Goal: Transaction & Acquisition: Book appointment/travel/reservation

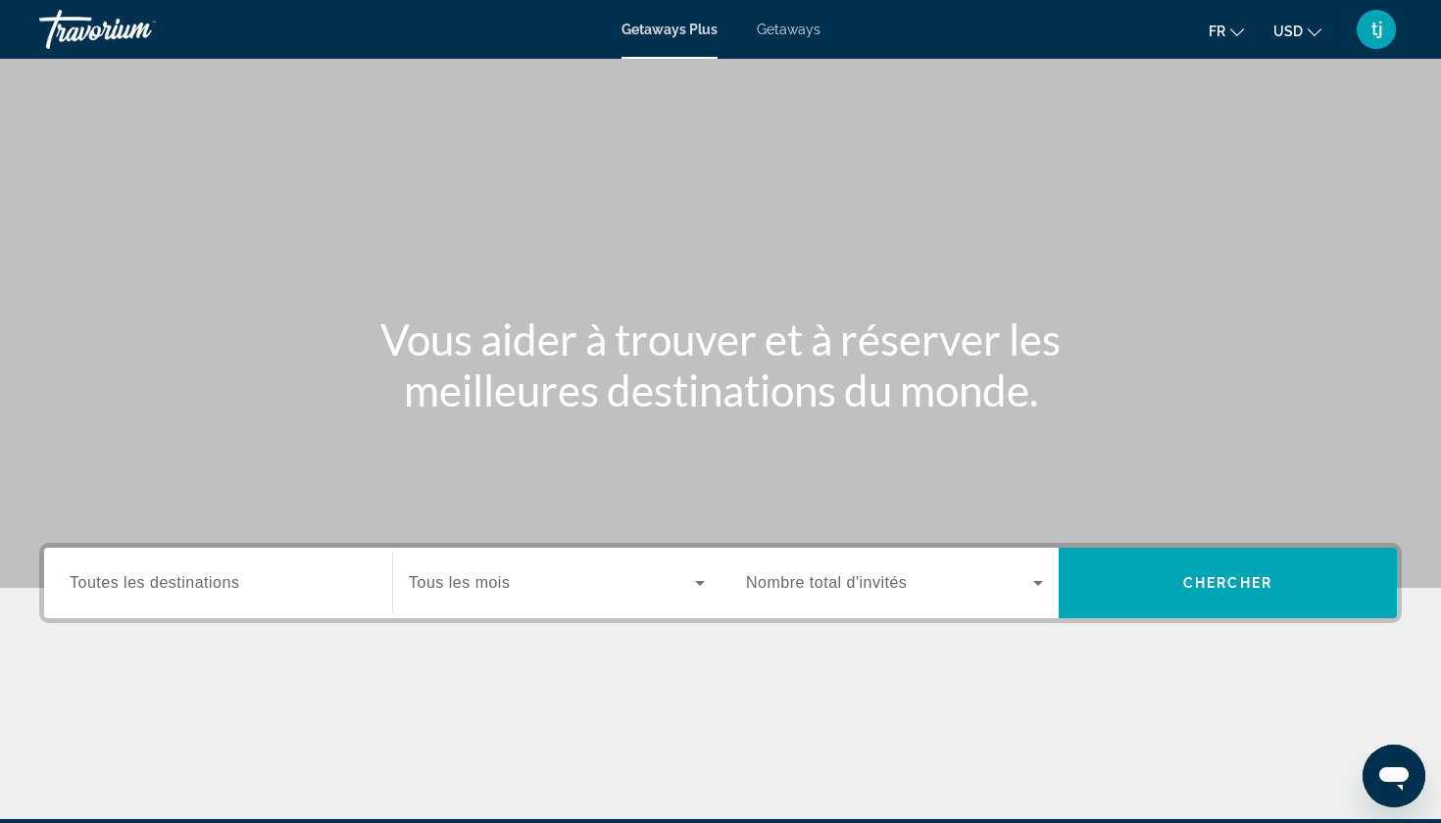
click at [191, 570] on div "Search widget" at bounding box center [218, 584] width 297 height 56
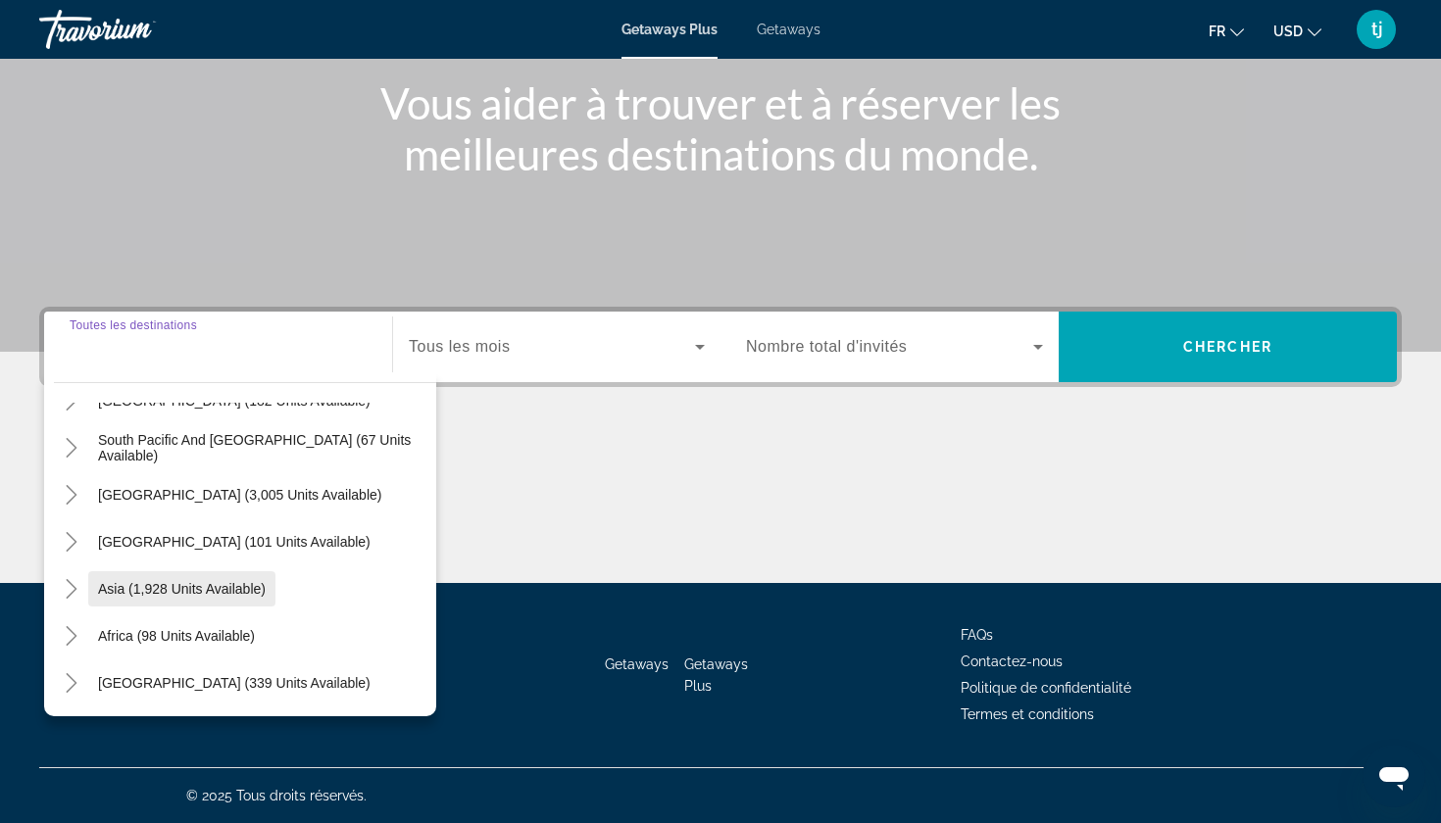
scroll to position [236, 0]
click at [77, 594] on icon "Toggle Asia (1,928 units available)" at bounding box center [72, 589] width 20 height 20
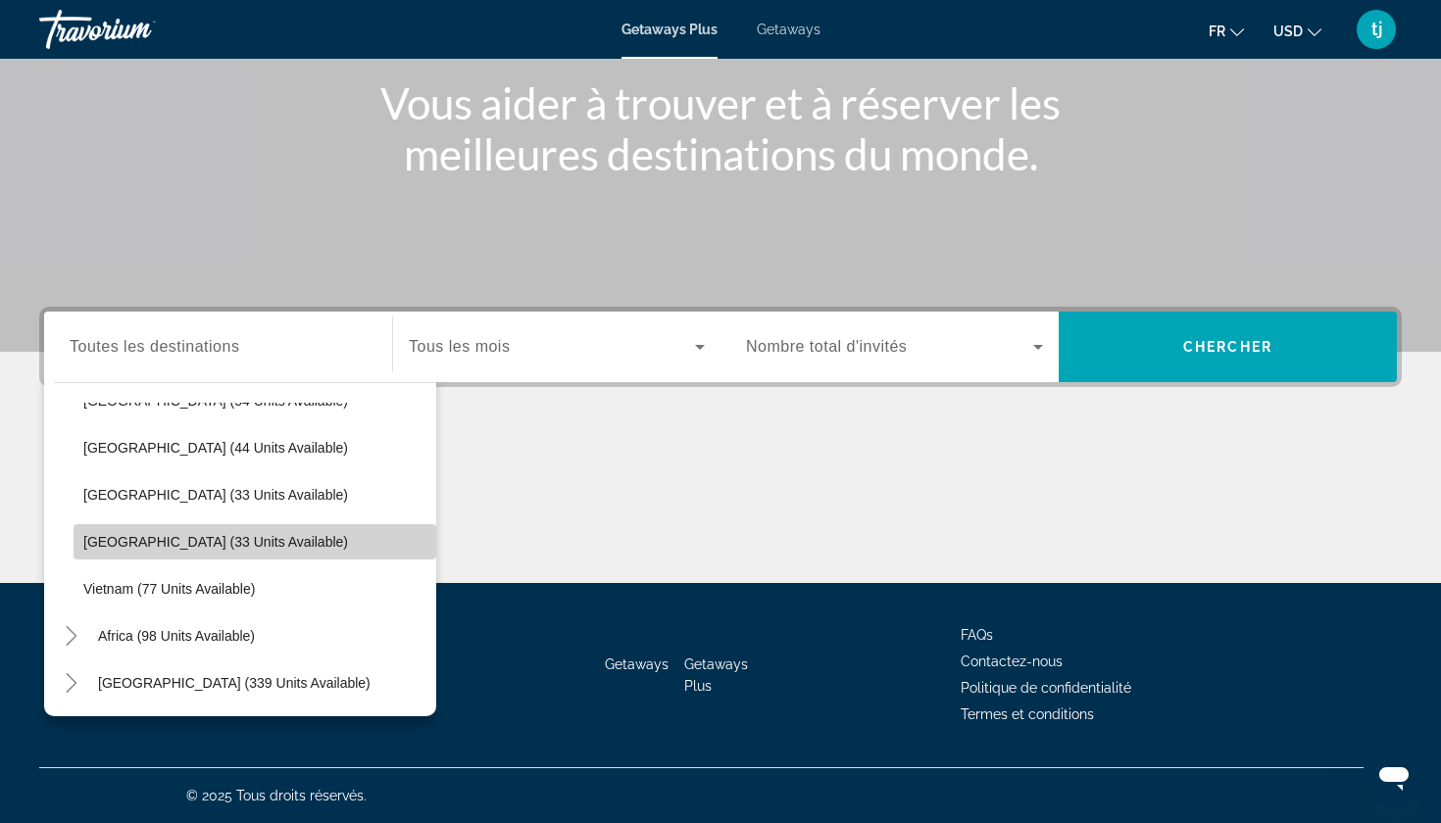
click at [115, 541] on span "Thailand (33 units available)" at bounding box center [215, 542] width 265 height 16
type input "**********"
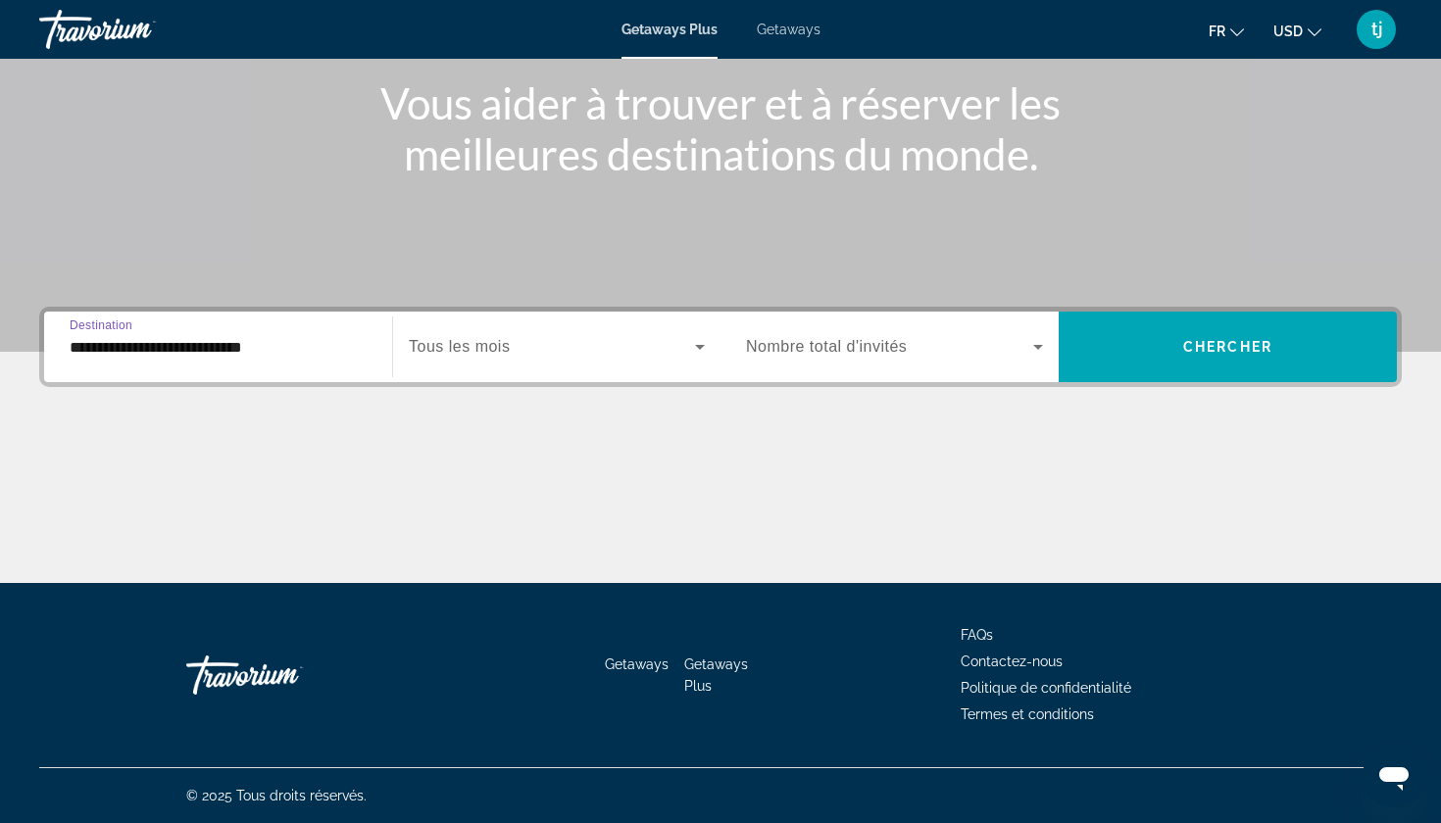
click at [575, 374] on div "Start Month Tous les mois" at bounding box center [556, 347] width 328 height 71
click at [975, 350] on span "Search widget" at bounding box center [889, 347] width 287 height 24
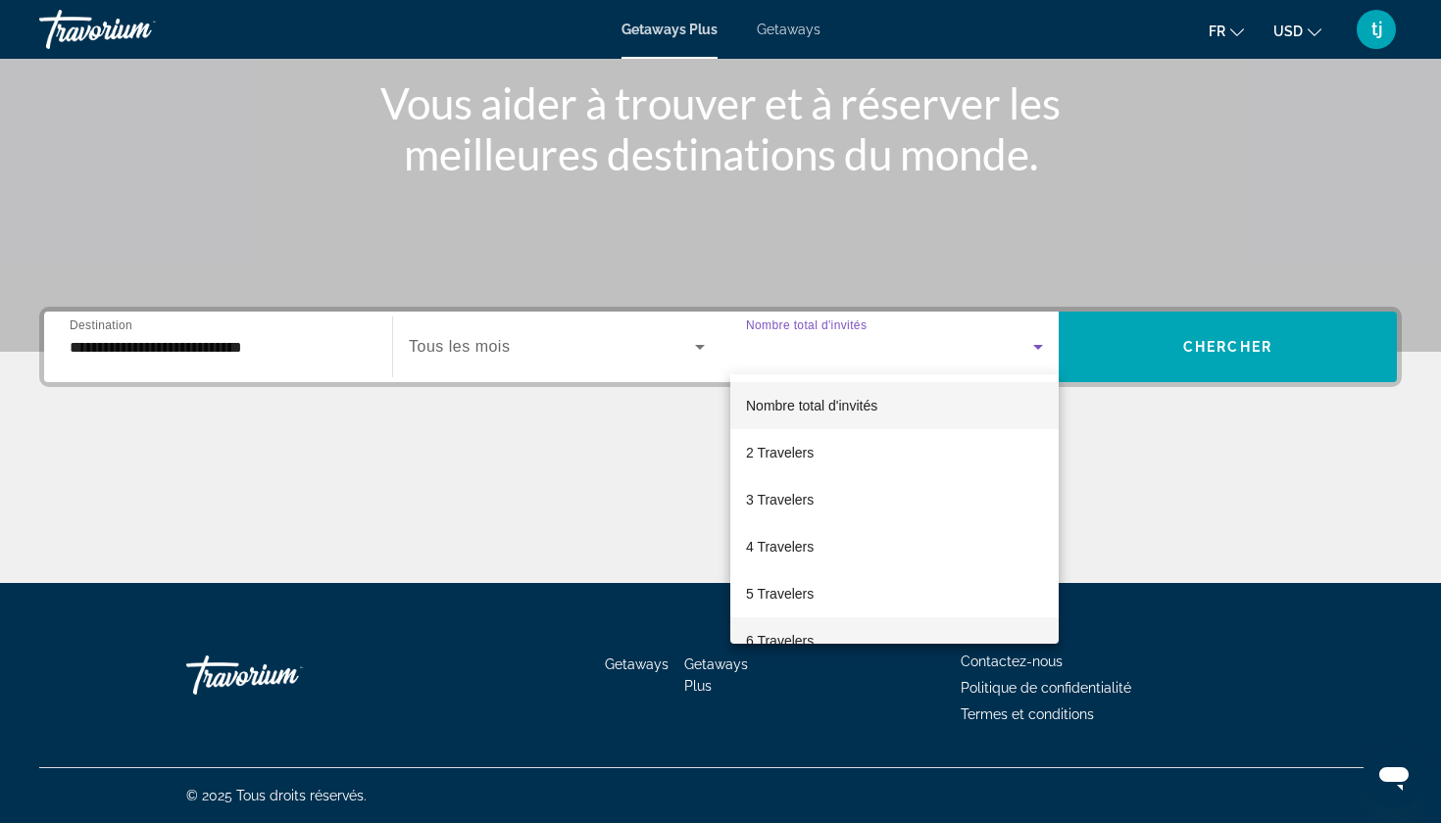
click at [817, 626] on mat-option "6 Travelers" at bounding box center [894, 640] width 328 height 47
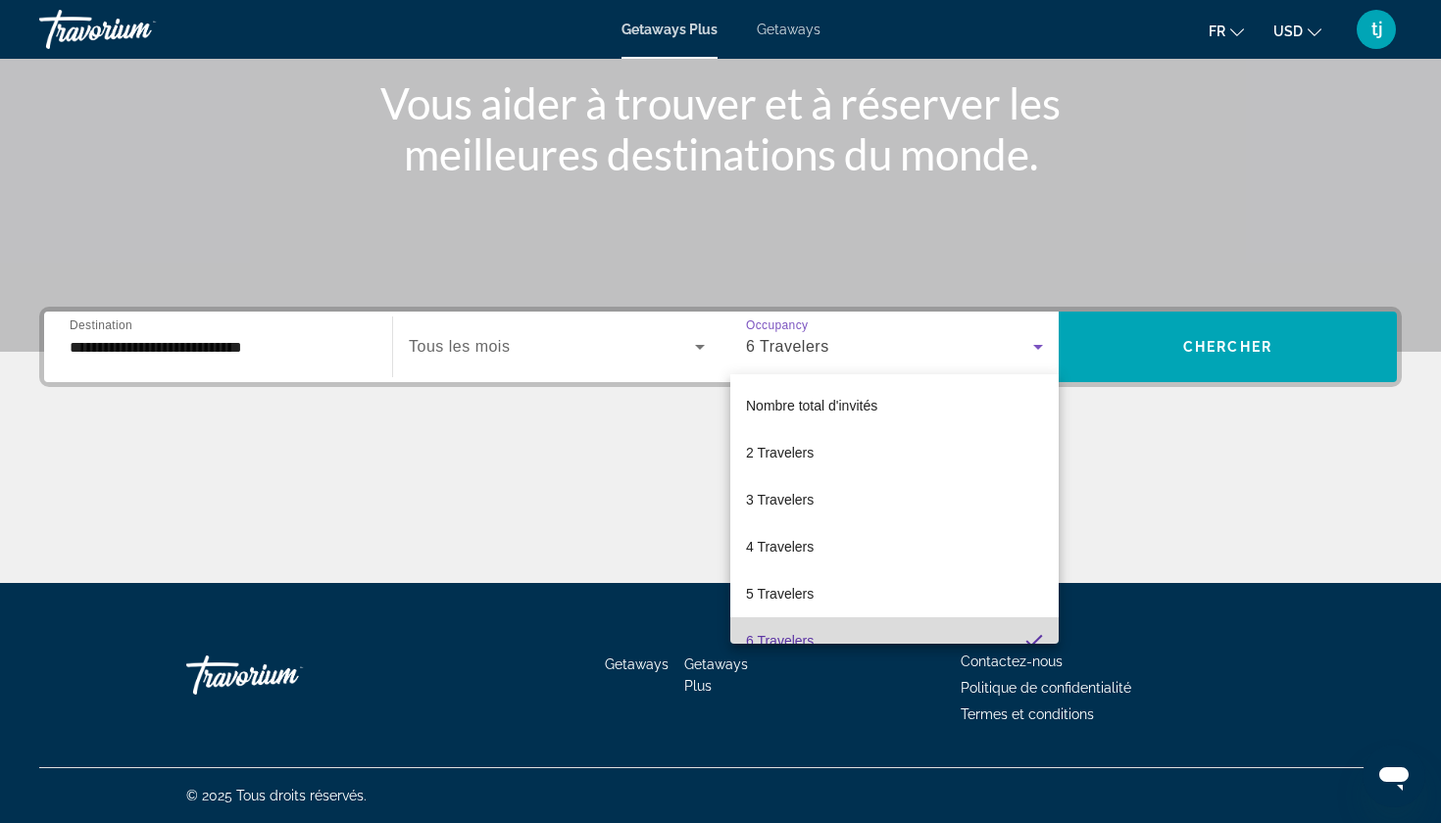
scroll to position [0, 0]
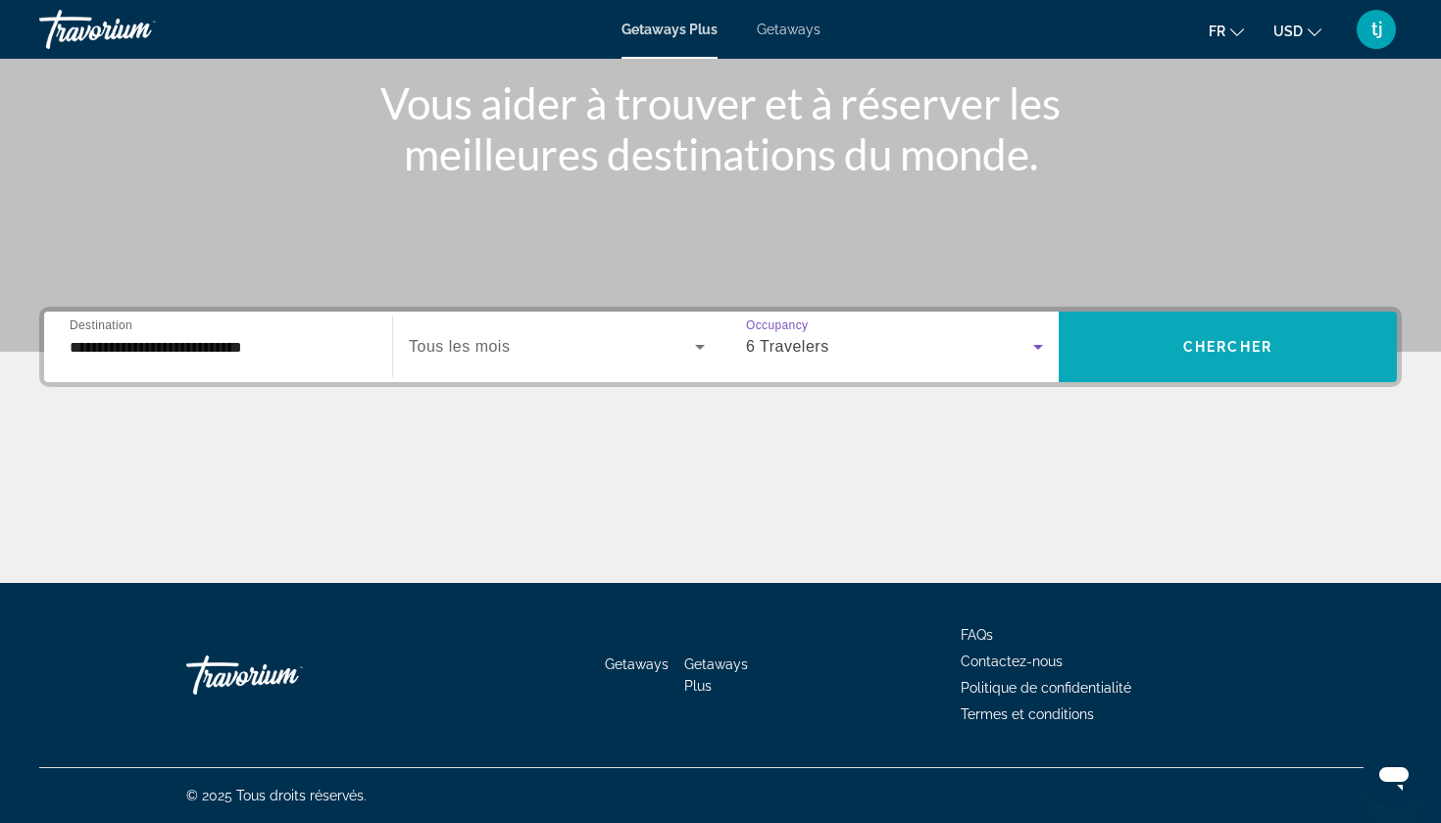
click at [1106, 339] on span "Search widget" at bounding box center [1227, 346] width 338 height 47
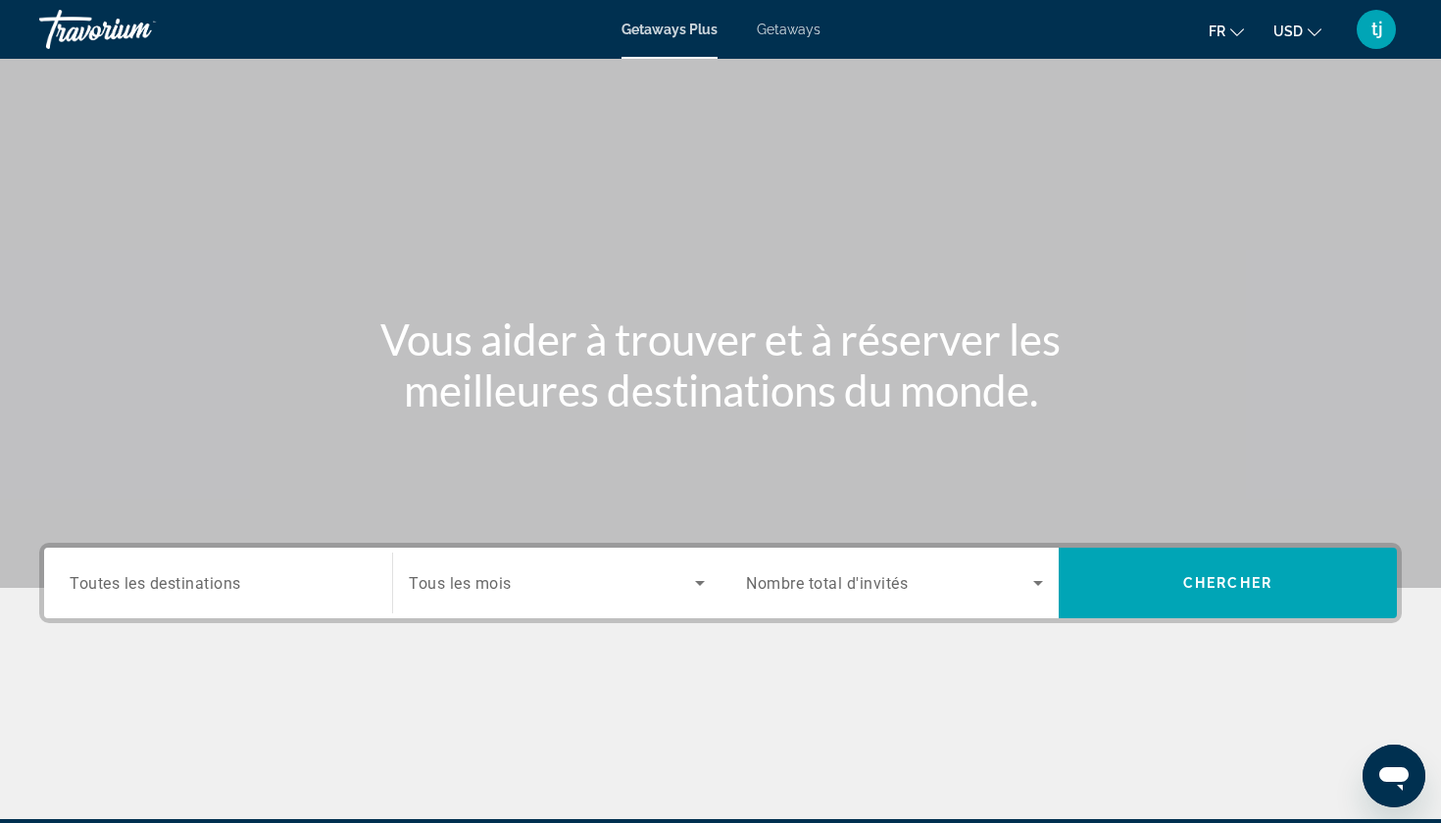
click at [297, 580] on input "Destination Toutes les destinations" at bounding box center [218, 584] width 297 height 24
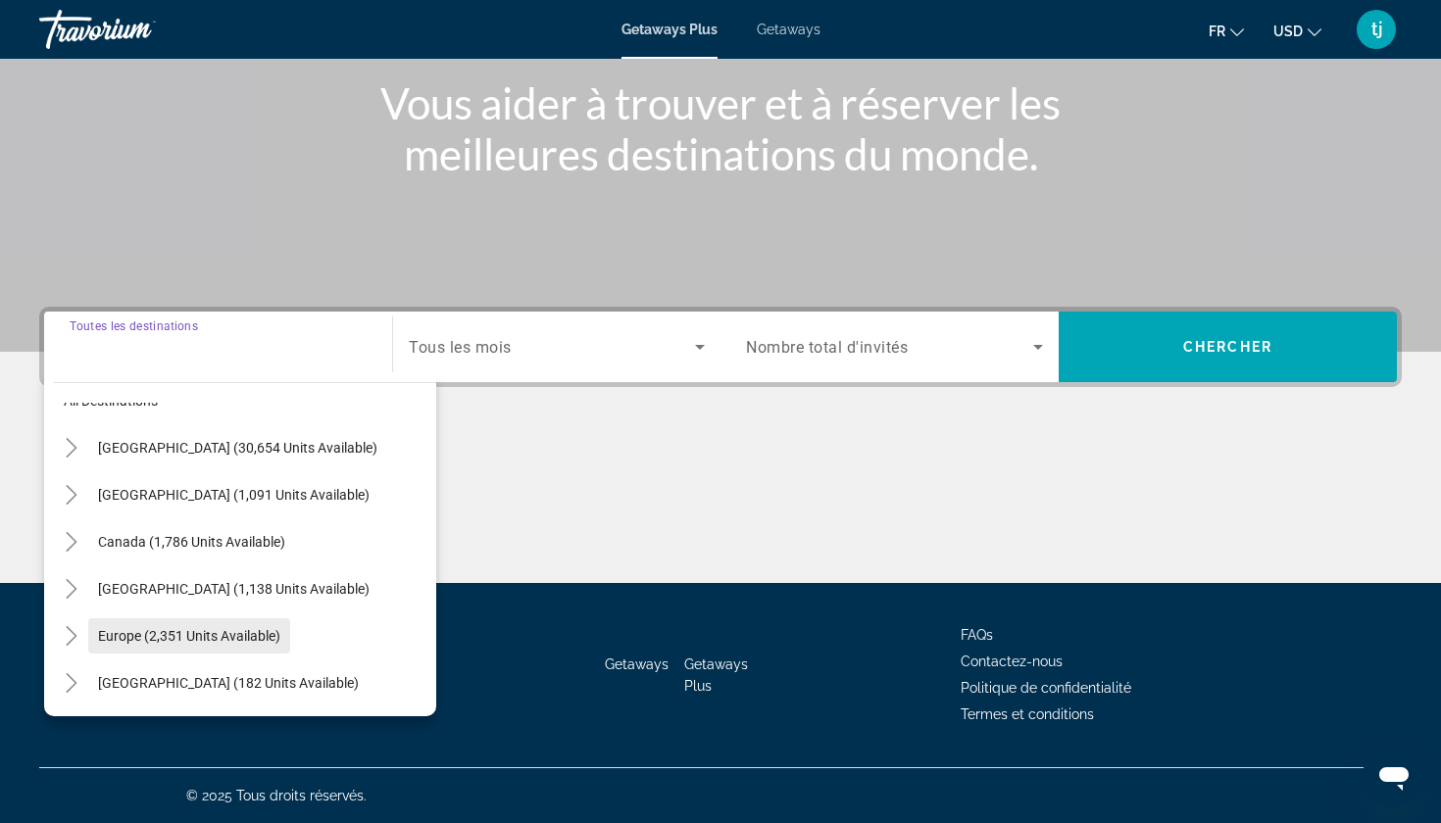
scroll to position [44, 0]
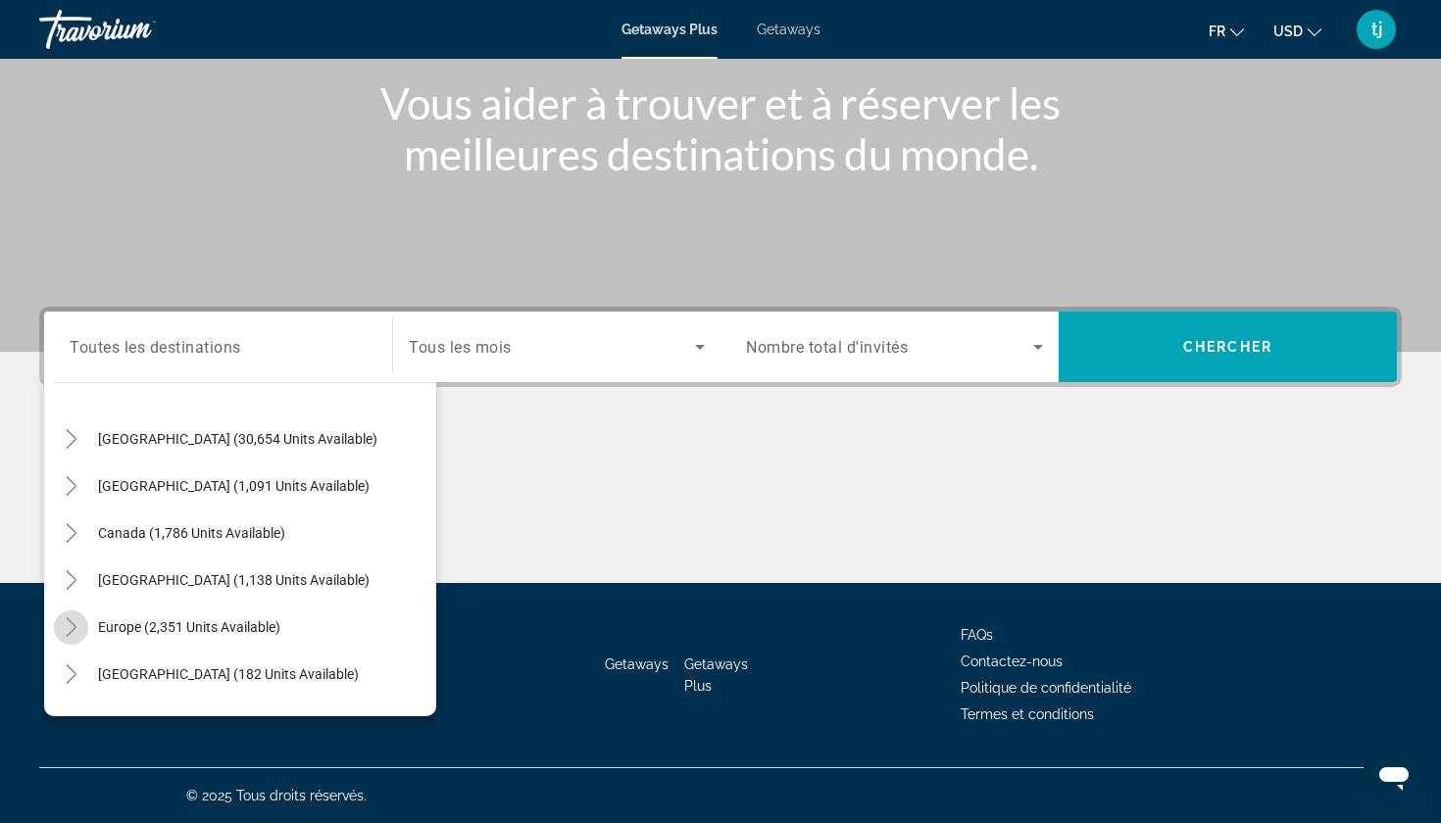
click at [77, 632] on icon "Toggle Europe (2,351 units available)" at bounding box center [72, 627] width 20 height 20
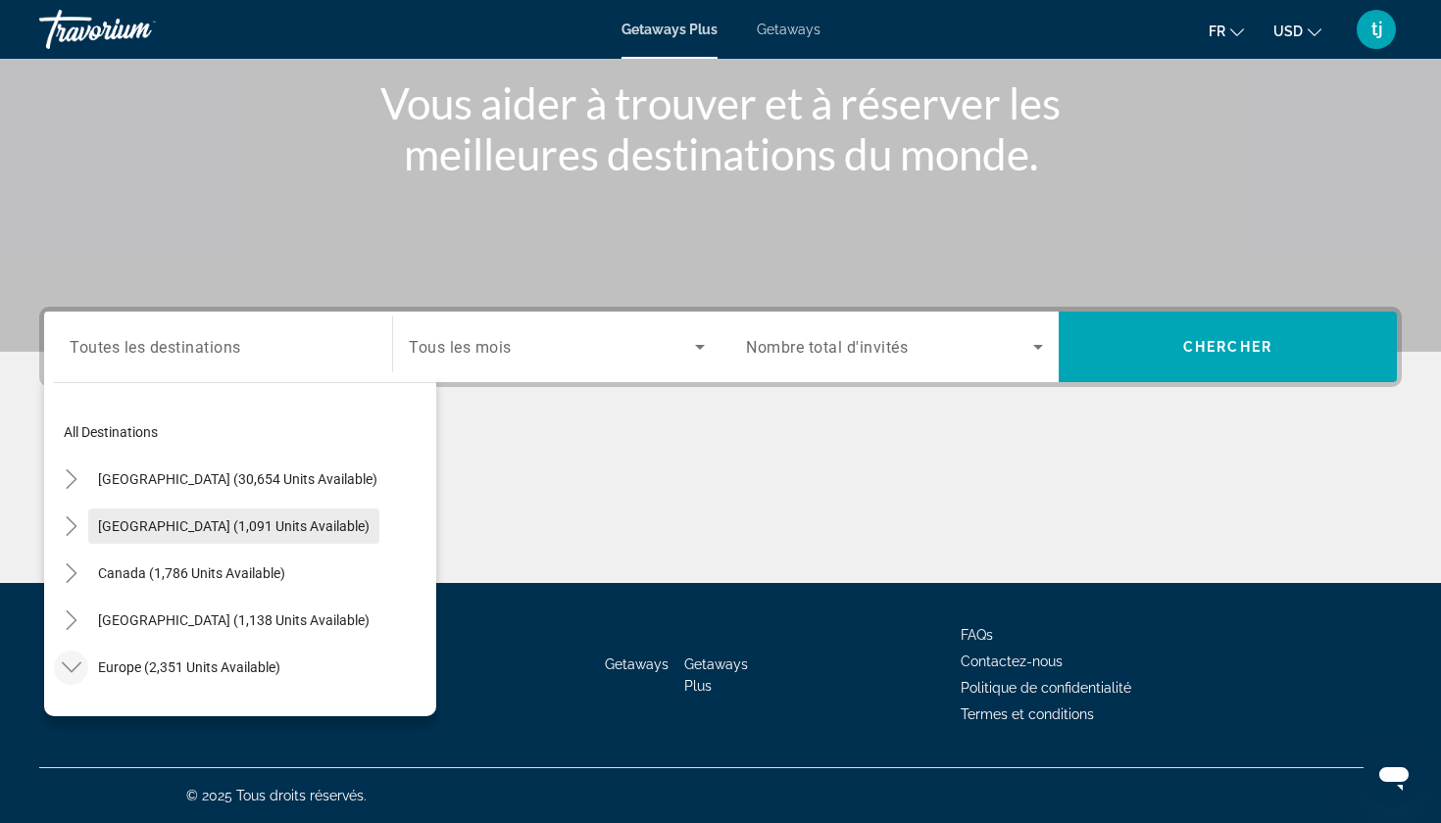
scroll to position [0, 0]
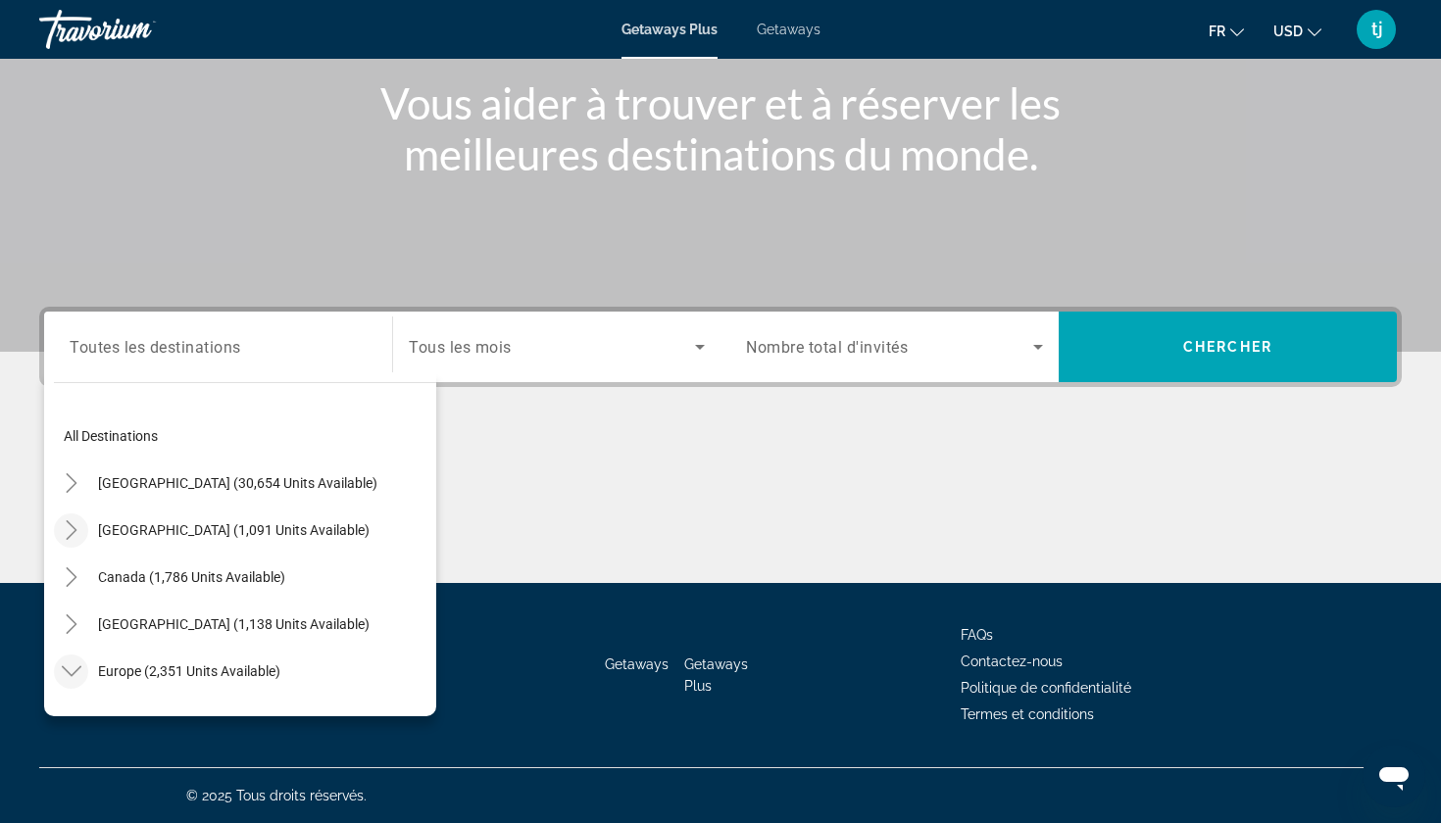
click at [76, 531] on icon "Toggle Mexico (1,091 units available)" at bounding box center [71, 530] width 11 height 20
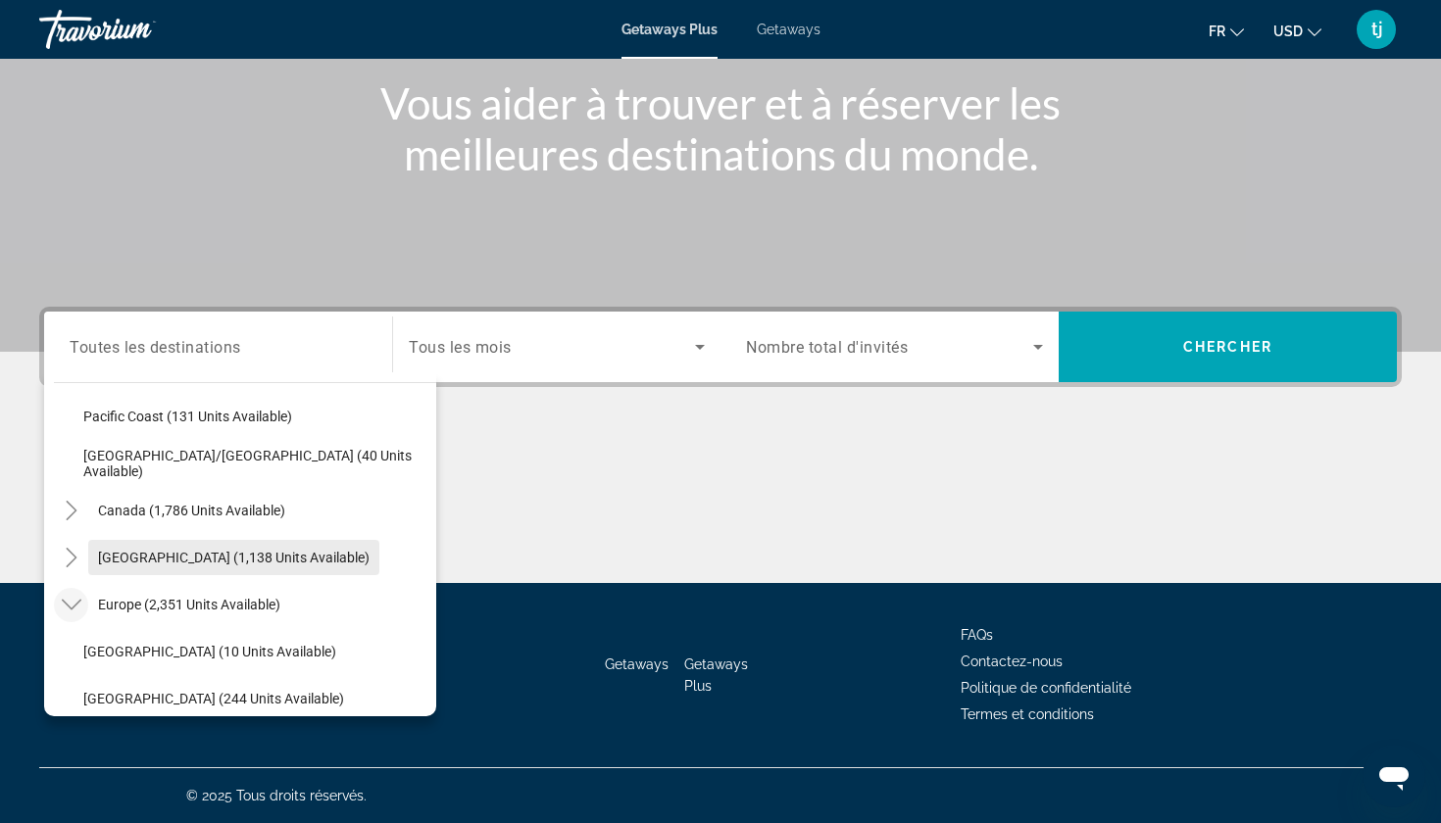
scroll to position [492, 0]
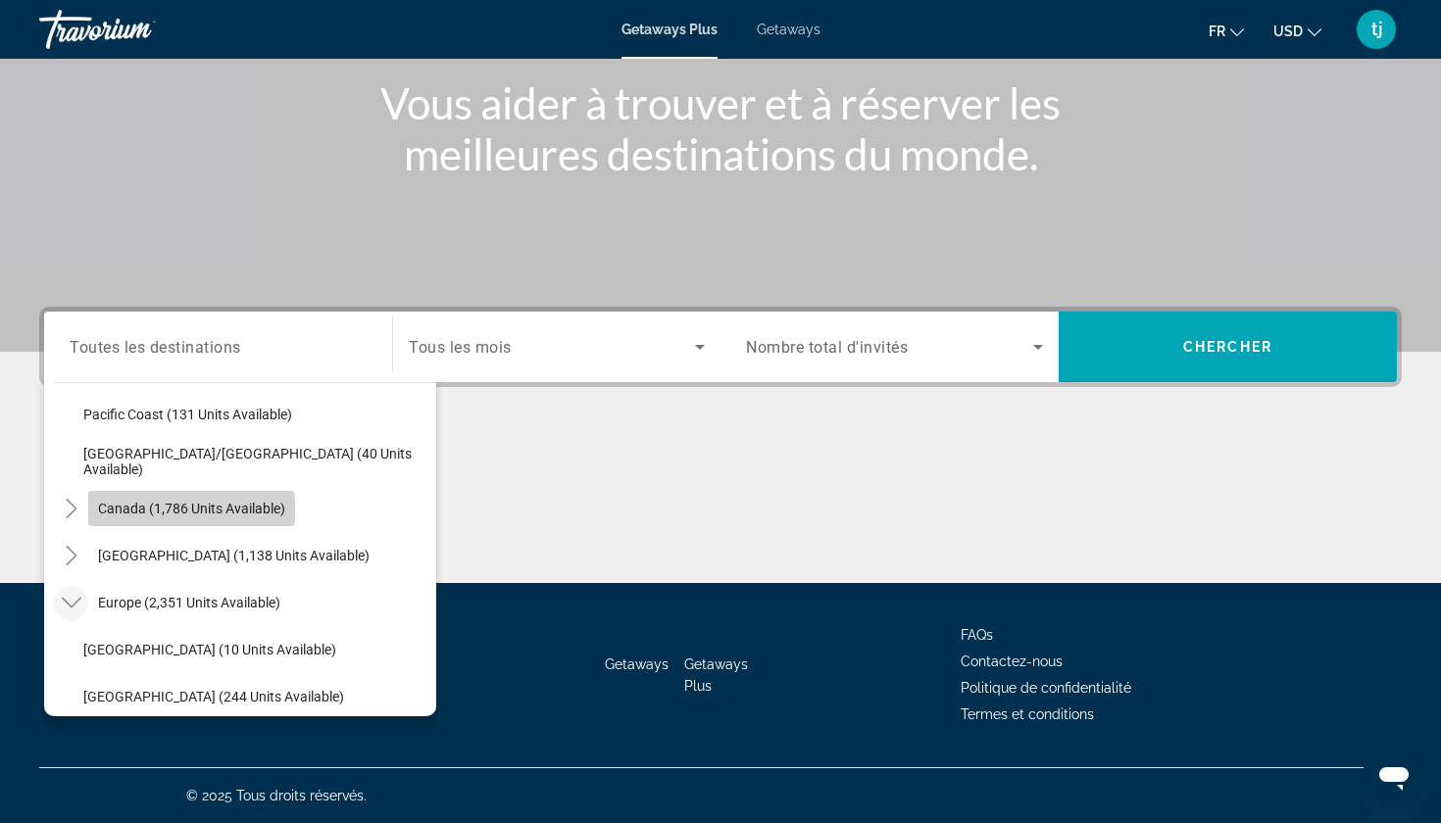
click at [90, 521] on span "Search widget" at bounding box center [191, 508] width 207 height 47
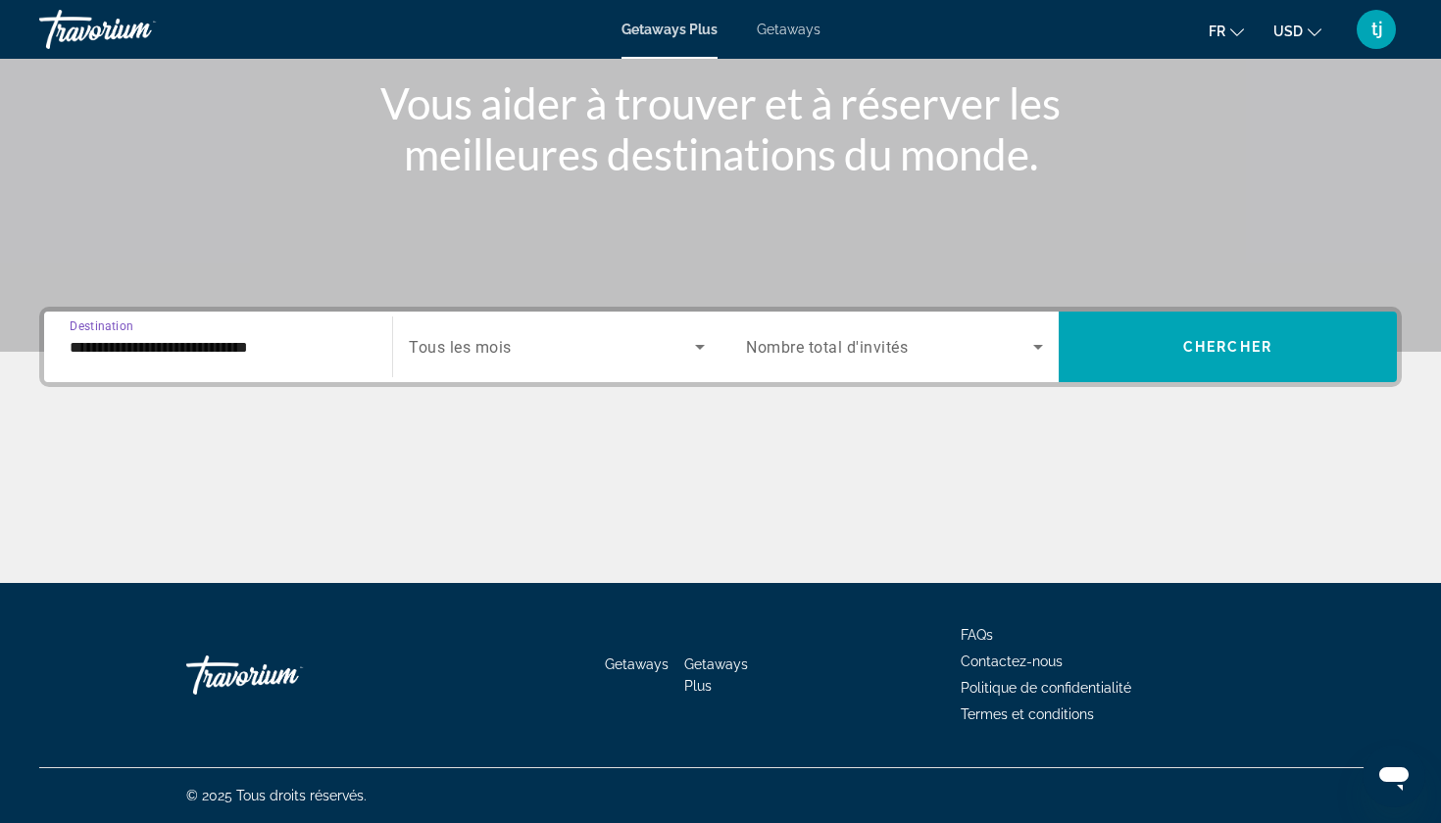
click at [143, 353] on input "**********" at bounding box center [218, 348] width 297 height 24
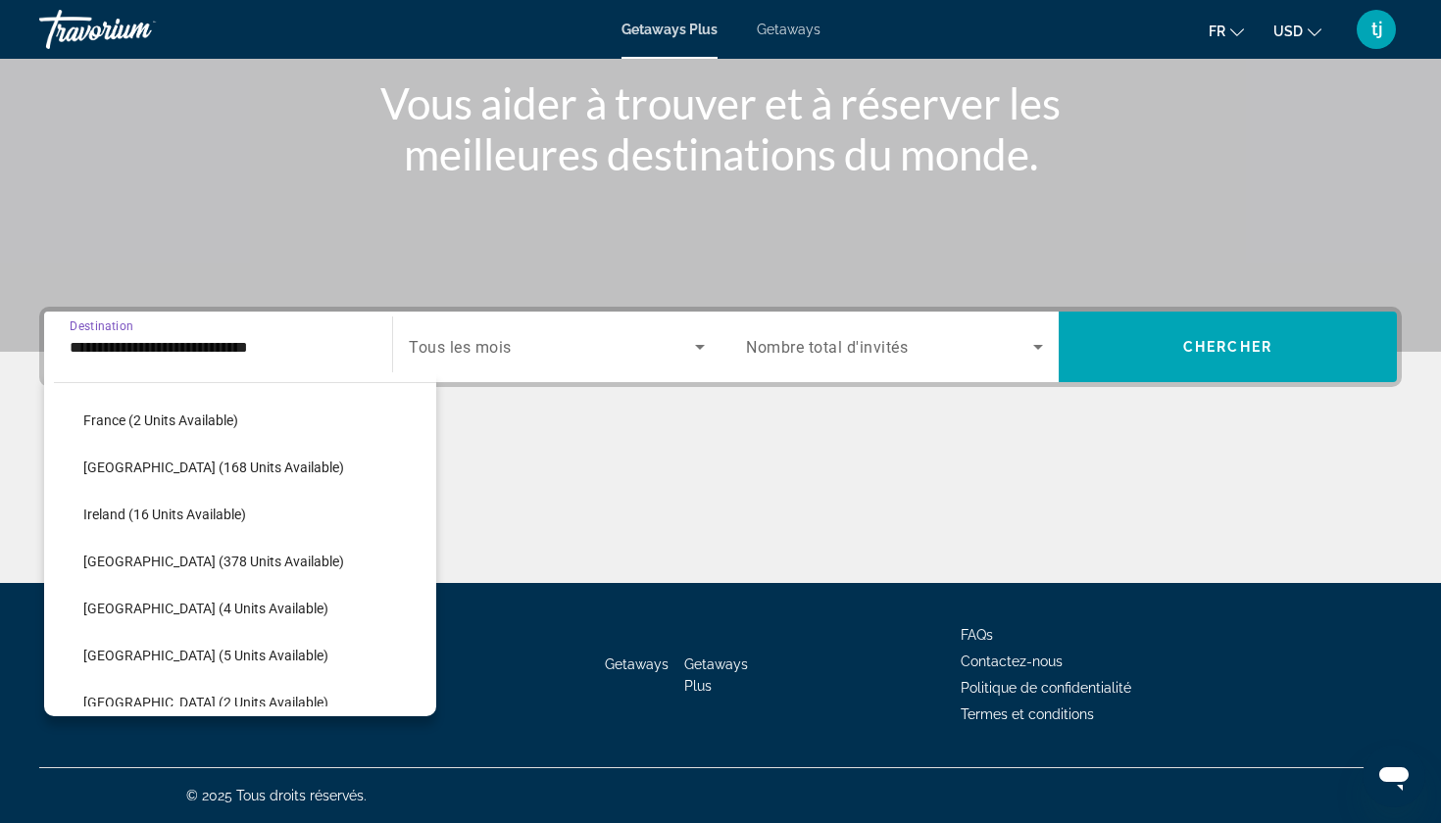
scroll to position [1009, 0]
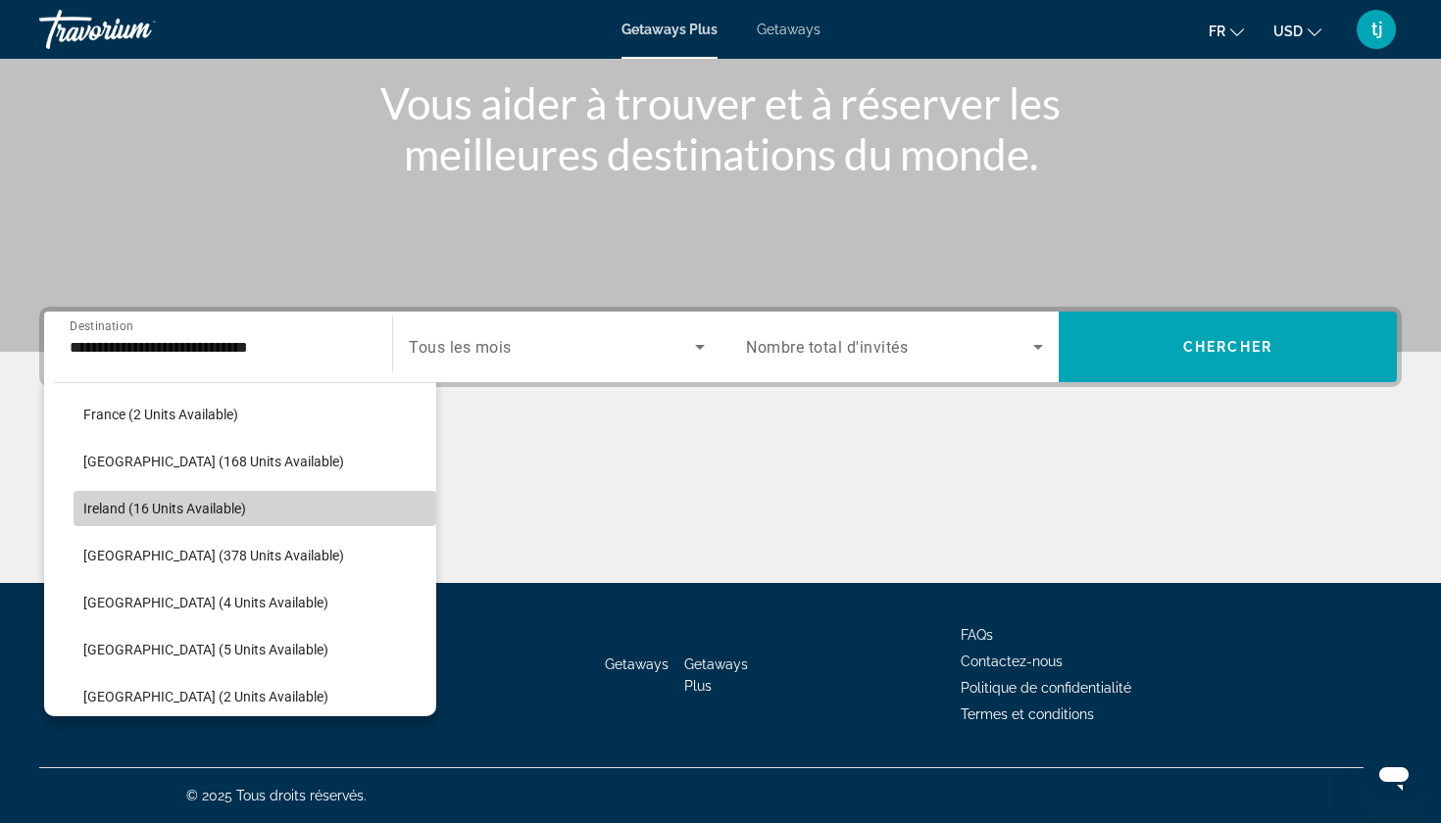
click at [148, 503] on span "Ireland (16 units available)" at bounding box center [164, 509] width 163 height 16
type input "**********"
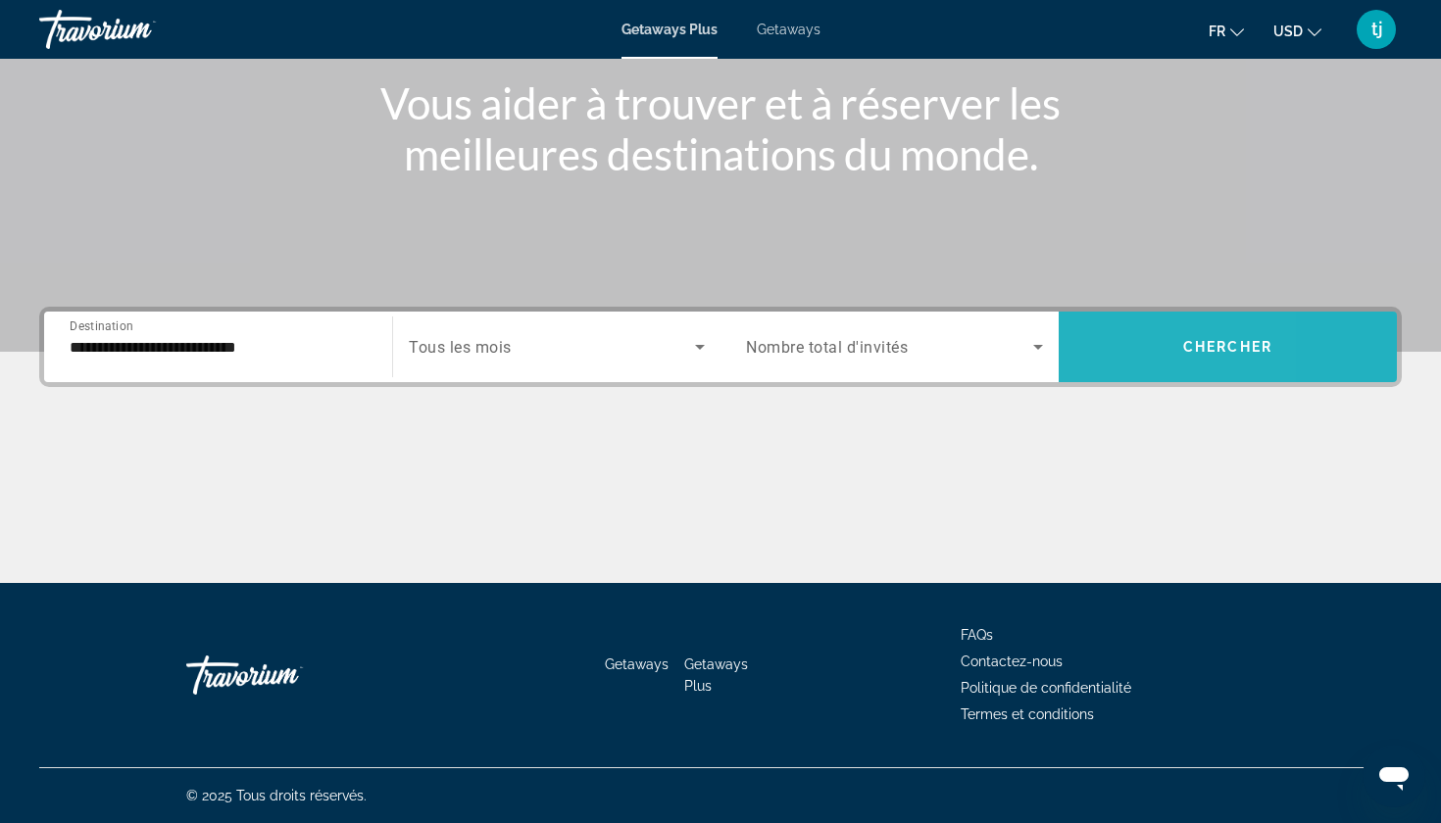
click at [1099, 348] on span "Search widget" at bounding box center [1227, 346] width 338 height 47
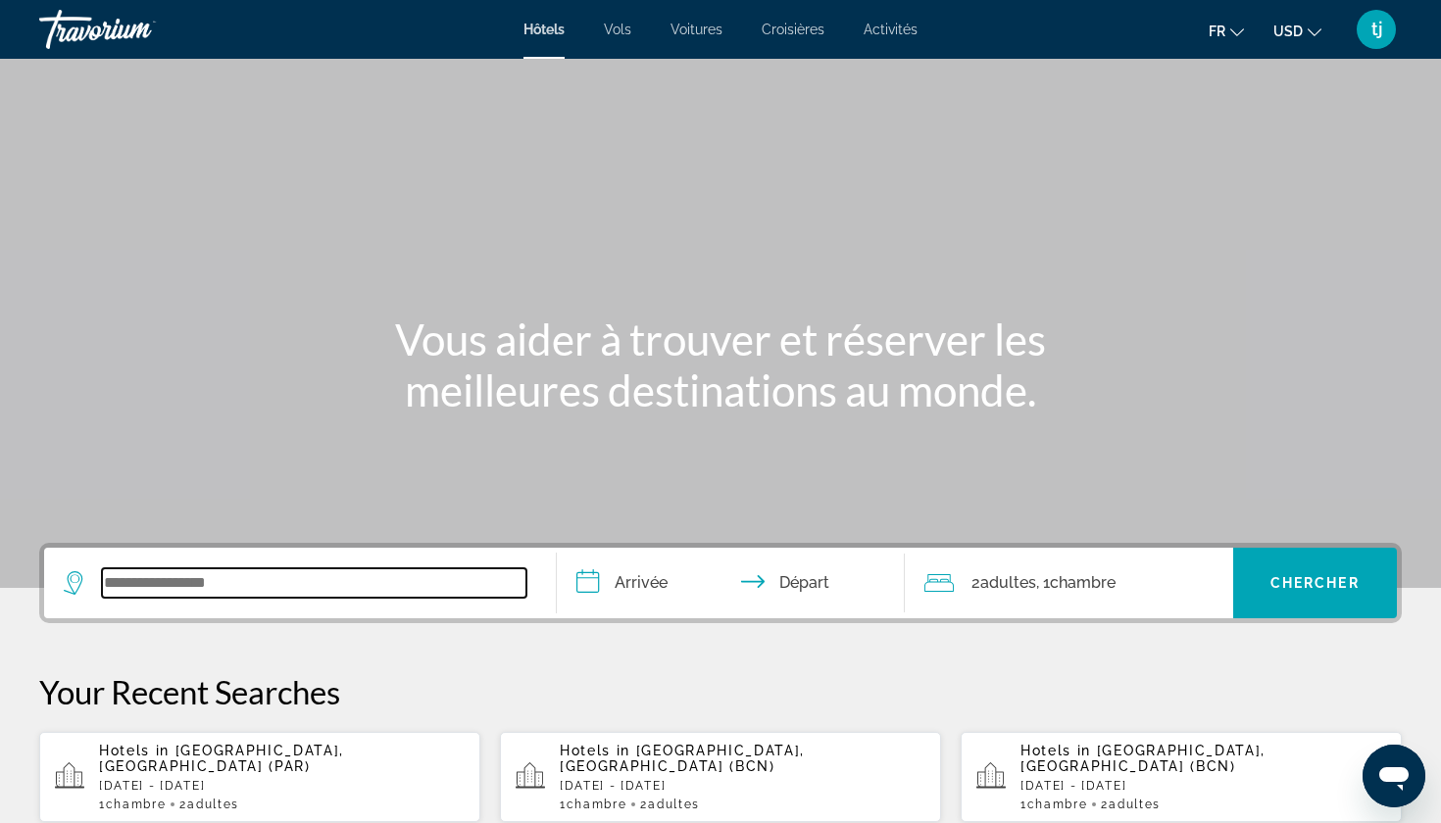
click at [284, 593] on input "Search widget" at bounding box center [314, 582] width 424 height 29
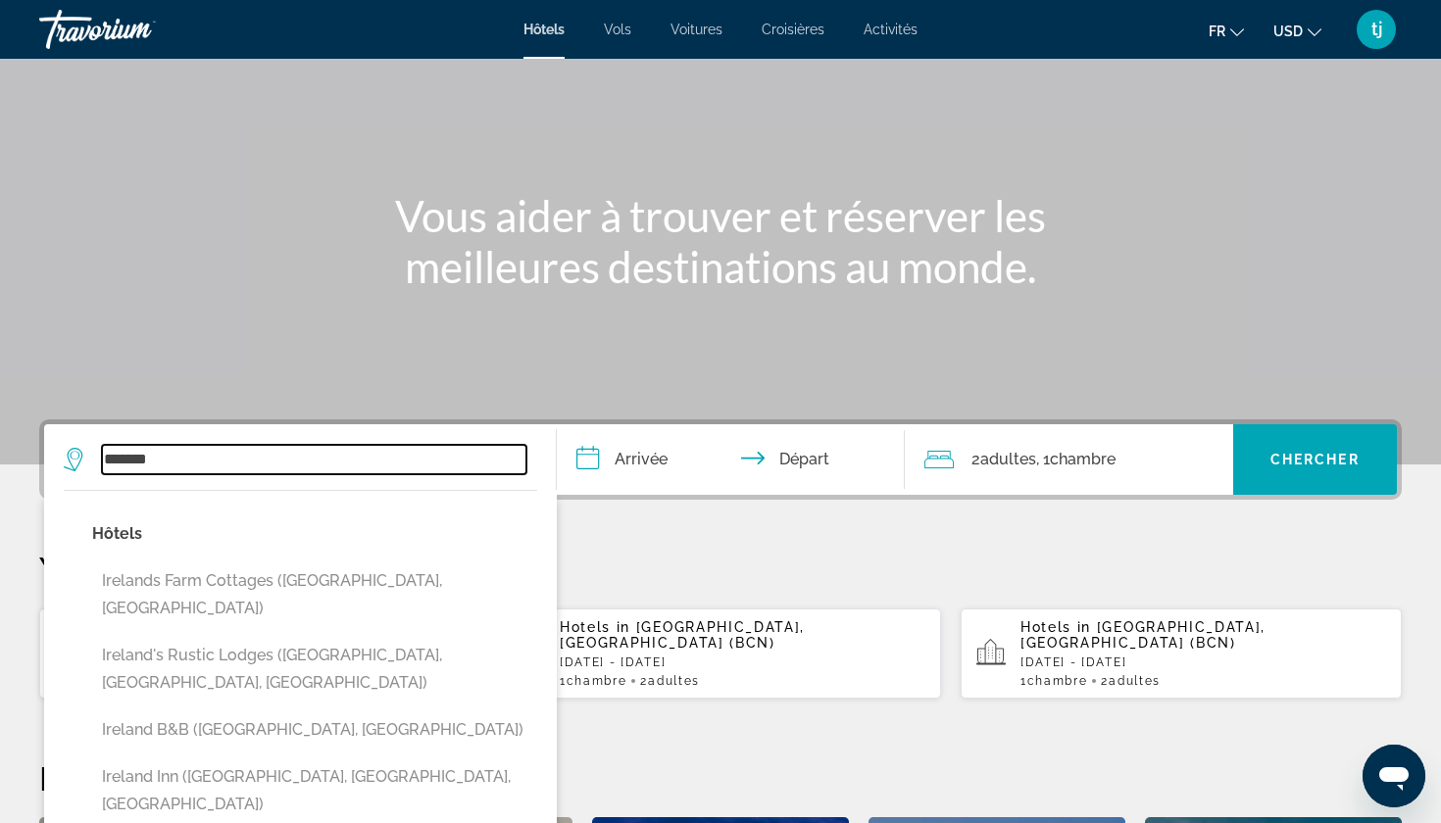
scroll to position [131, 0]
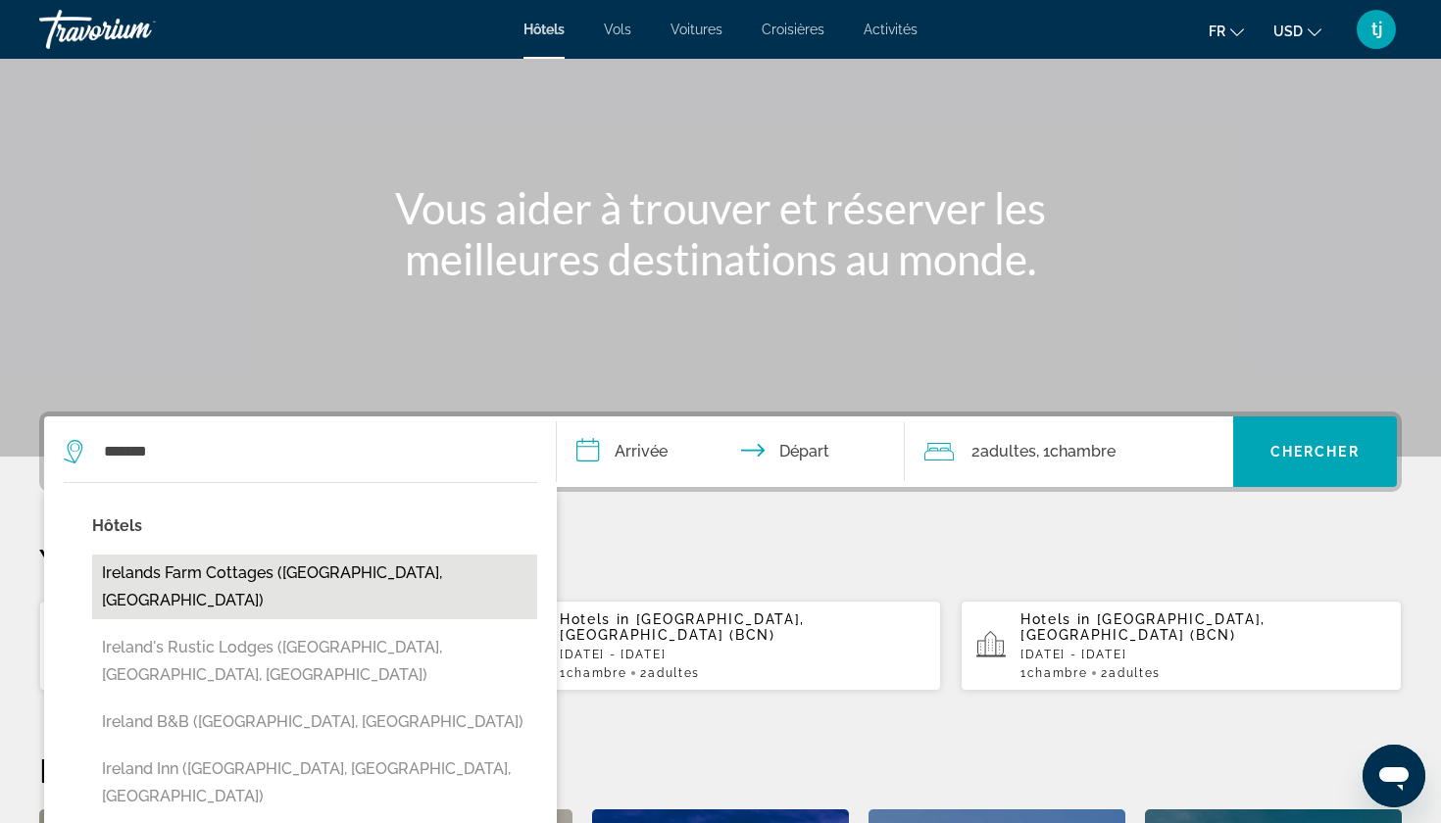
click at [312, 578] on button "Irelands Farm Cottages (Birmingham, GB)" at bounding box center [314, 587] width 445 height 65
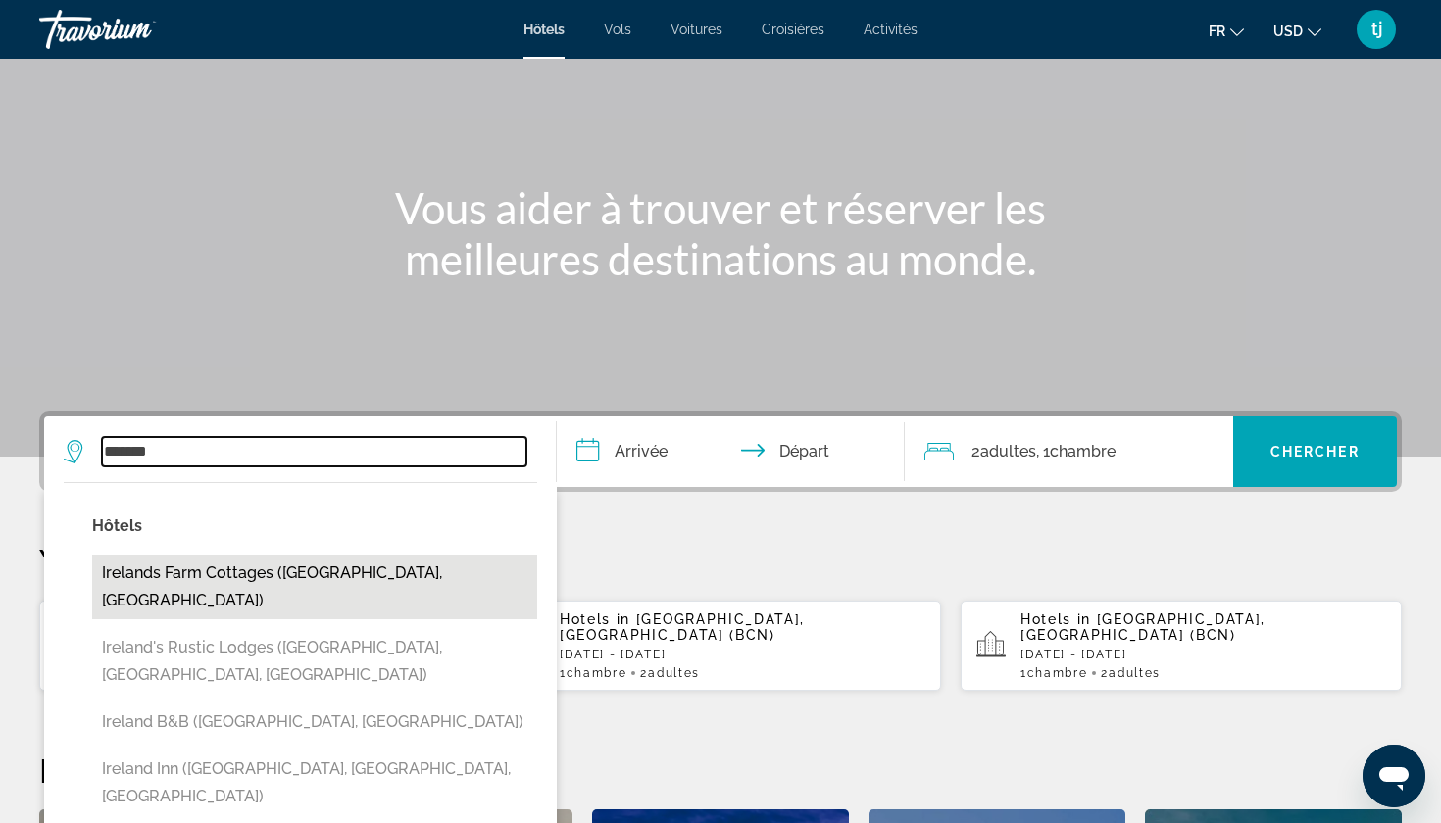
type input "**********"
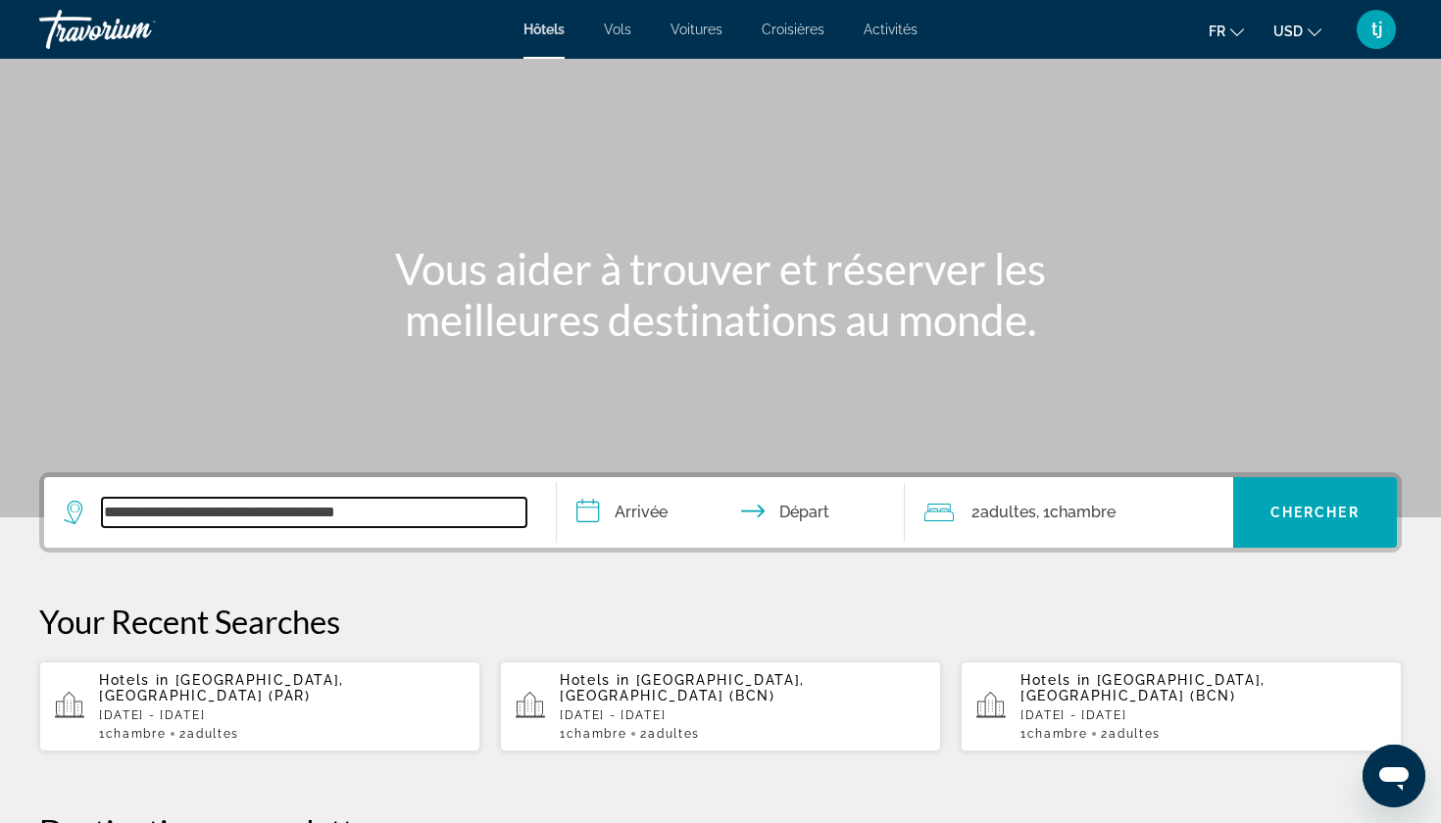
scroll to position [134, 0]
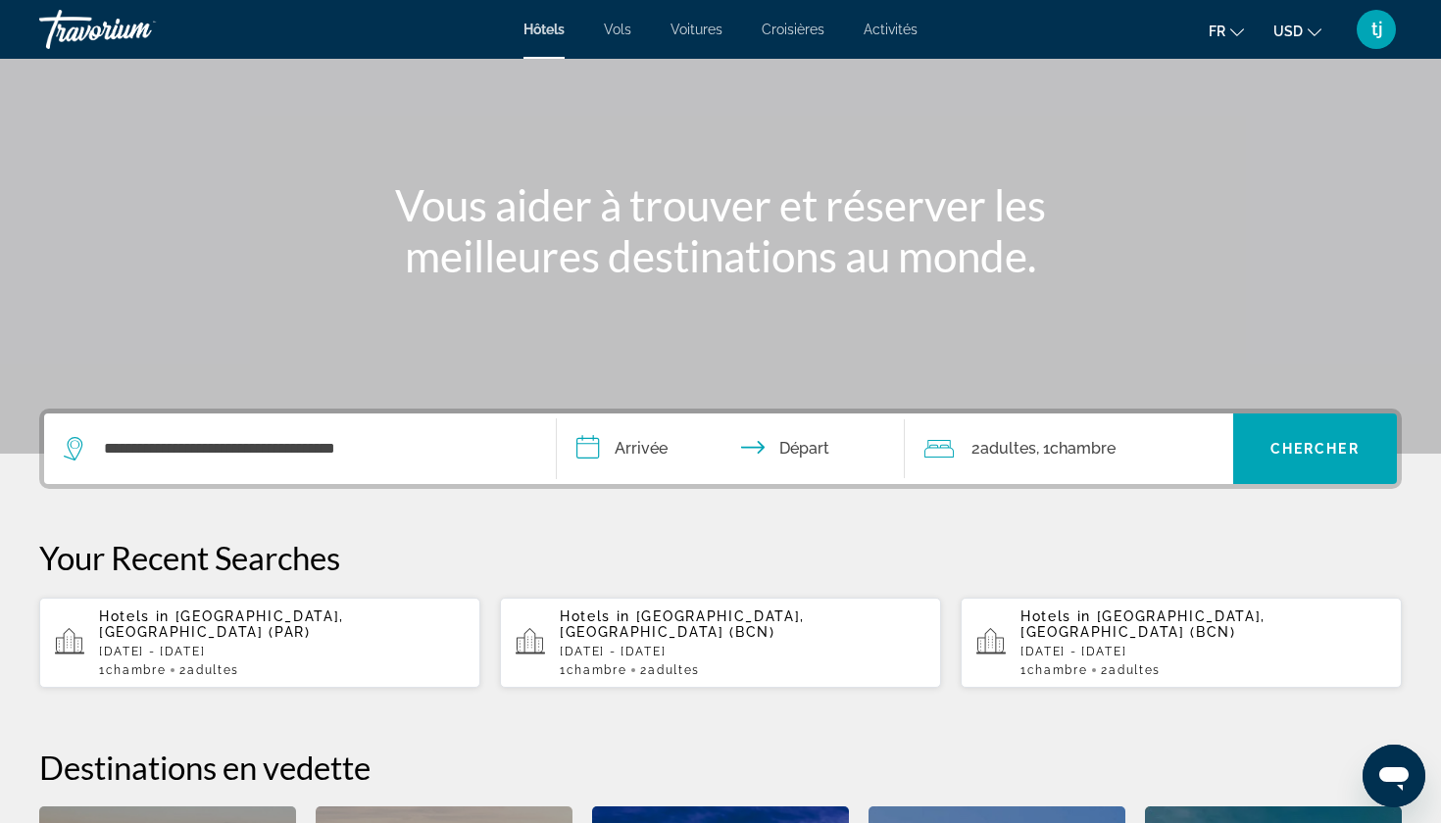
click at [662, 451] on input "**********" at bounding box center [735, 452] width 356 height 76
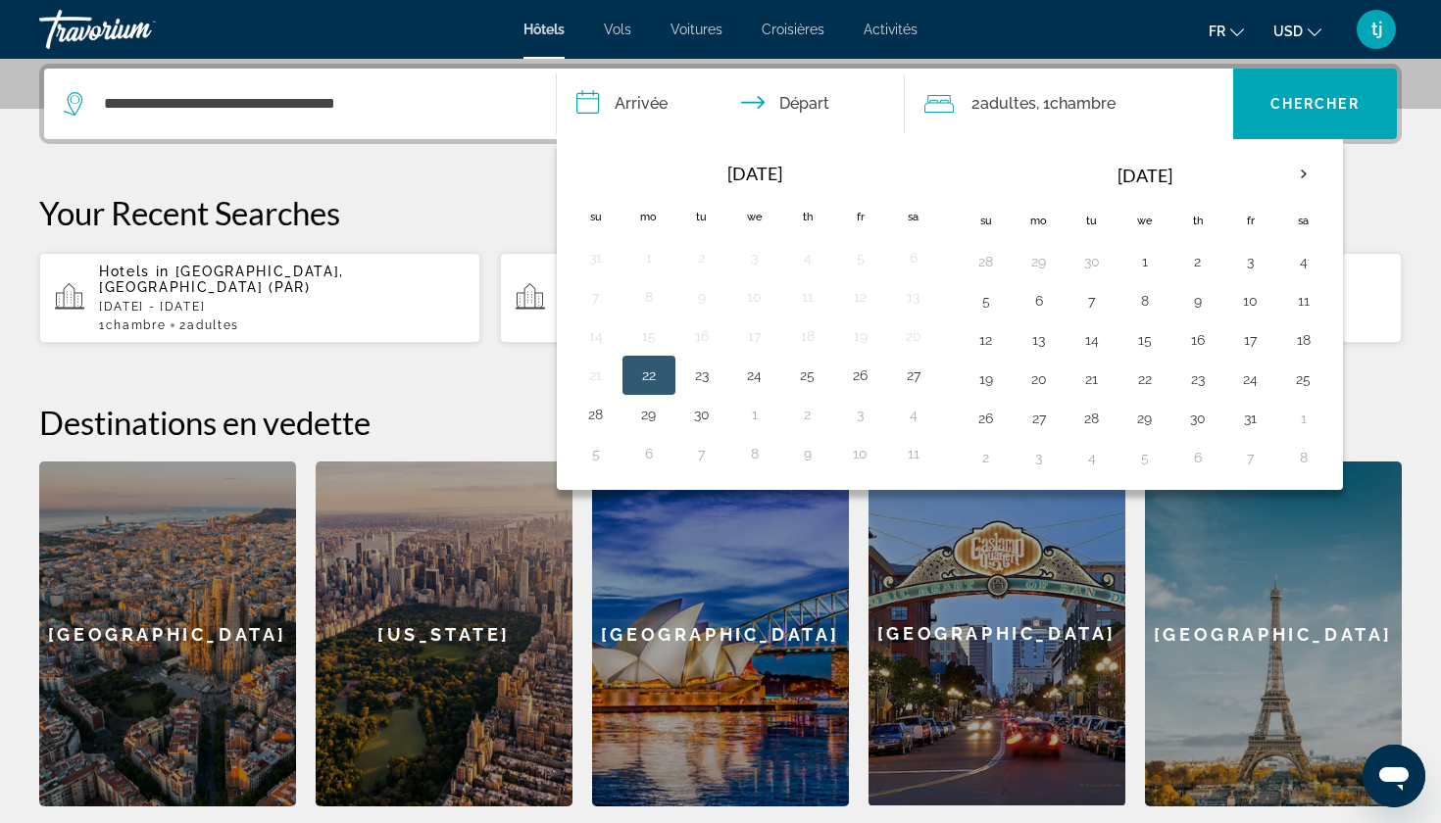
click at [432, 418] on h2 "Destinations en vedette" at bounding box center [720, 422] width 1362 height 39
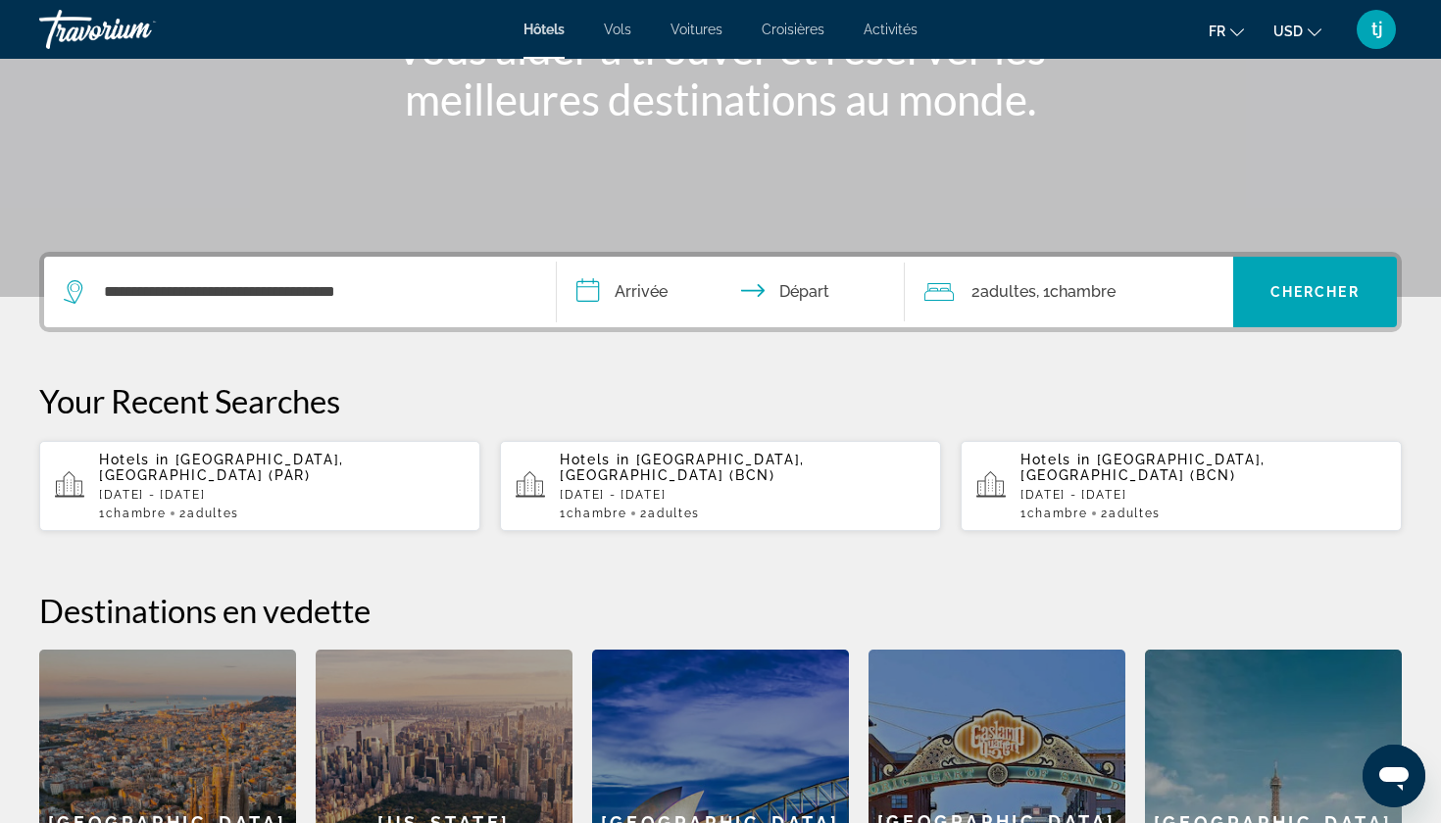
scroll to position [288, 0]
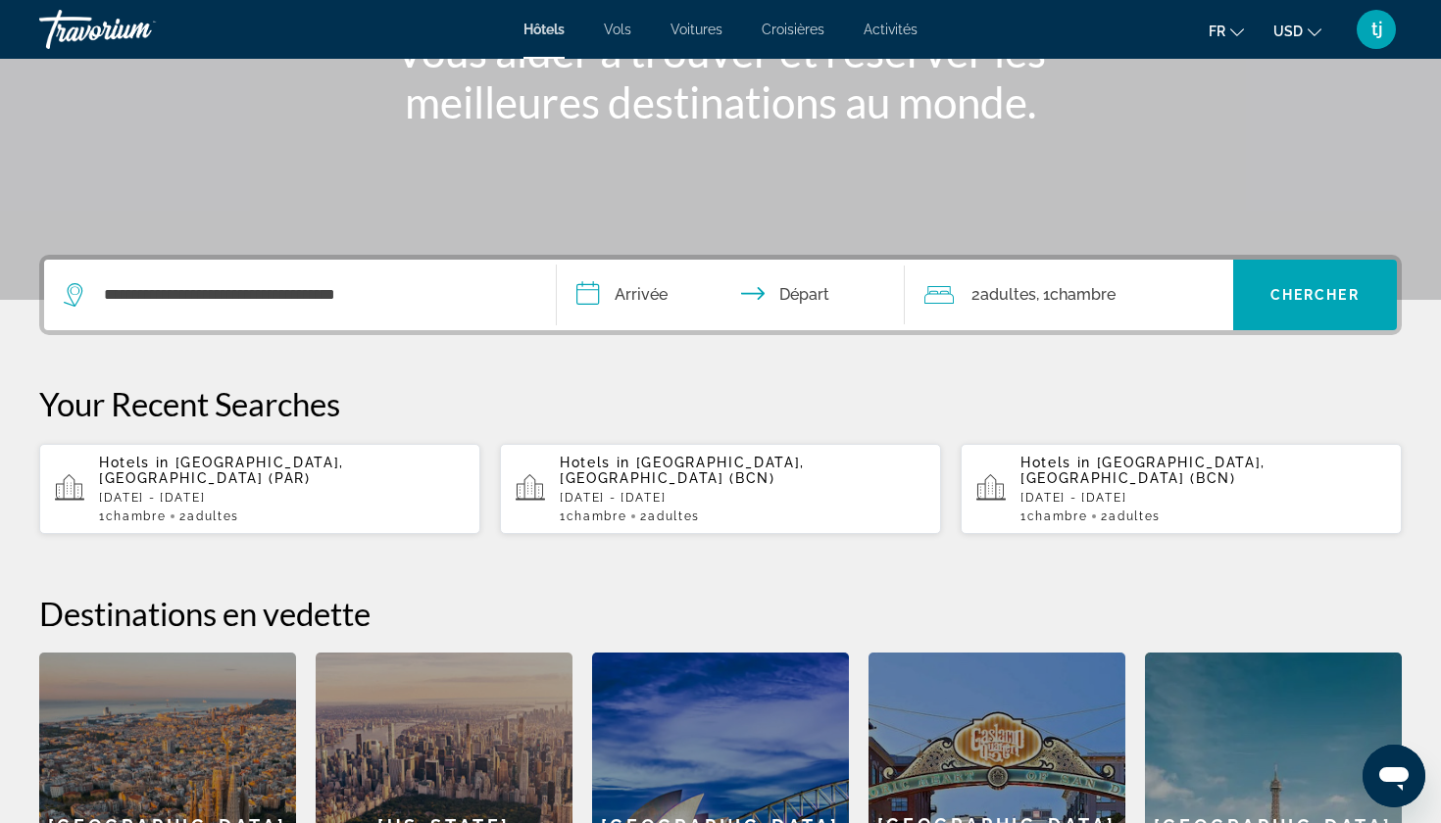
click at [1017, 297] on span "Adultes" at bounding box center [1008, 294] width 56 height 19
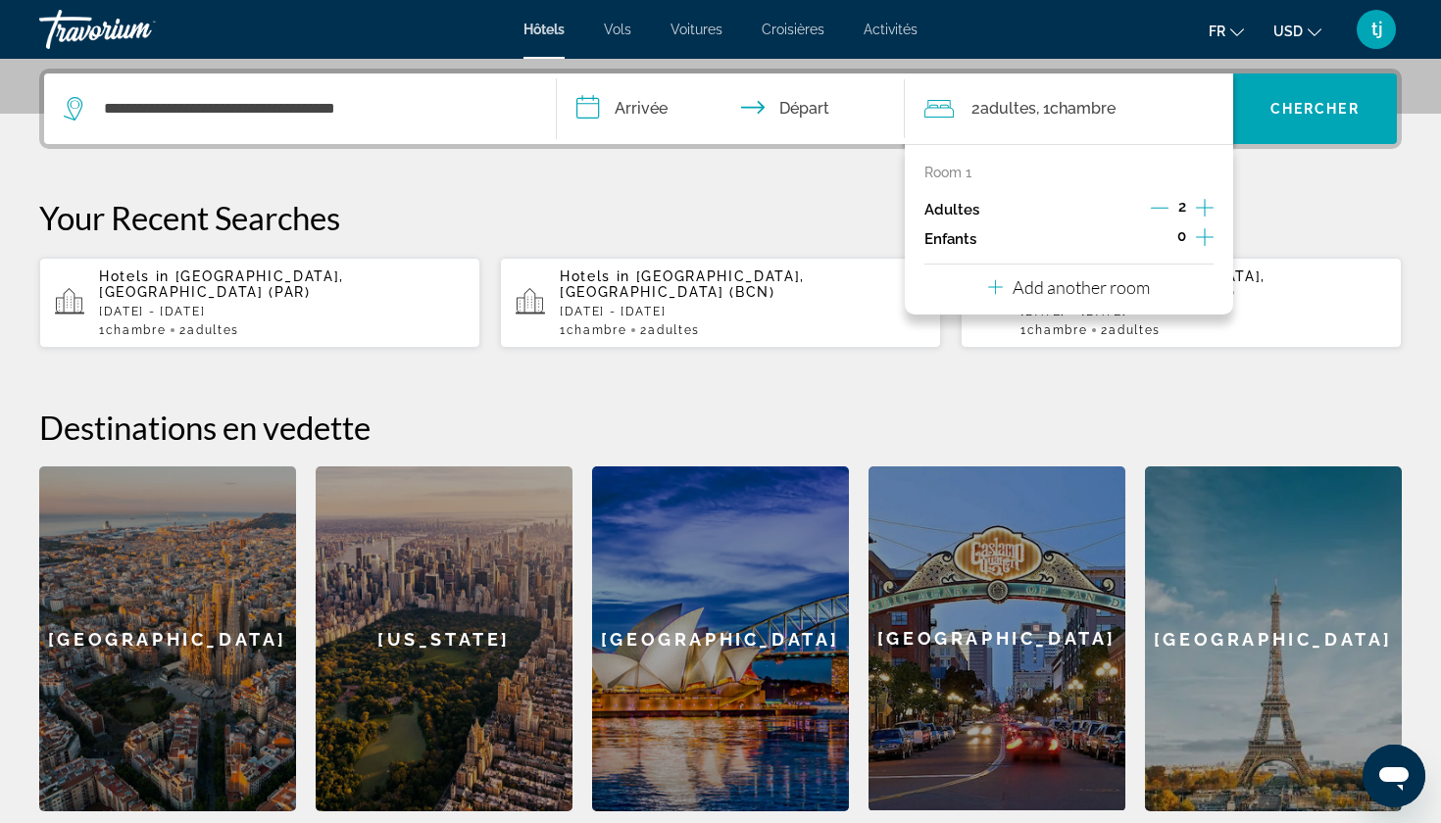
scroll to position [479, 0]
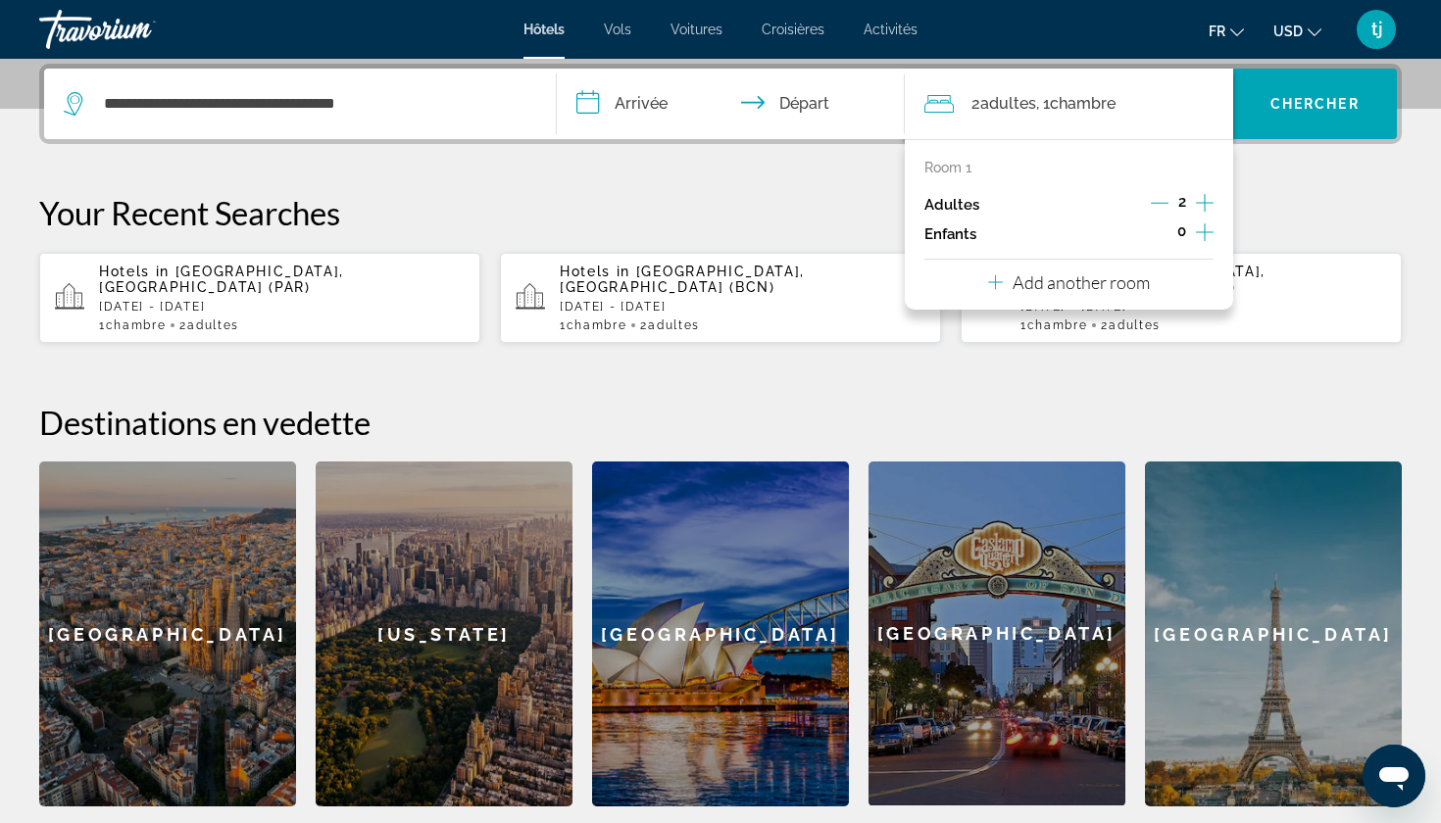
click at [1206, 202] on icon "Increment adults" at bounding box center [1205, 203] width 18 height 24
click at [1290, 108] on span "Chercher" at bounding box center [1314, 104] width 89 height 16
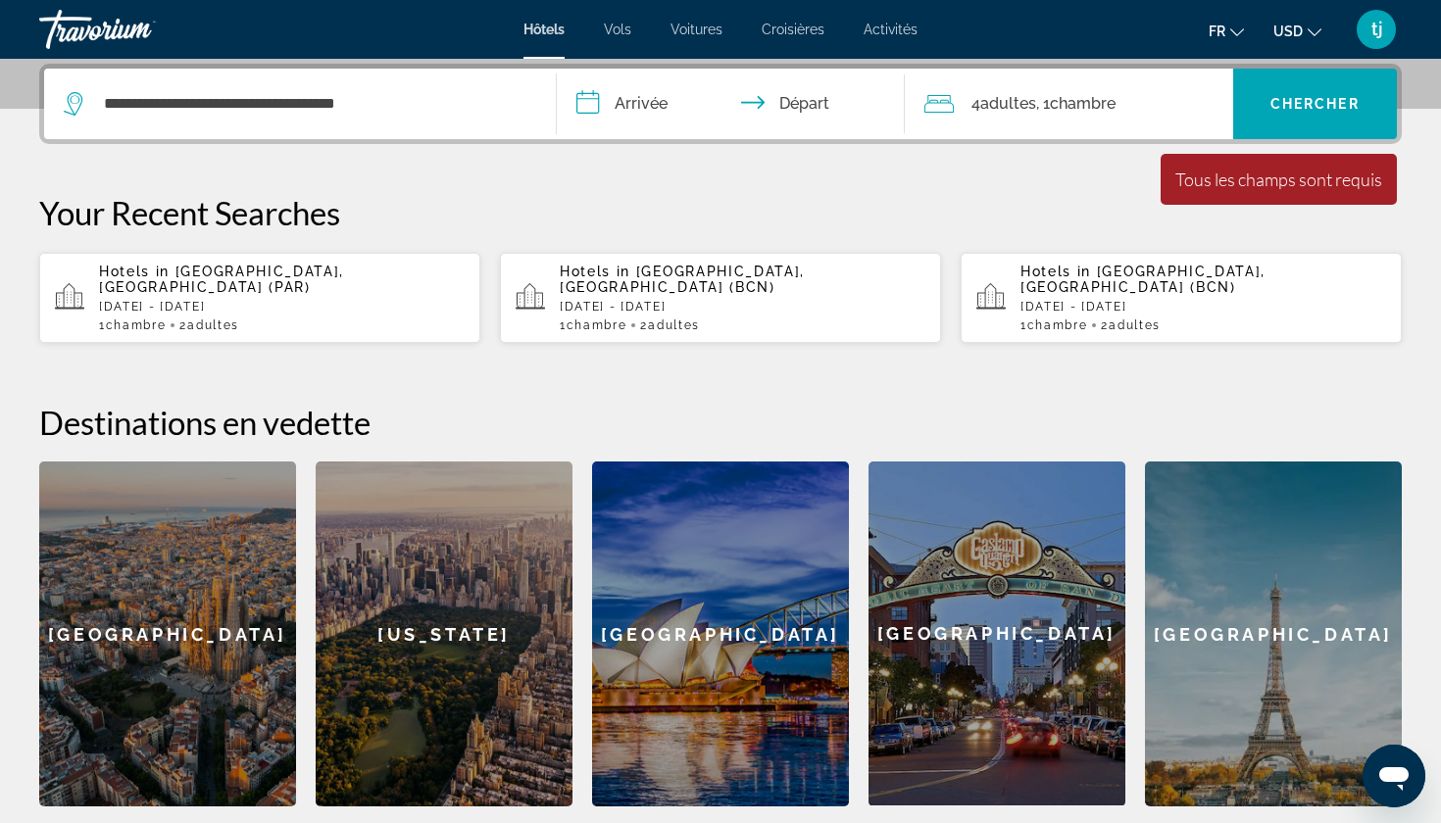
click at [652, 104] on input "**********" at bounding box center [735, 107] width 356 height 76
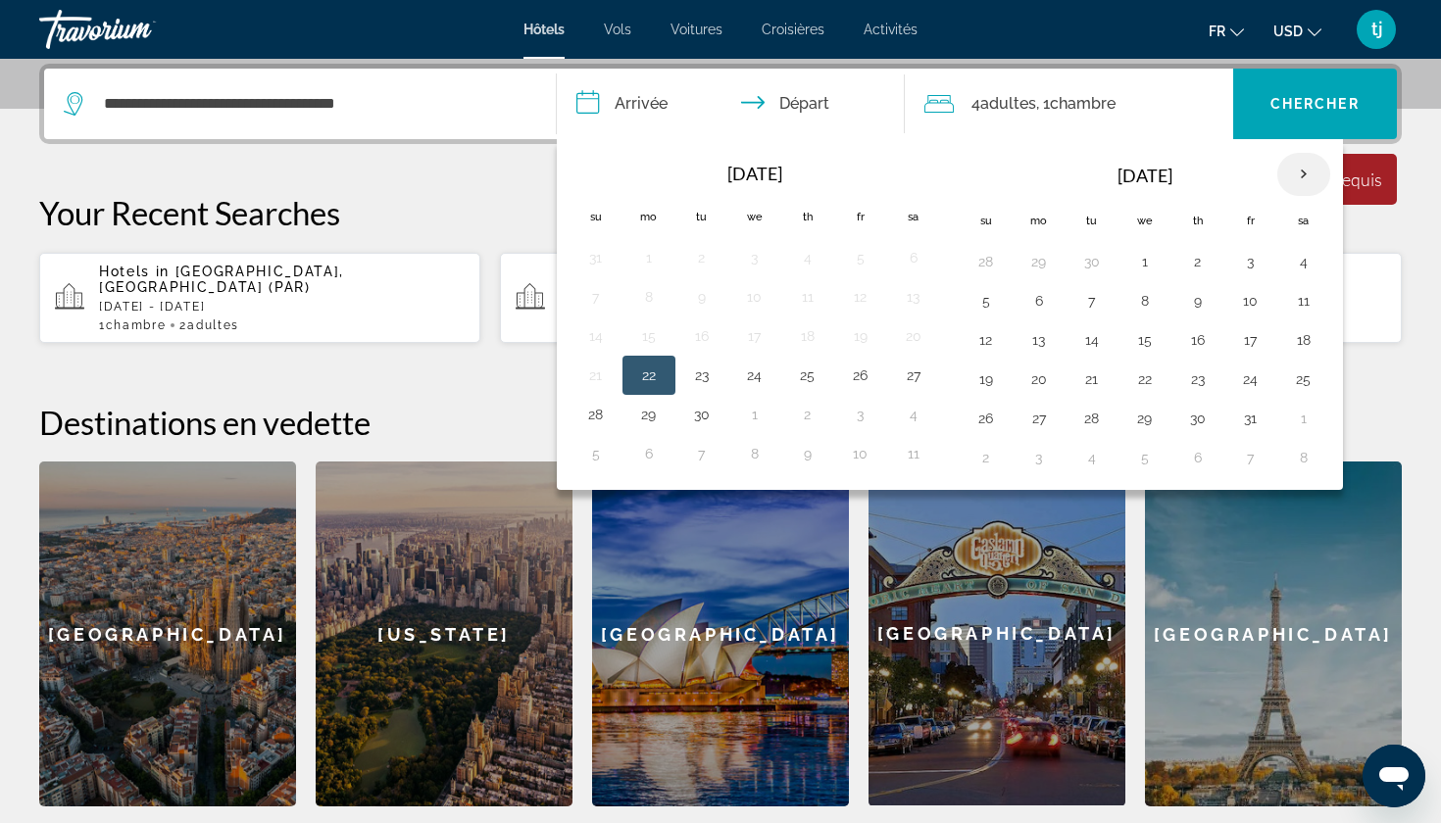
click at [1305, 182] on th "Next month" at bounding box center [1303, 174] width 53 height 43
click at [1309, 258] on button "1" at bounding box center [1303, 261] width 31 height 27
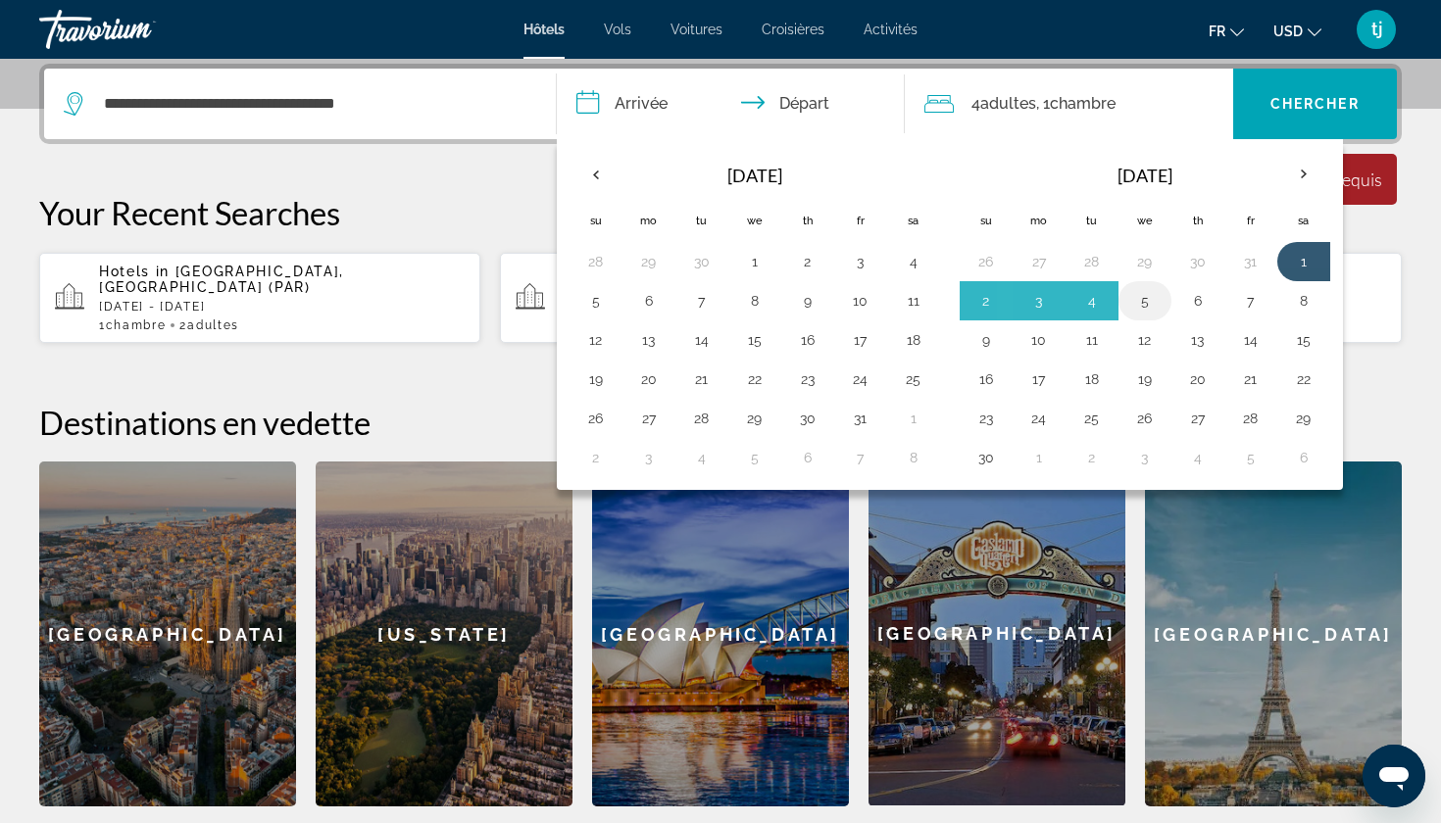
click at [1139, 303] on button "5" at bounding box center [1144, 300] width 31 height 27
type input "**********"
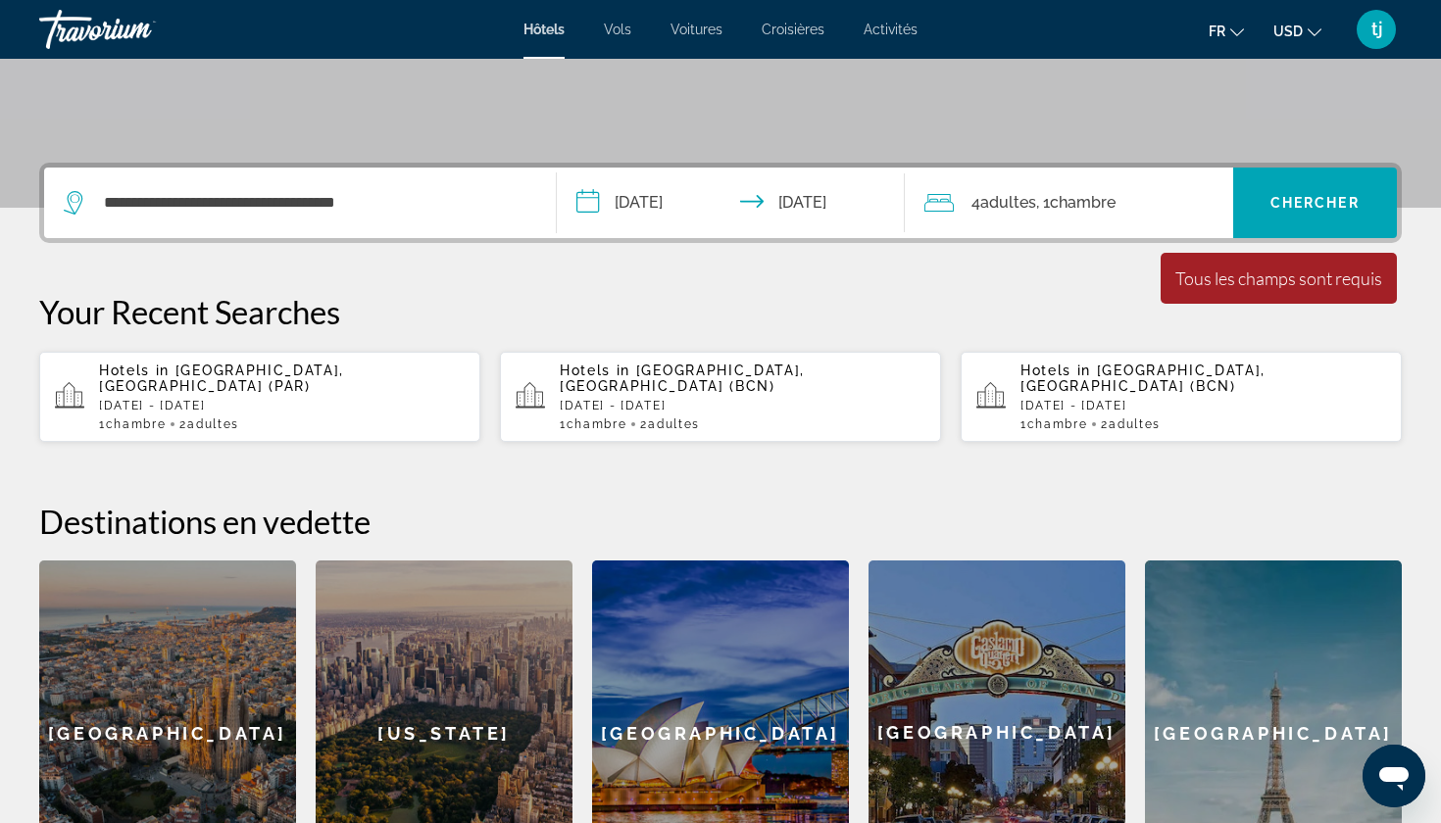
scroll to position [379, 0]
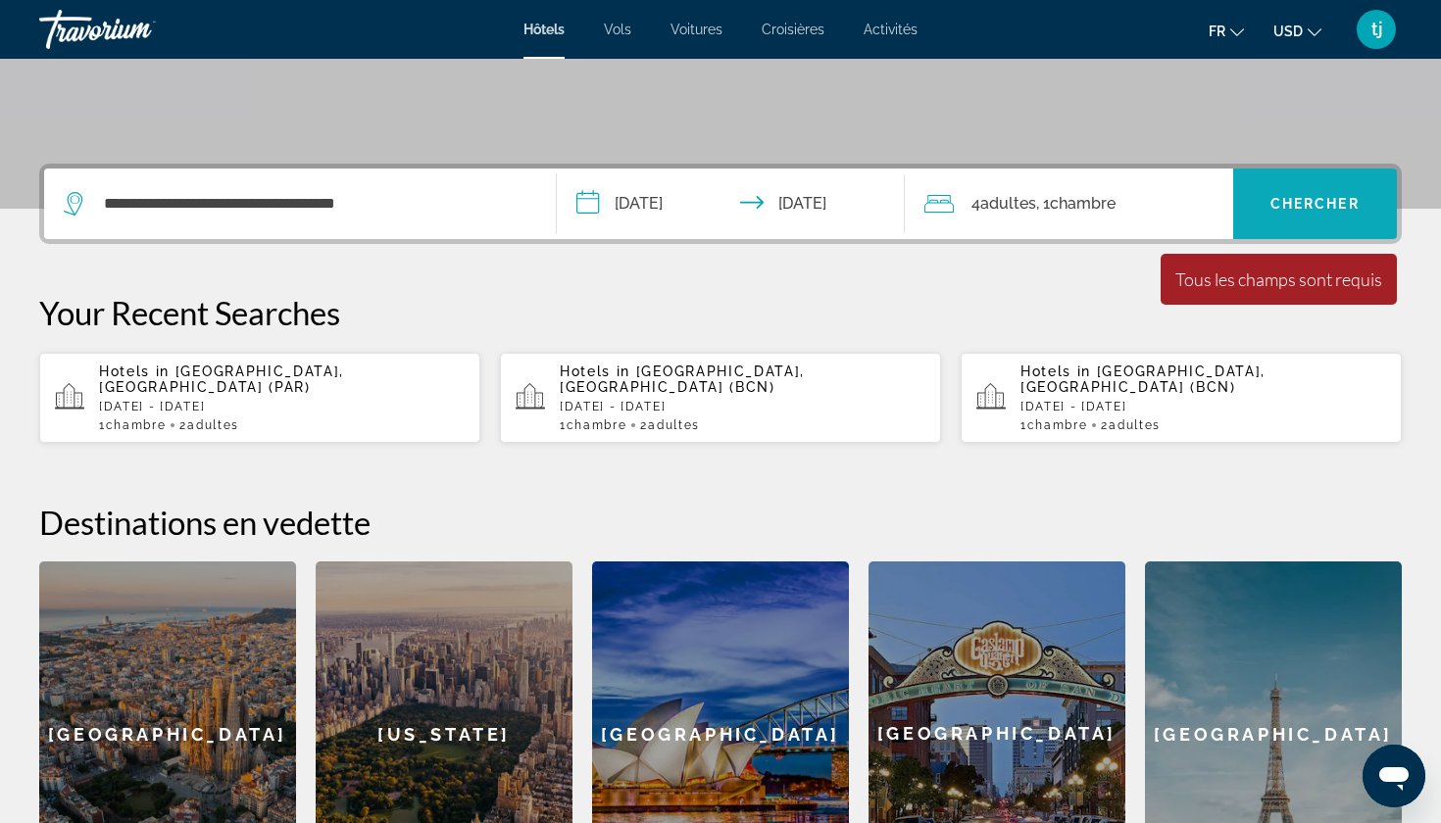
click at [1291, 206] on span "Chercher" at bounding box center [1314, 204] width 89 height 16
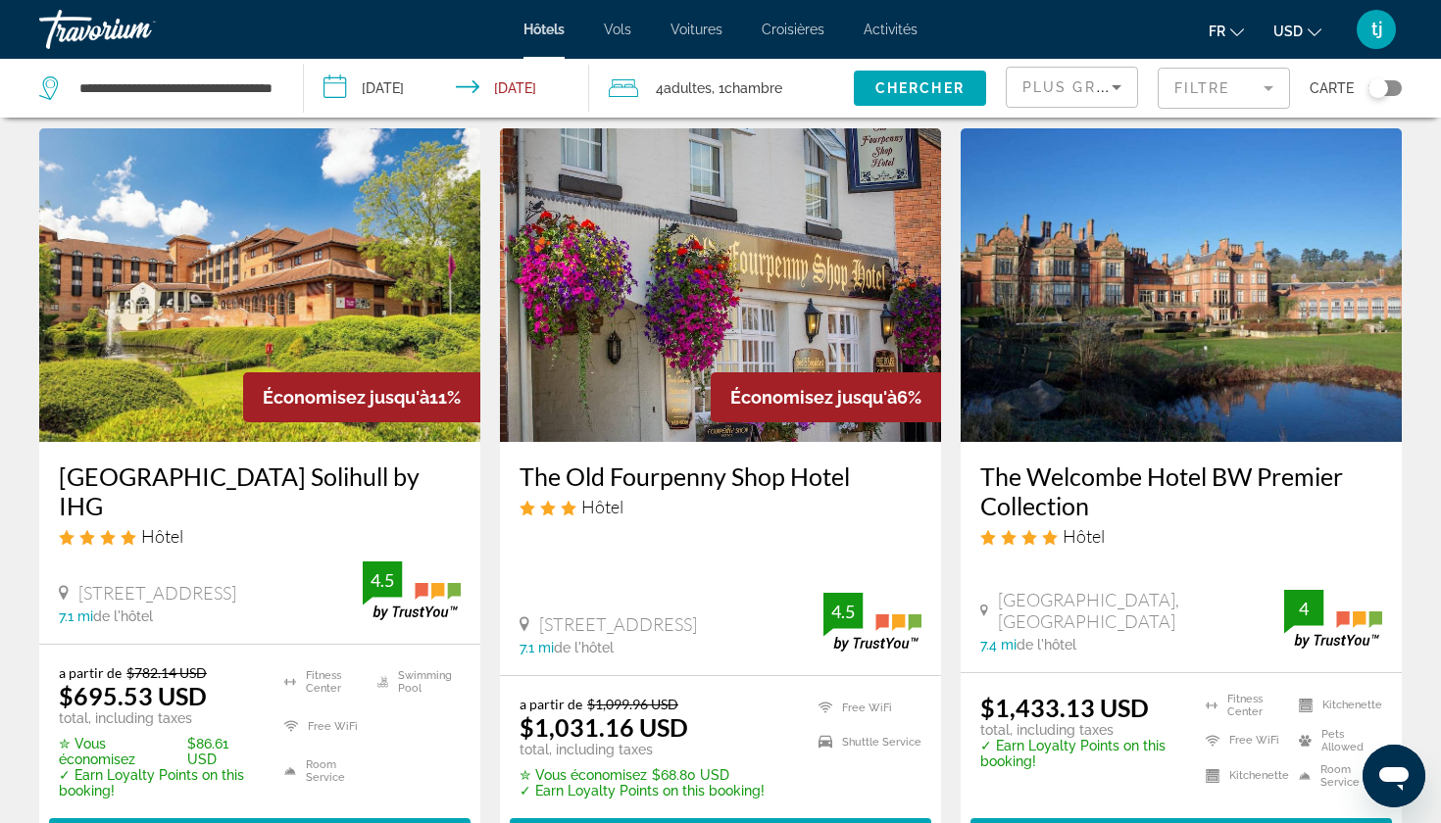
scroll to position [2290, 0]
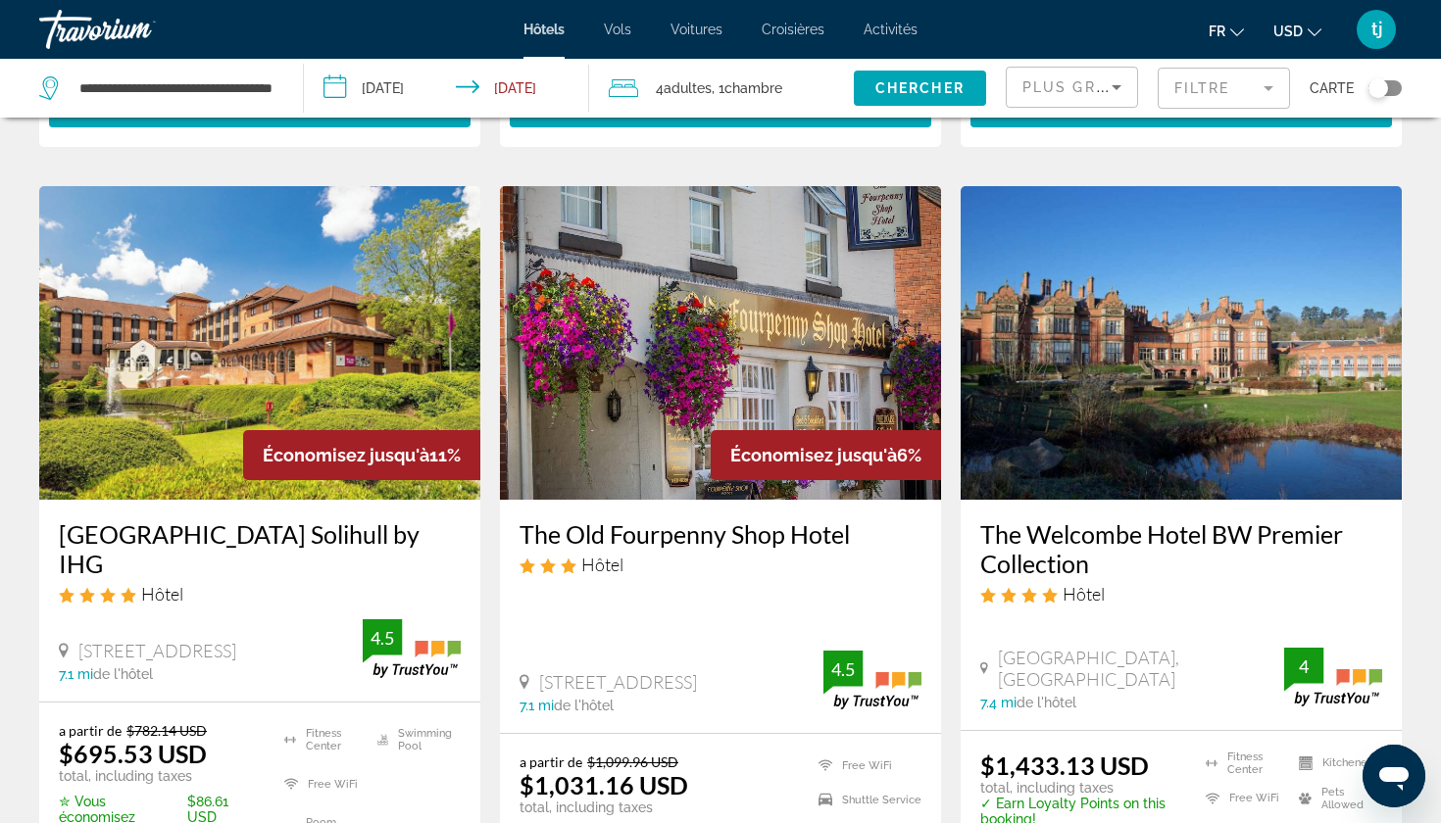
click at [287, 254] on img "Main content" at bounding box center [259, 343] width 441 height 314
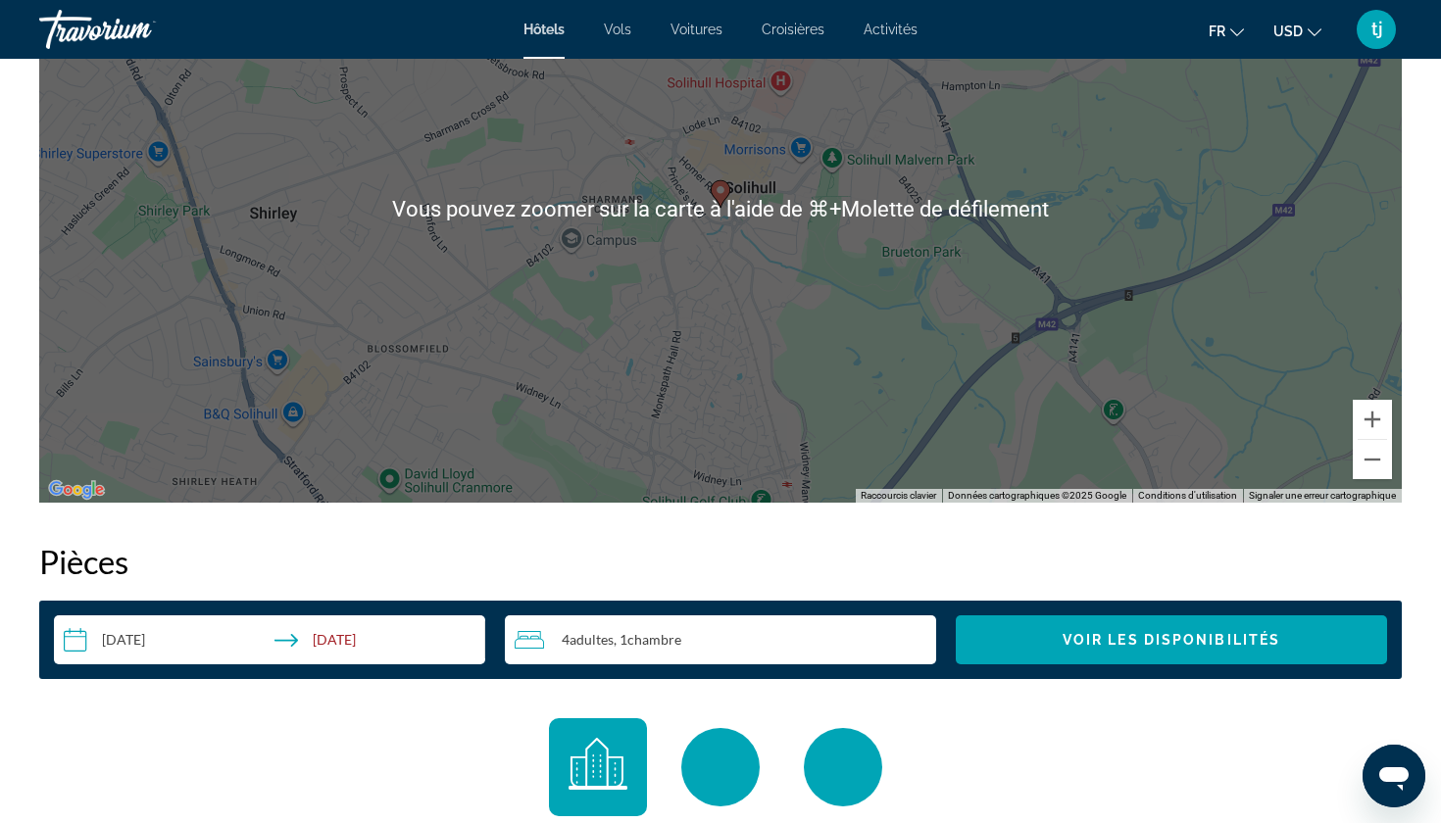
scroll to position [1951, 0]
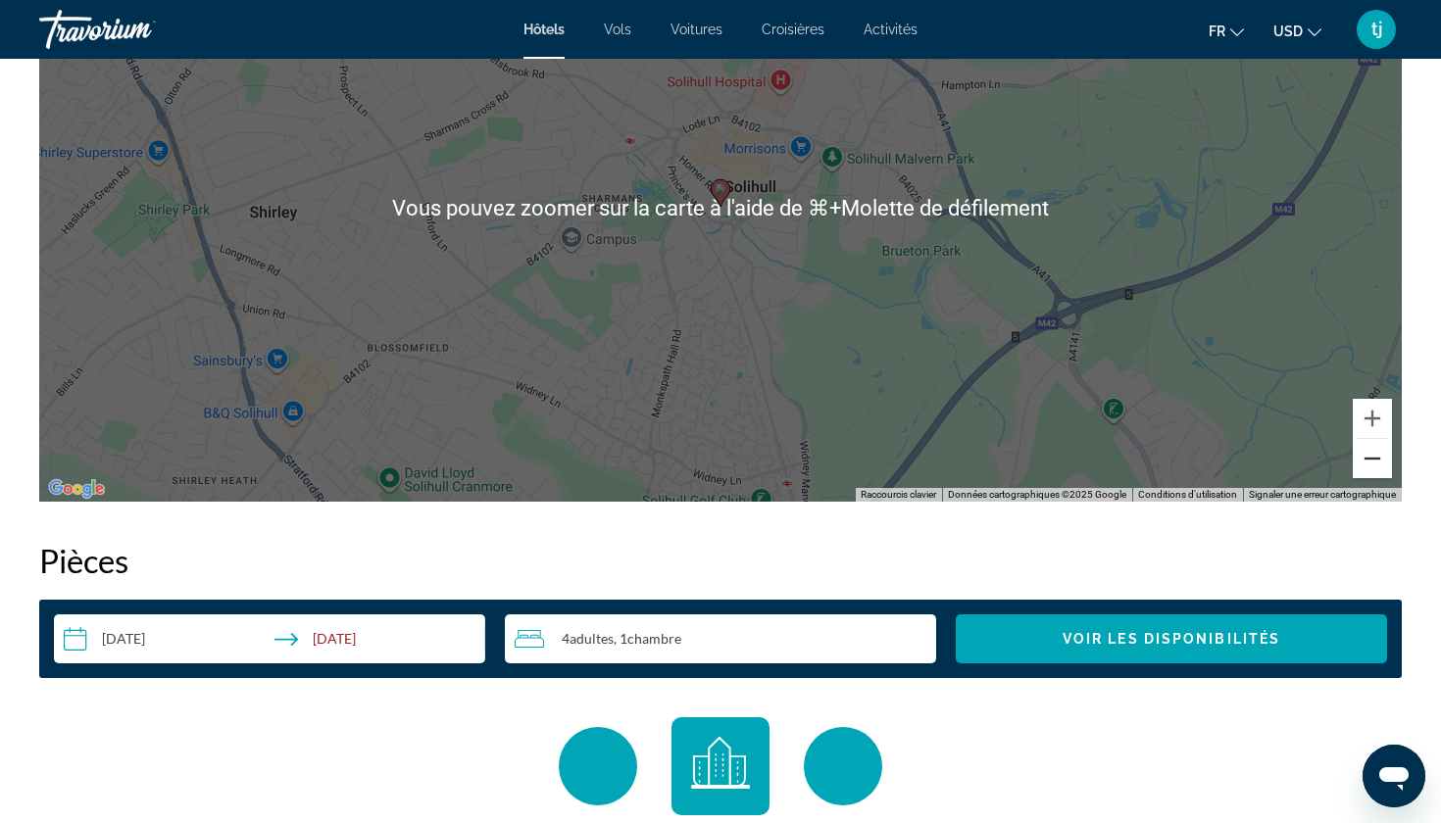
click at [1383, 473] on button "Zoom arrière" at bounding box center [1371, 458] width 39 height 39
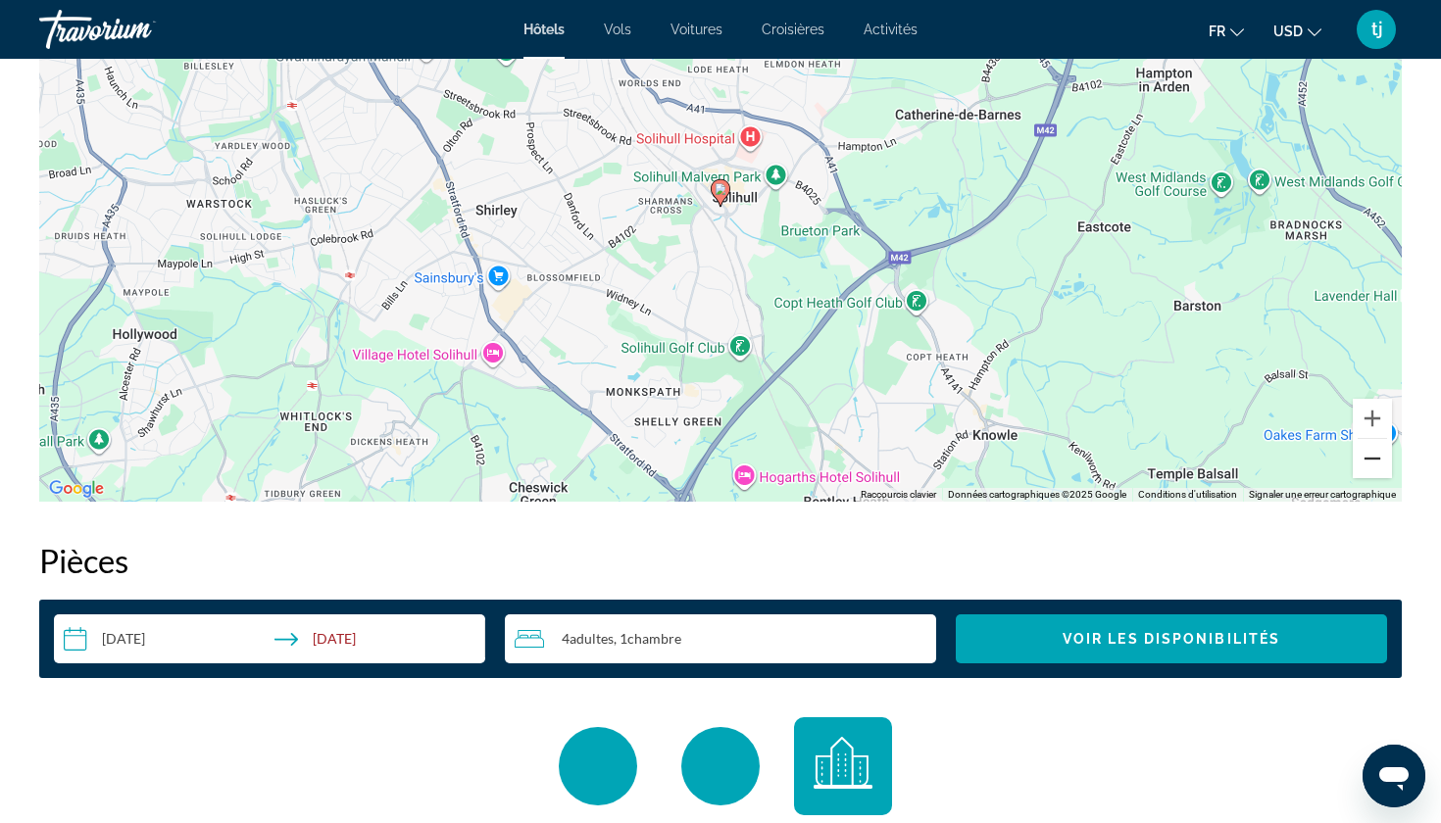
click at [1379, 468] on button "Zoom arrière" at bounding box center [1371, 458] width 39 height 39
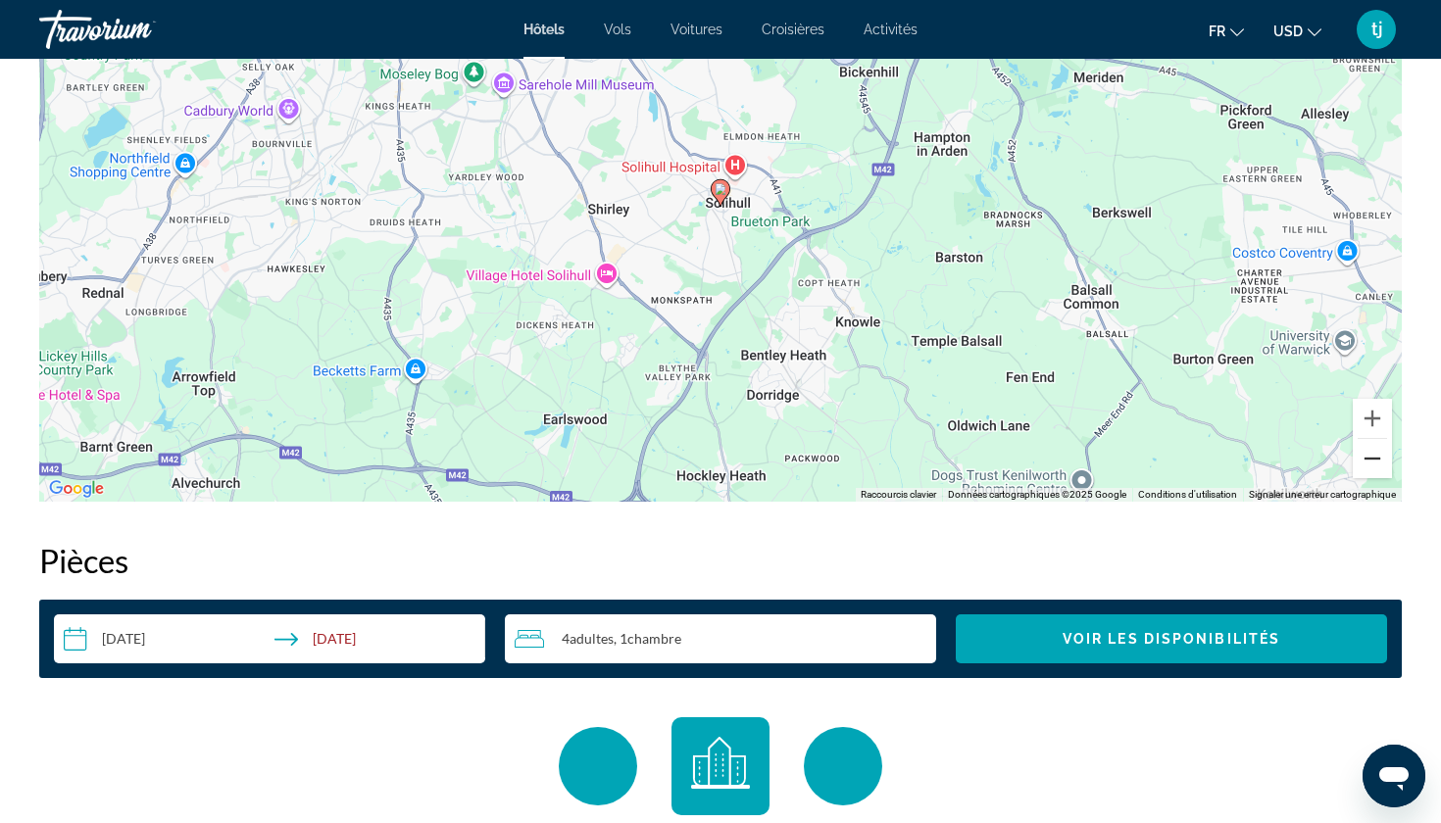
click at [1379, 468] on button "Zoom arrière" at bounding box center [1371, 458] width 39 height 39
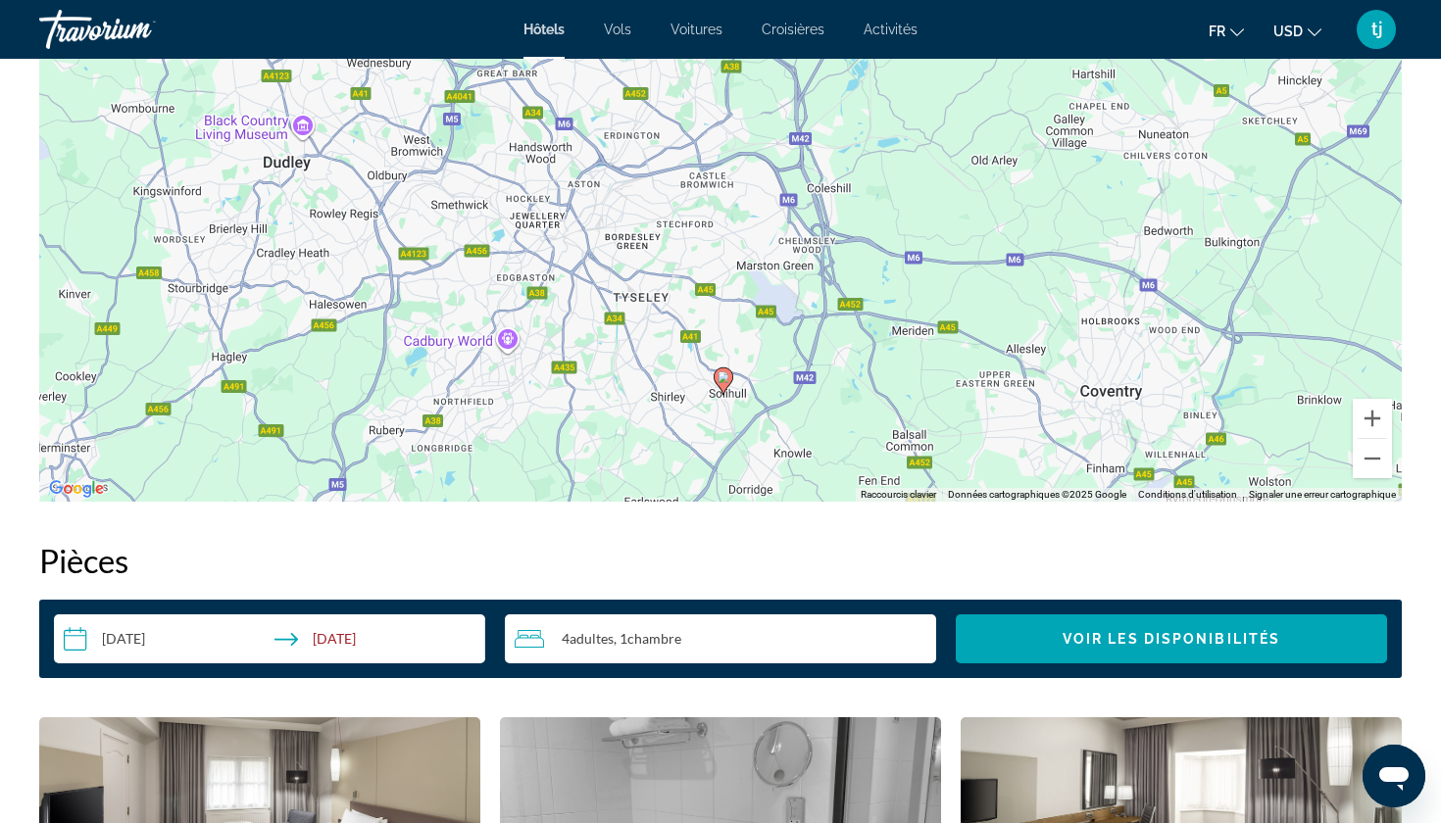
drag, startPoint x: 1096, startPoint y: 251, endPoint x: 1099, endPoint y: 442, distance: 191.1
click at [1099, 442] on div "Pour activer le glissement avec le clavier, appuyez sur Alt+Entrée. Une fois ce…" at bounding box center [720, 208] width 1362 height 588
click at [1375, 461] on button "Zoom arrière" at bounding box center [1371, 458] width 39 height 39
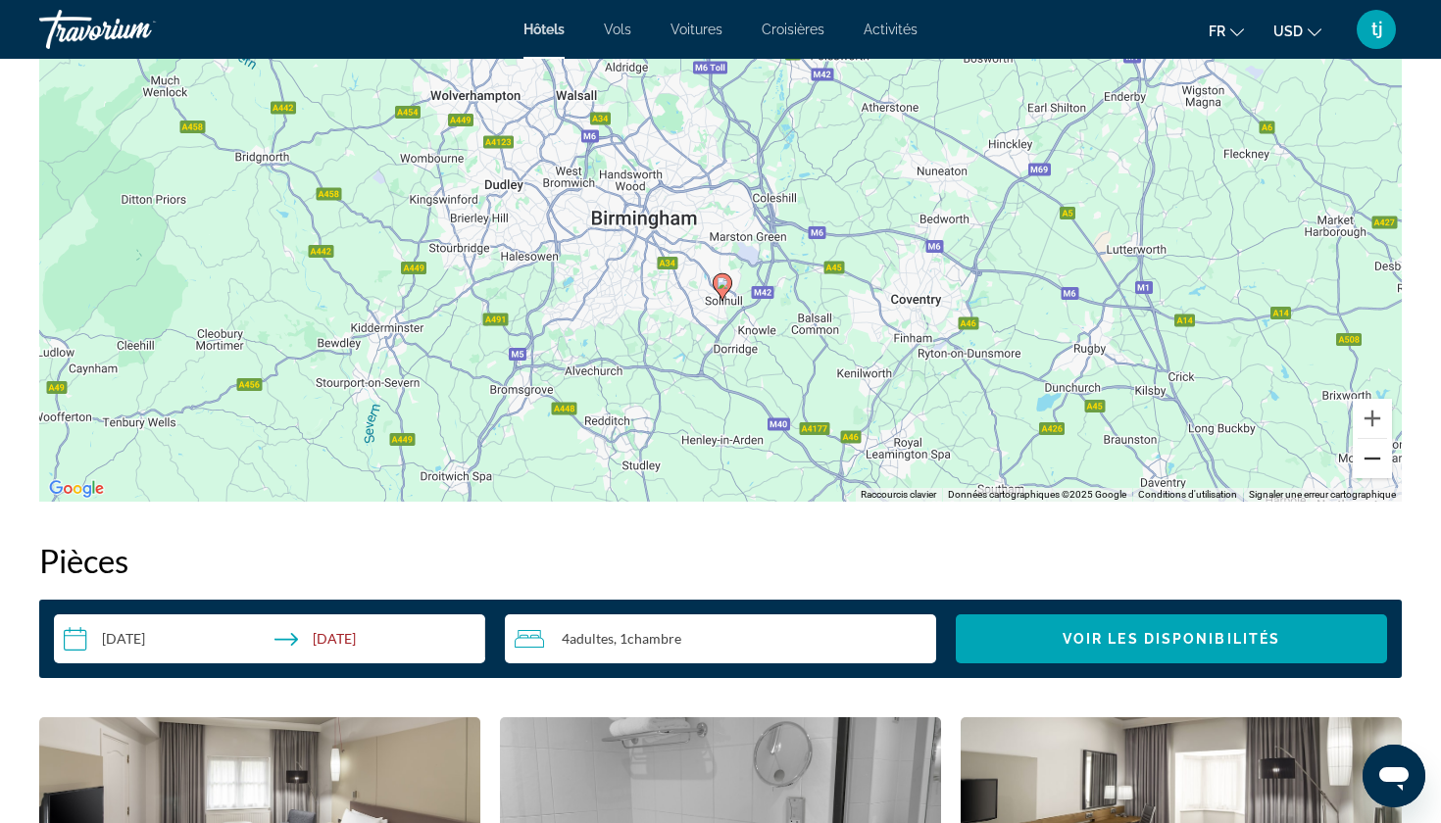
click at [1375, 461] on button "Zoom arrière" at bounding box center [1371, 458] width 39 height 39
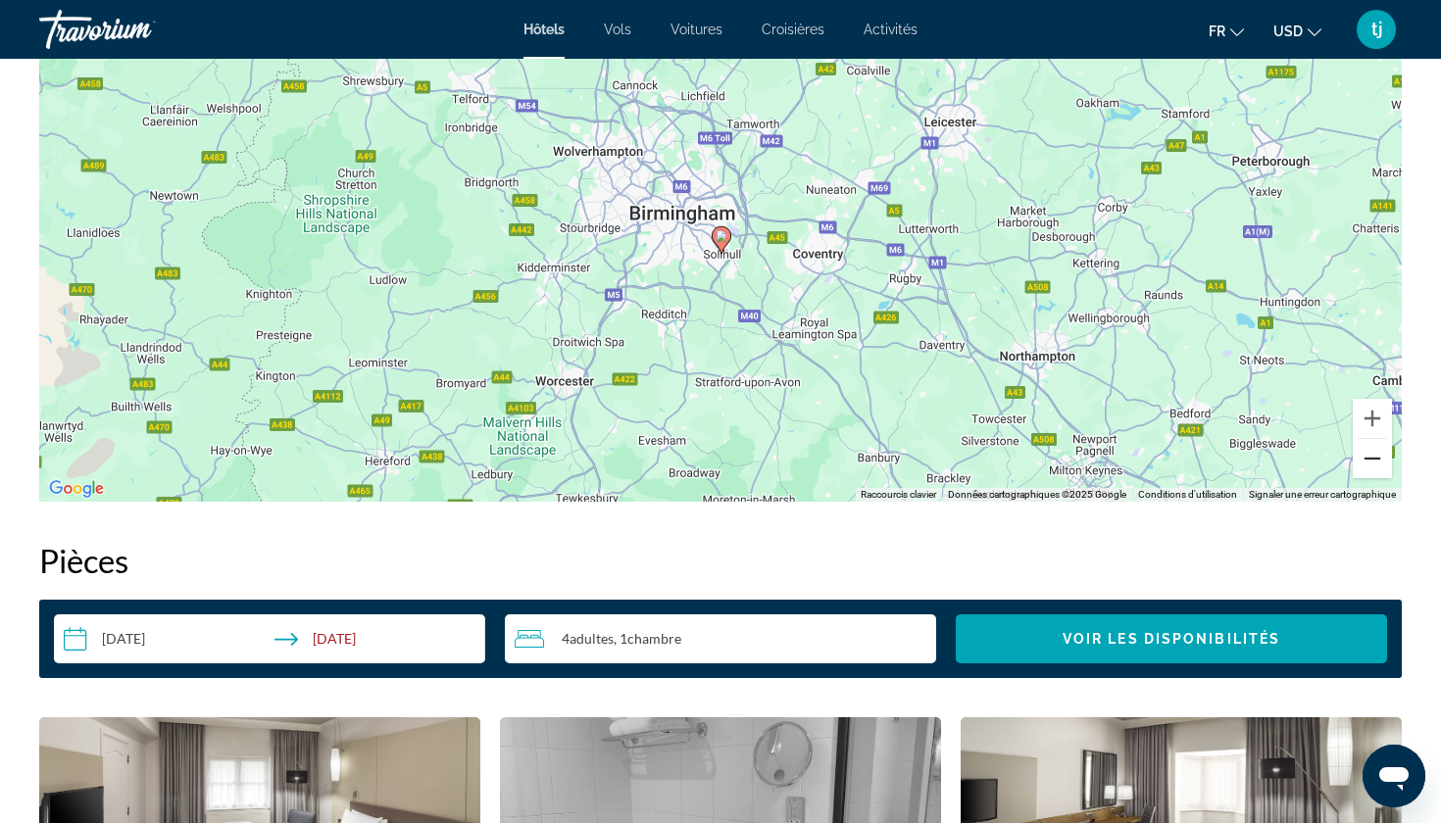
click at [1375, 461] on button "Zoom arrière" at bounding box center [1371, 458] width 39 height 39
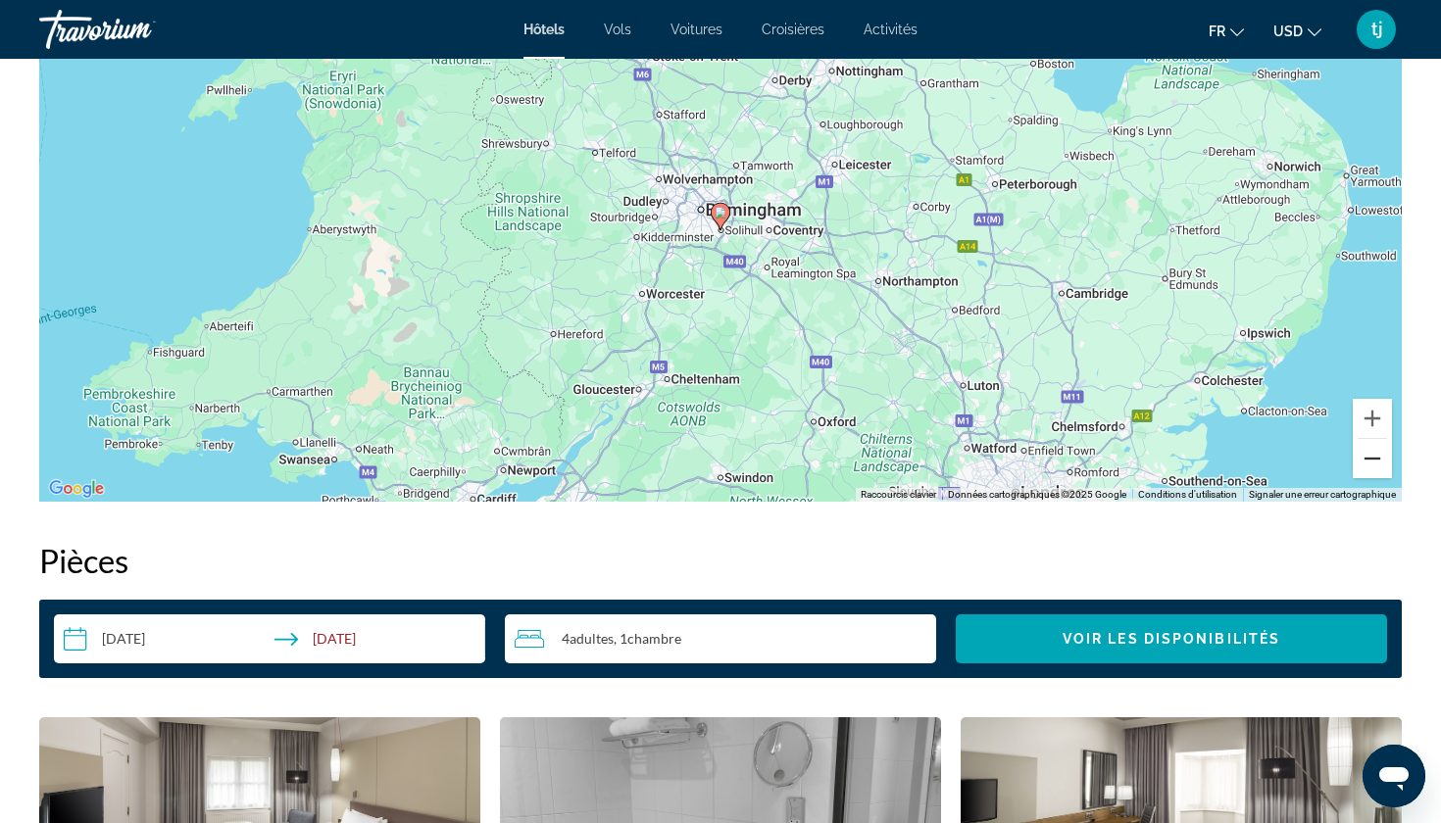
click at [1375, 461] on button "Zoom arrière" at bounding box center [1371, 458] width 39 height 39
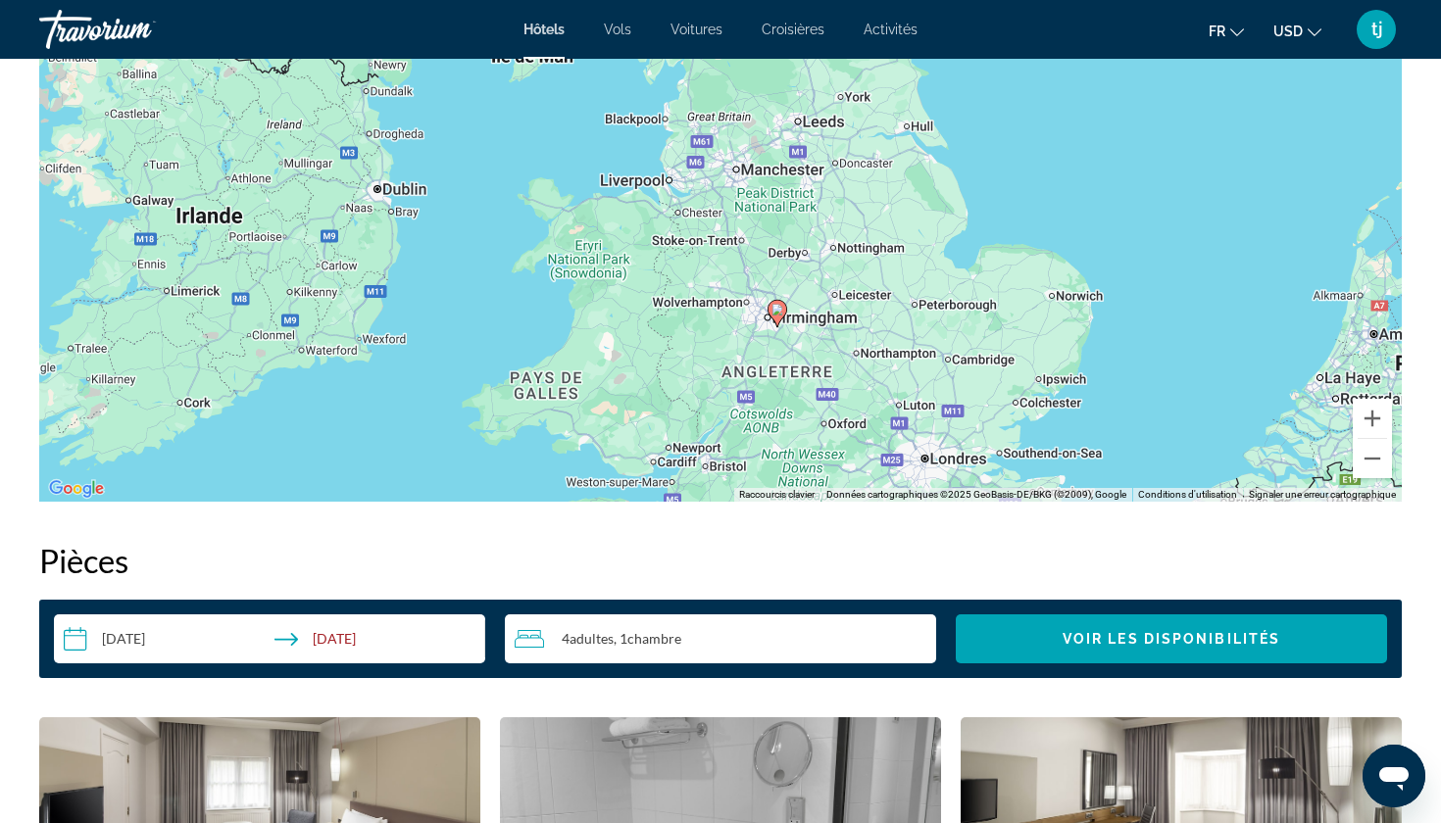
drag, startPoint x: 828, startPoint y: 226, endPoint x: 886, endPoint y: 337, distance: 124.9
click at [886, 337] on div "Pour activer le glissement avec le clavier, appuyez sur Alt+Entrée. Une fois ce…" at bounding box center [720, 208] width 1362 height 588
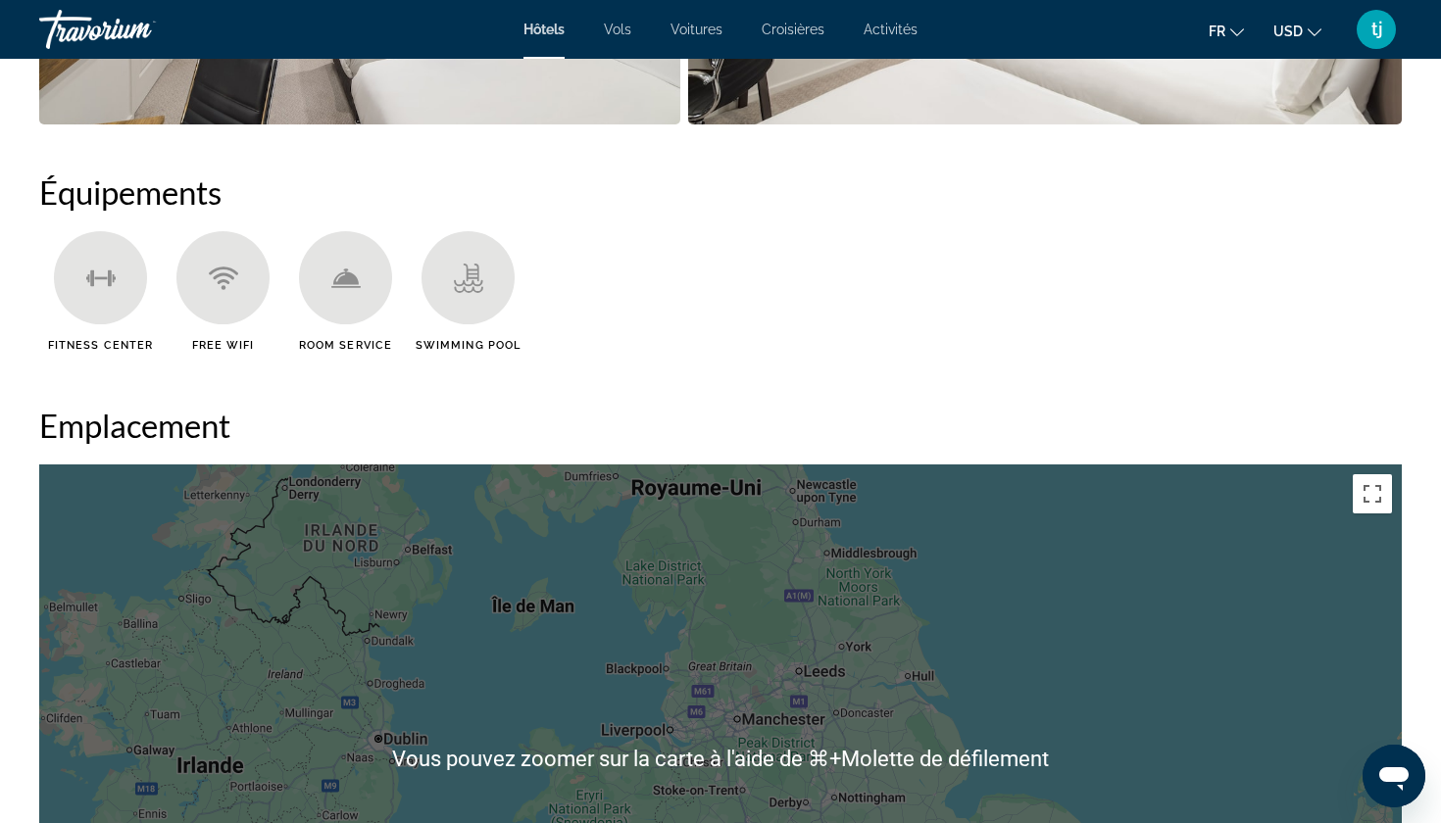
scroll to position [1103, 0]
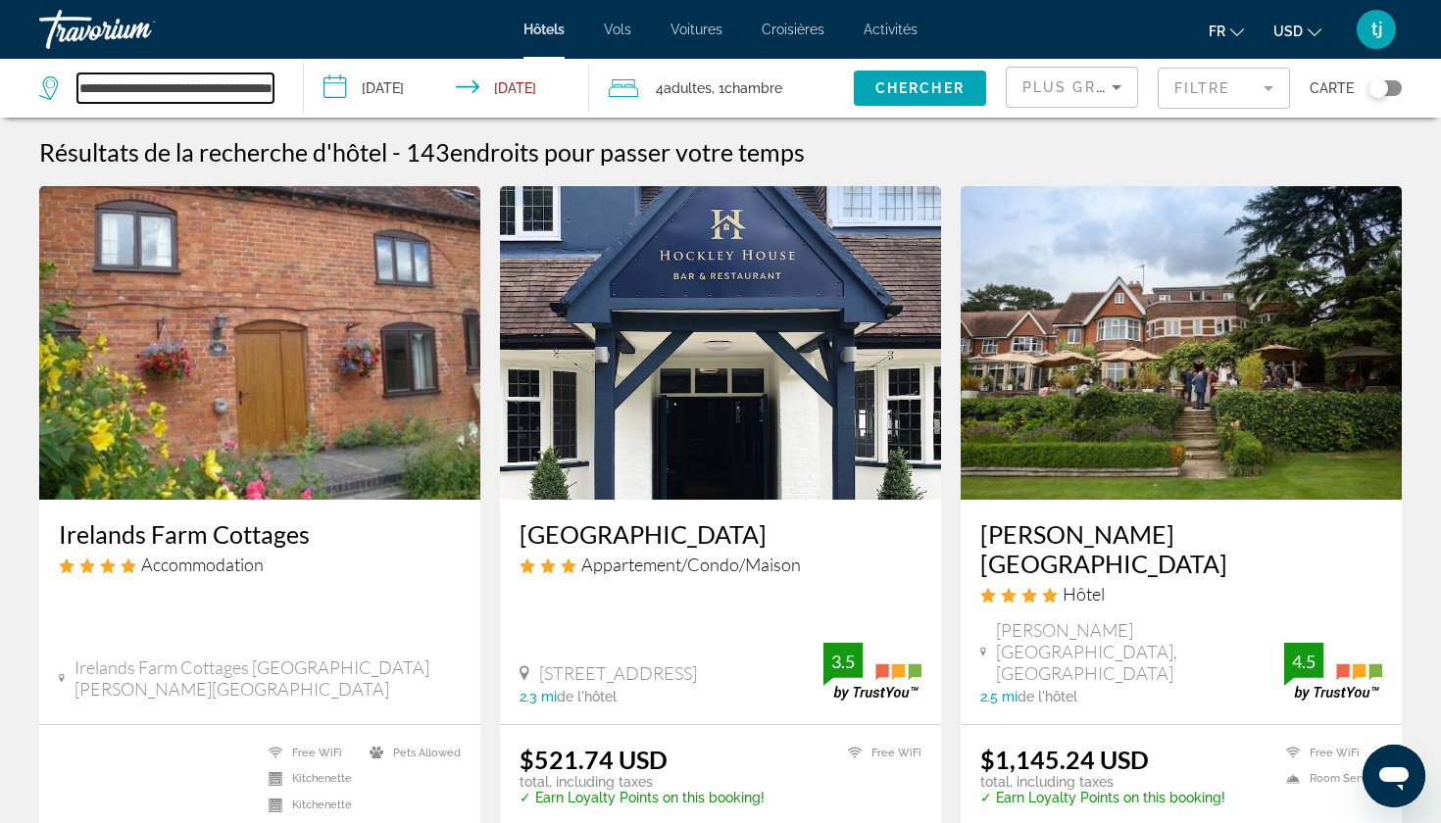
click at [176, 85] on input "**********" at bounding box center [175, 87] width 196 height 29
click at [220, 89] on input "**********" at bounding box center [175, 87] width 196 height 29
click at [274, 95] on div "**********" at bounding box center [161, 88] width 244 height 59
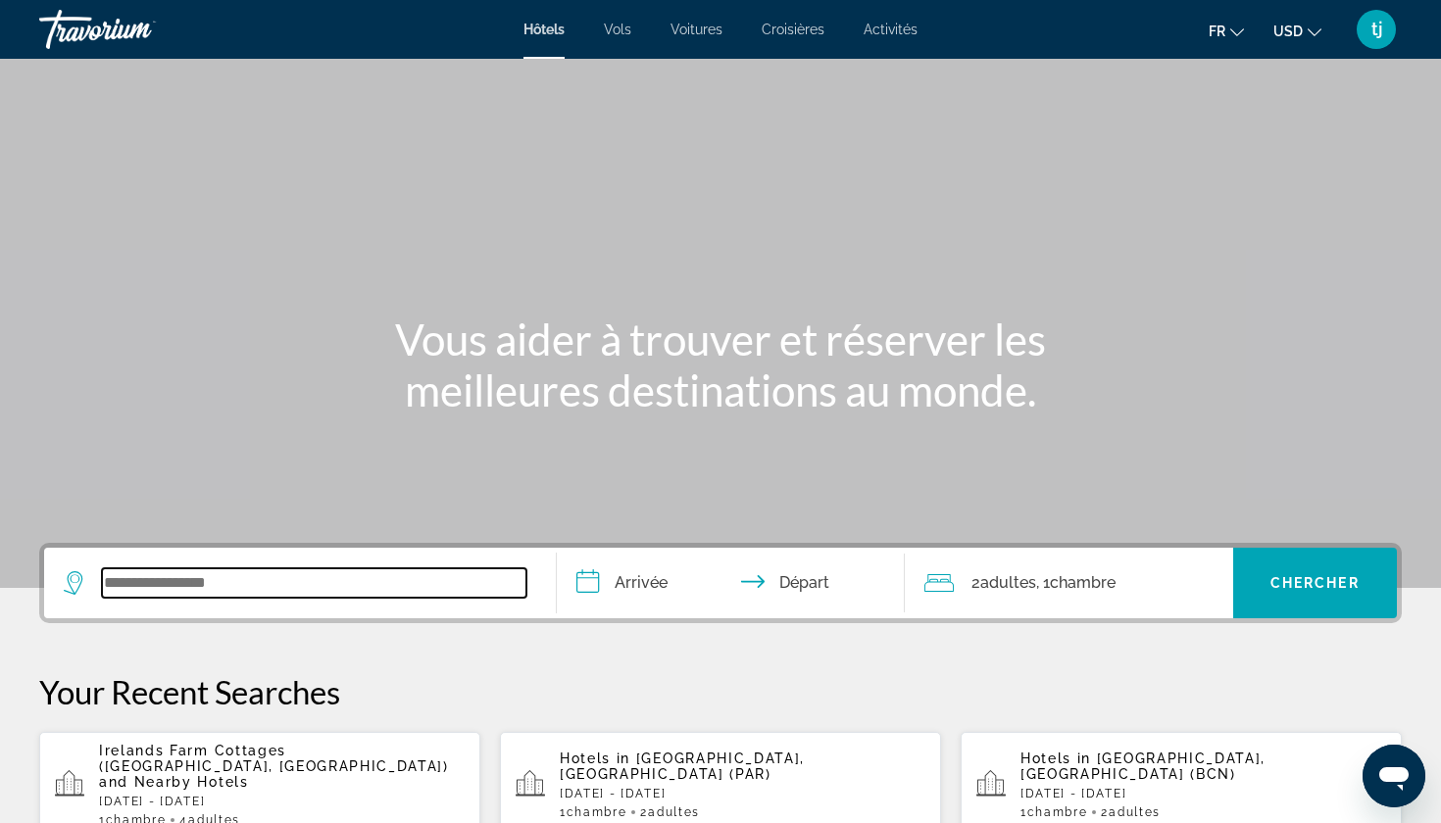
click at [269, 590] on input "Search widget" at bounding box center [314, 582] width 424 height 29
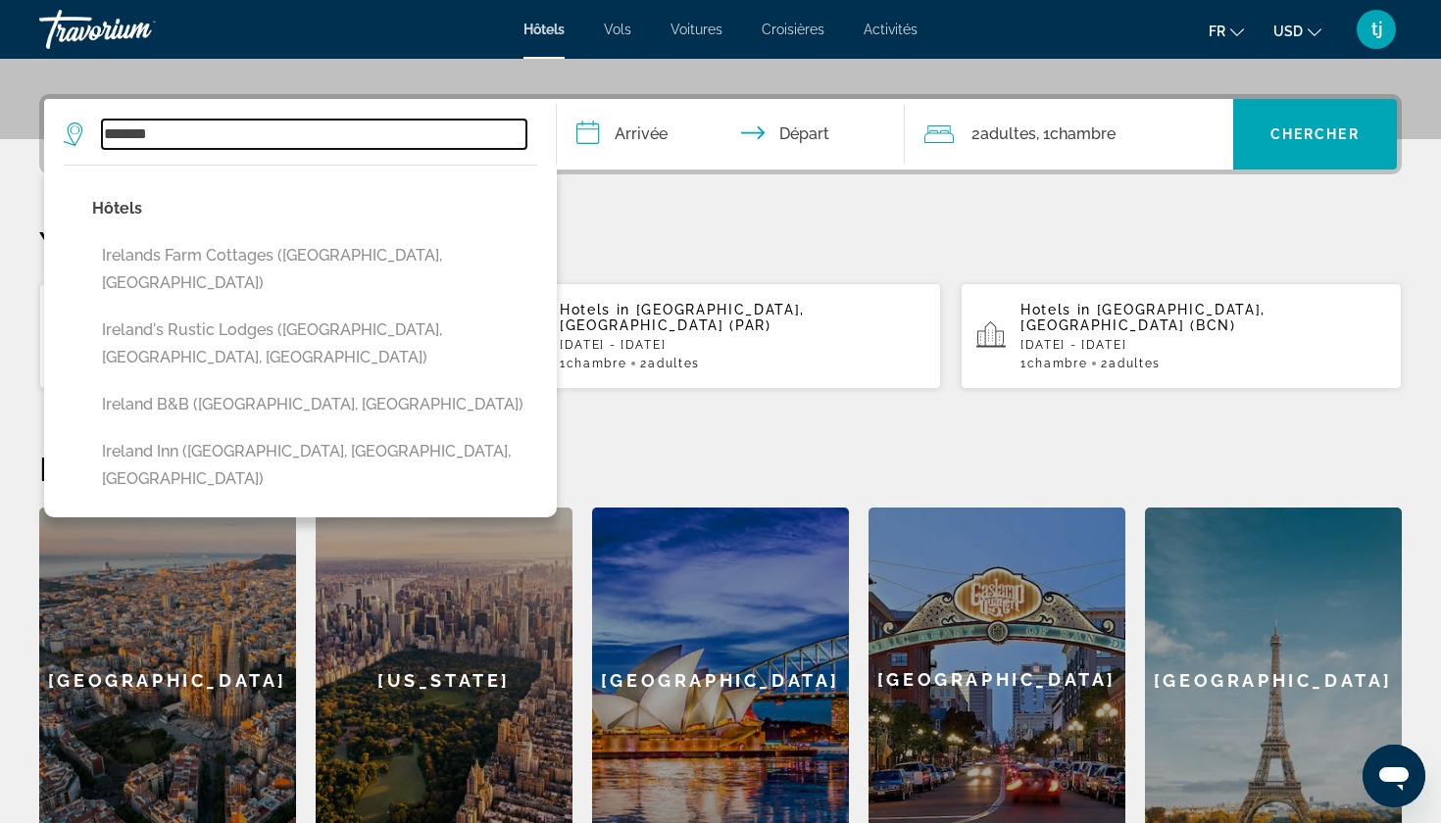
scroll to position [447, 0]
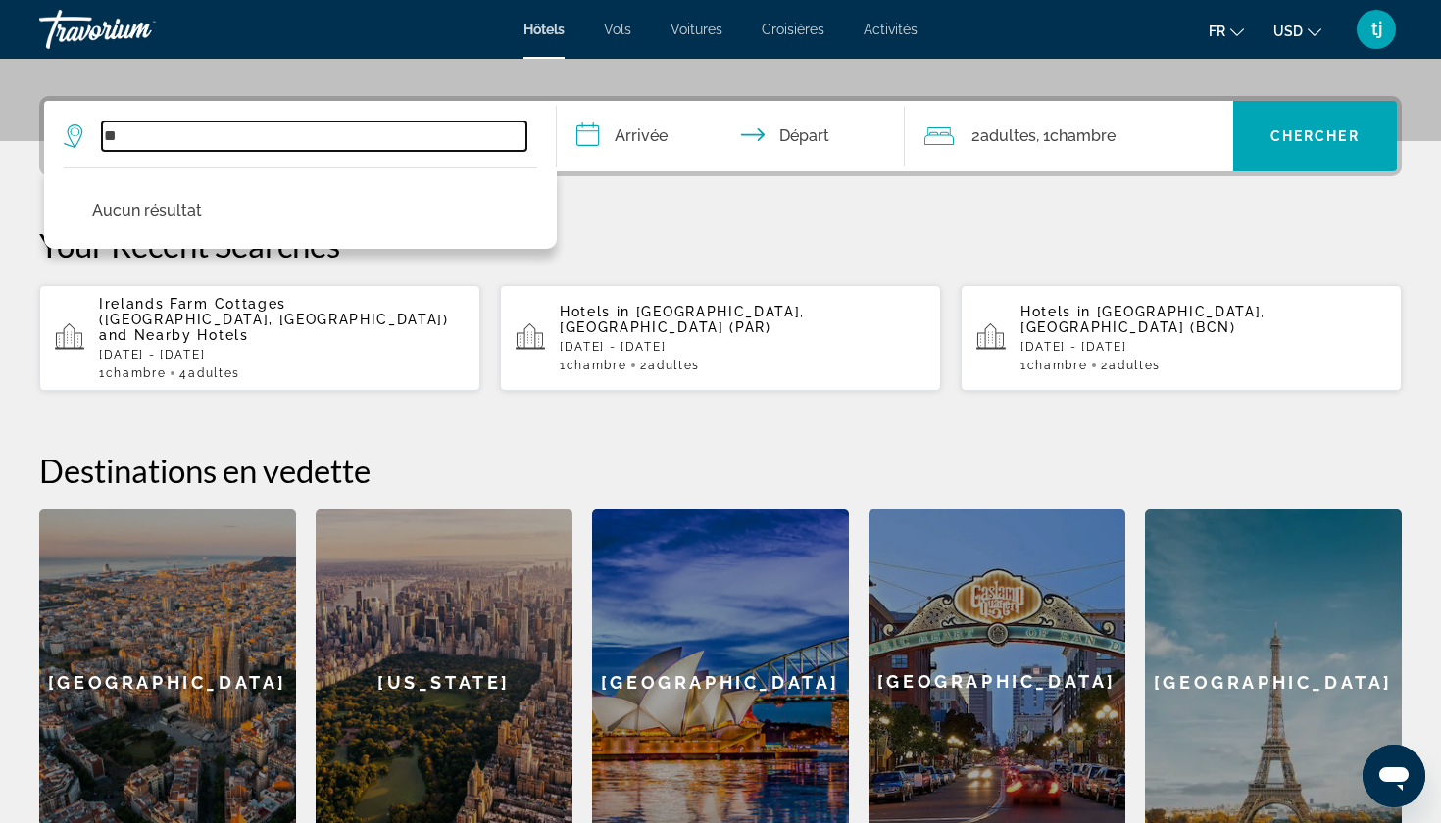
type input "*"
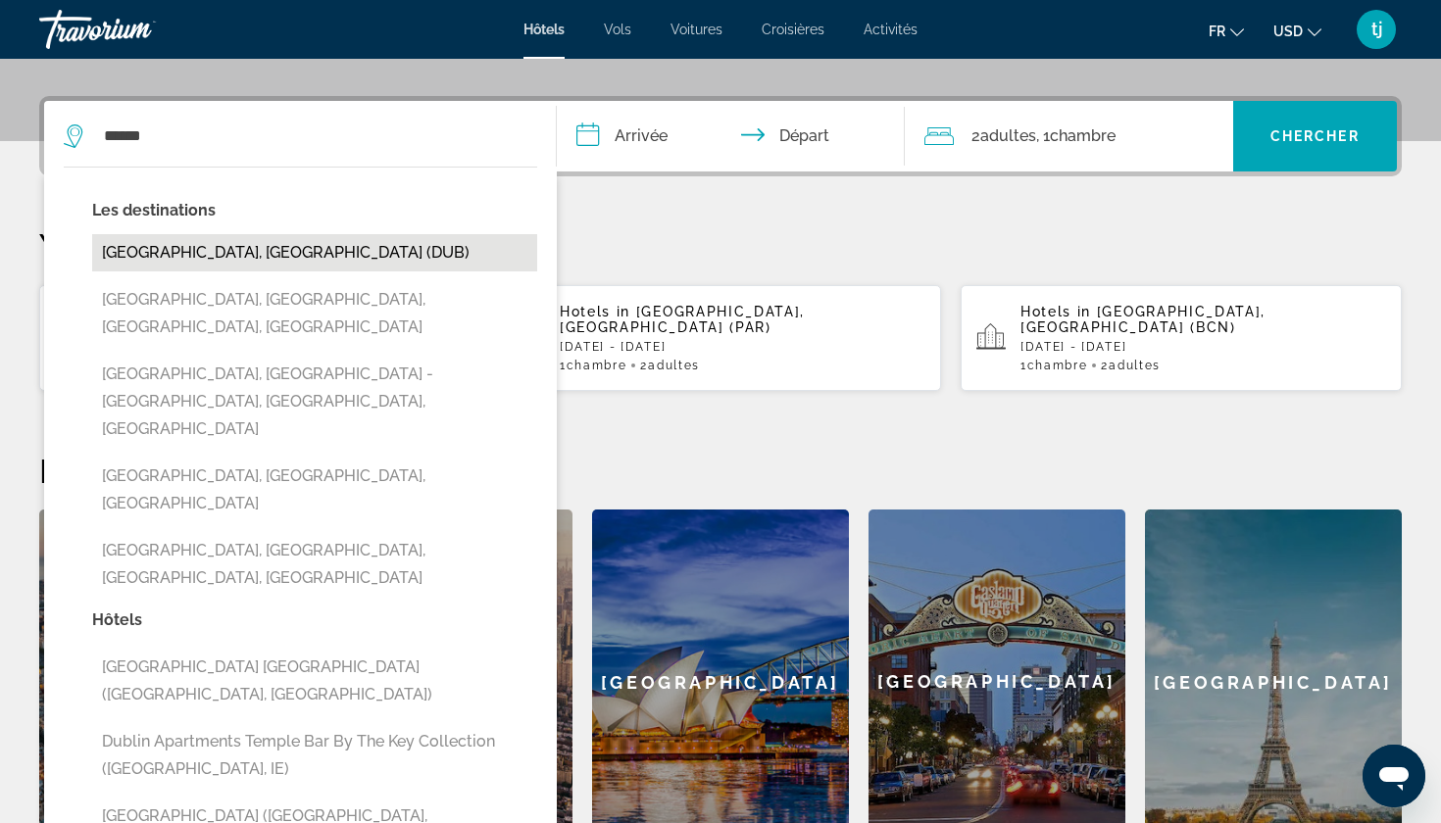
drag, startPoint x: 275, startPoint y: 278, endPoint x: 213, endPoint y: 251, distance: 68.5
click at [213, 251] on button "[GEOGRAPHIC_DATA], [GEOGRAPHIC_DATA] (DUB)" at bounding box center [314, 252] width 445 height 37
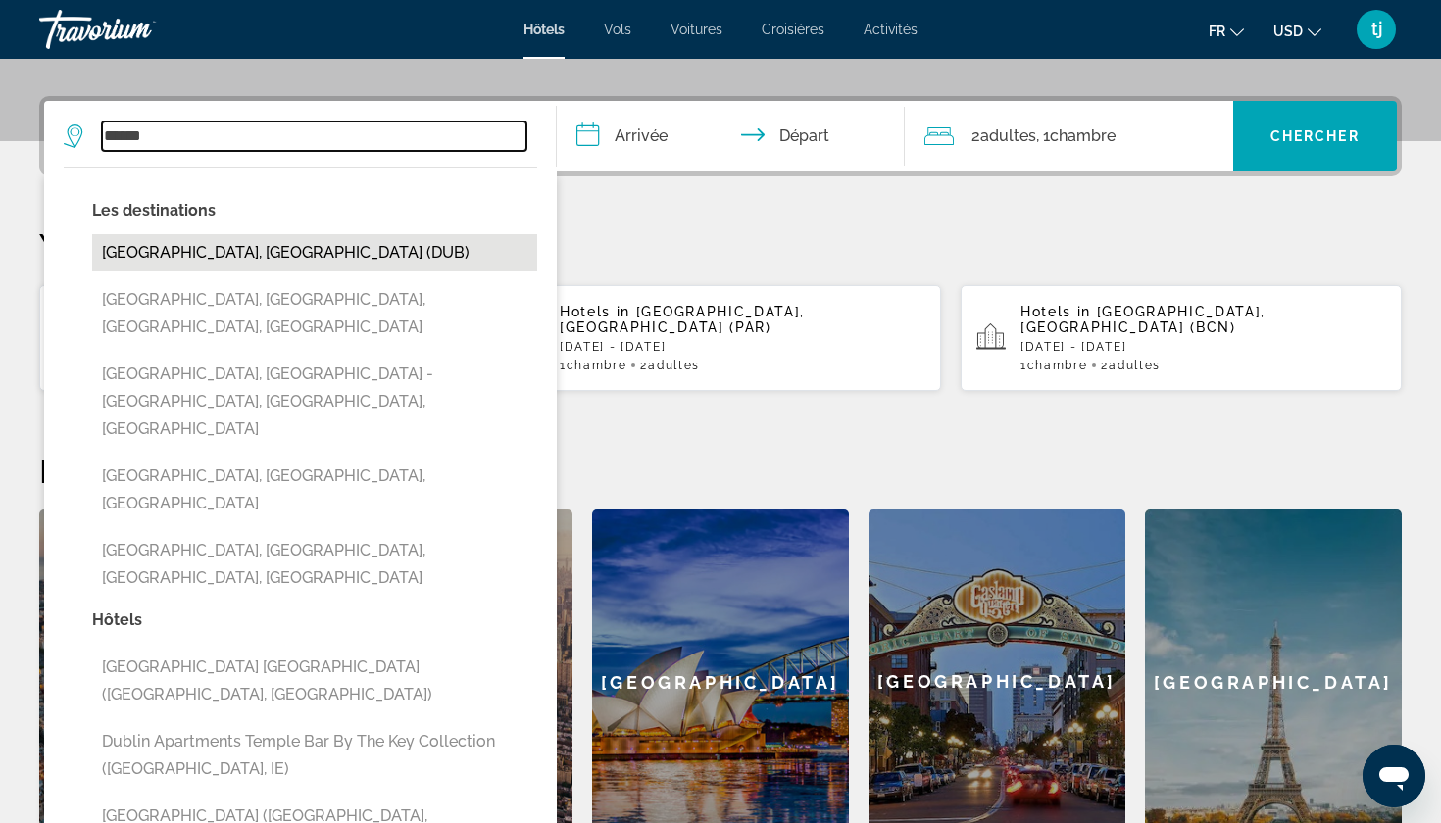
type input "**********"
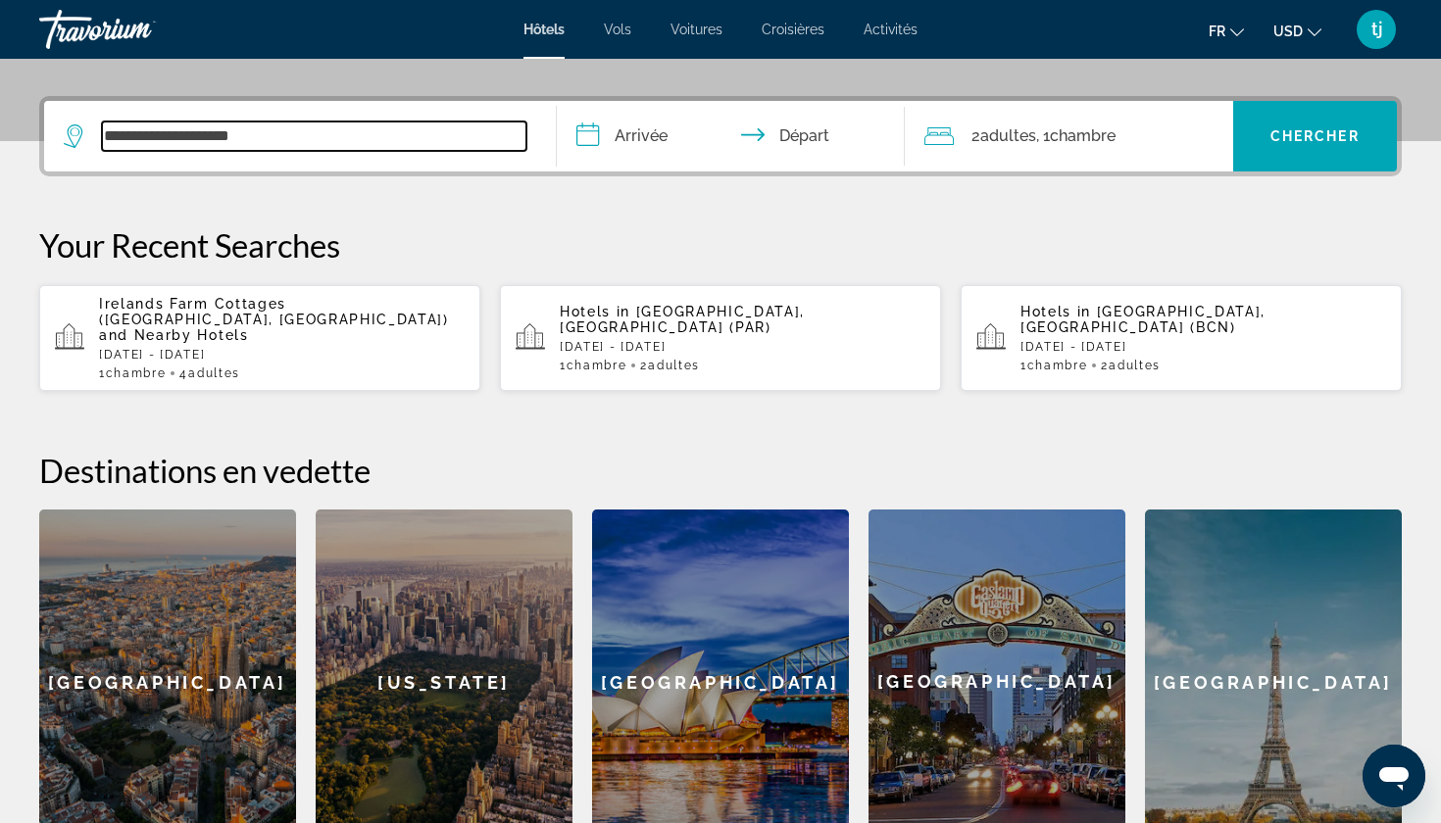
scroll to position [479, 0]
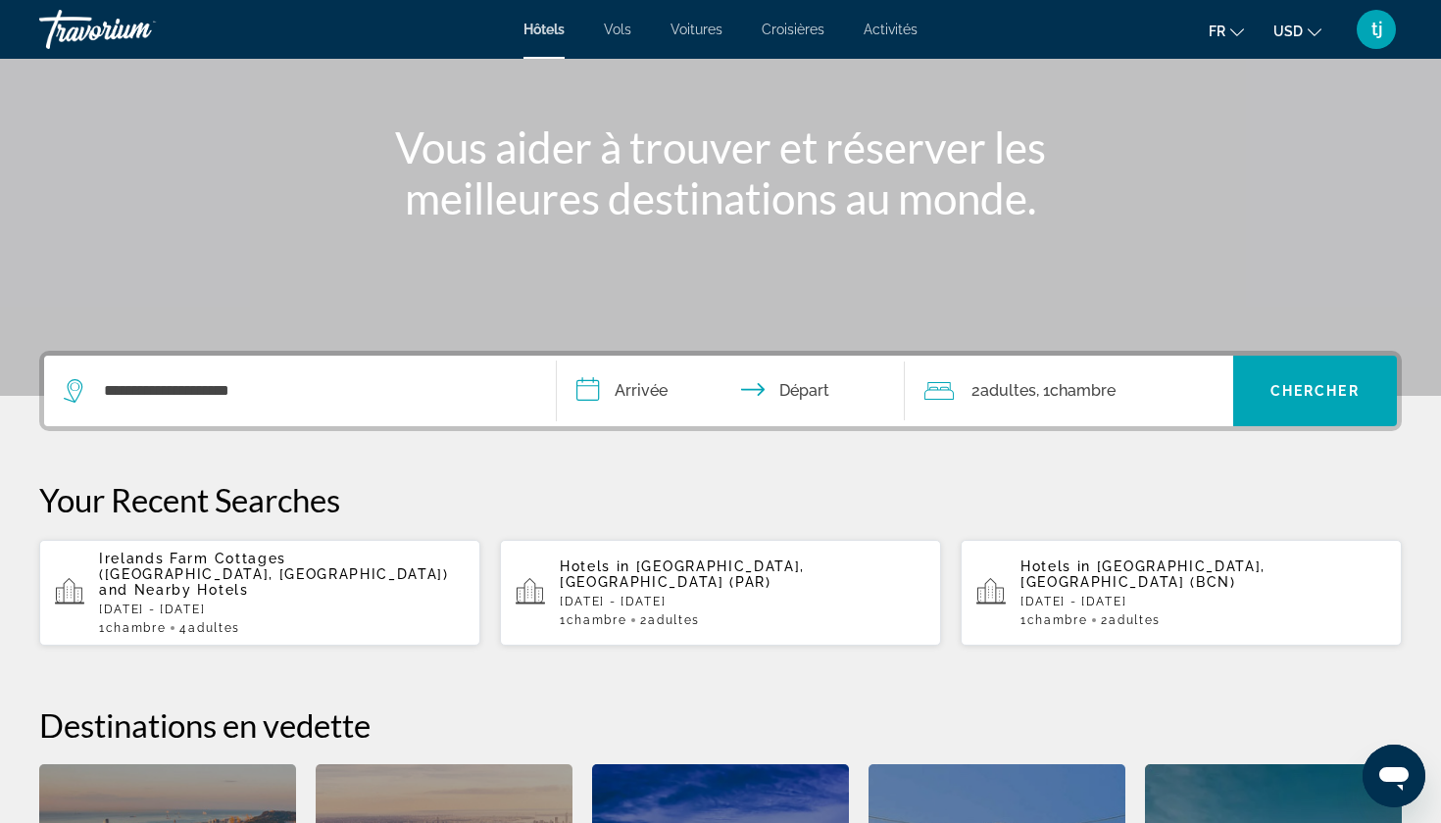
click at [654, 387] on input "**********" at bounding box center [735, 394] width 356 height 76
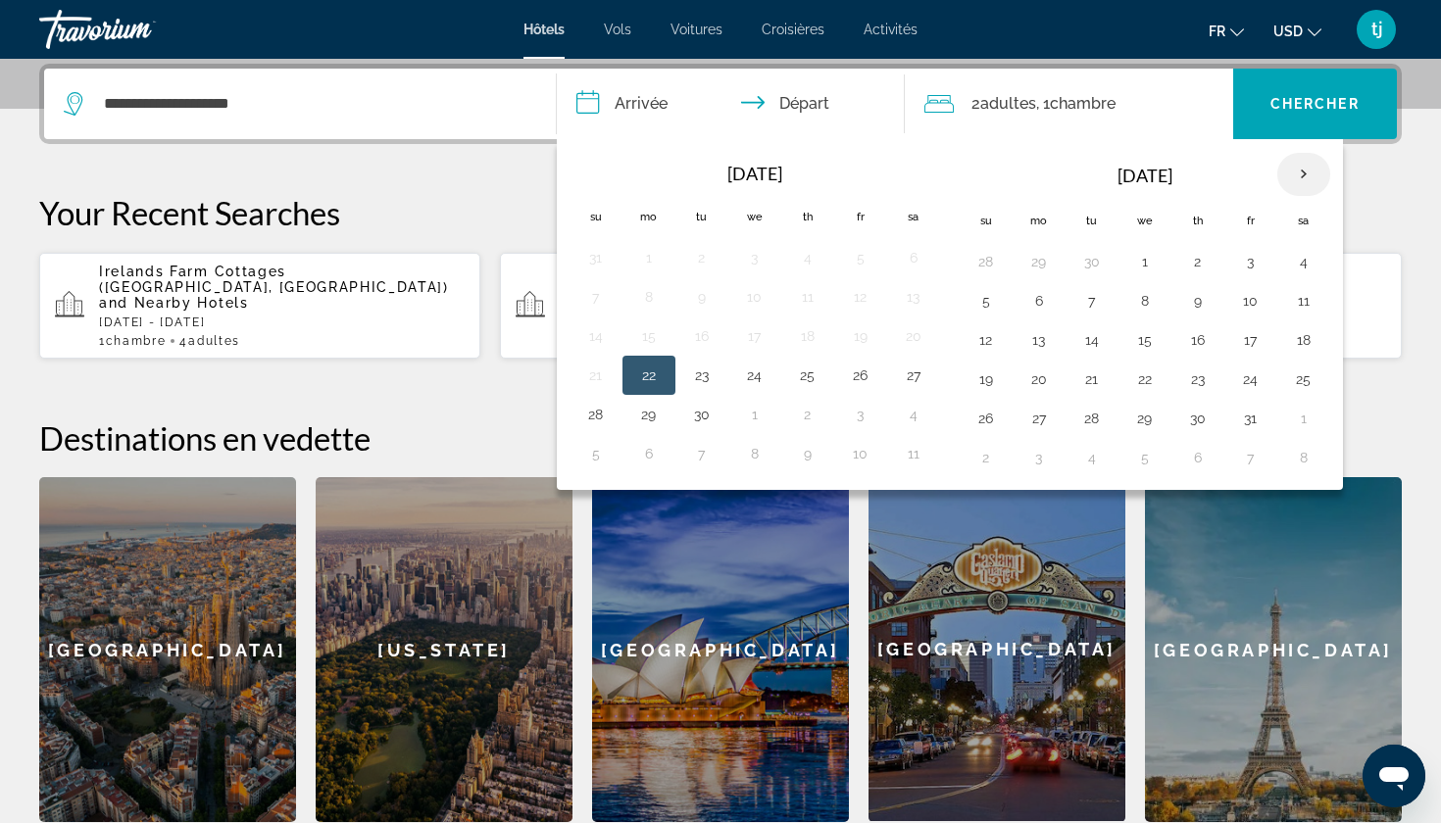
click at [1314, 174] on th "Next month" at bounding box center [1303, 174] width 53 height 43
click at [1303, 269] on button "1" at bounding box center [1303, 261] width 31 height 27
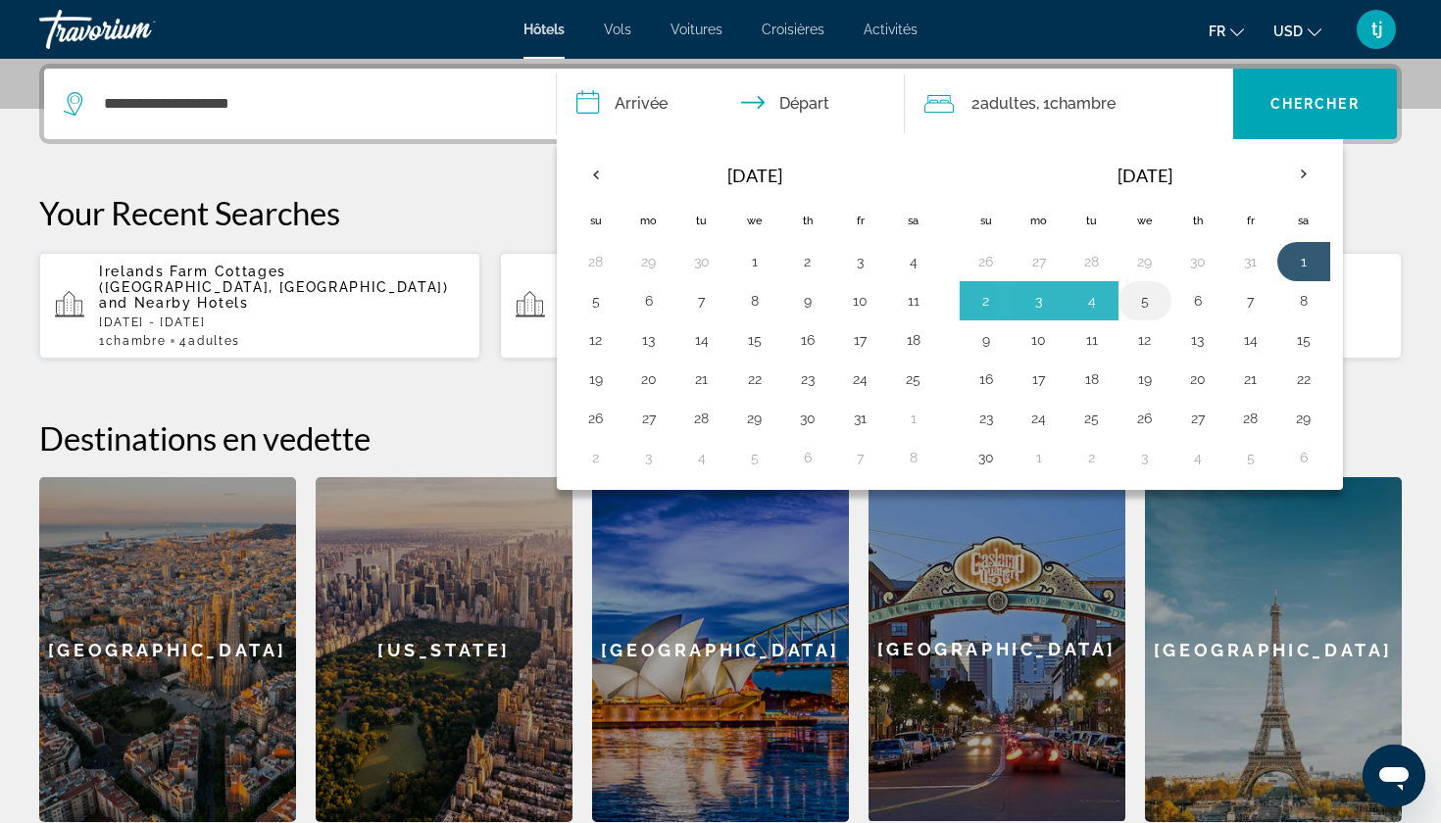
click at [1148, 298] on button "5" at bounding box center [1144, 300] width 31 height 27
type input "**********"
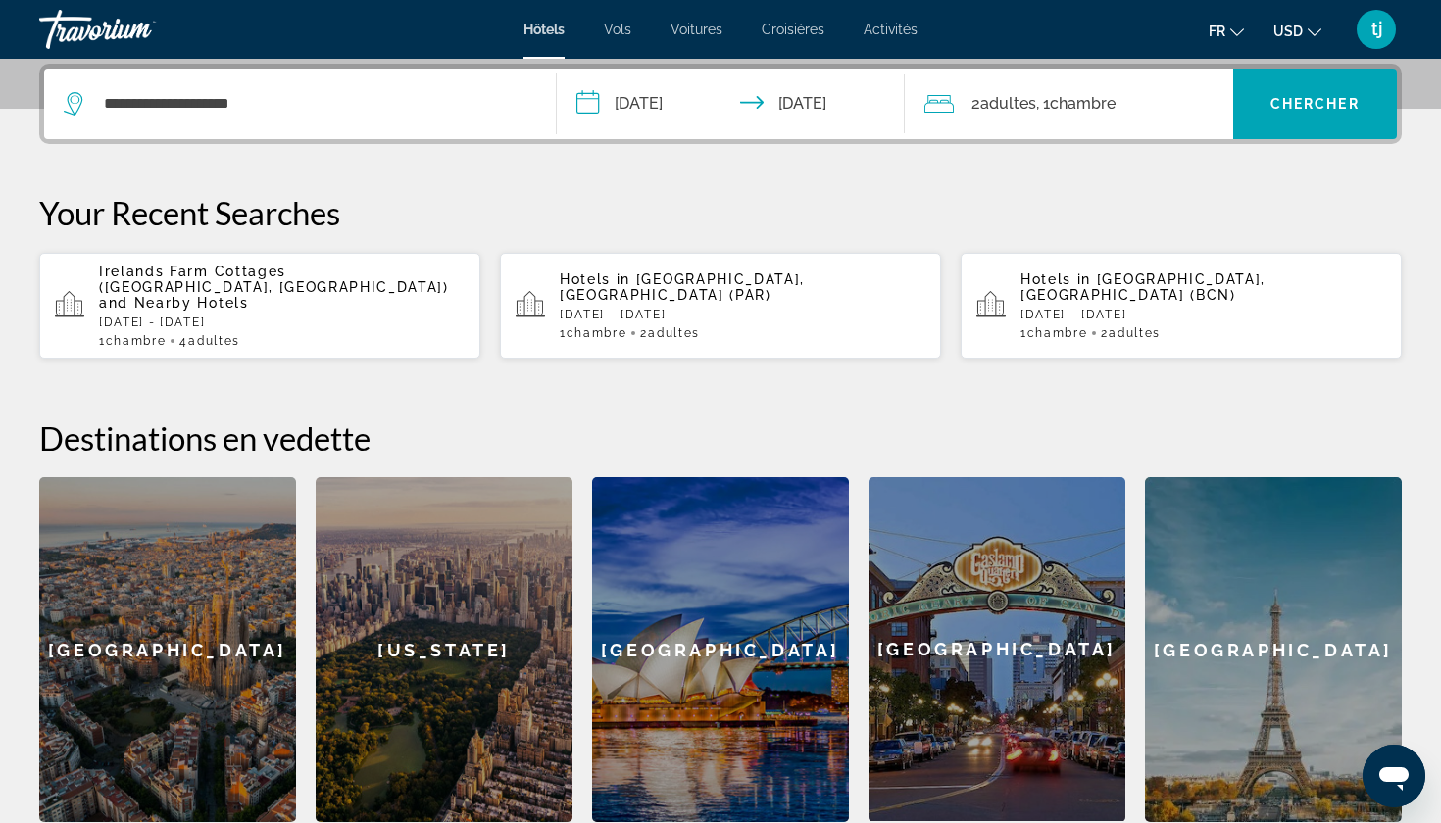
click at [1018, 100] on span "Adultes" at bounding box center [1008, 103] width 56 height 19
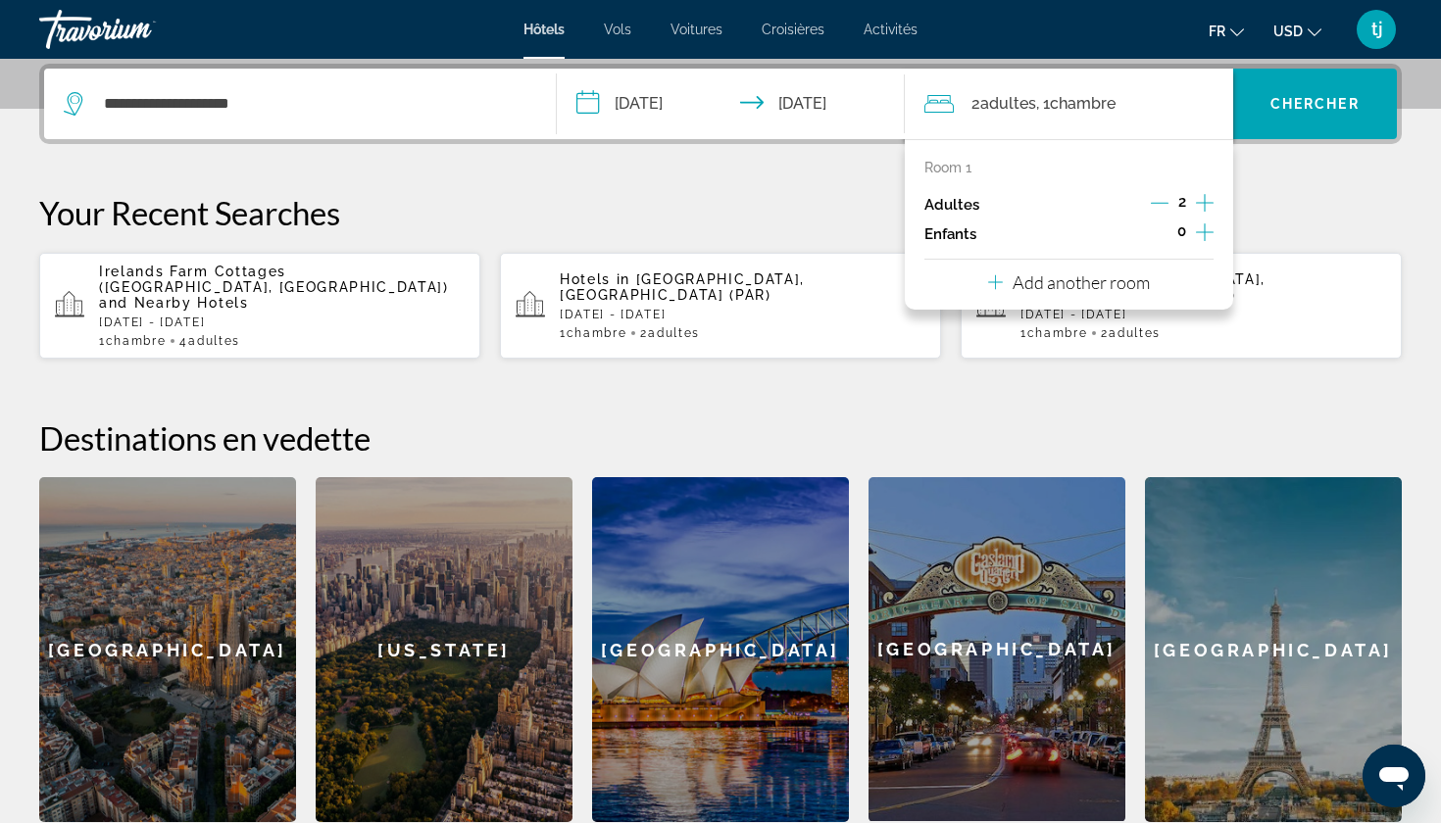
click at [1200, 207] on icon "Increment adults" at bounding box center [1205, 203] width 18 height 24
click at [1274, 108] on span "Chercher" at bounding box center [1314, 104] width 89 height 16
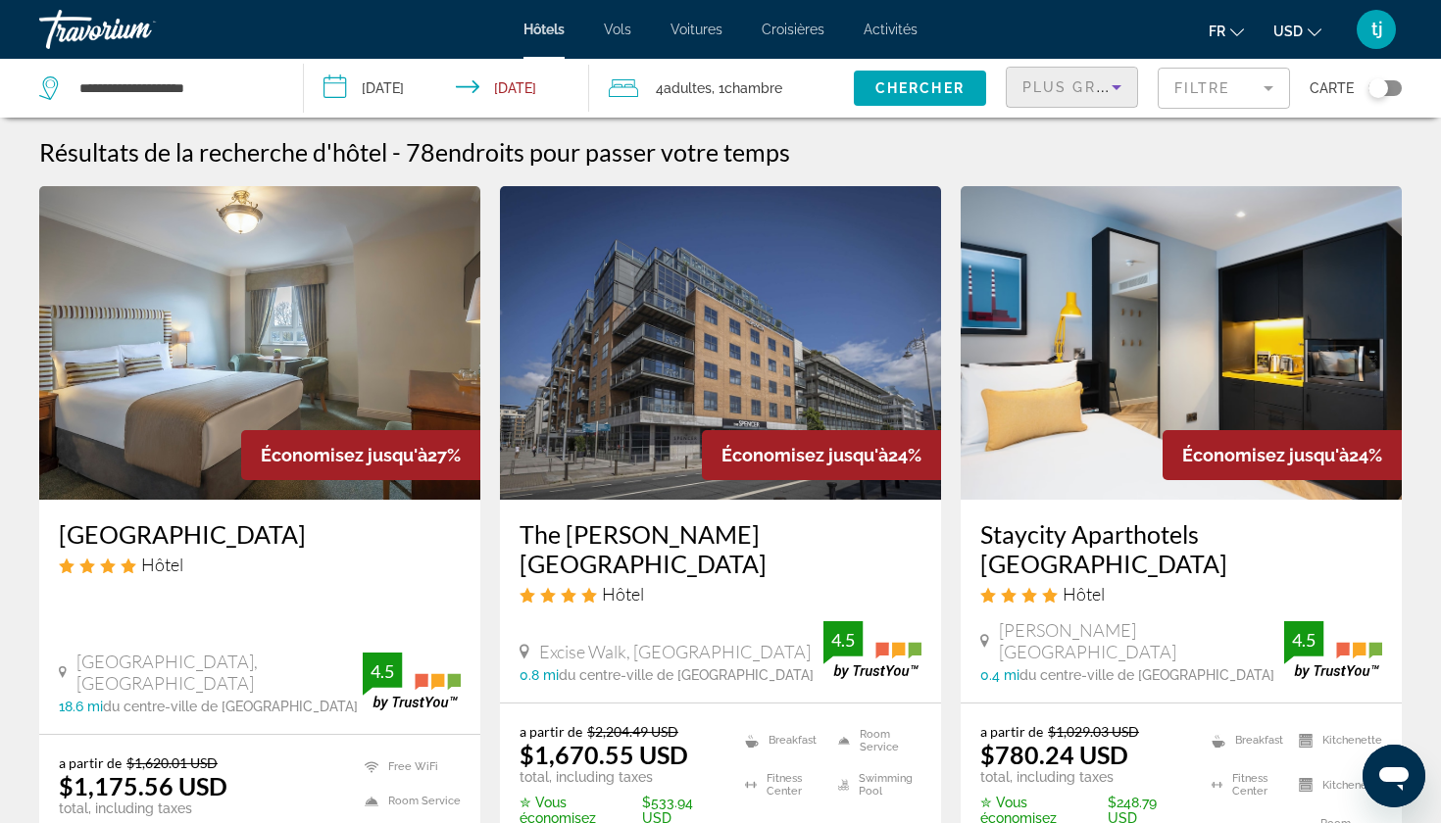
click at [1077, 91] on span "Plus grandes économies" at bounding box center [1139, 87] width 234 height 16
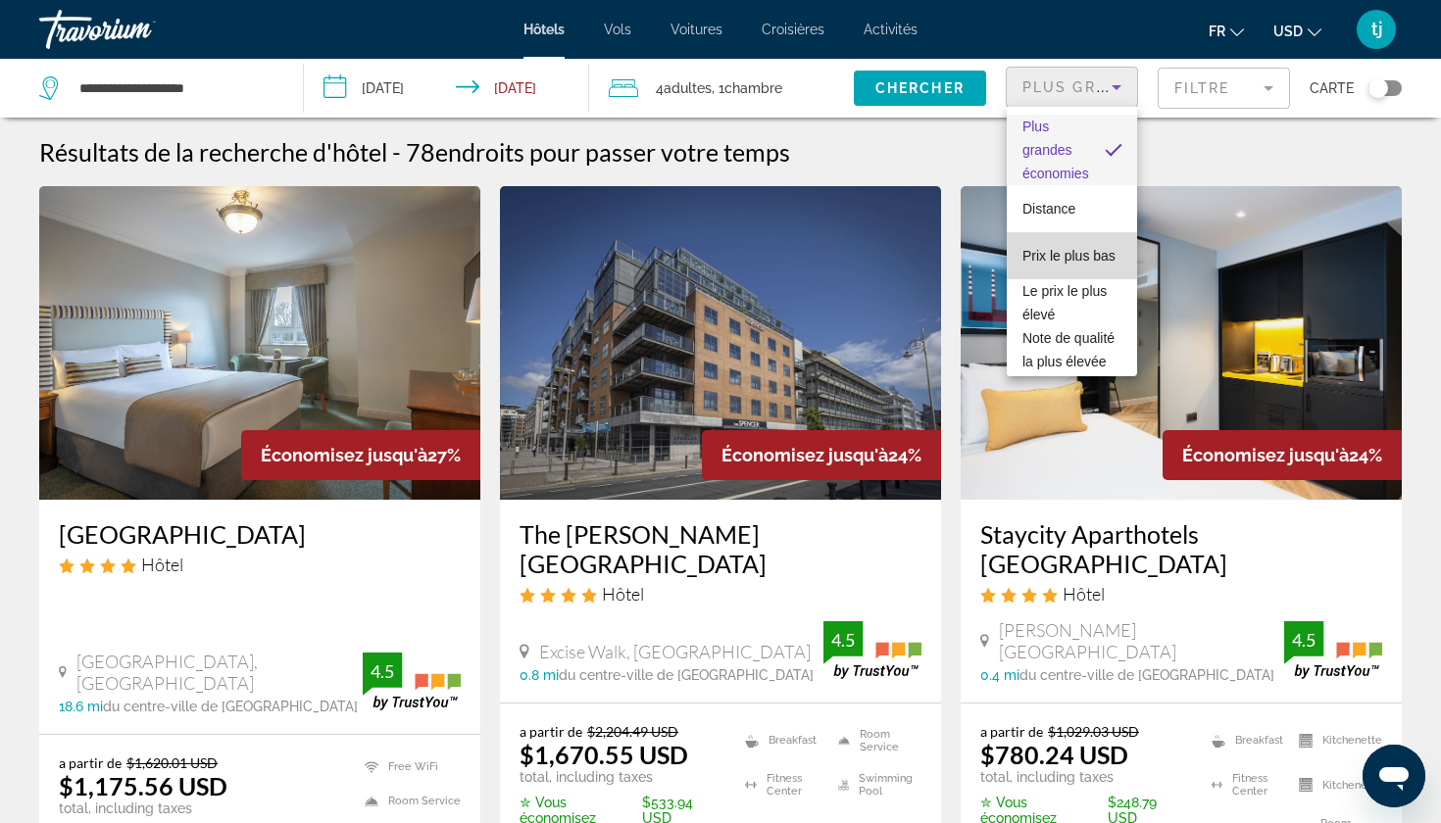
click at [1067, 258] on span "Prix le plus bas" at bounding box center [1068, 256] width 93 height 16
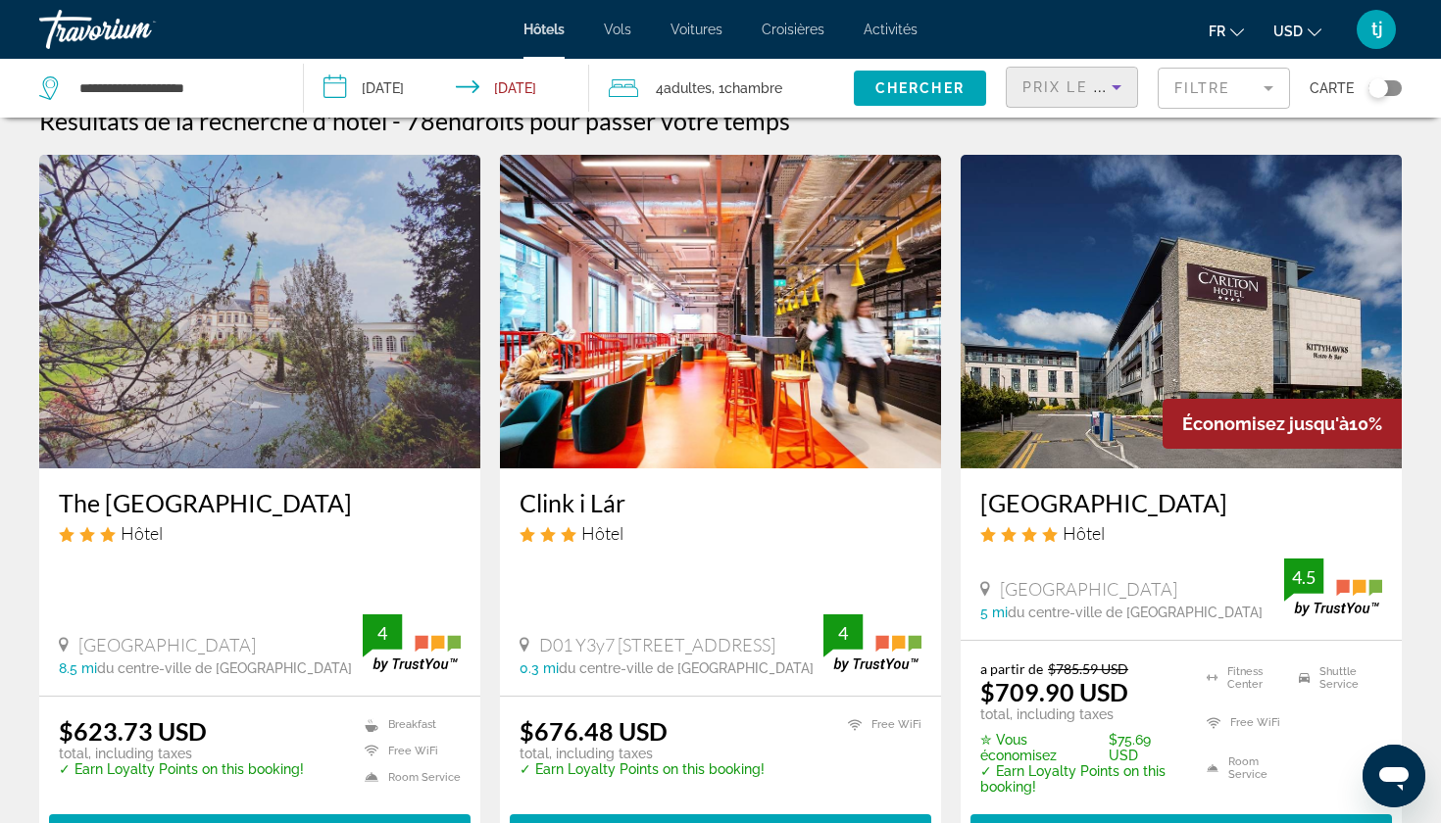
scroll to position [34, 0]
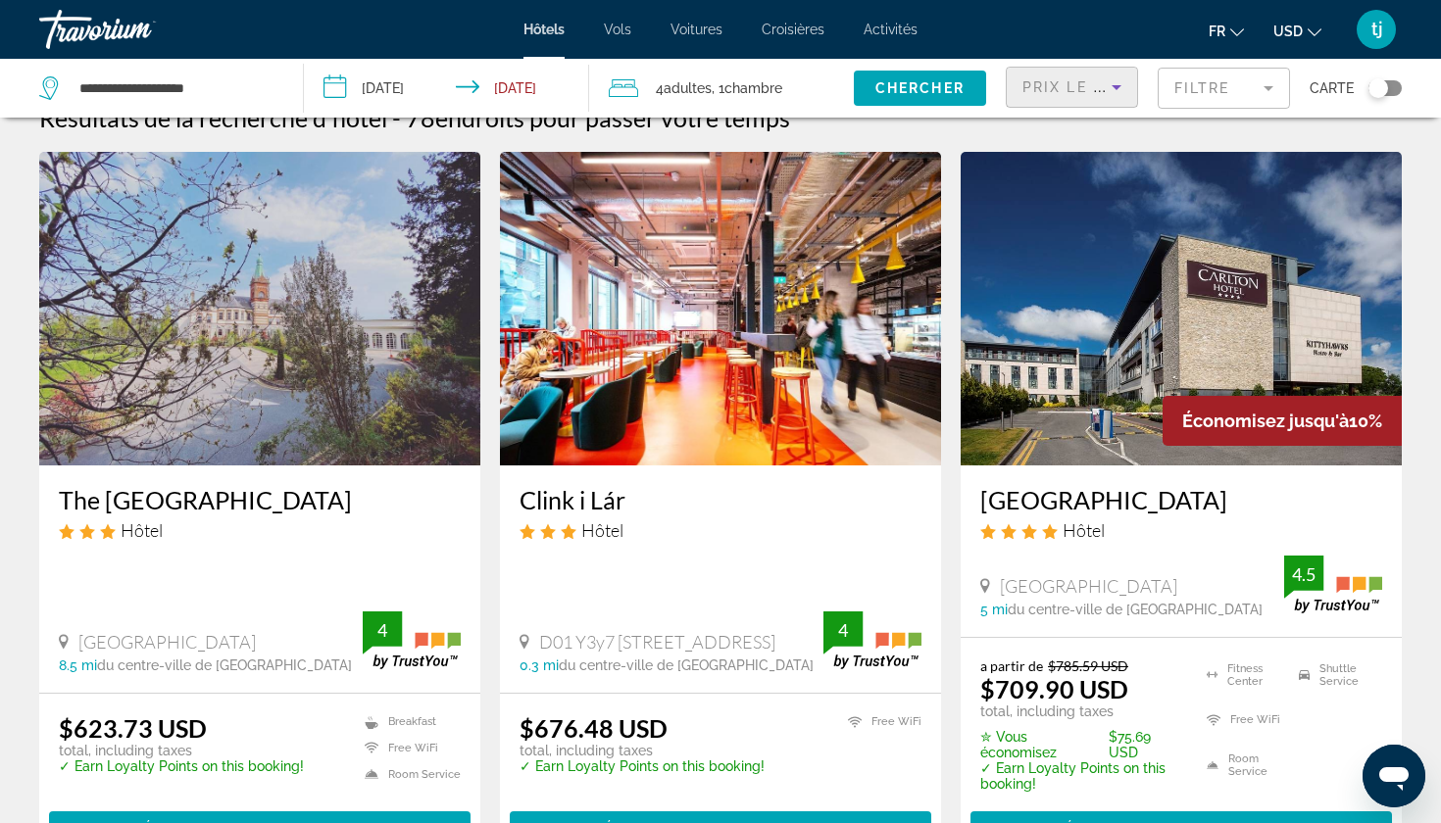
click at [383, 311] on img "Main content" at bounding box center [259, 309] width 441 height 314
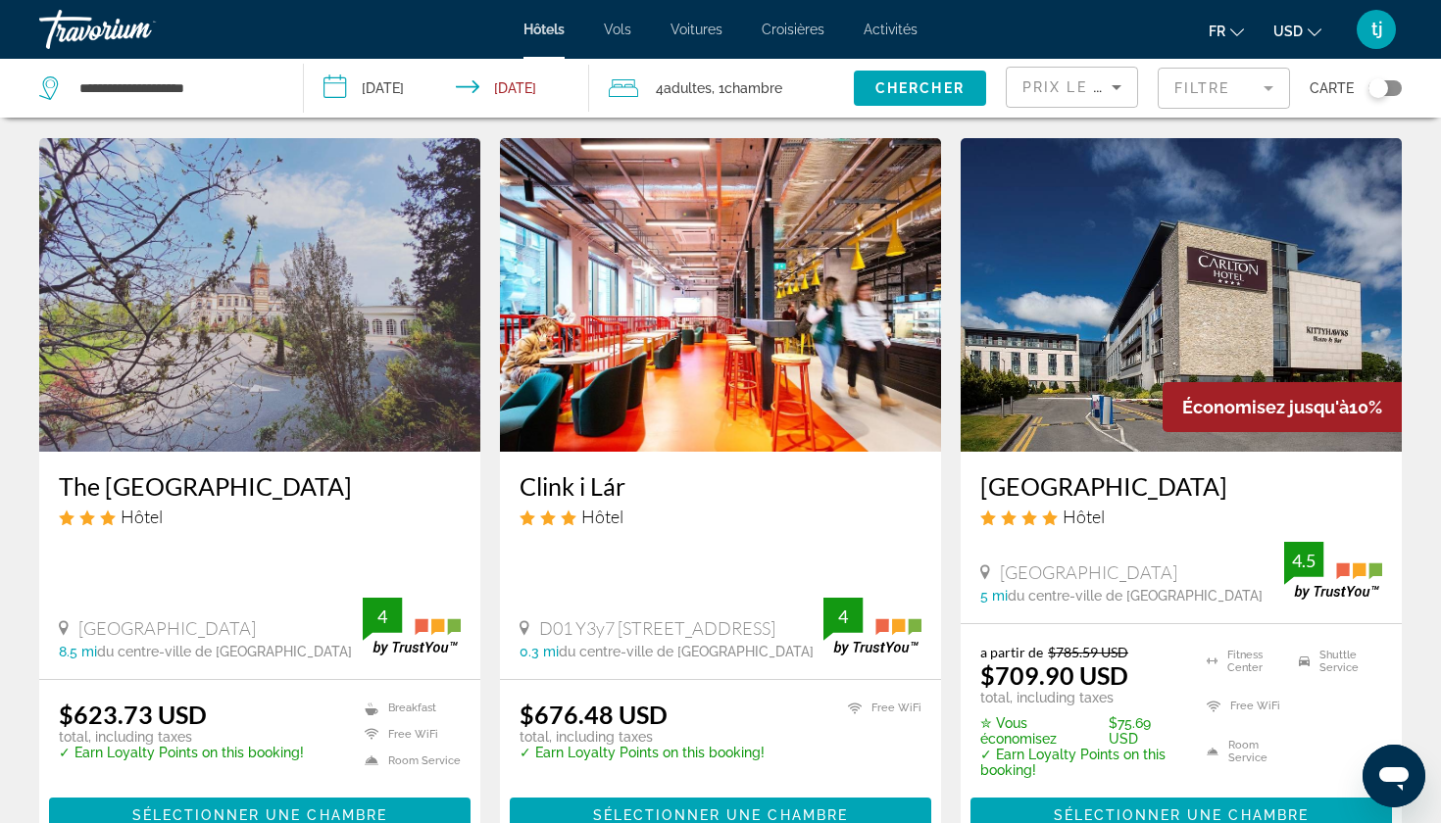
scroll to position [24, 0]
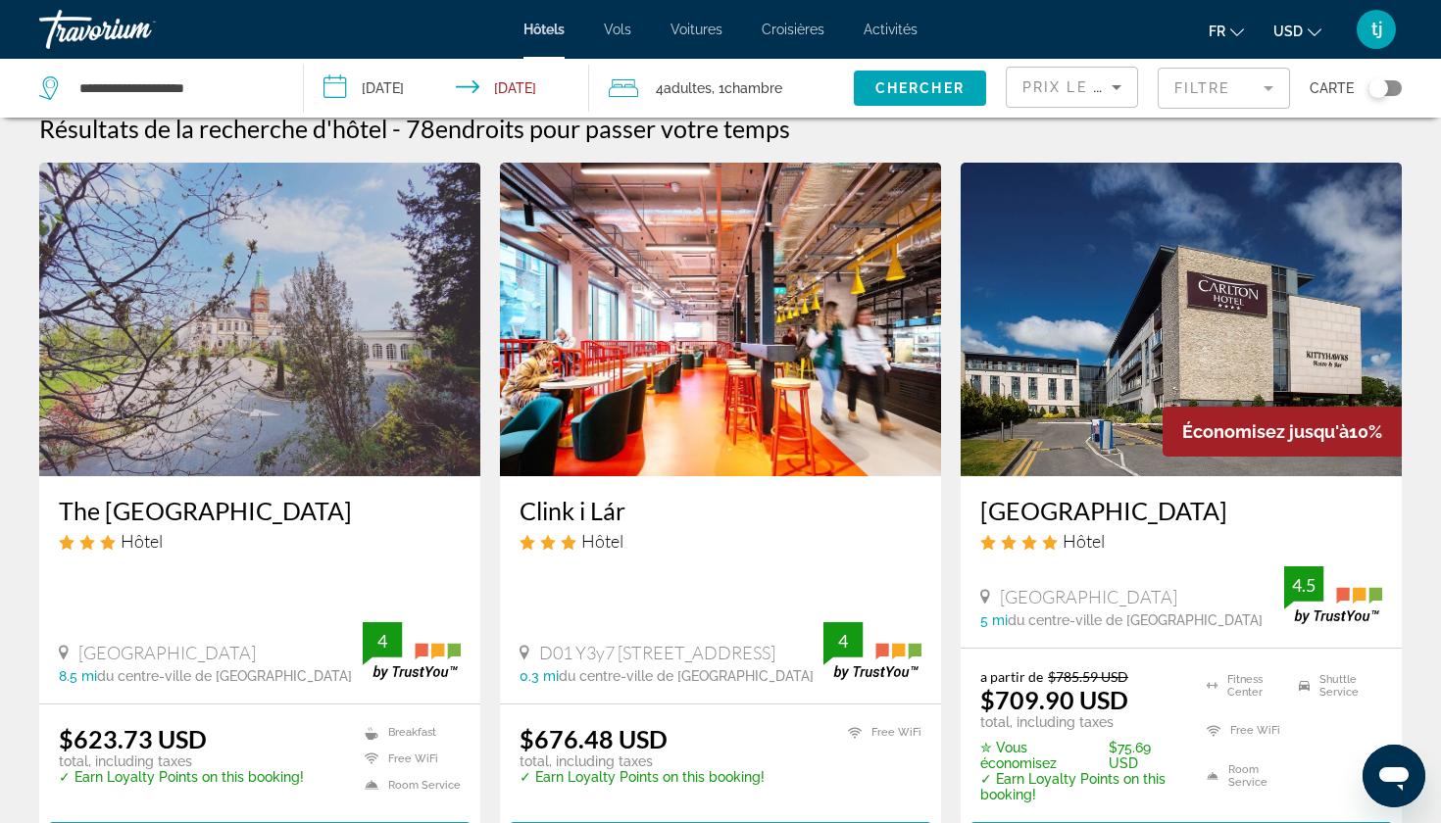
click at [1073, 360] on img "Main content" at bounding box center [1180, 320] width 441 height 314
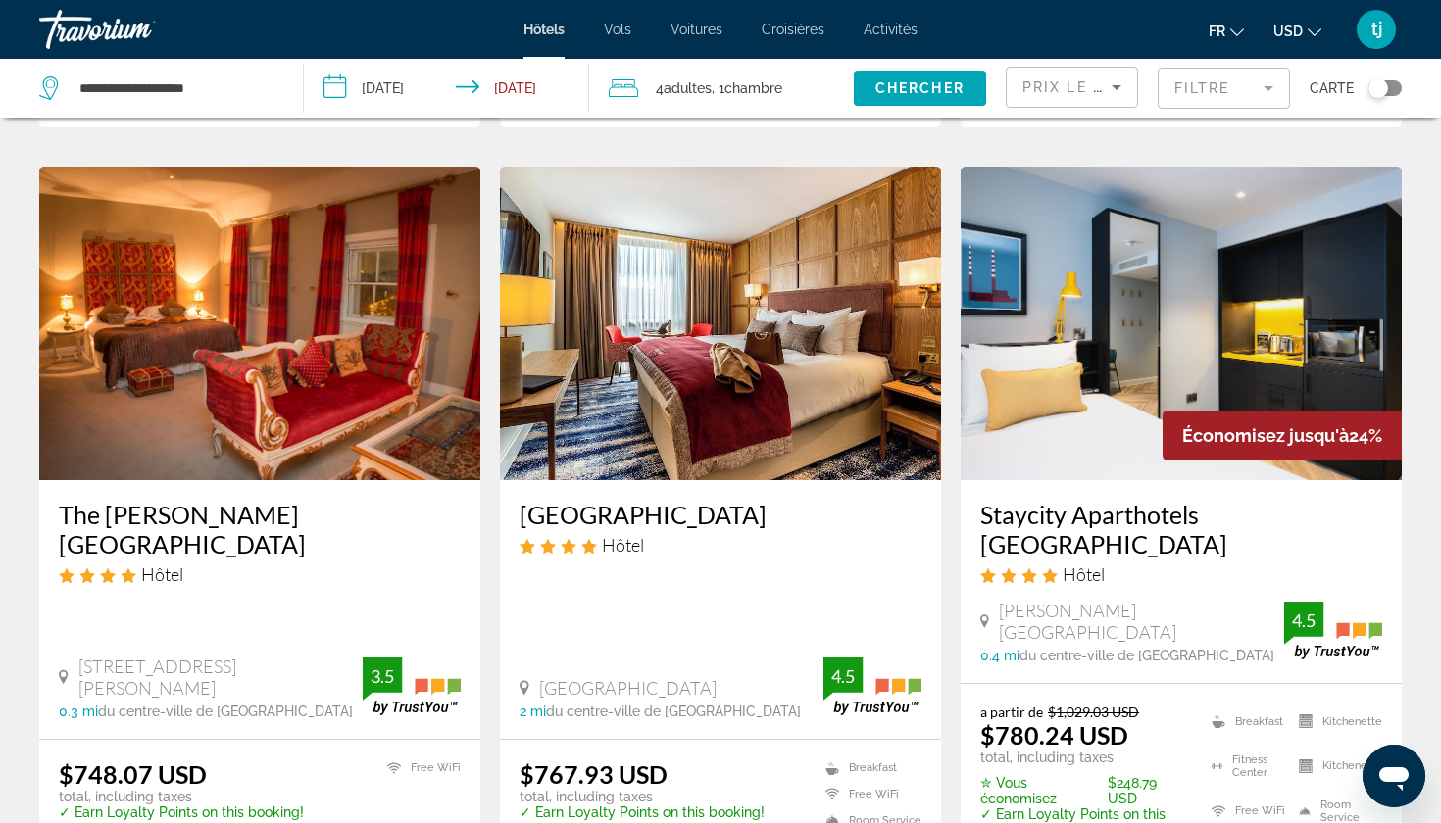
scroll to position [781, 0]
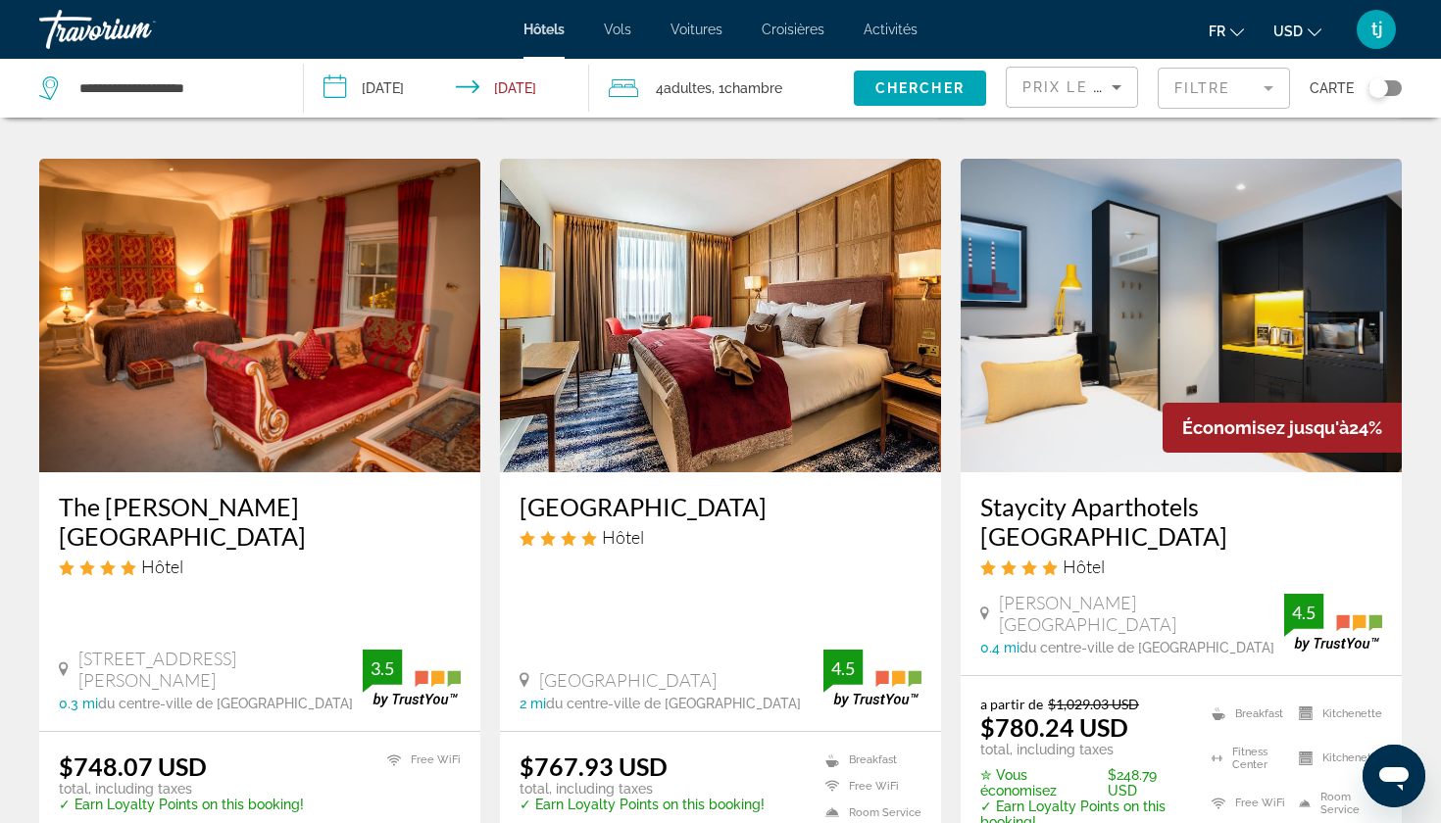
click at [1265, 263] on img "Main content" at bounding box center [1180, 316] width 441 height 314
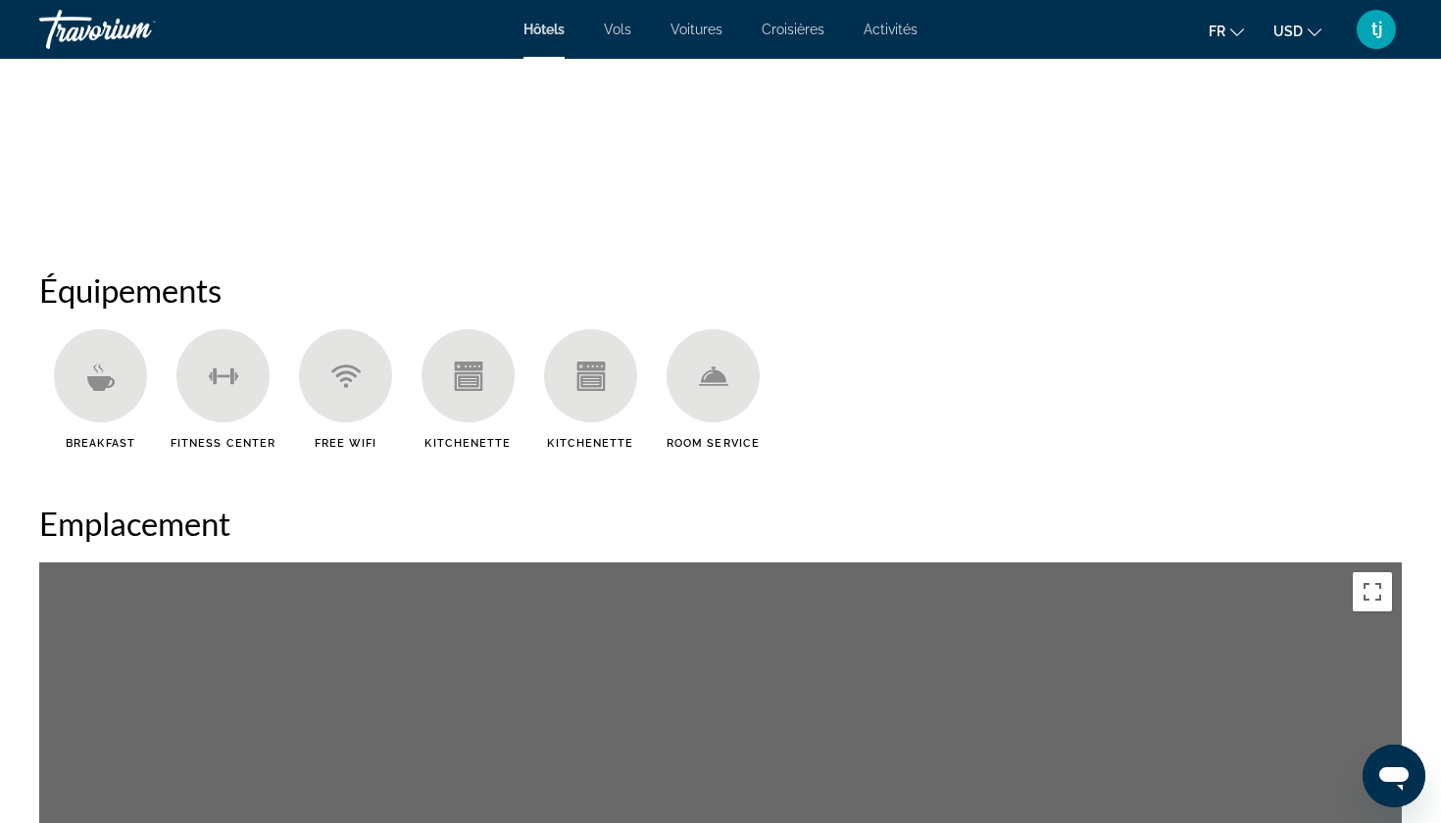
scroll to position [1210, 0]
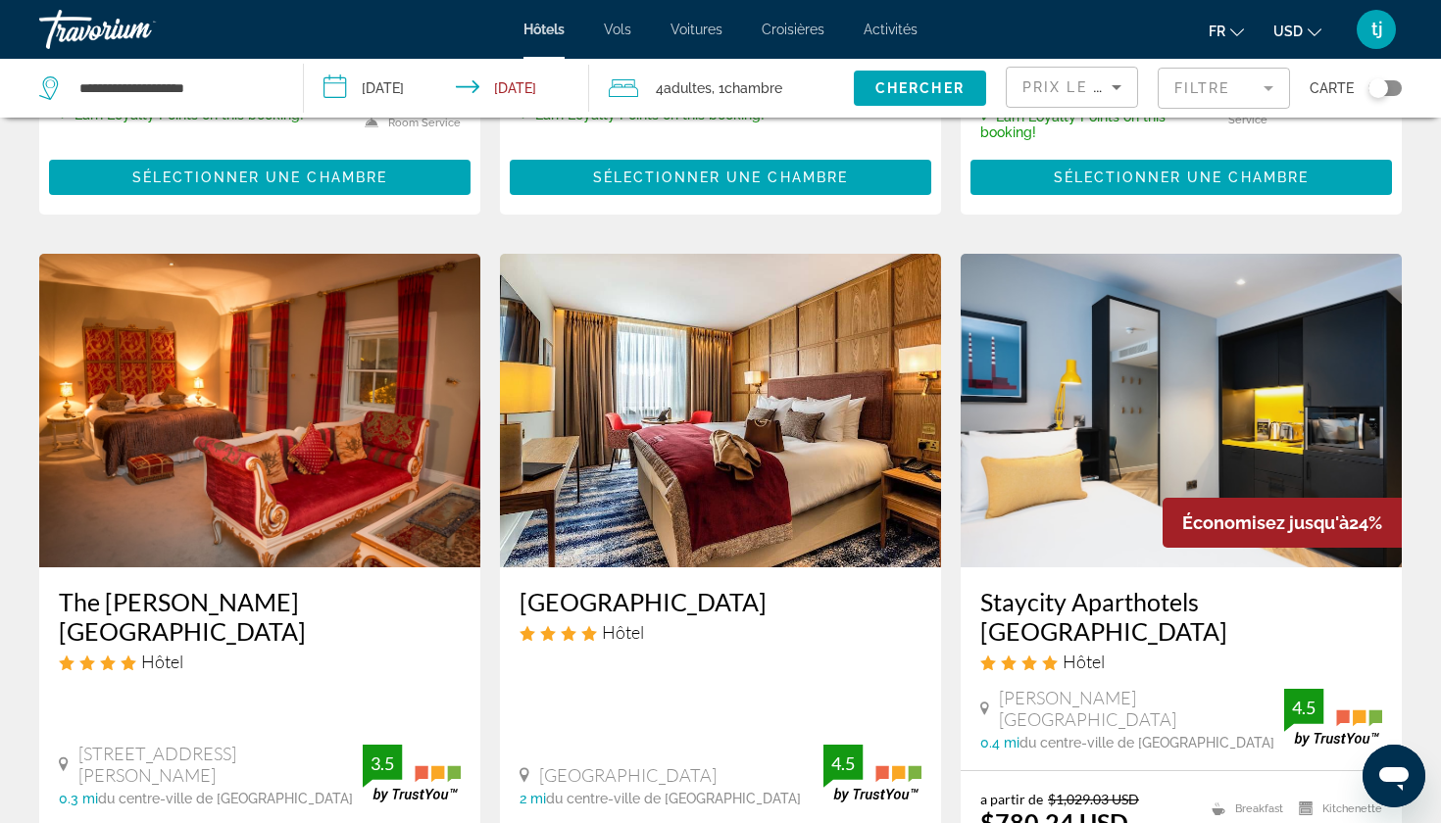
scroll to position [673, 0]
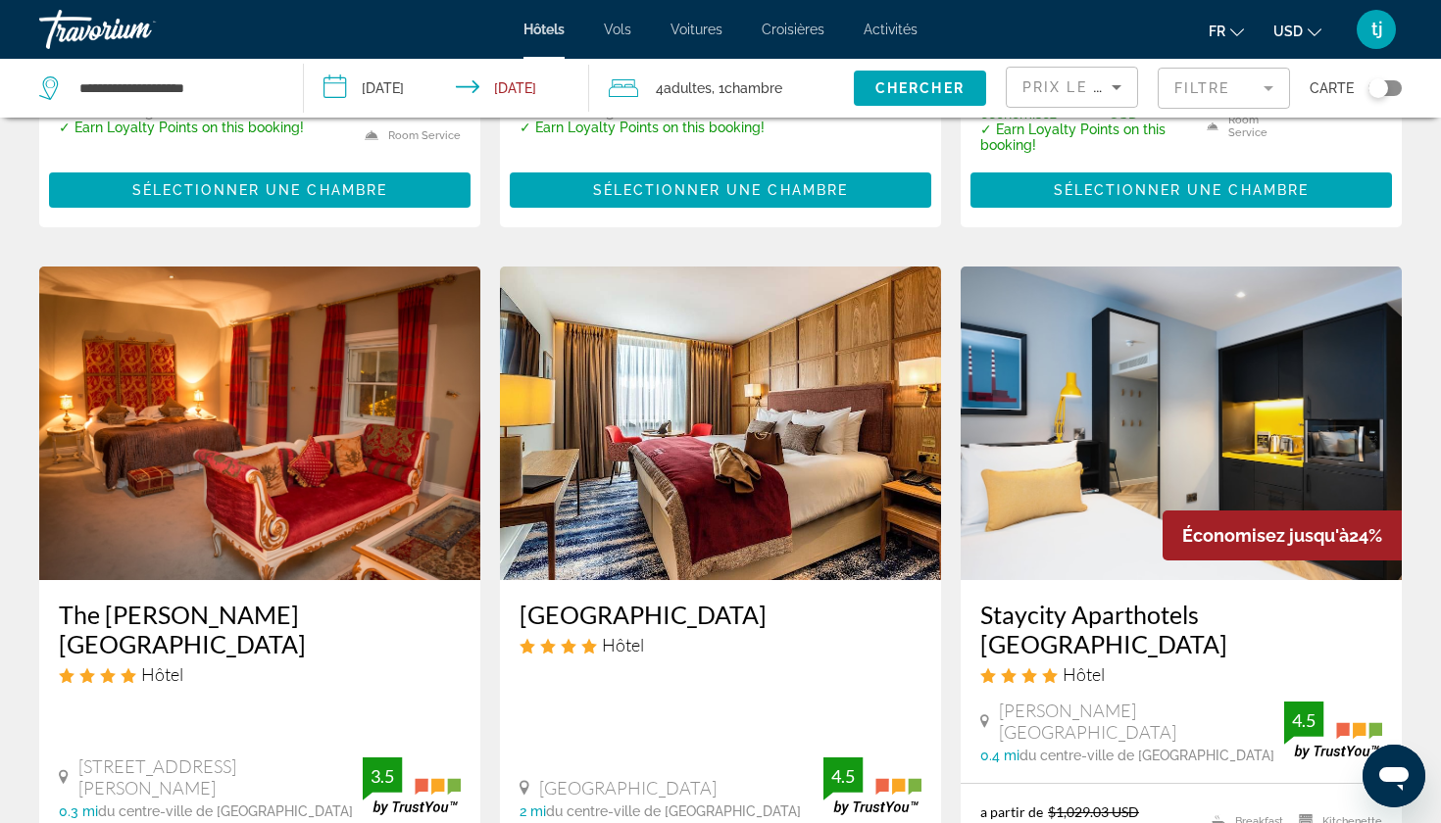
click at [638, 434] on img "Main content" at bounding box center [720, 424] width 441 height 314
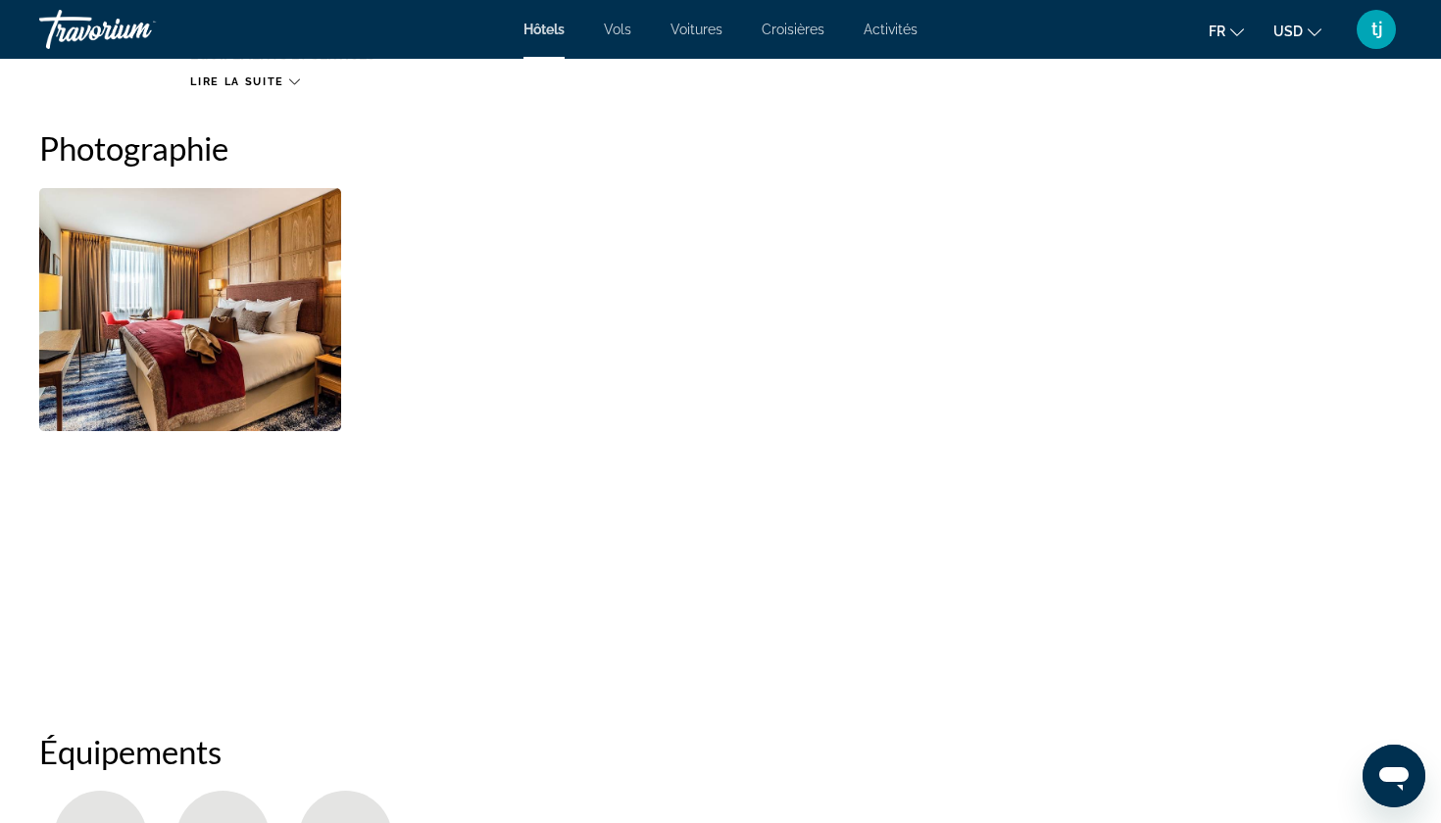
scroll to position [949, 0]
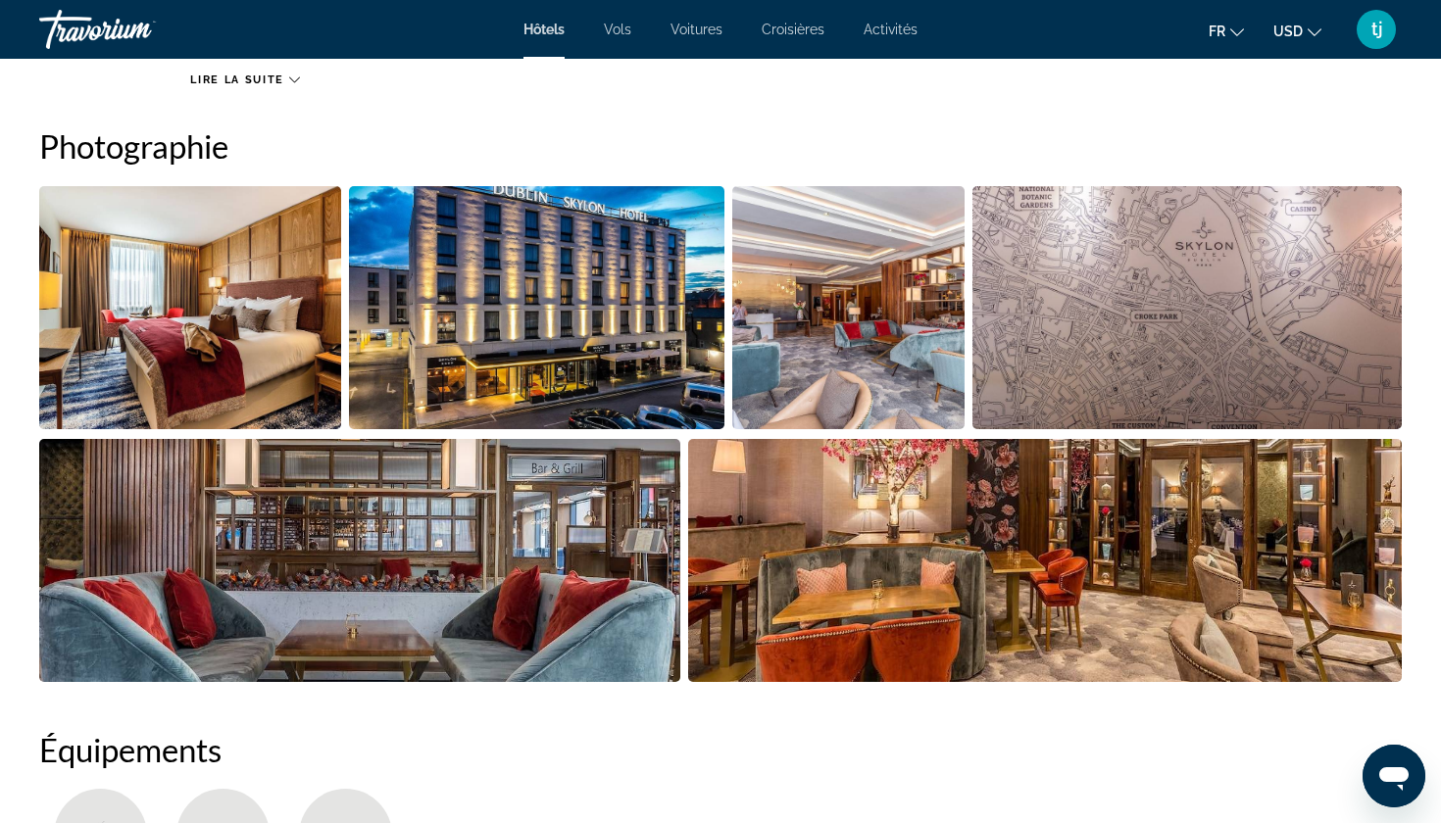
click at [1304, 36] on button "USD USD ($) MXN (Mex$) CAD (Can$) GBP (£) EUR (€) AUD (A$) NZD (NZ$) CNY (CN¥)" at bounding box center [1297, 31] width 48 height 28
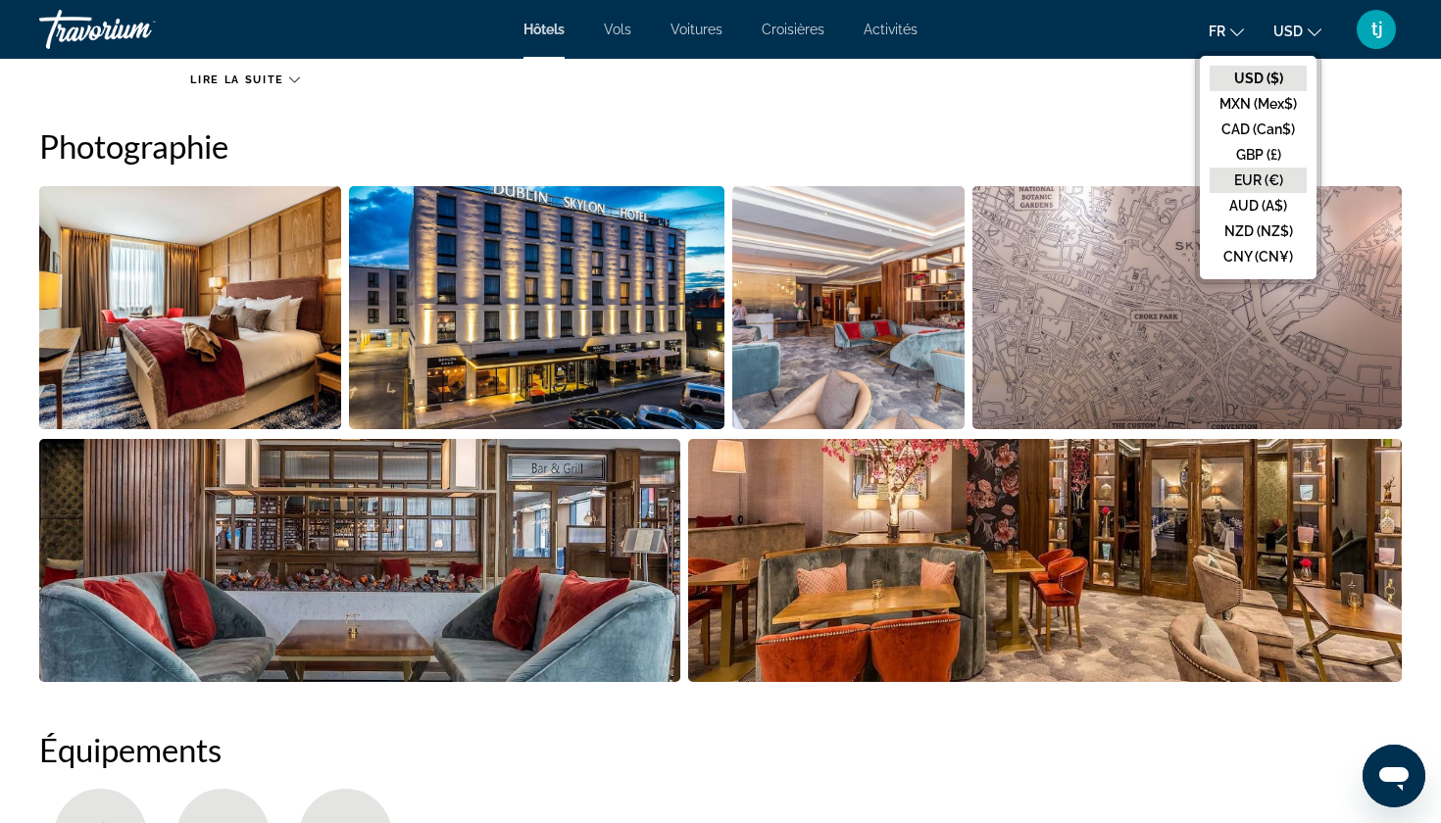
click at [1257, 174] on button "EUR (€)" at bounding box center [1257, 180] width 97 height 25
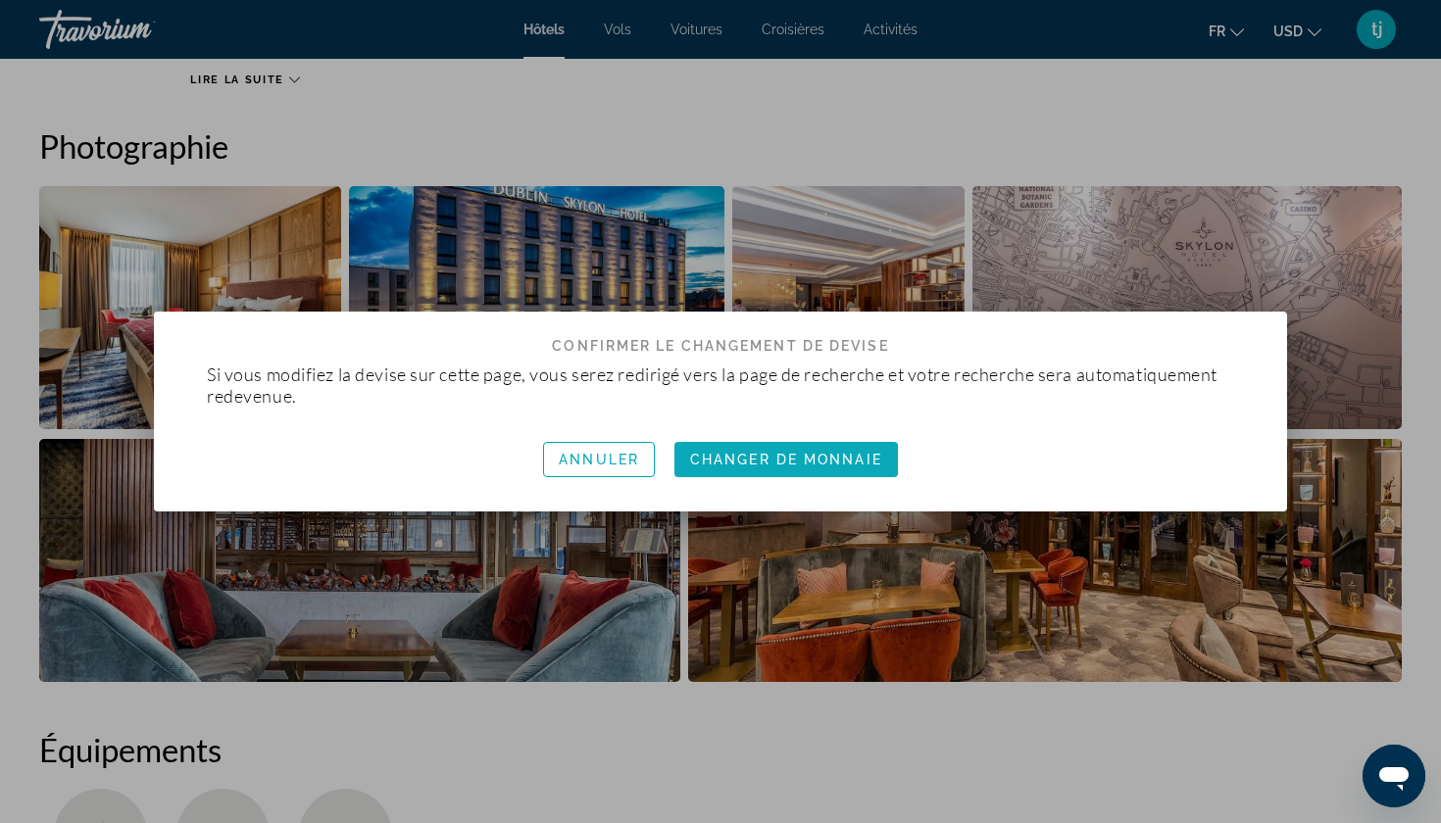
click at [793, 455] on span "Changer de monnaie" at bounding box center [786, 460] width 192 height 16
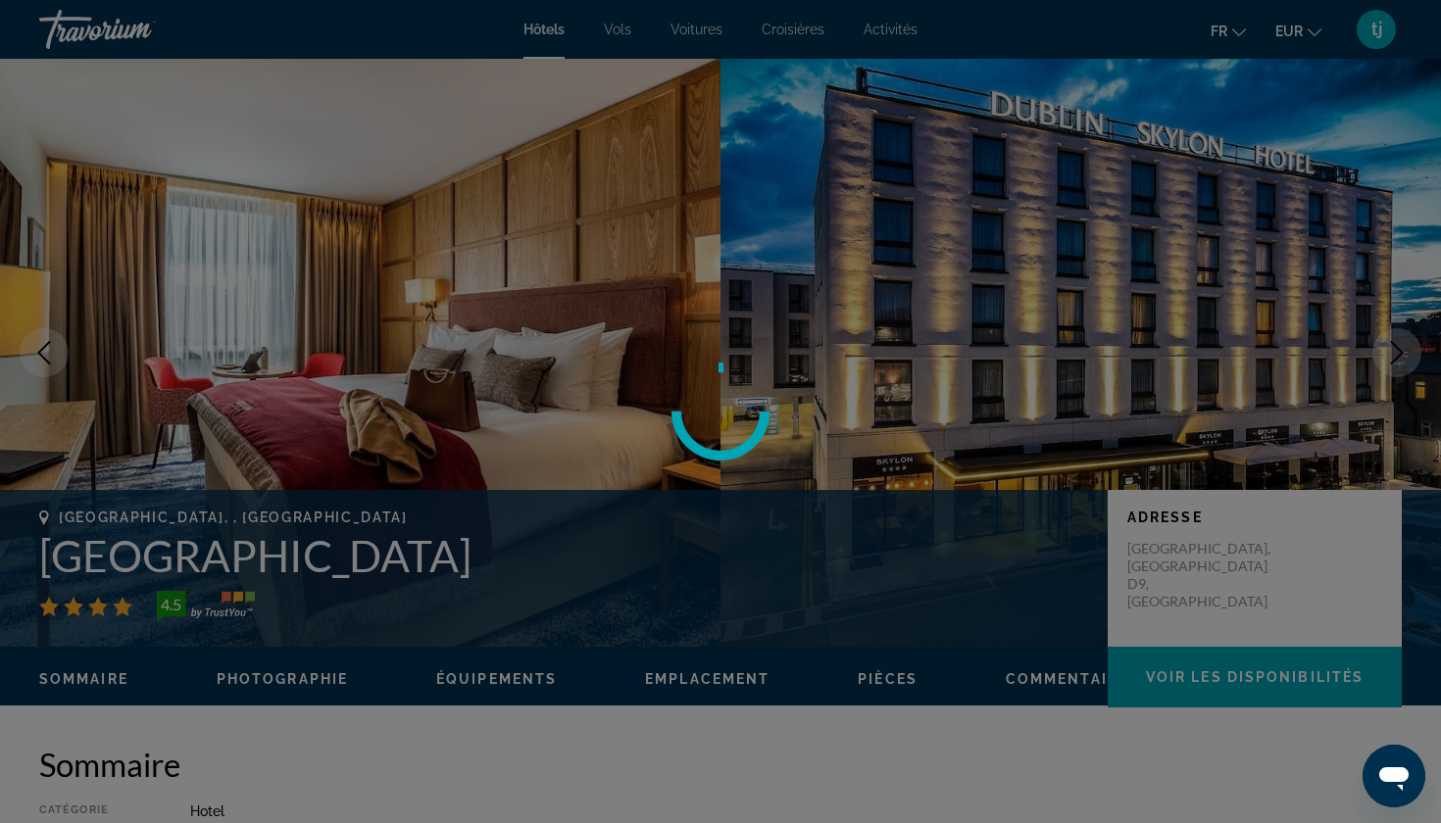
scroll to position [949, 0]
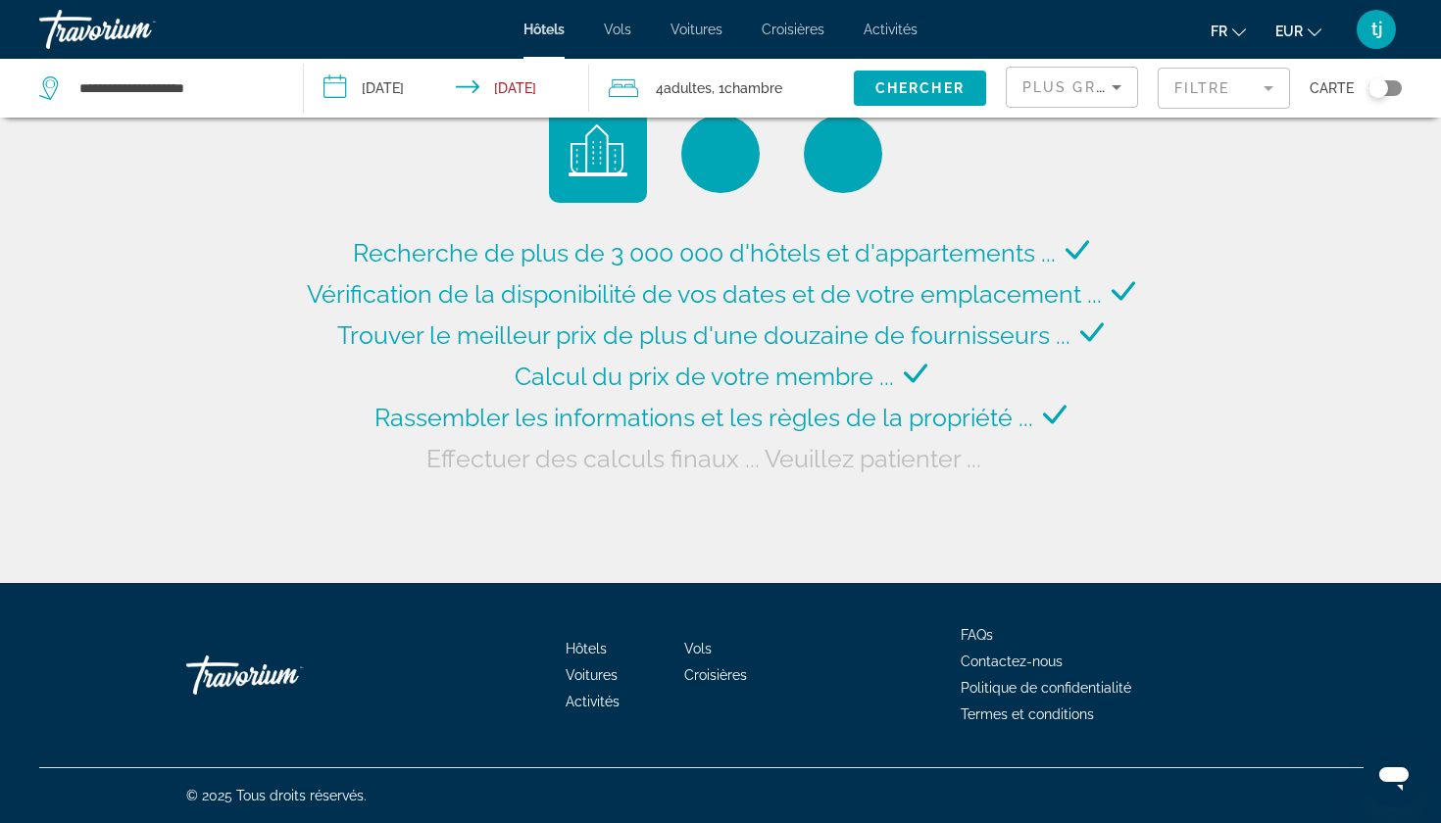
click at [529, 83] on input "**********" at bounding box center [450, 91] width 292 height 65
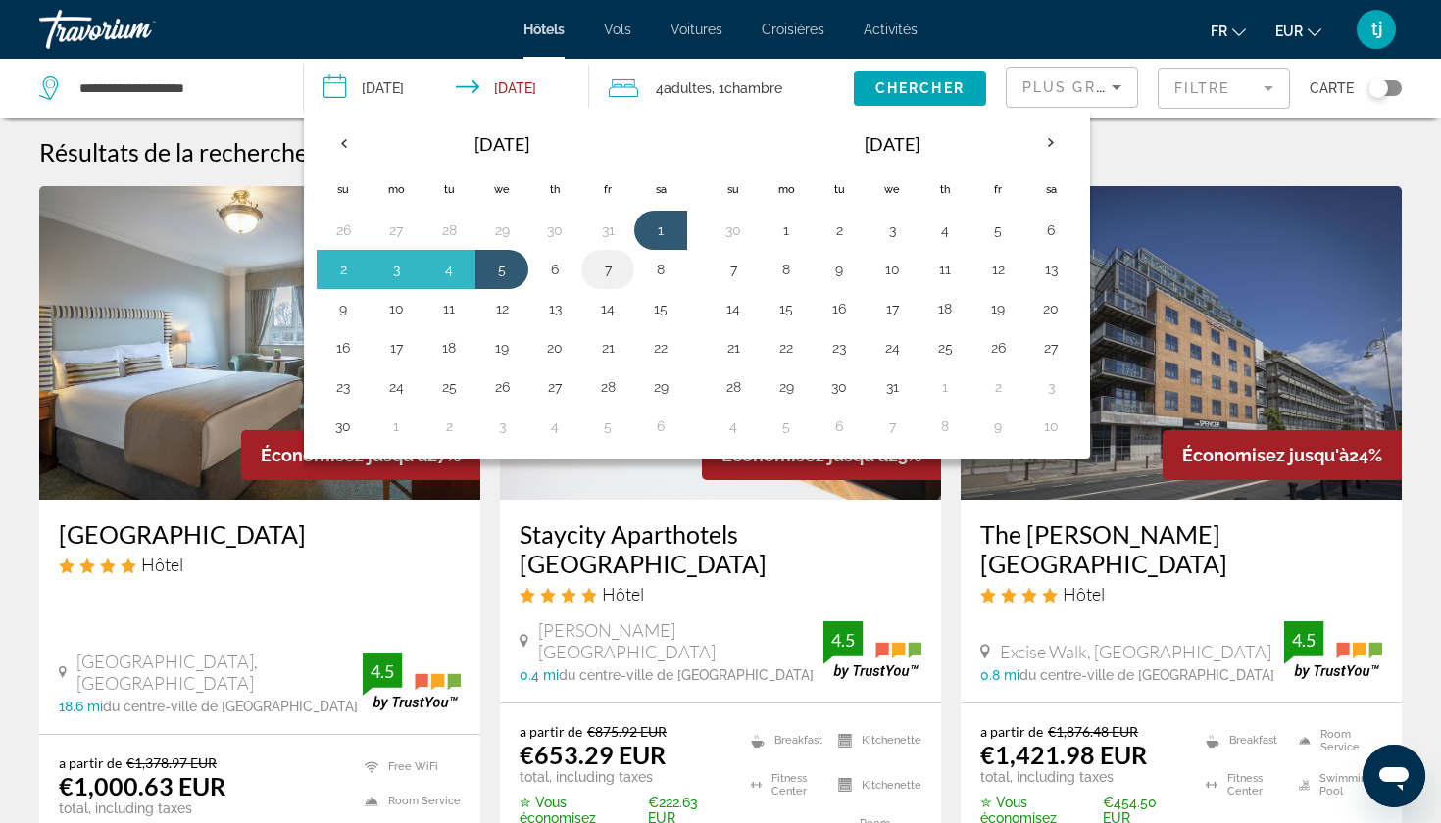
click at [605, 269] on button "7" at bounding box center [607, 269] width 31 height 27
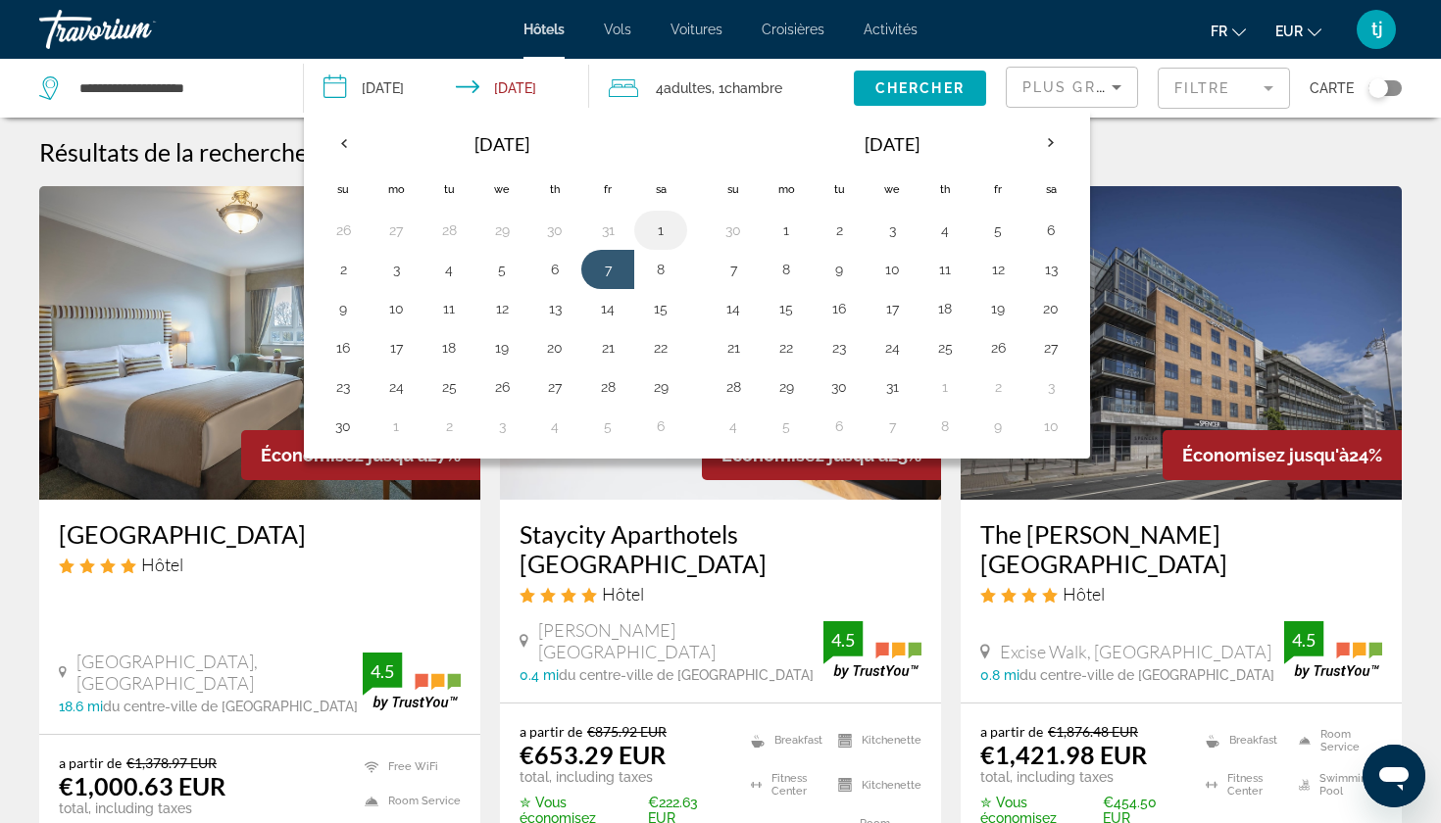
click at [655, 240] on button "1" at bounding box center [660, 230] width 31 height 27
type input "**********"
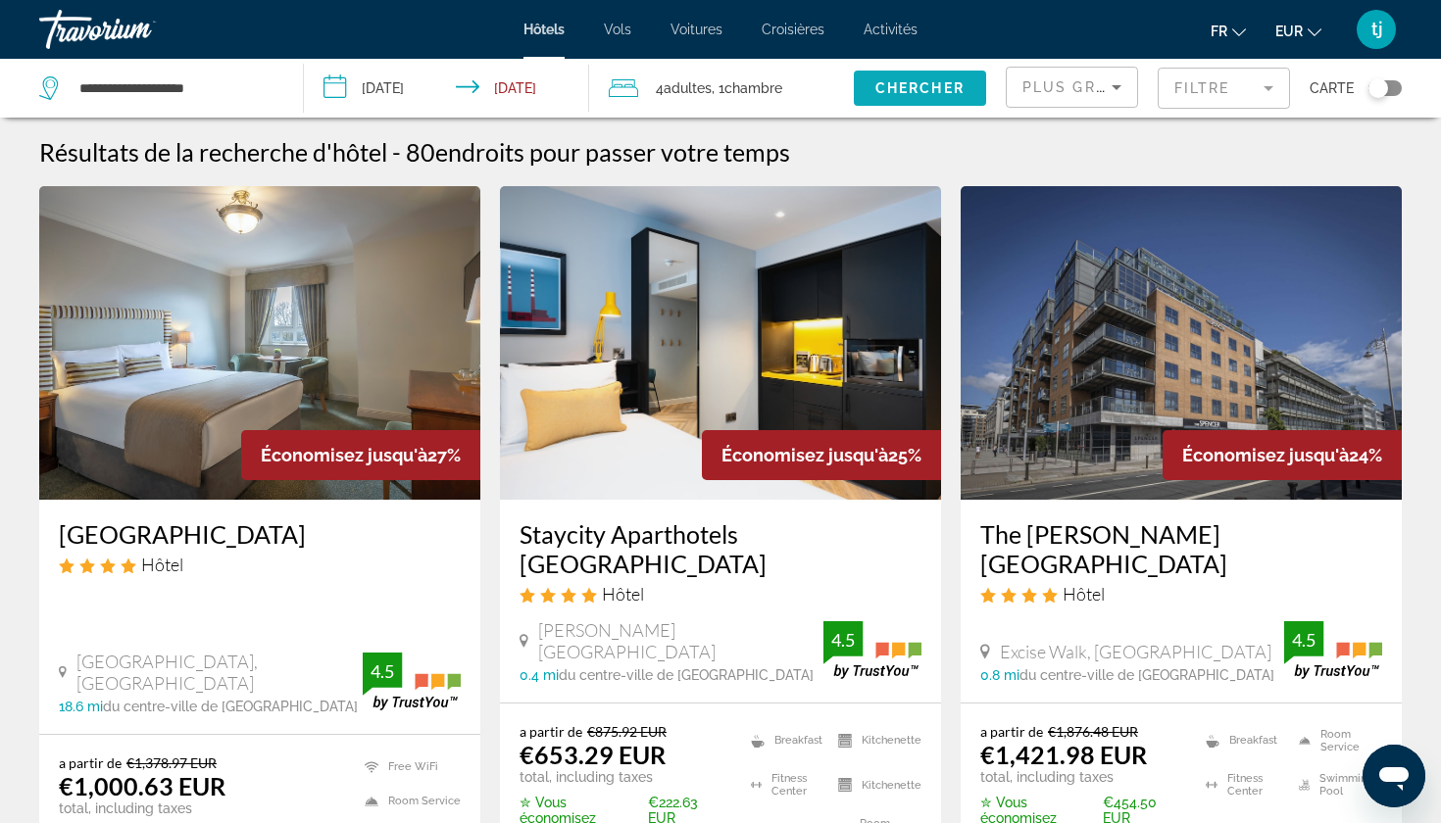
click at [920, 87] on span "Chercher" at bounding box center [919, 88] width 89 height 16
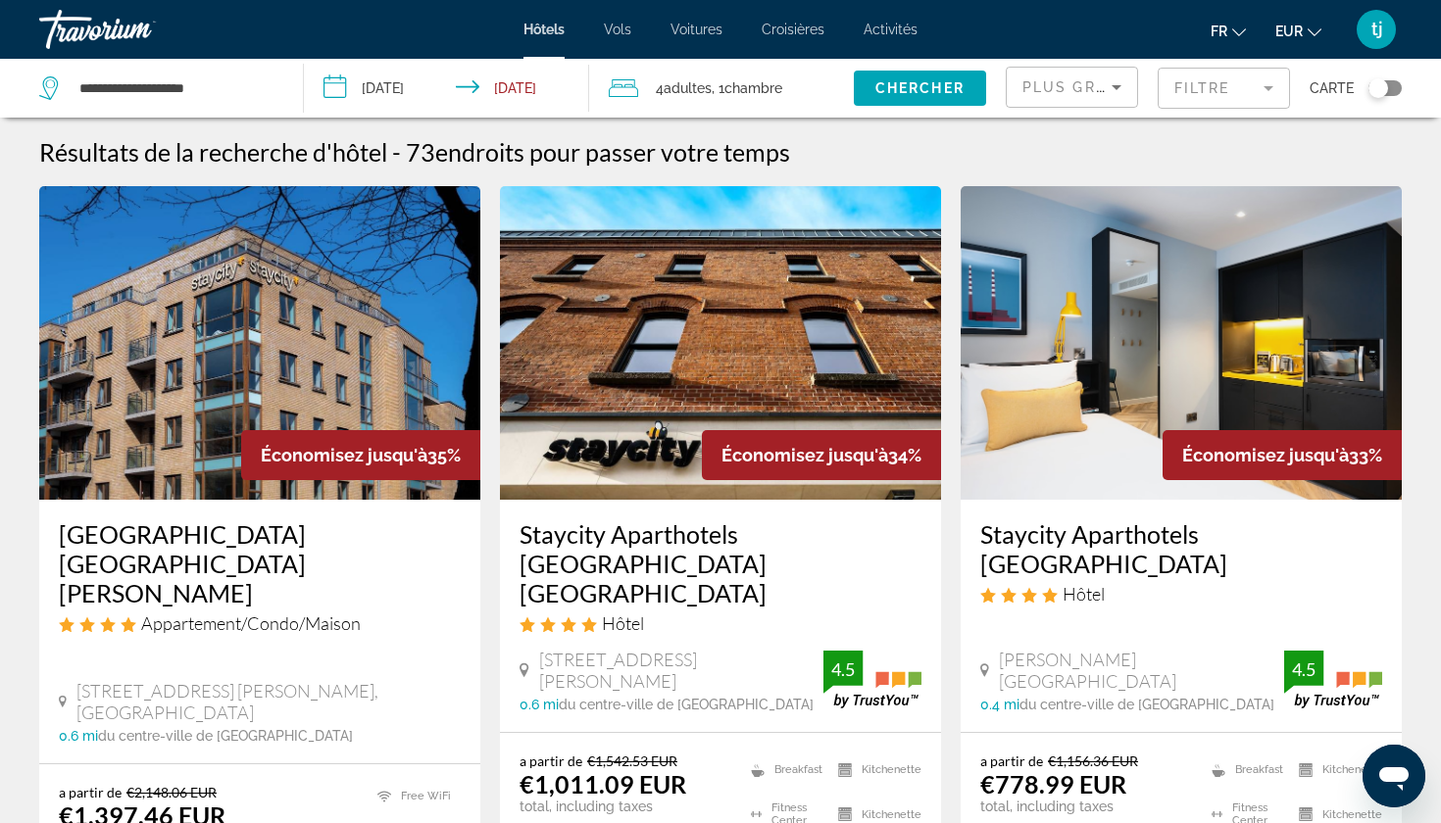
click at [1116, 380] on img "Main content" at bounding box center [1180, 343] width 441 height 314
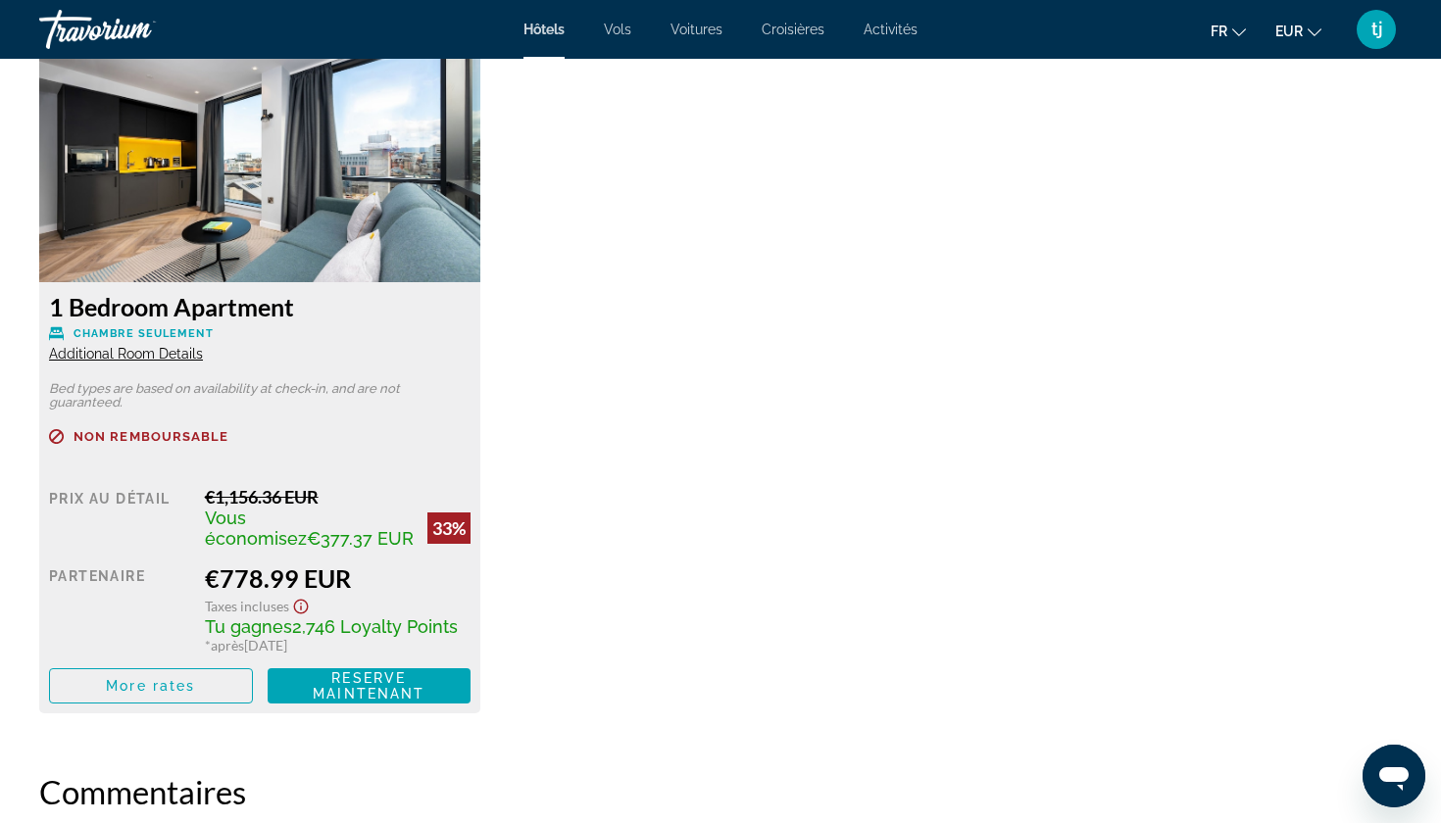
scroll to position [2737, 0]
click at [348, 690] on span "Reserve maintenant" at bounding box center [369, 685] width 112 height 31
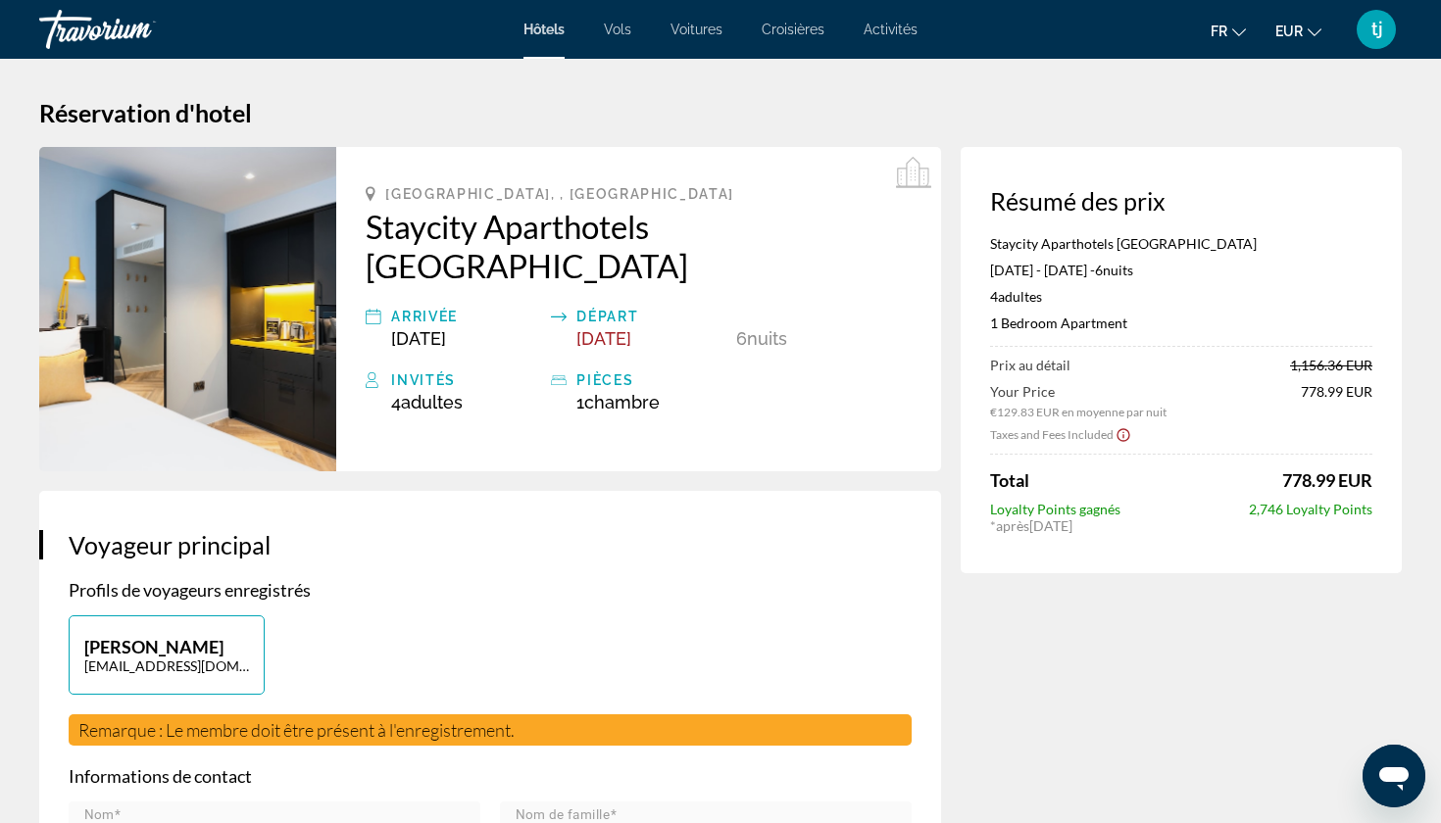
click at [263, 306] on img "Main content" at bounding box center [187, 309] width 297 height 324
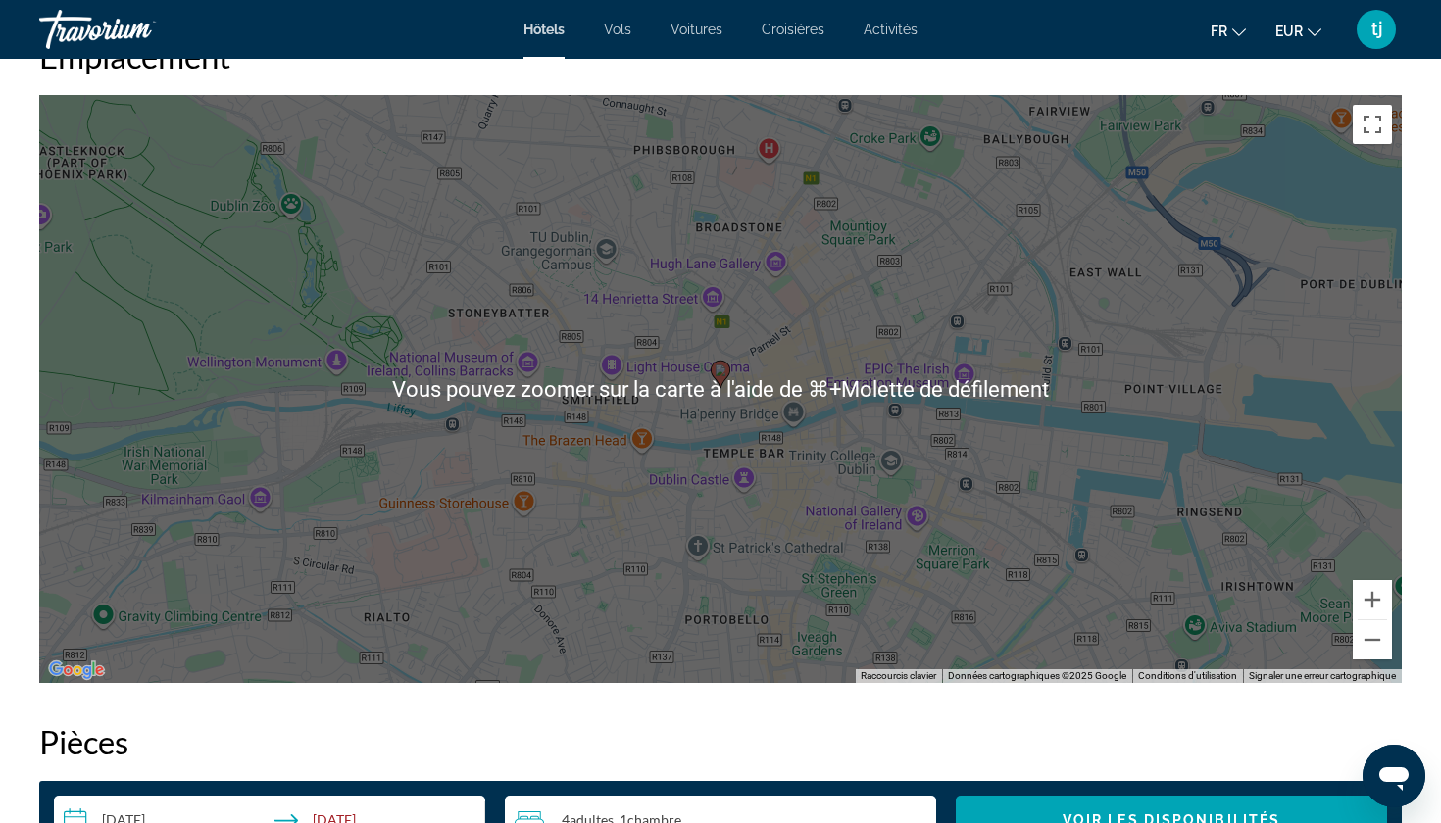
scroll to position [1872, 0]
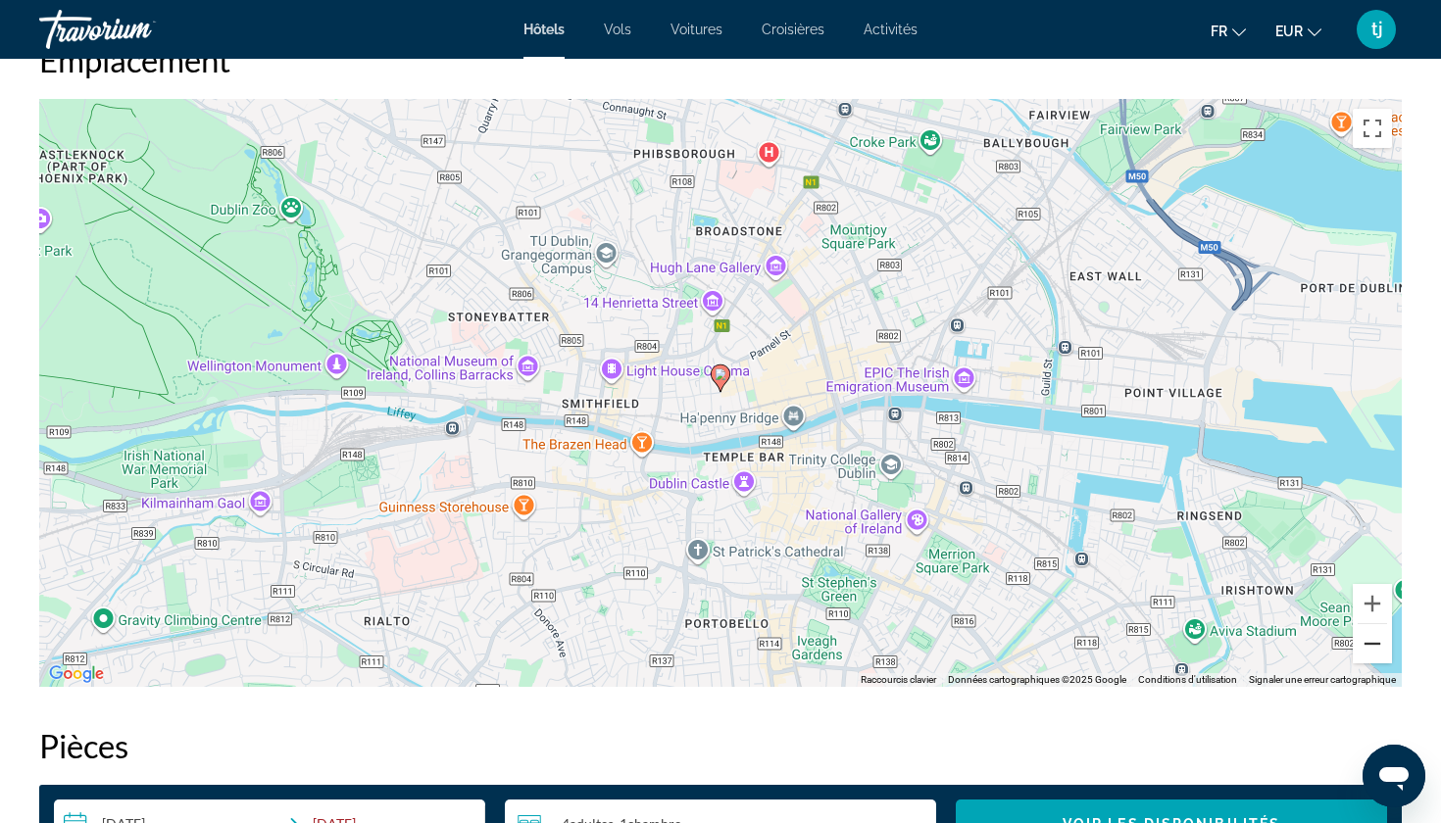
click at [1386, 644] on button "Zoom arrière" at bounding box center [1371, 643] width 39 height 39
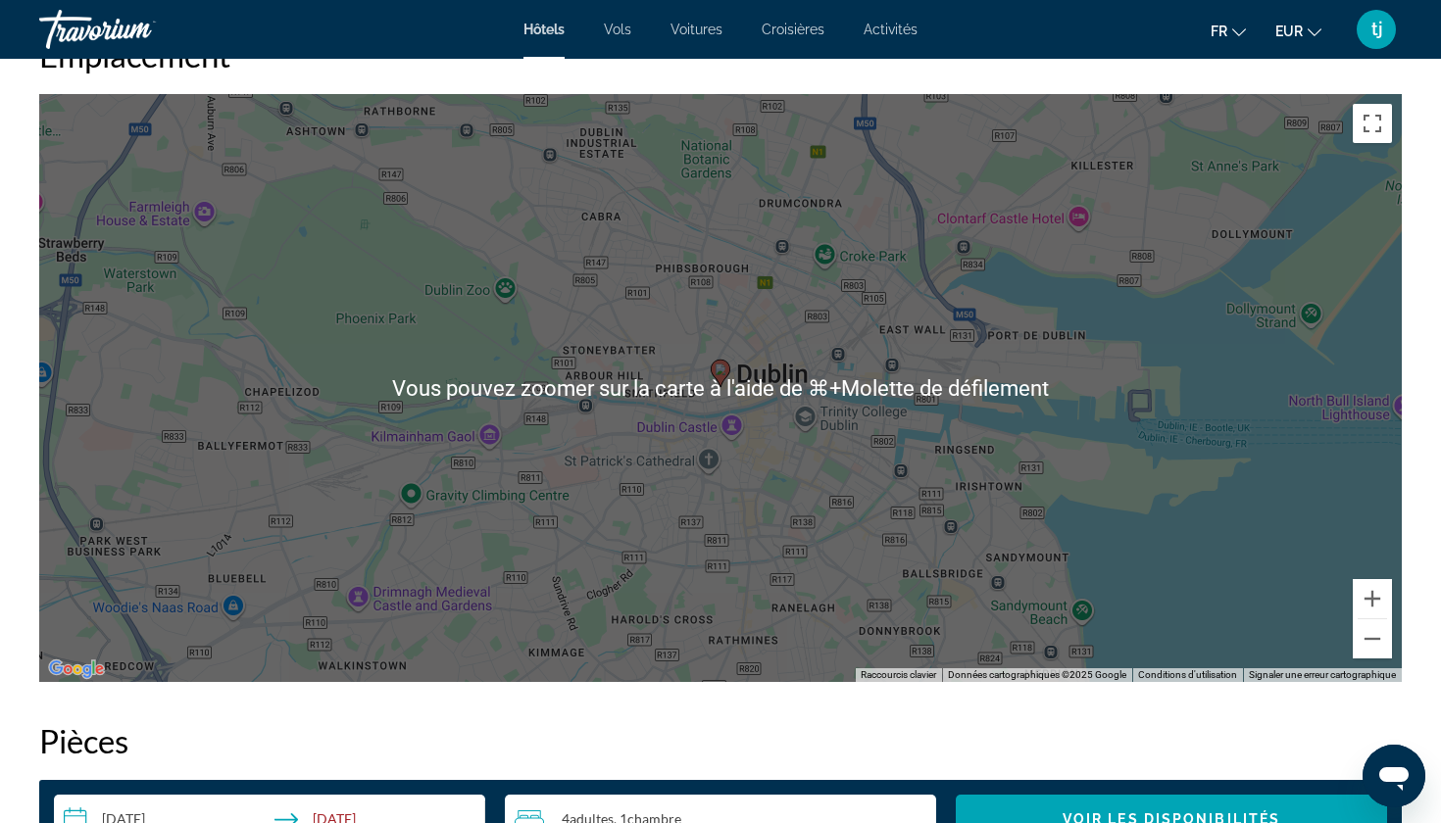
scroll to position [1876, 0]
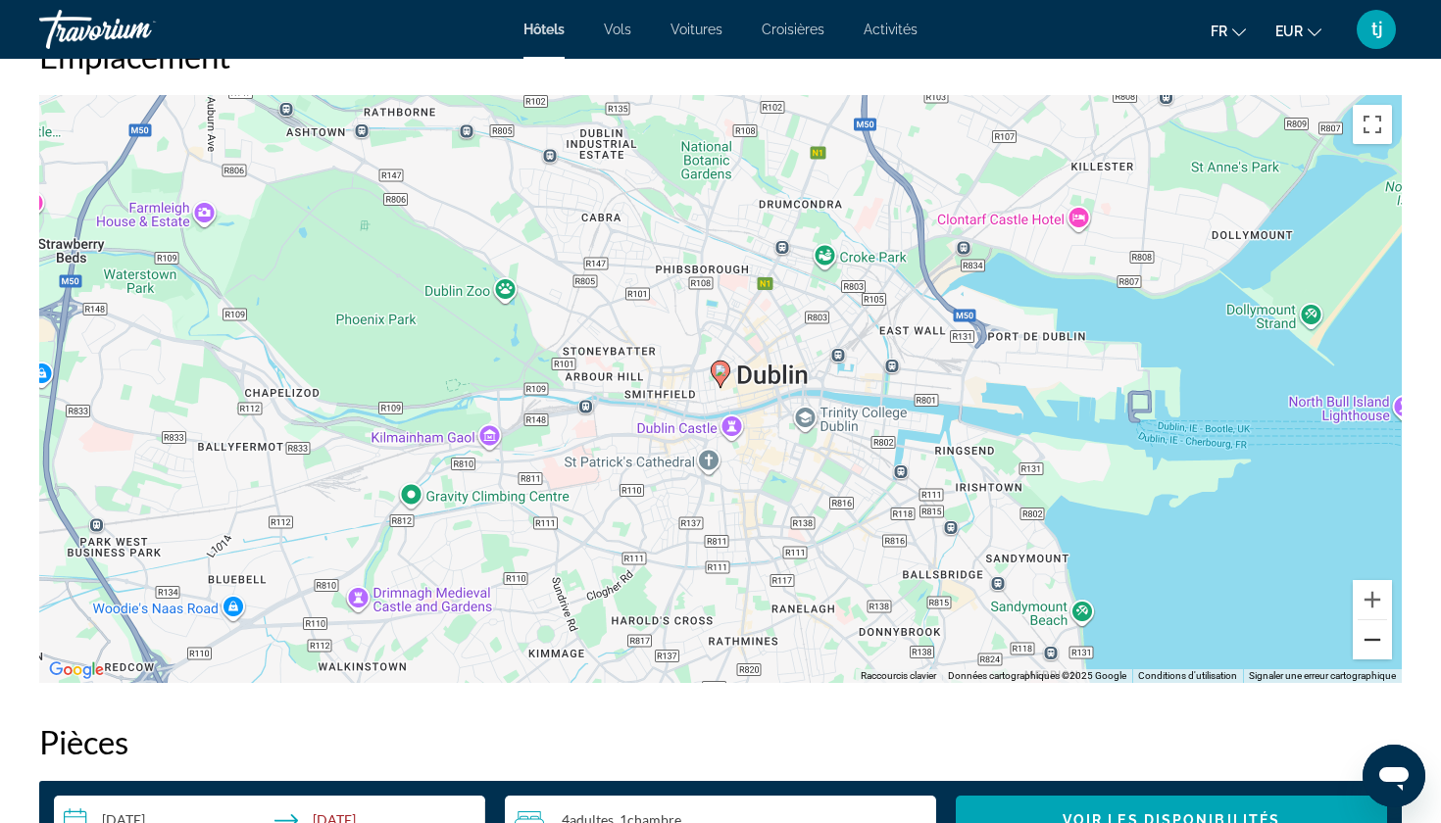
click at [1368, 651] on button "Zoom arrière" at bounding box center [1371, 639] width 39 height 39
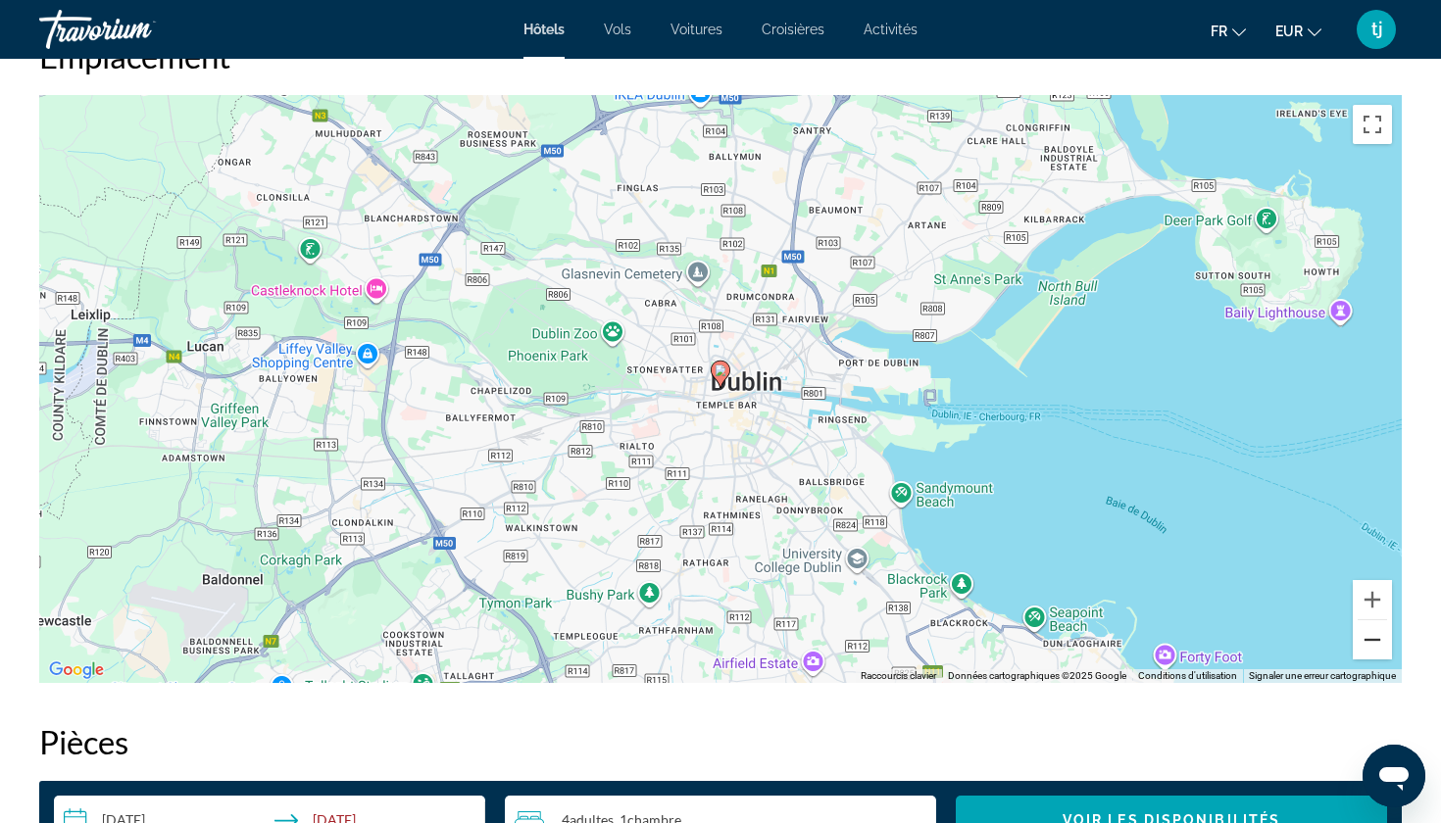
click at [1368, 651] on button "Zoom arrière" at bounding box center [1371, 639] width 39 height 39
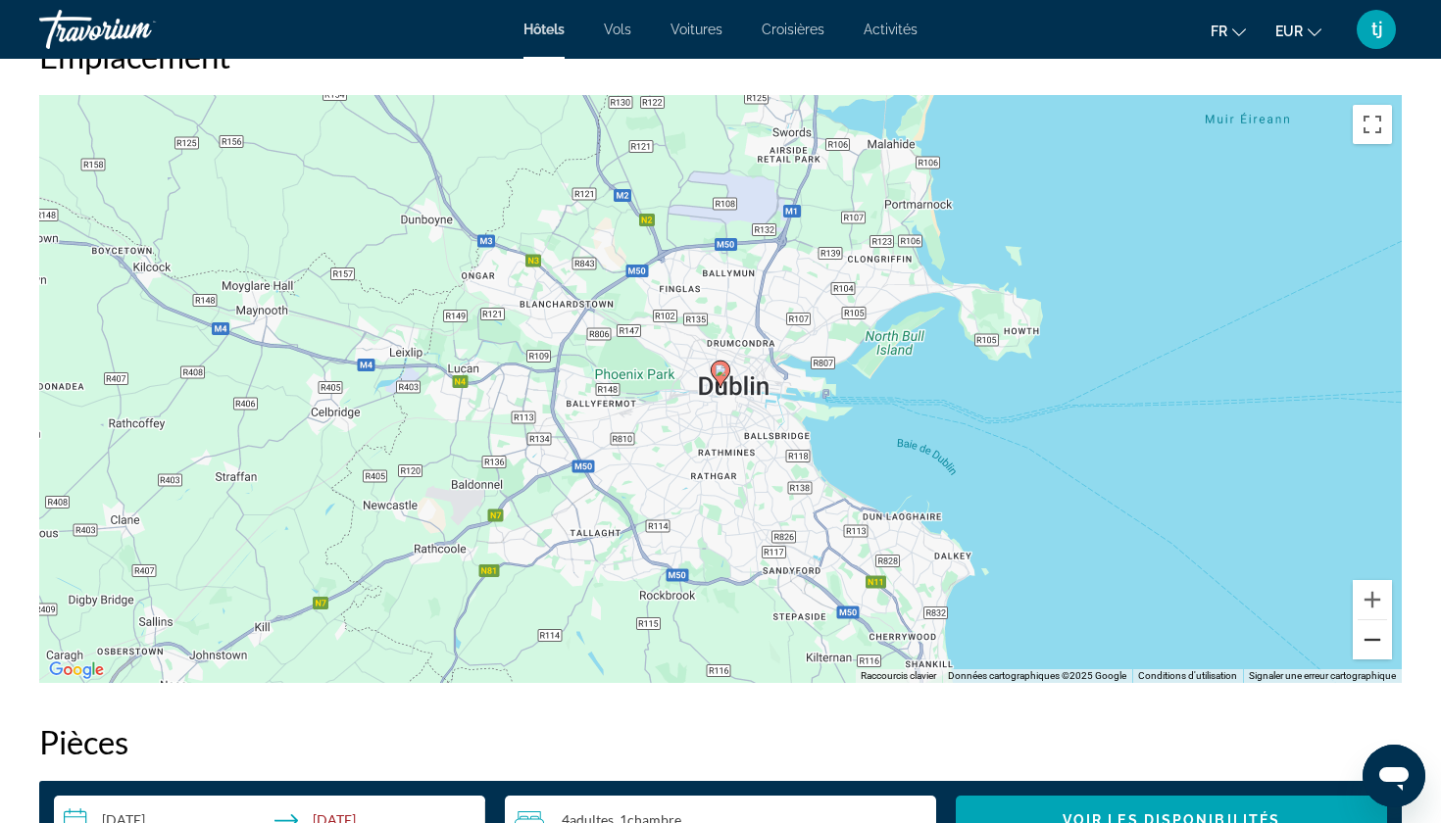
click at [1368, 651] on button "Zoom arrière" at bounding box center [1371, 639] width 39 height 39
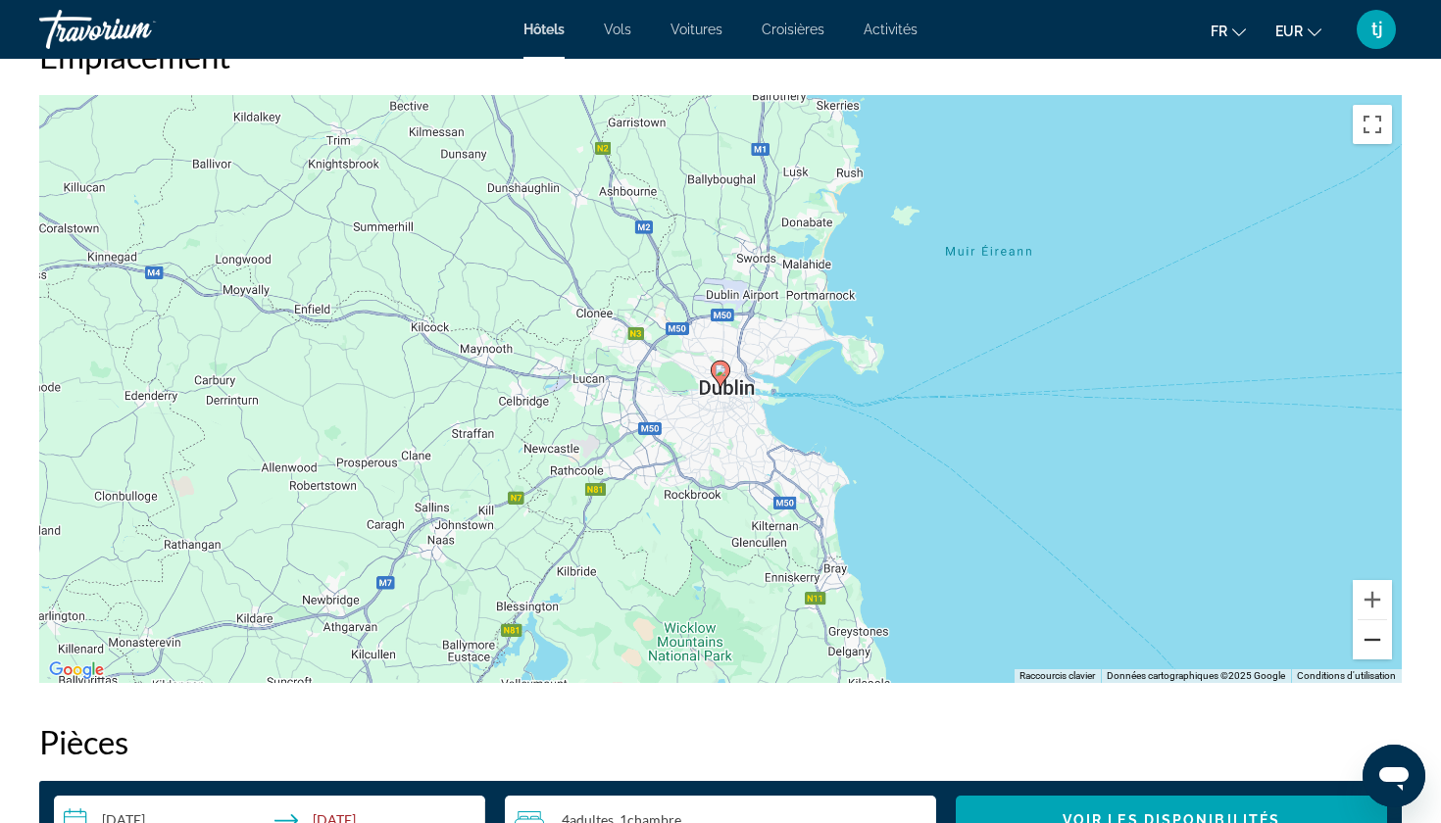
click at [1368, 651] on button "Zoom arrière" at bounding box center [1371, 639] width 39 height 39
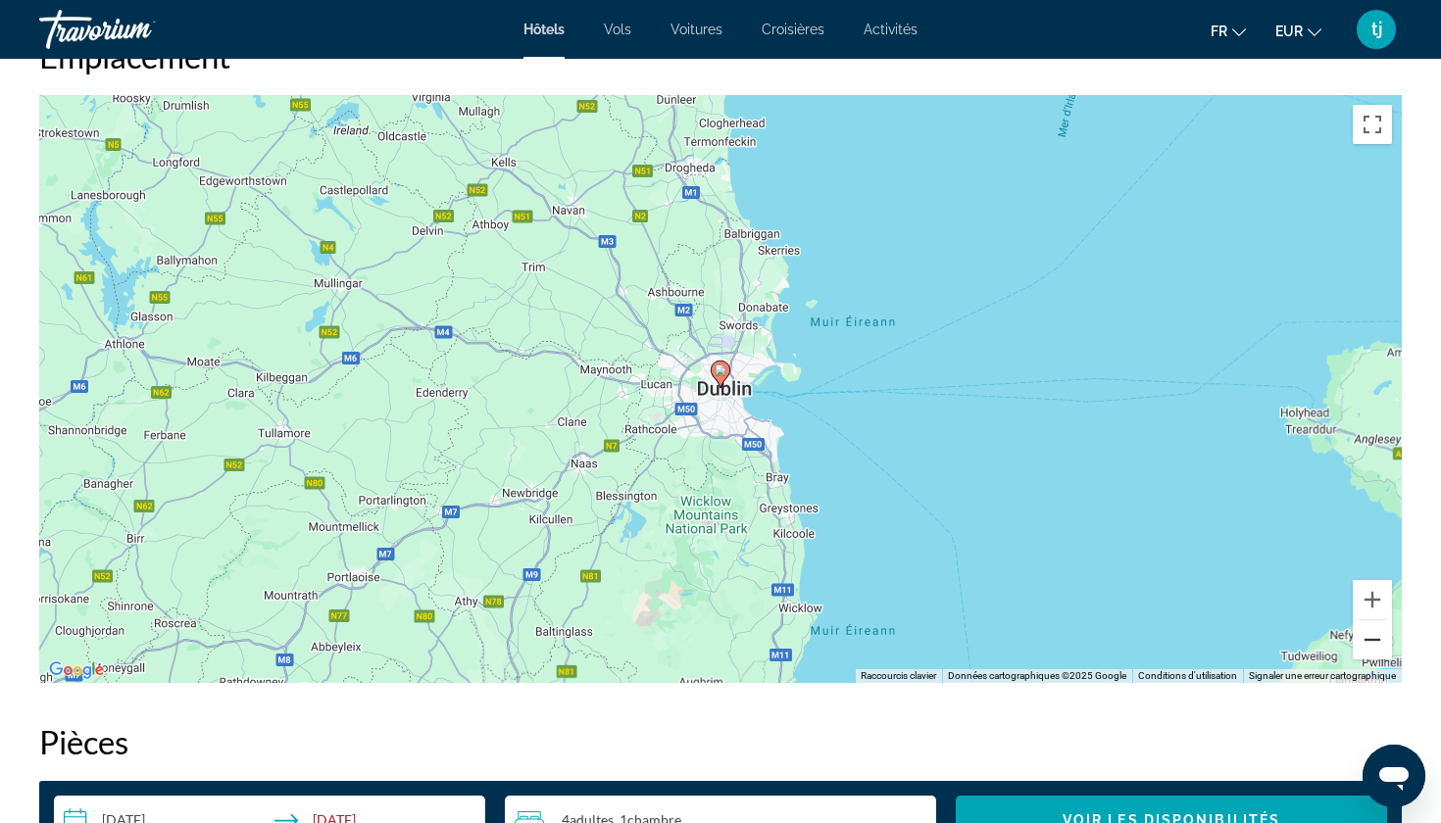
click at [1368, 651] on button "Zoom arrière" at bounding box center [1371, 639] width 39 height 39
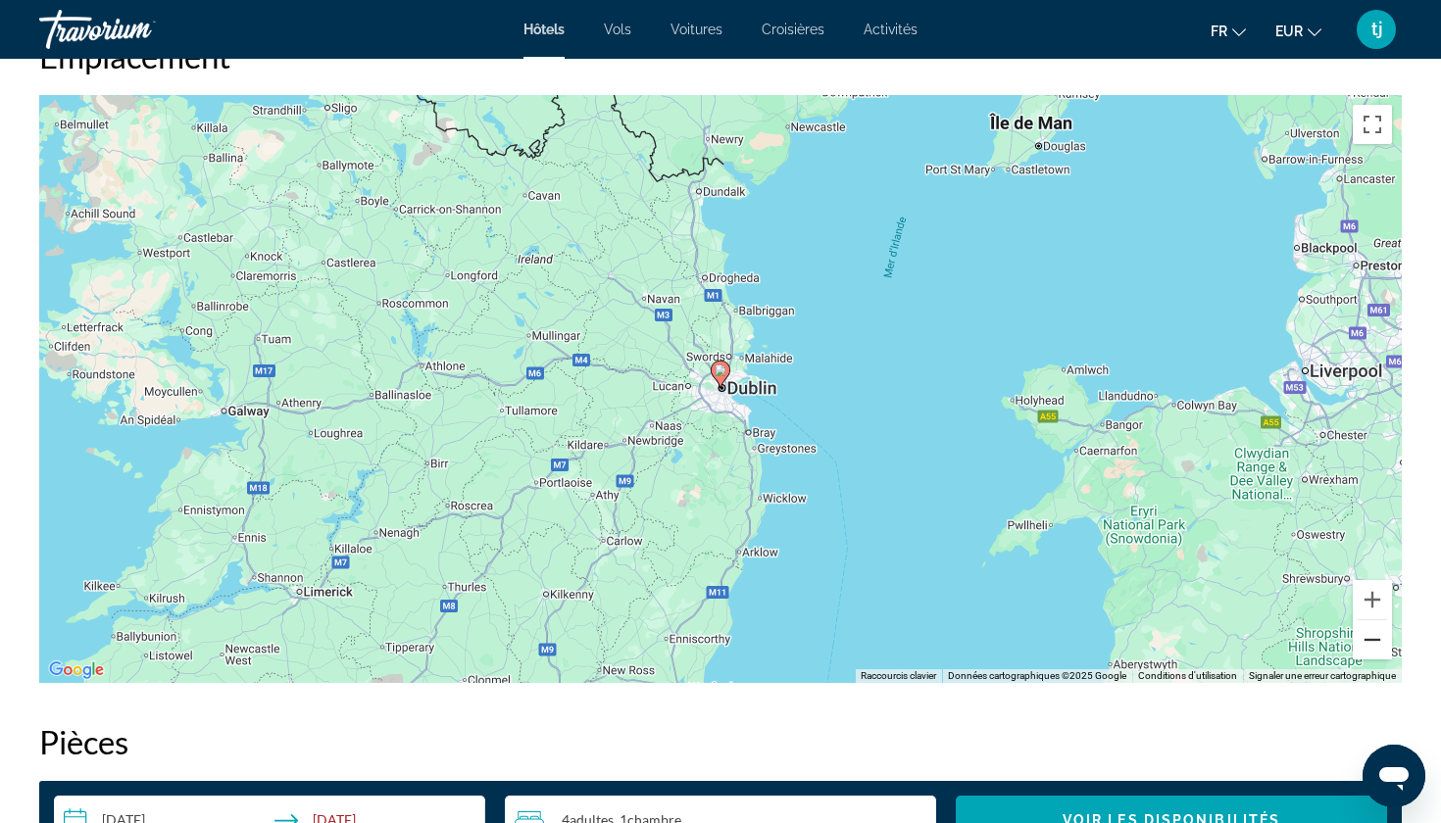
click at [1368, 651] on button "Zoom arrière" at bounding box center [1371, 639] width 39 height 39
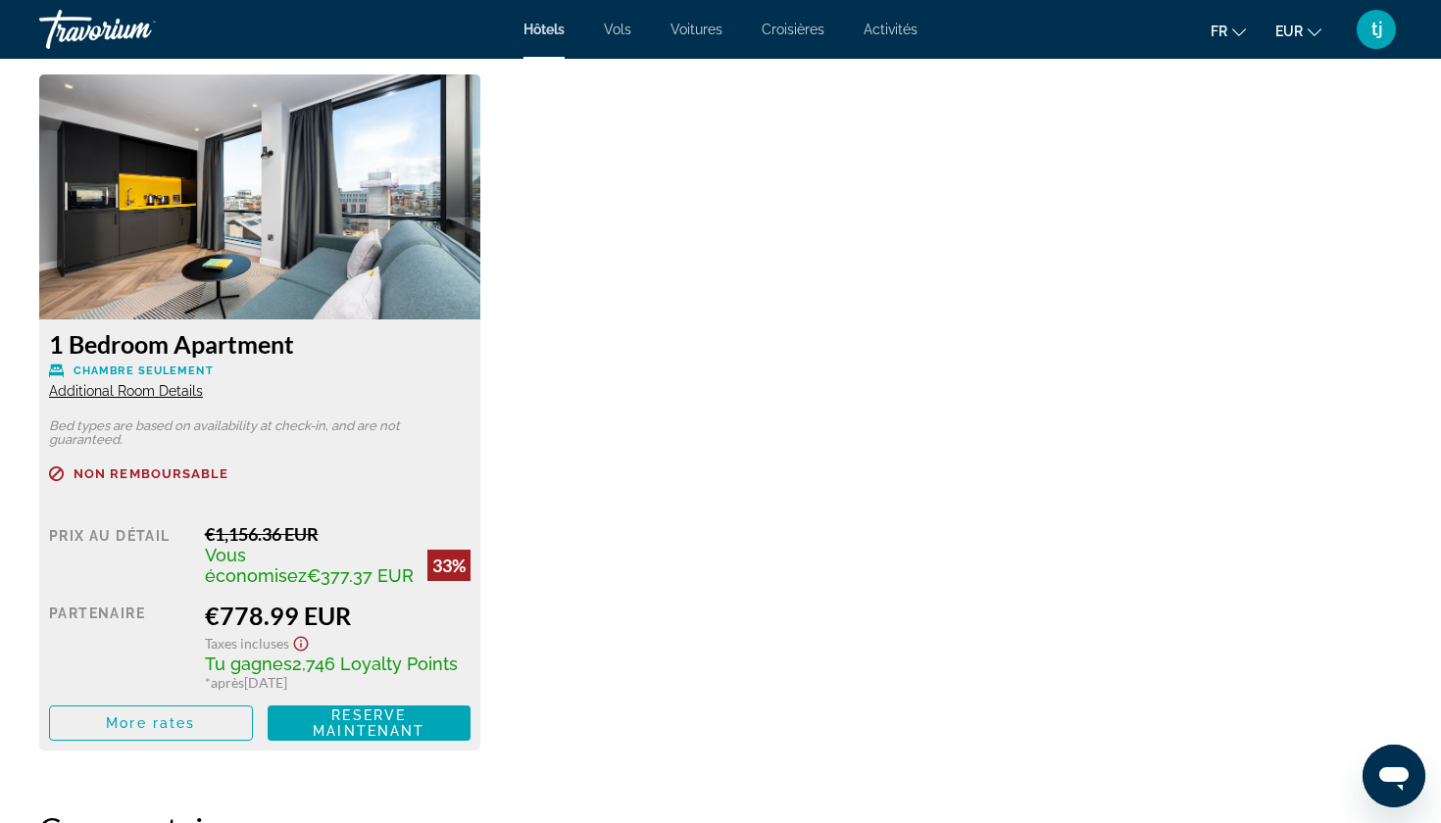
scroll to position [2702, 0]
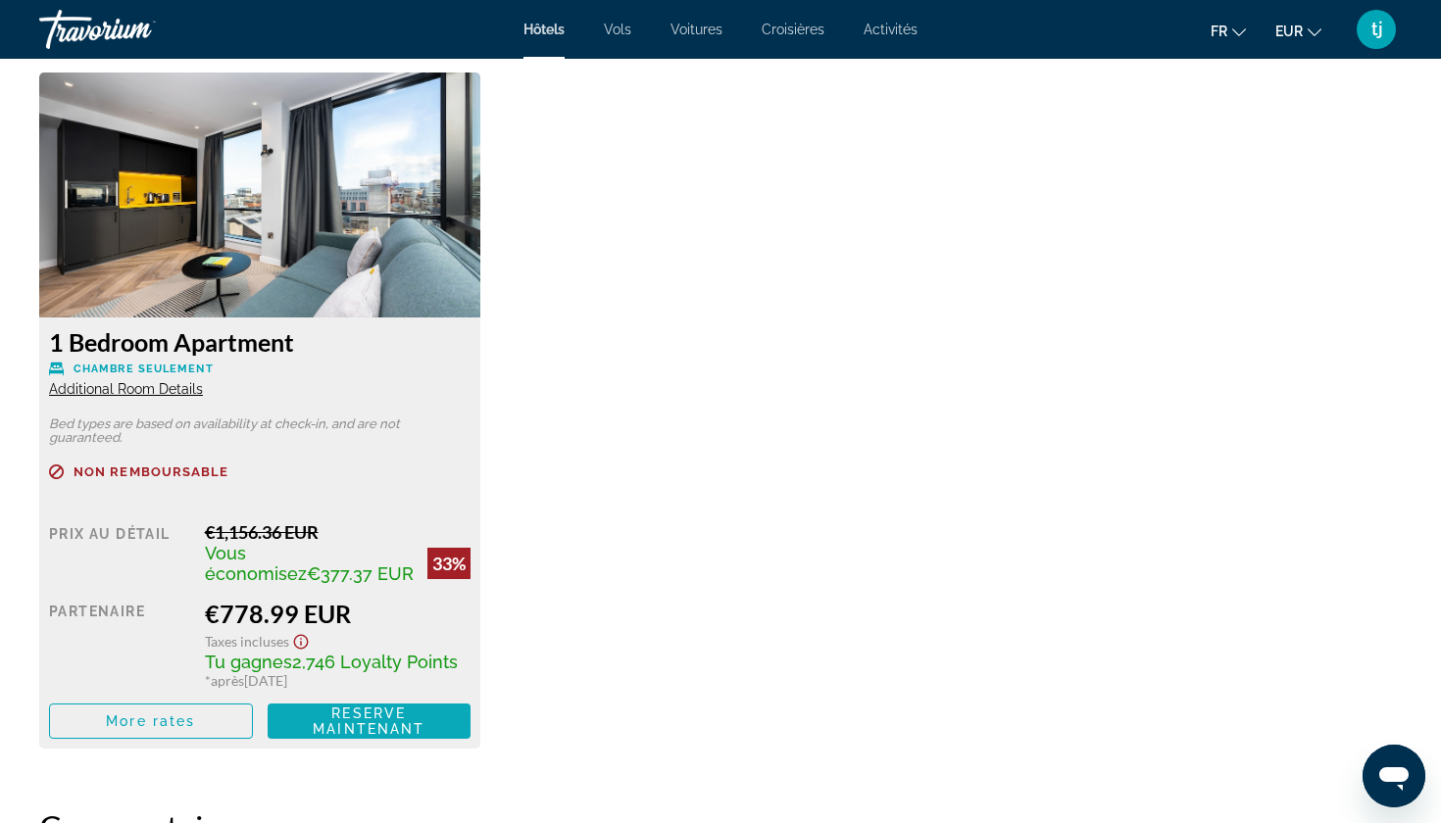
click at [375, 722] on span "Reserve maintenant" at bounding box center [369, 721] width 112 height 31
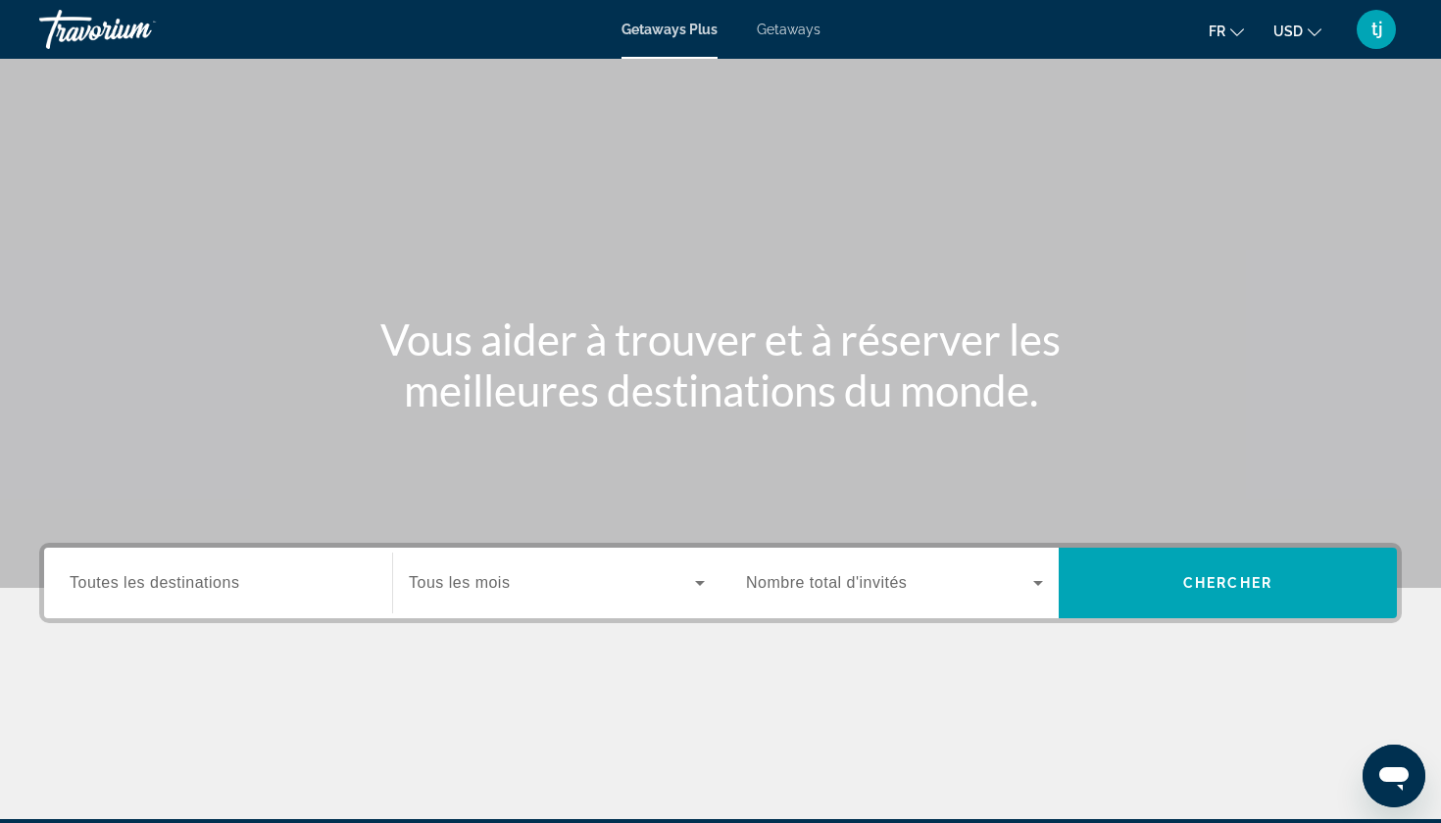
click at [211, 578] on span "Toutes les destinations" at bounding box center [155, 582] width 170 height 17
click at [211, 578] on input "Destination Toutes les destinations" at bounding box center [218, 584] width 297 height 24
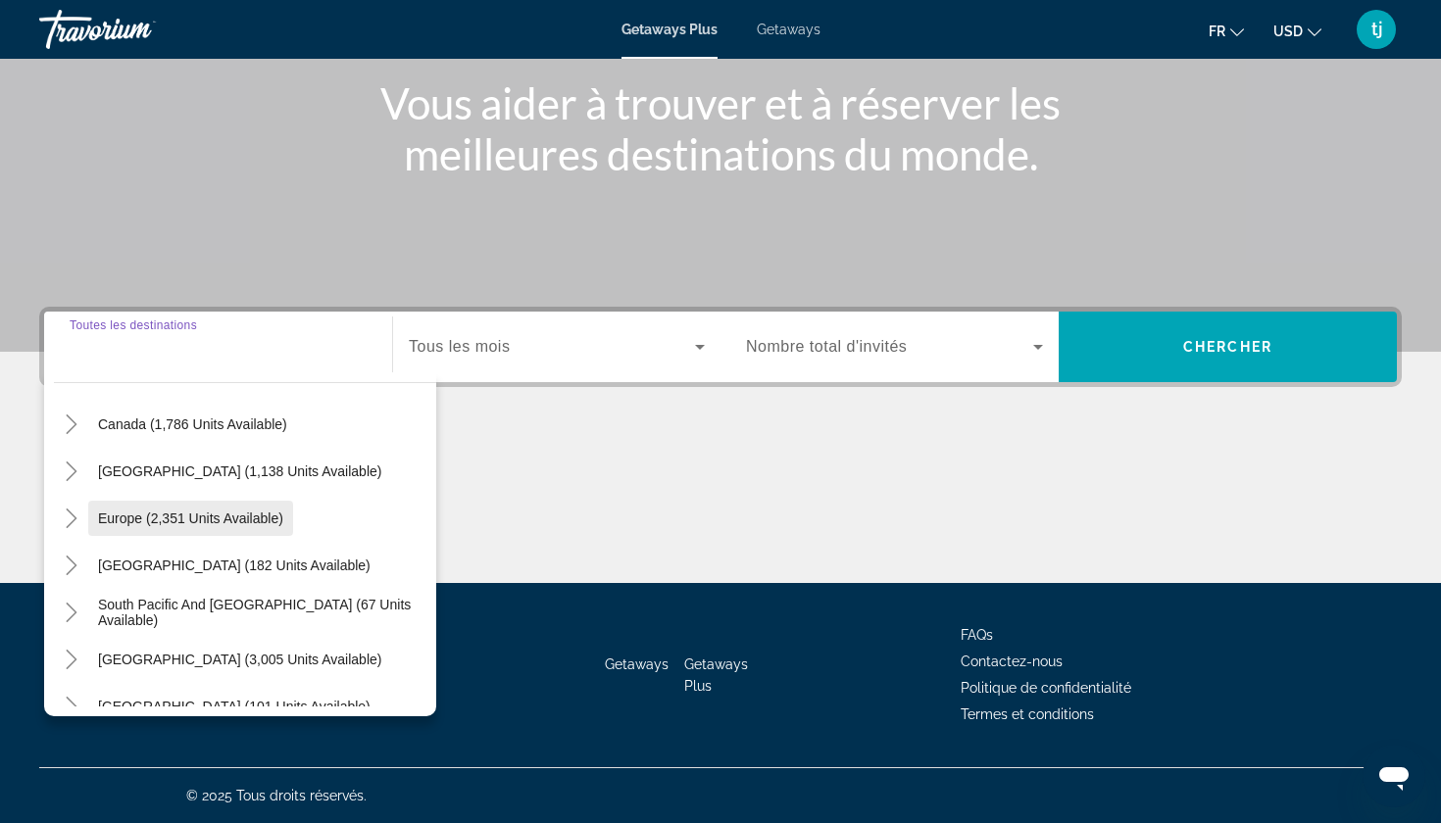
scroll to position [156, 0]
click at [65, 504] on mat-icon "Toggle Europe (2,351 units available)" at bounding box center [71, 516] width 34 height 34
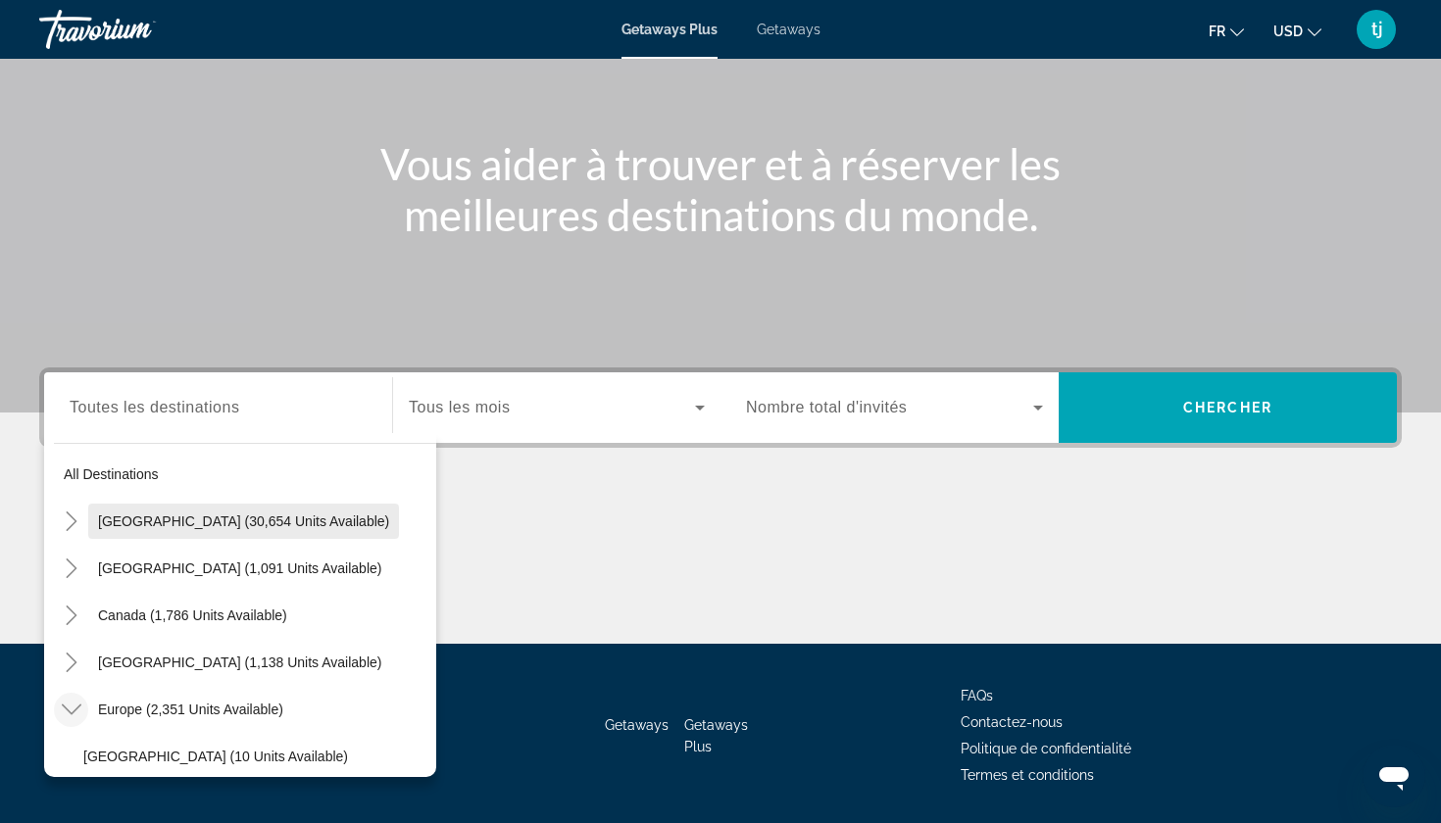
scroll to position [17, 0]
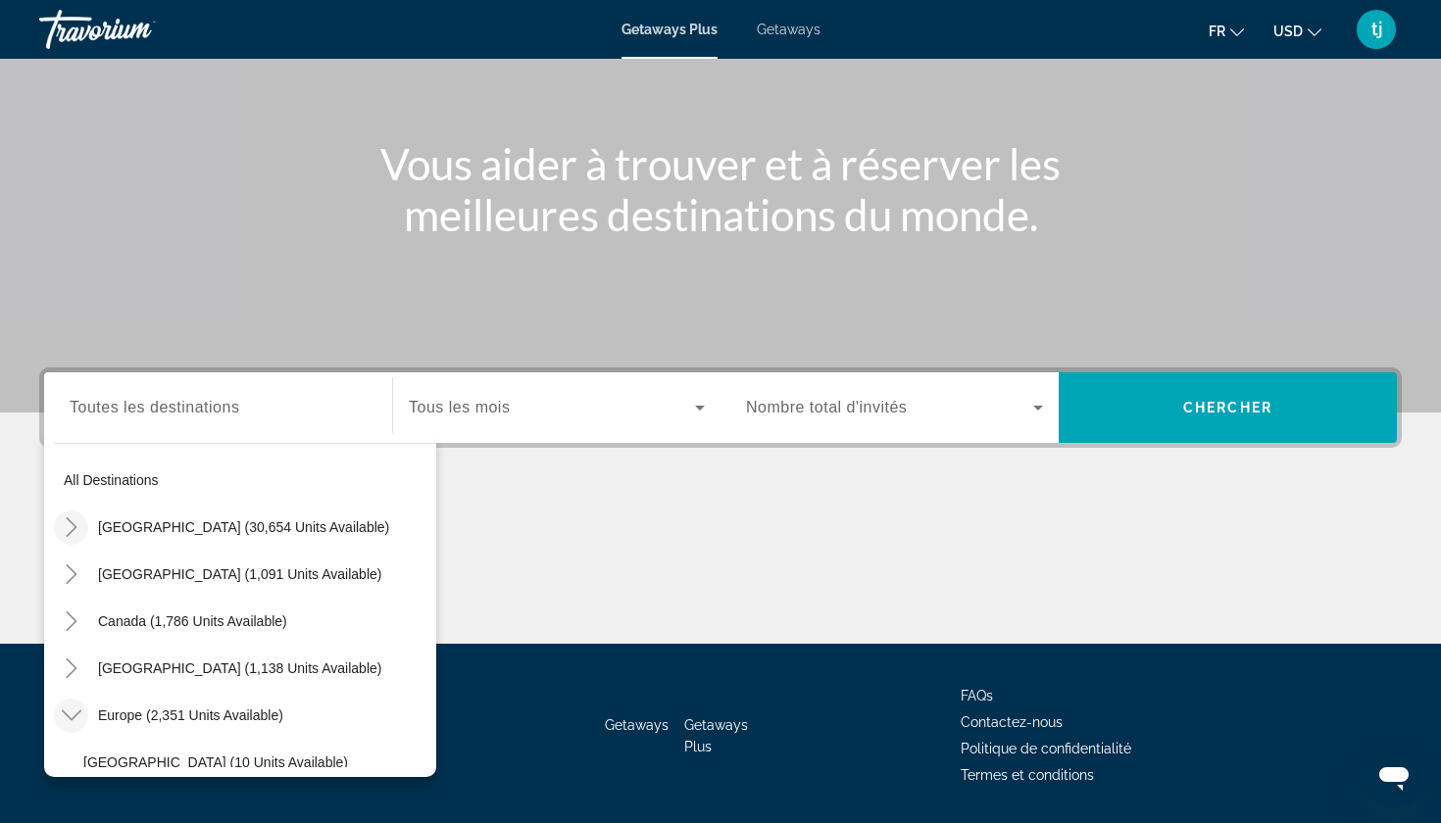
click at [72, 529] on icon "Toggle United States (30,654 units available)" at bounding box center [72, 527] width 20 height 20
click at [78, 525] on icon "Toggle United States (30,654 units available)" at bounding box center [71, 527] width 20 height 11
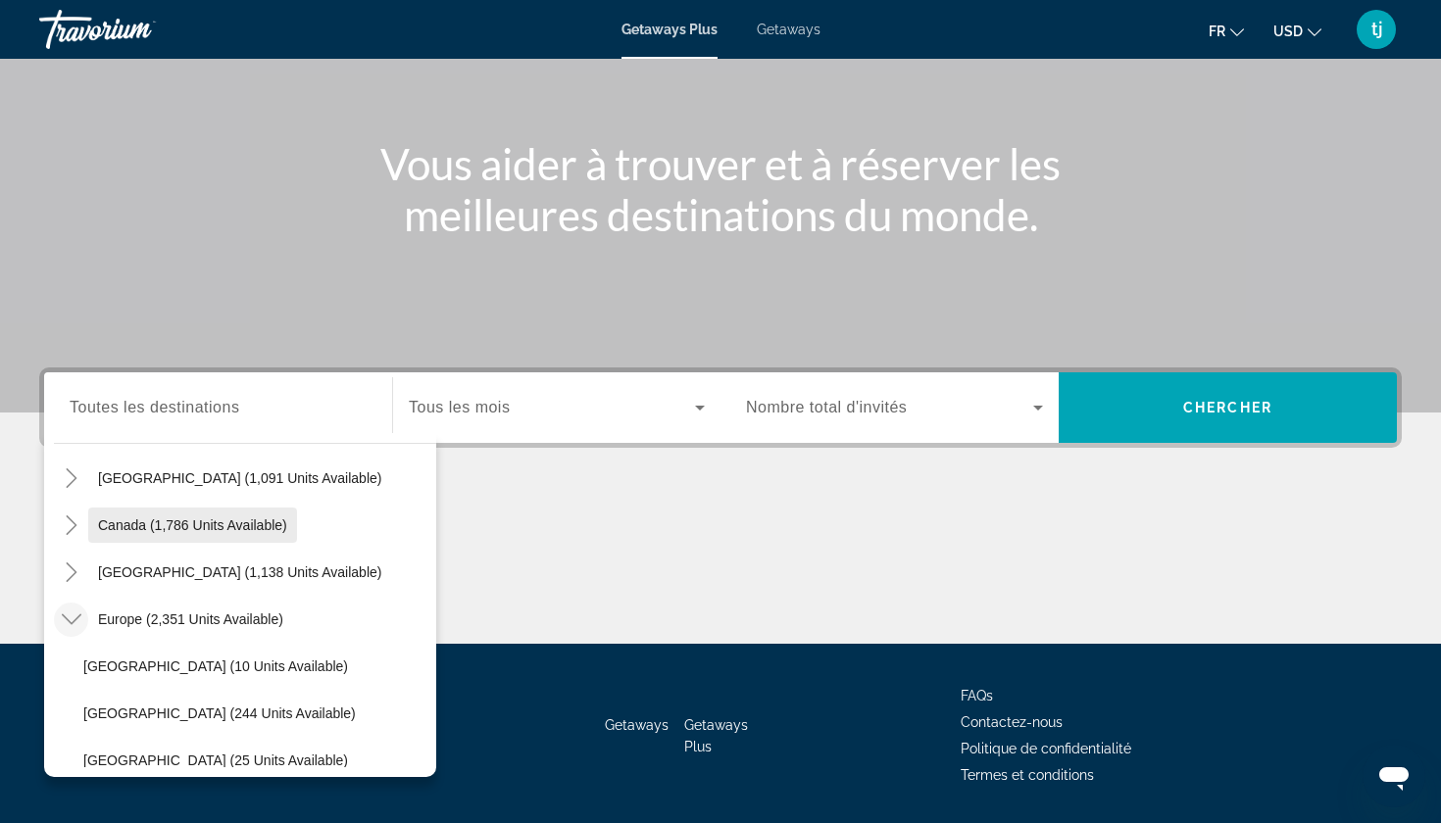
scroll to position [122, 0]
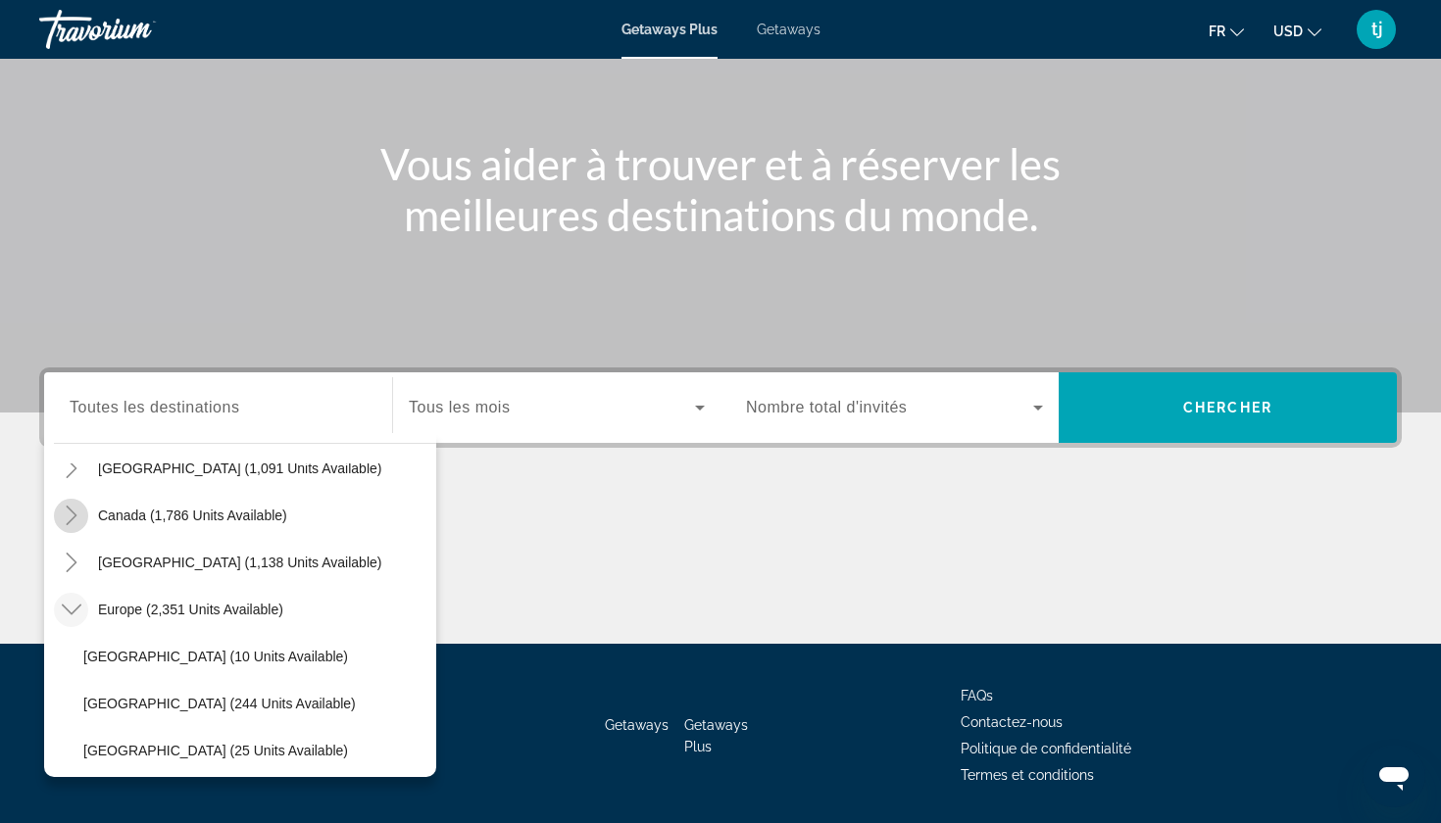
click at [69, 525] on mat-icon "Toggle Canada (1,786 units available)" at bounding box center [71, 516] width 34 height 34
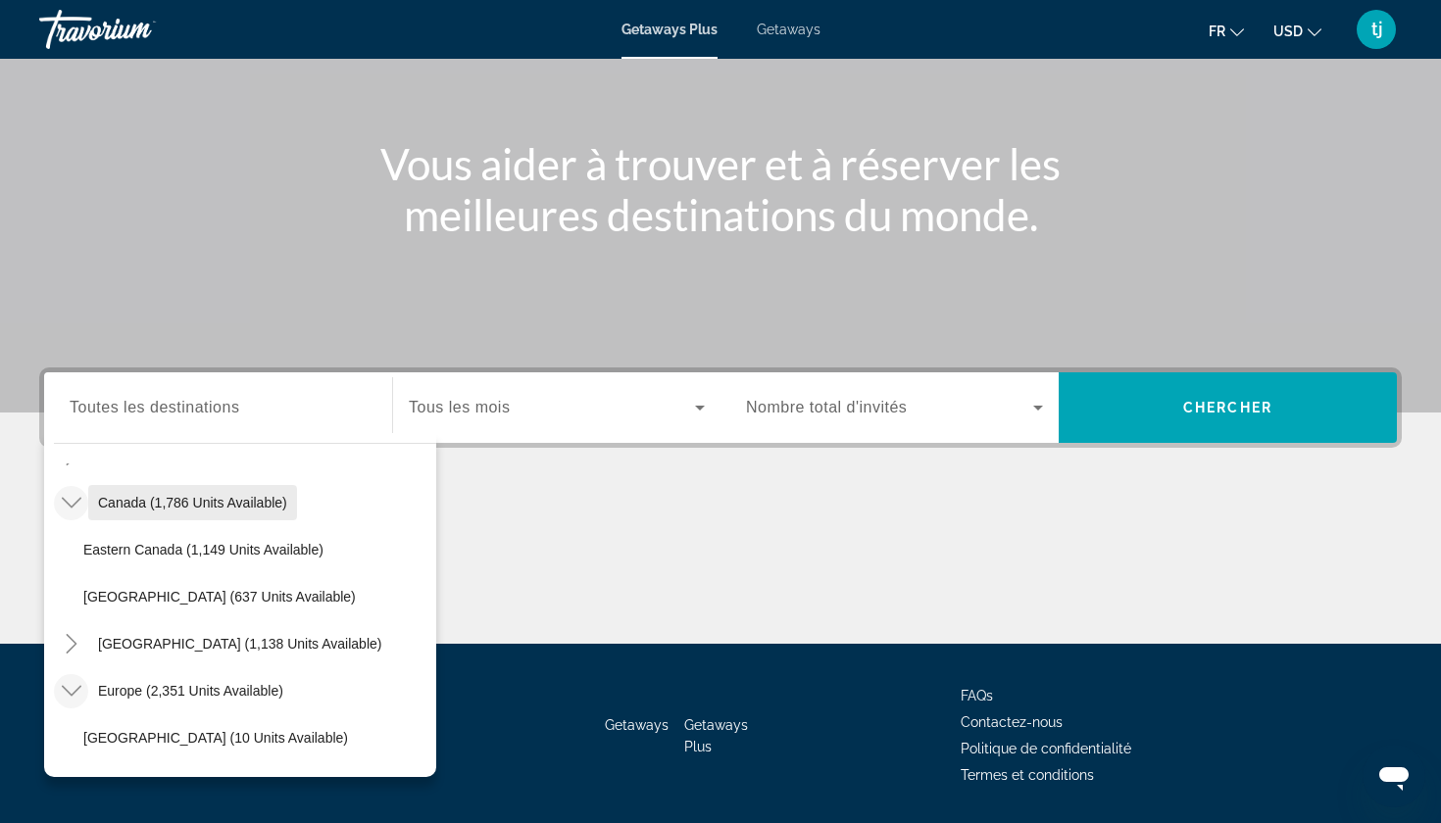
scroll to position [137, 0]
click at [205, 495] on span "Canada (1,786 units available)" at bounding box center [192, 501] width 189 height 16
type input "**********"
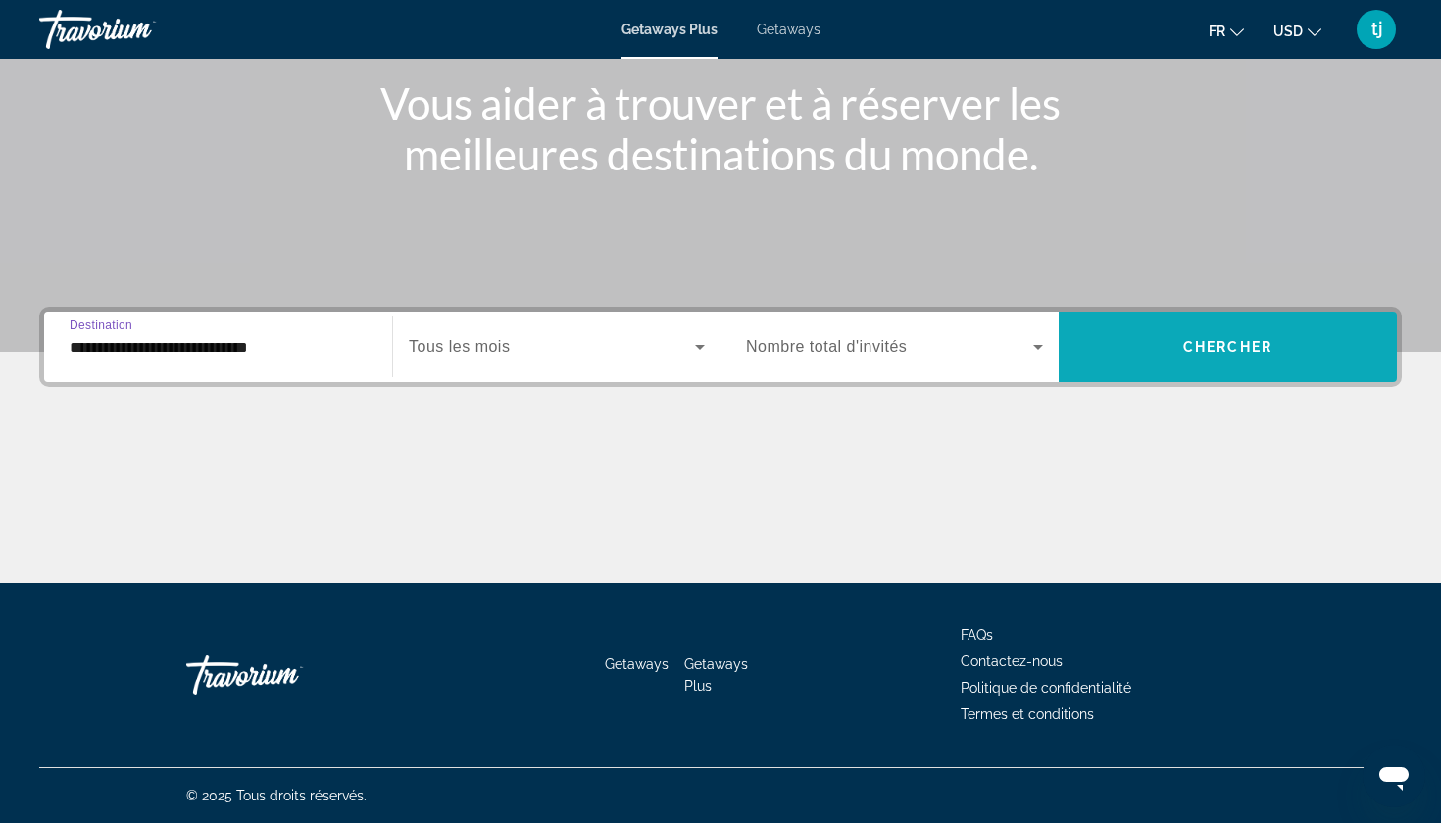
click at [1151, 352] on span "Search widget" at bounding box center [1227, 346] width 338 height 47
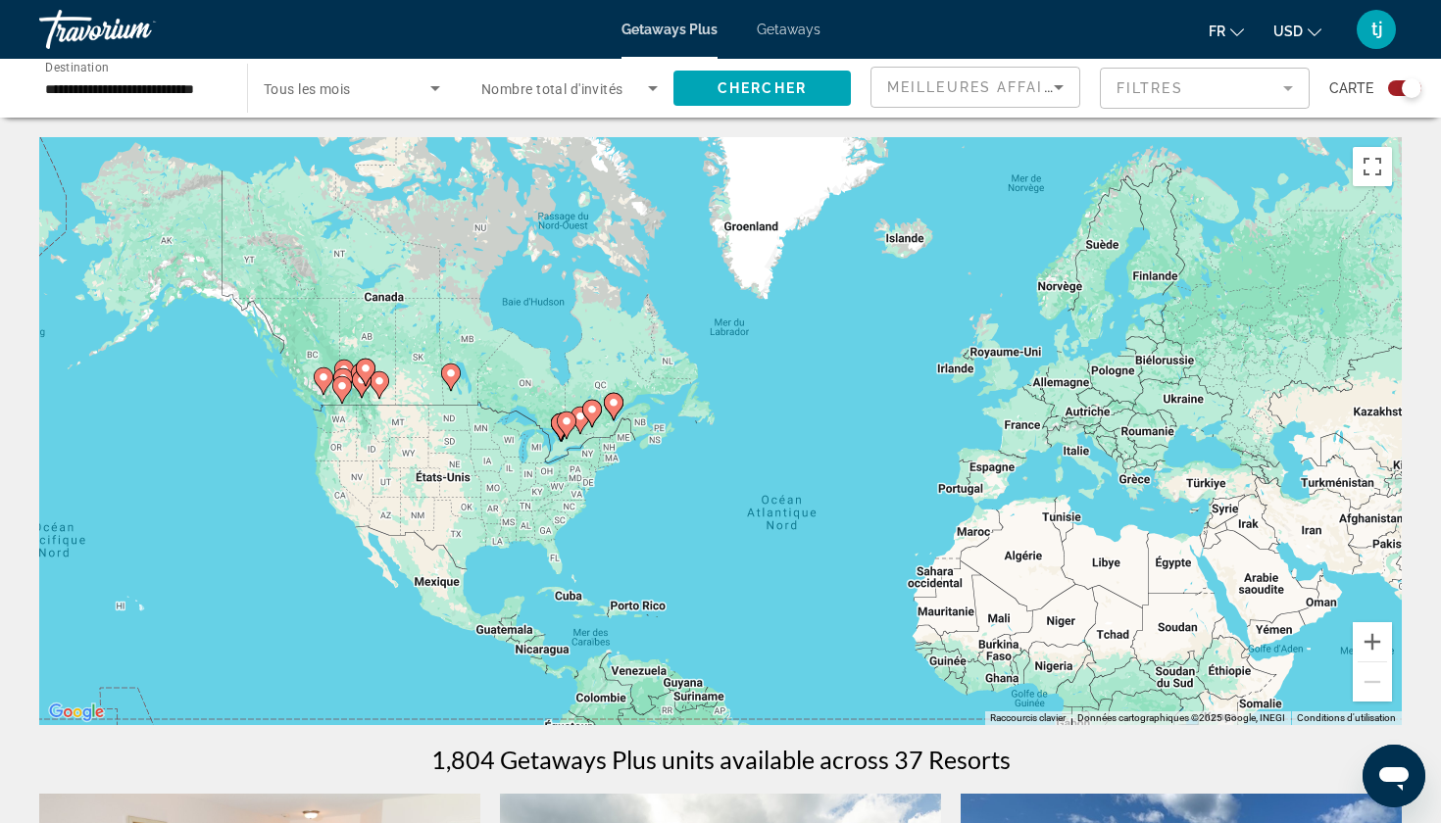
drag, startPoint x: 364, startPoint y: 288, endPoint x: 506, endPoint y: 433, distance: 203.0
click at [506, 433] on div "Pour activer le glissement avec le clavier, appuyez sur Alt+Entrée. Une fois ce…" at bounding box center [720, 431] width 1362 height 588
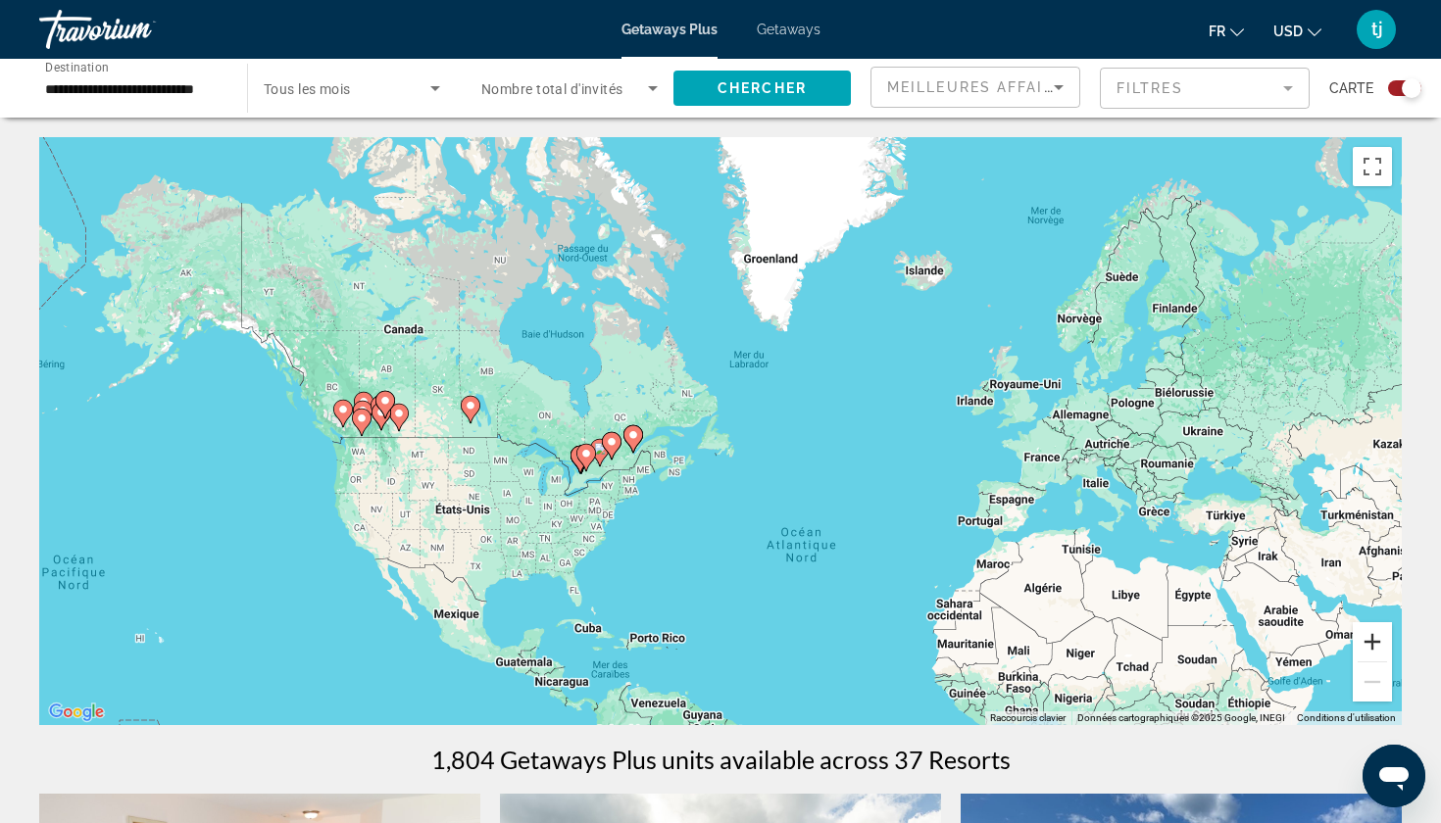
click at [1368, 637] on button "Zoom avant" at bounding box center [1371, 641] width 39 height 39
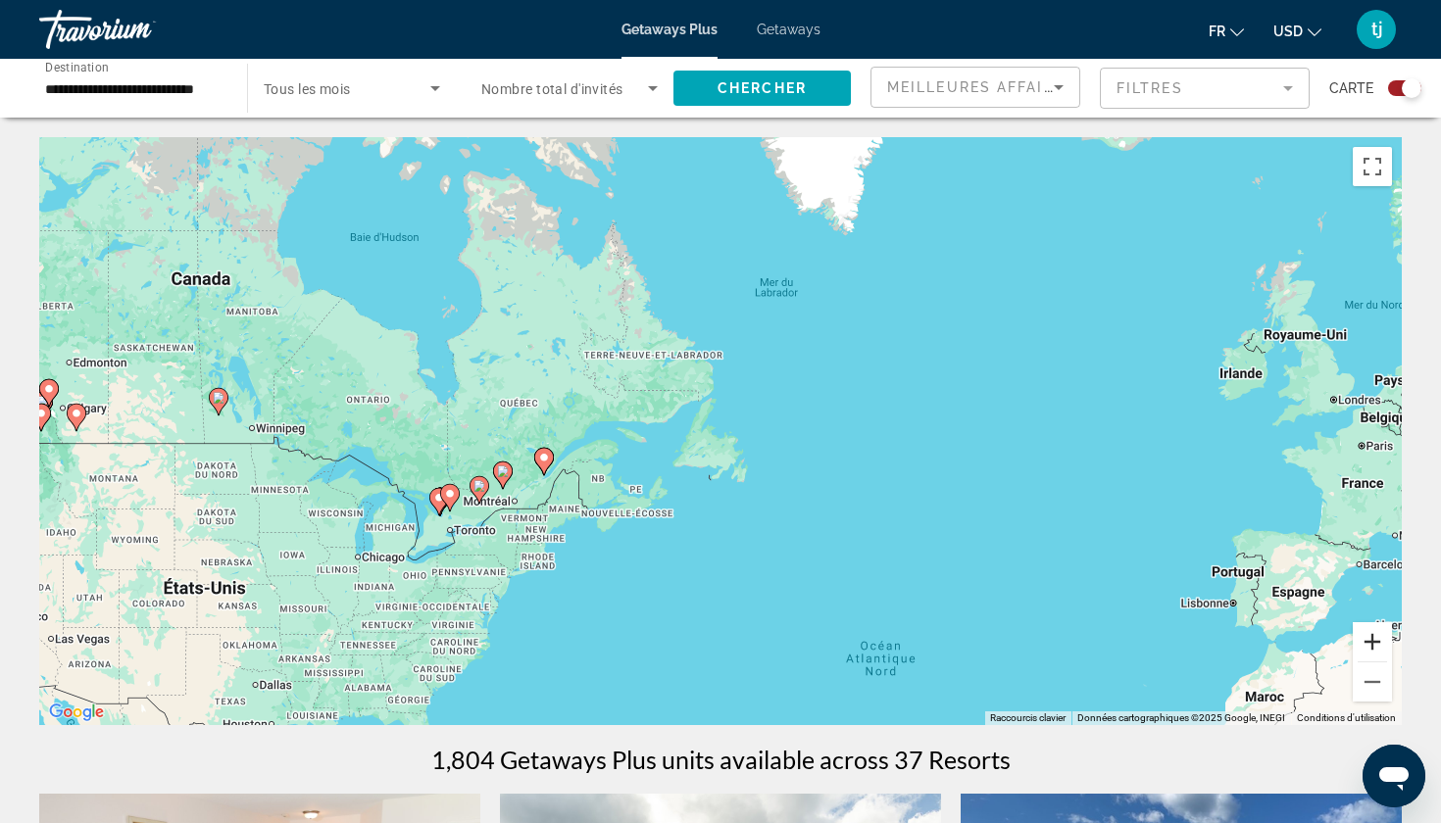
click at [1369, 637] on button "Zoom avant" at bounding box center [1371, 641] width 39 height 39
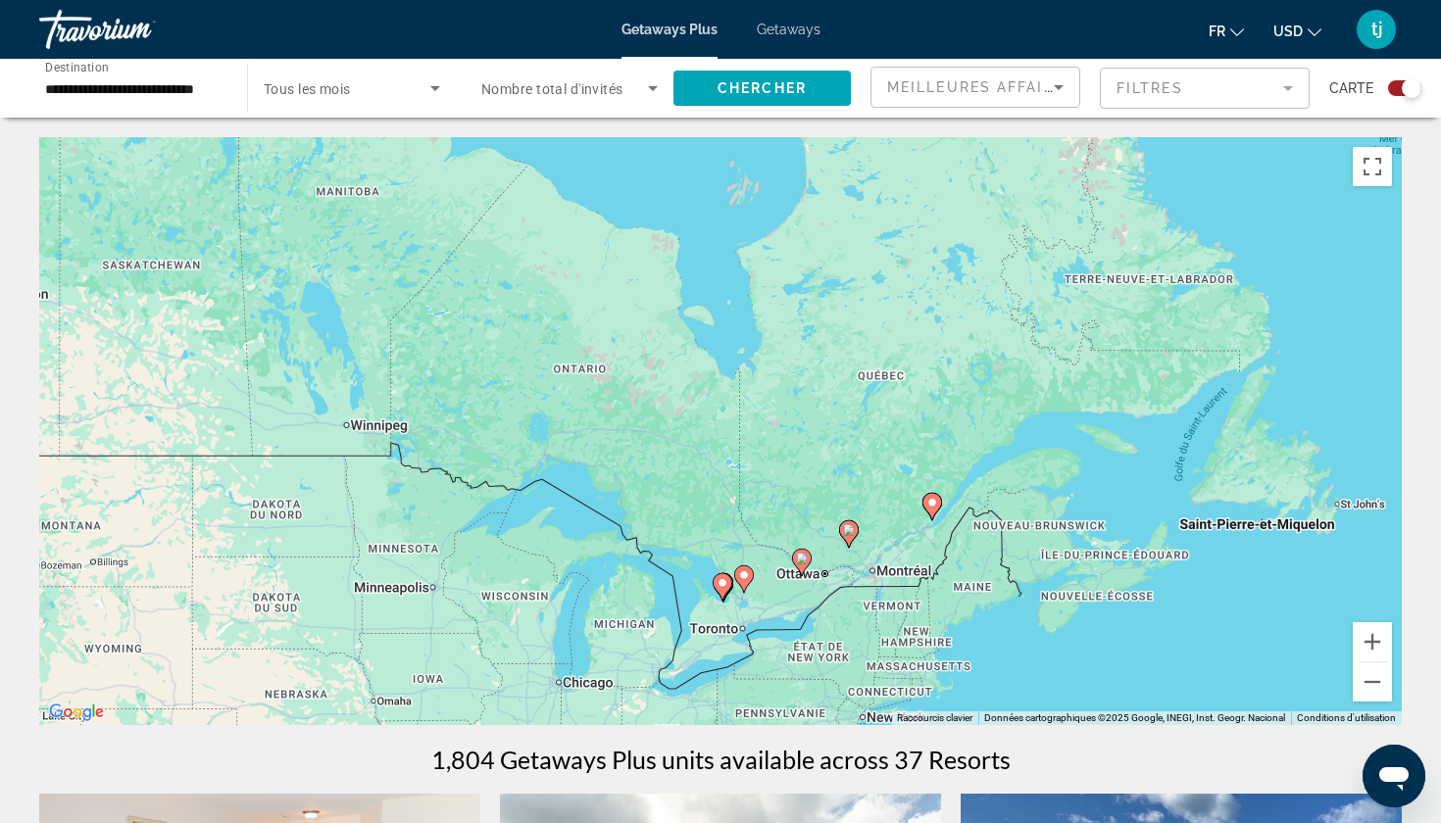
drag, startPoint x: 422, startPoint y: 408, endPoint x: 1034, endPoint y: 404, distance: 611.5
click at [1038, 407] on div "Pour activer le glissement avec le clavier, appuyez sur Alt+Entrée. Une fois ce…" at bounding box center [720, 431] width 1362 height 588
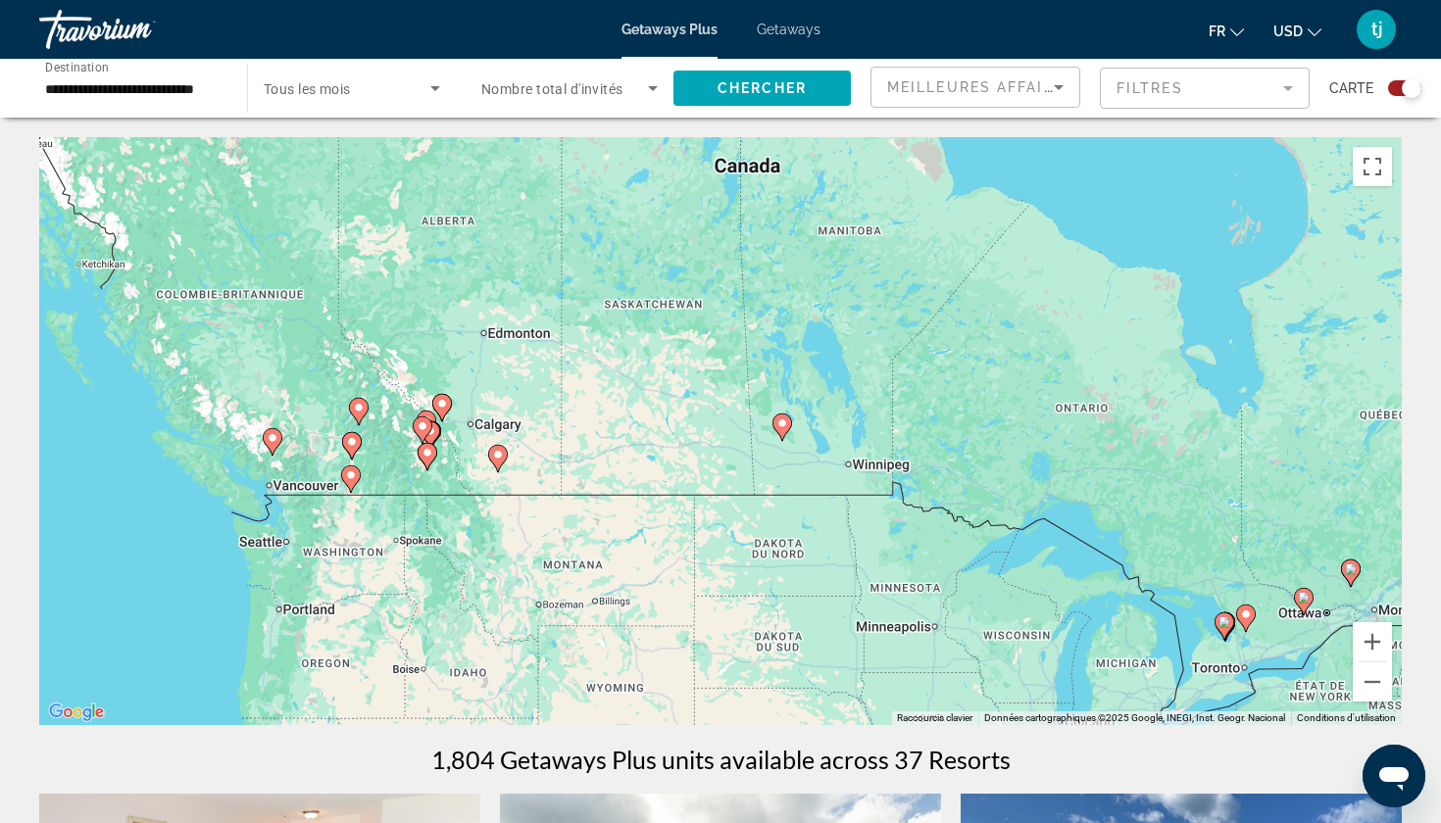
drag, startPoint x: 520, startPoint y: 280, endPoint x: 965, endPoint y: 332, distance: 447.9
click at [965, 332] on div "Pour activer le glissement avec le clavier, appuyez sur Alt+Entrée. Une fois ce…" at bounding box center [720, 431] width 1362 height 588
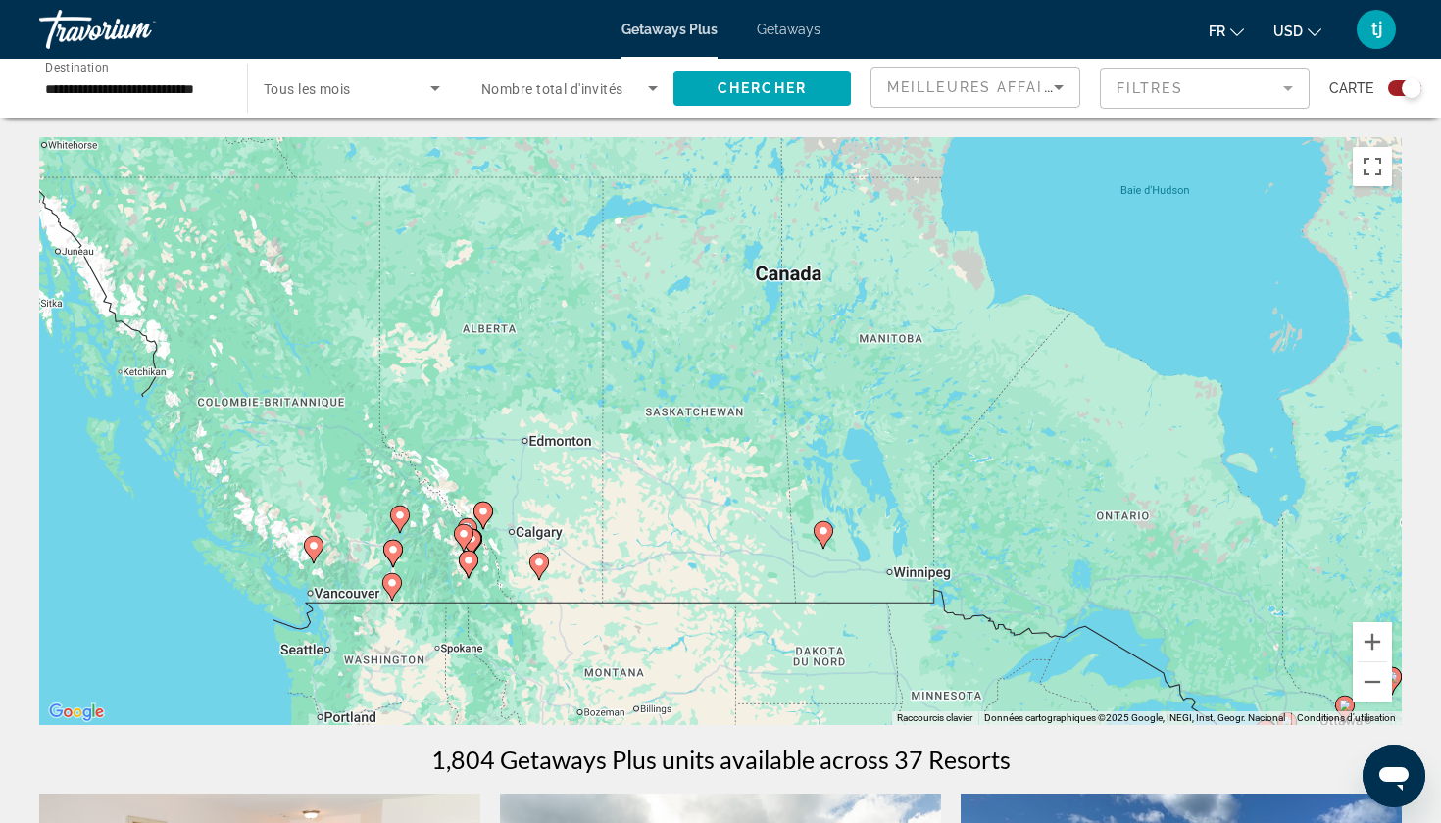
drag, startPoint x: 683, startPoint y: 333, endPoint x: 708, endPoint y: 419, distance: 89.7
click at [708, 419] on div "Pour activer le glissement avec le clavier, appuyez sur Alt+Entrée. Une fois ce…" at bounding box center [720, 431] width 1362 height 588
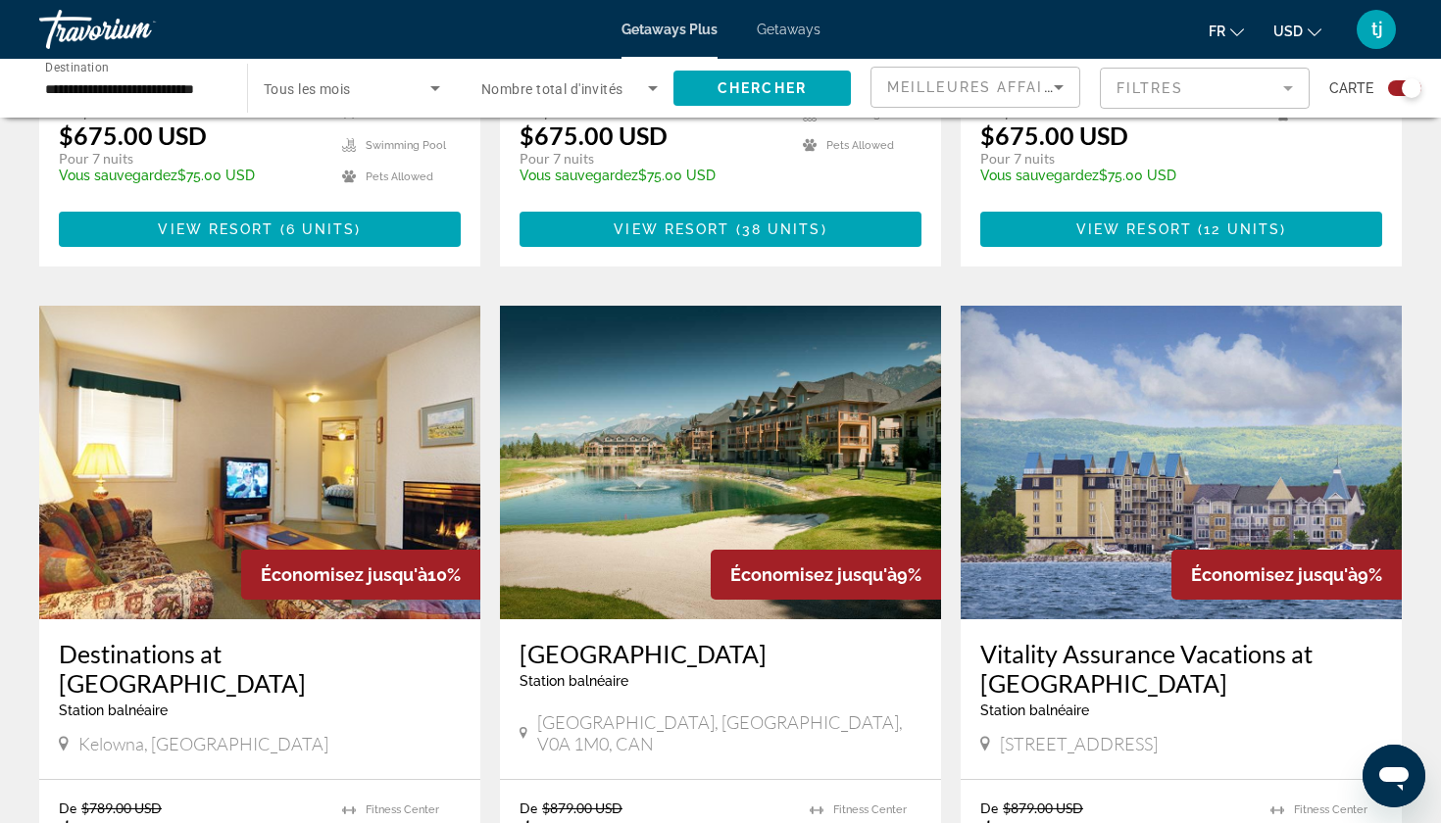
scroll to position [1914, 0]
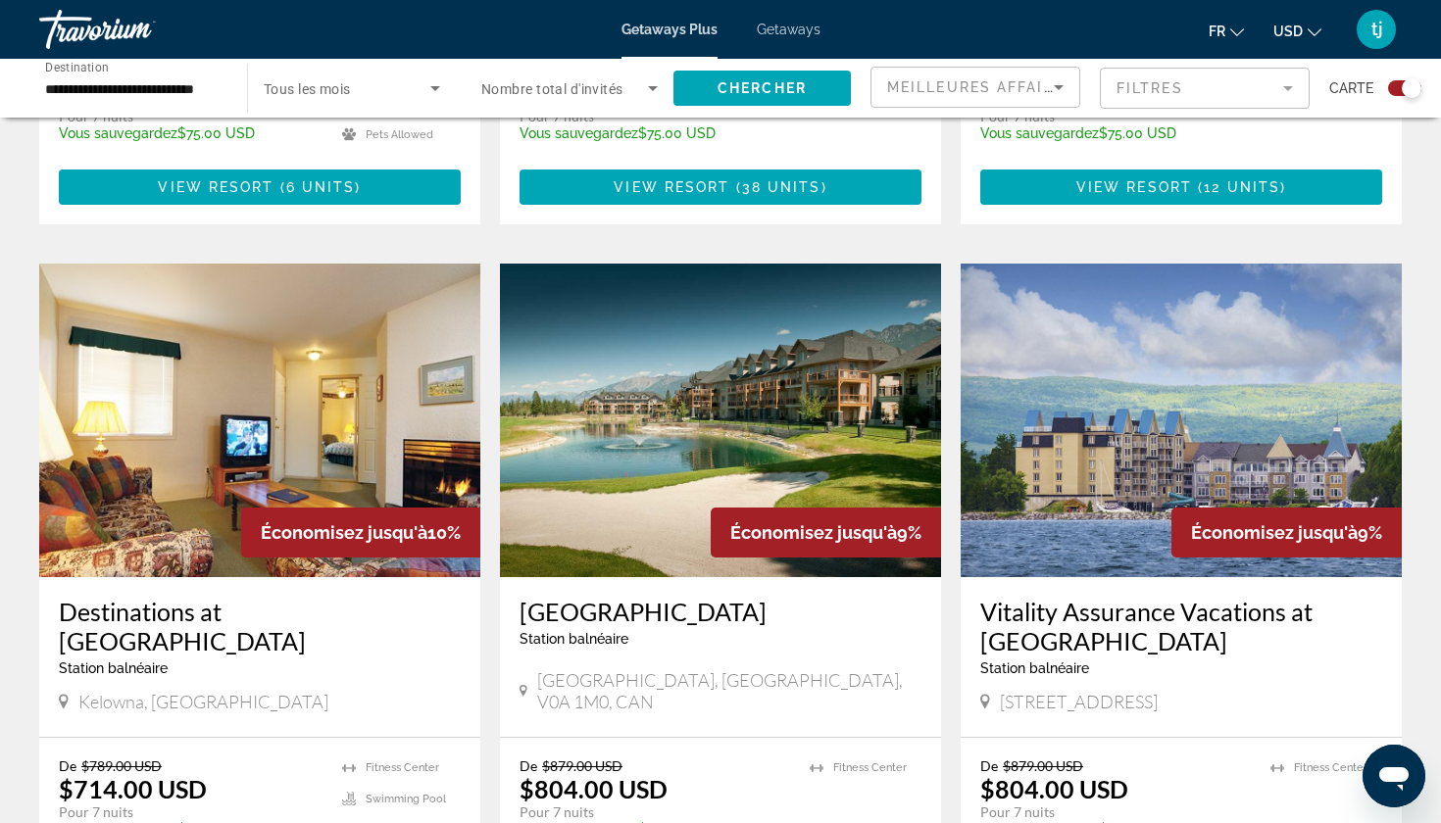
click at [671, 374] on img "Main content" at bounding box center [720, 421] width 441 height 314
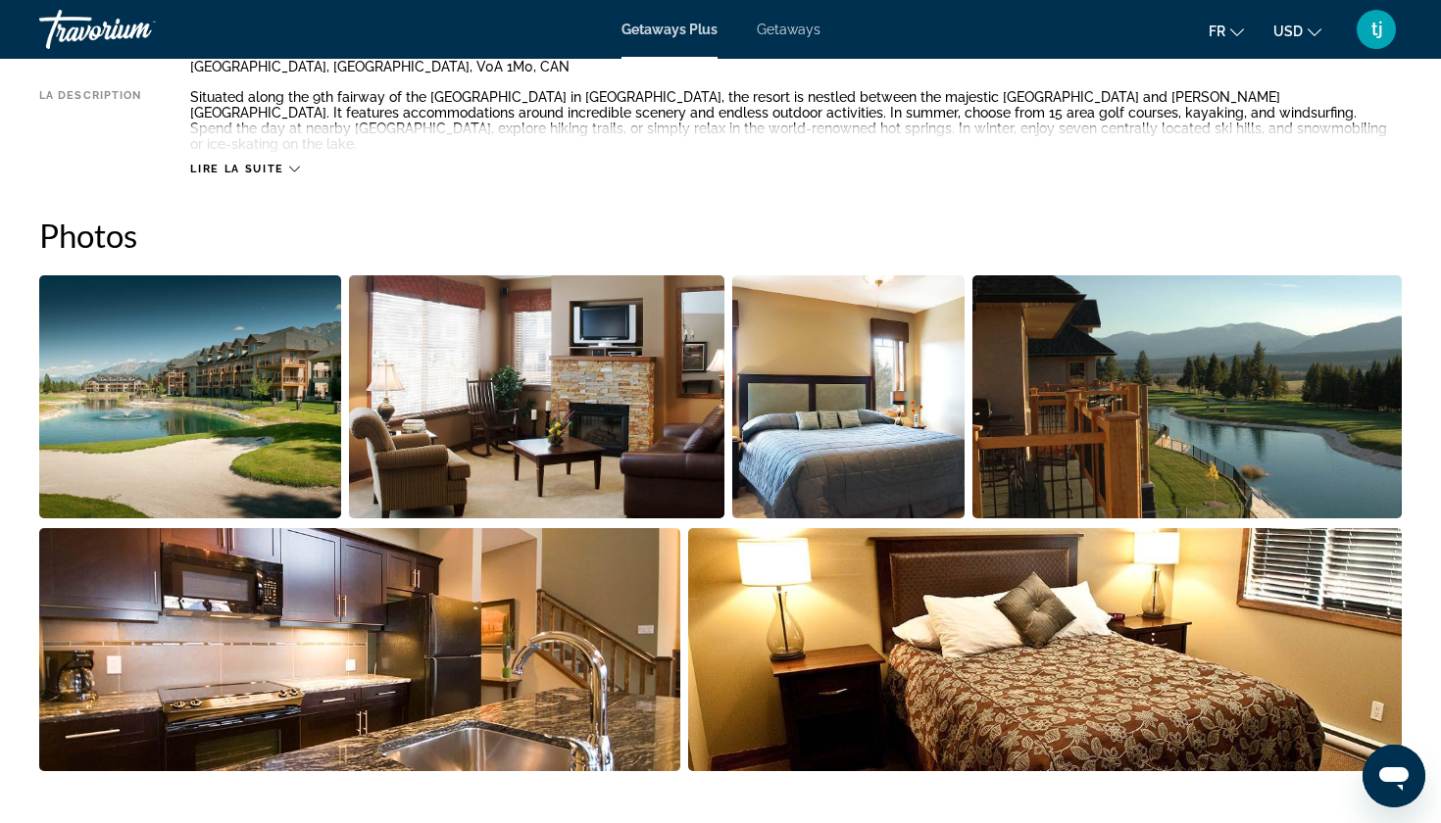
scroll to position [787, 0]
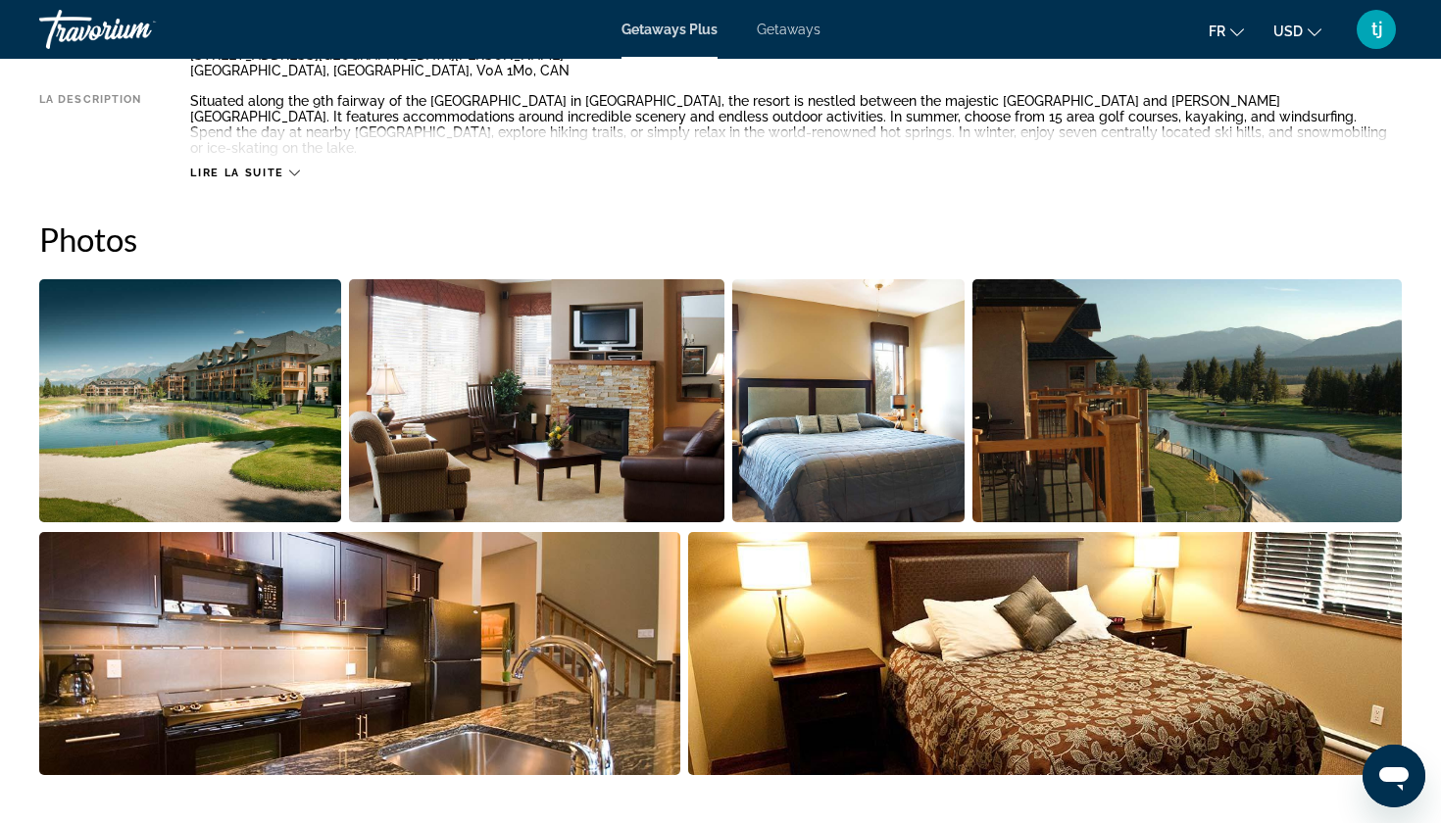
click at [269, 391] on img "Open full-screen image slider" at bounding box center [190, 400] width 302 height 243
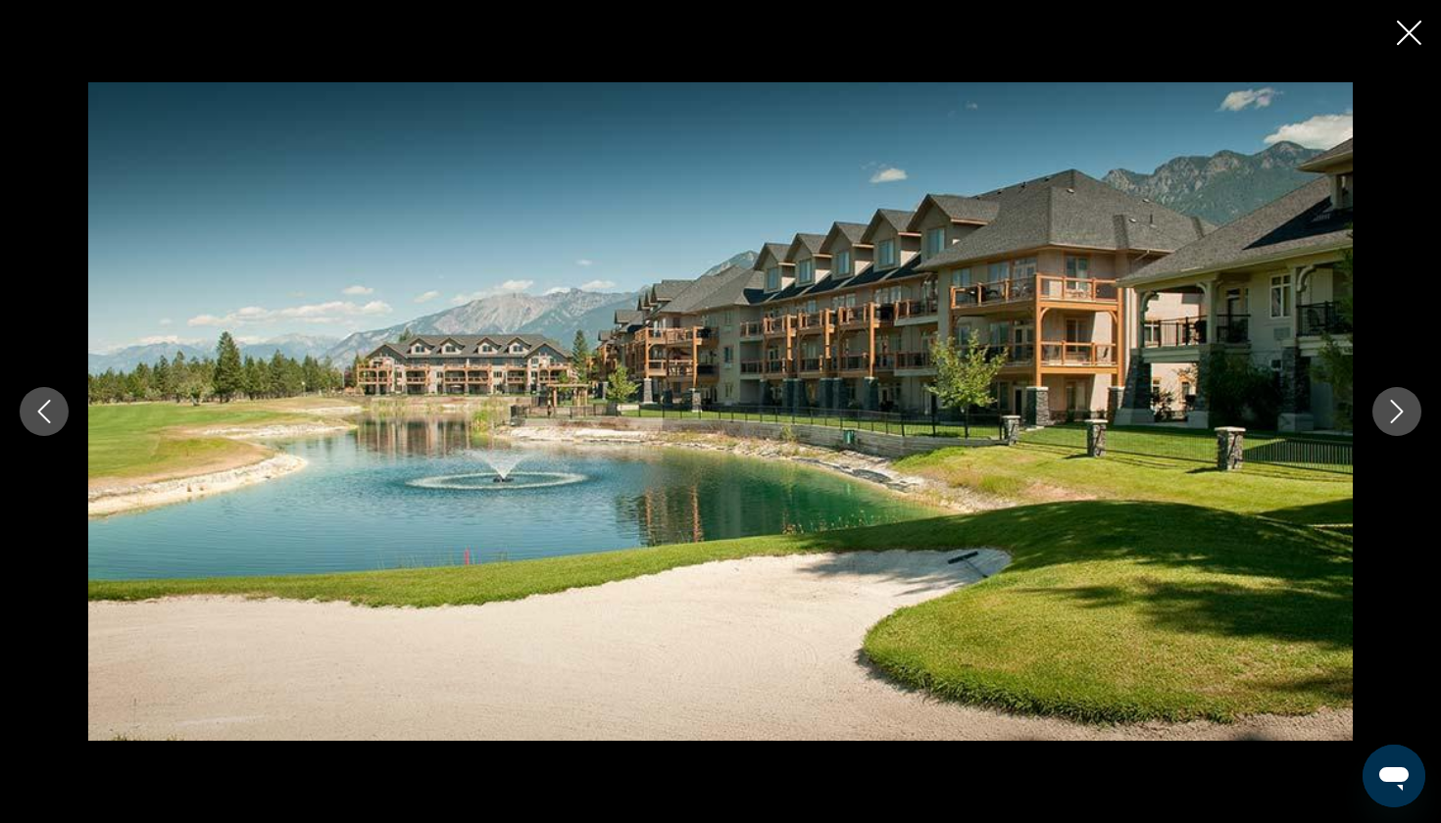
click at [1405, 21] on button "Close slideshow" at bounding box center [1408, 35] width 24 height 30
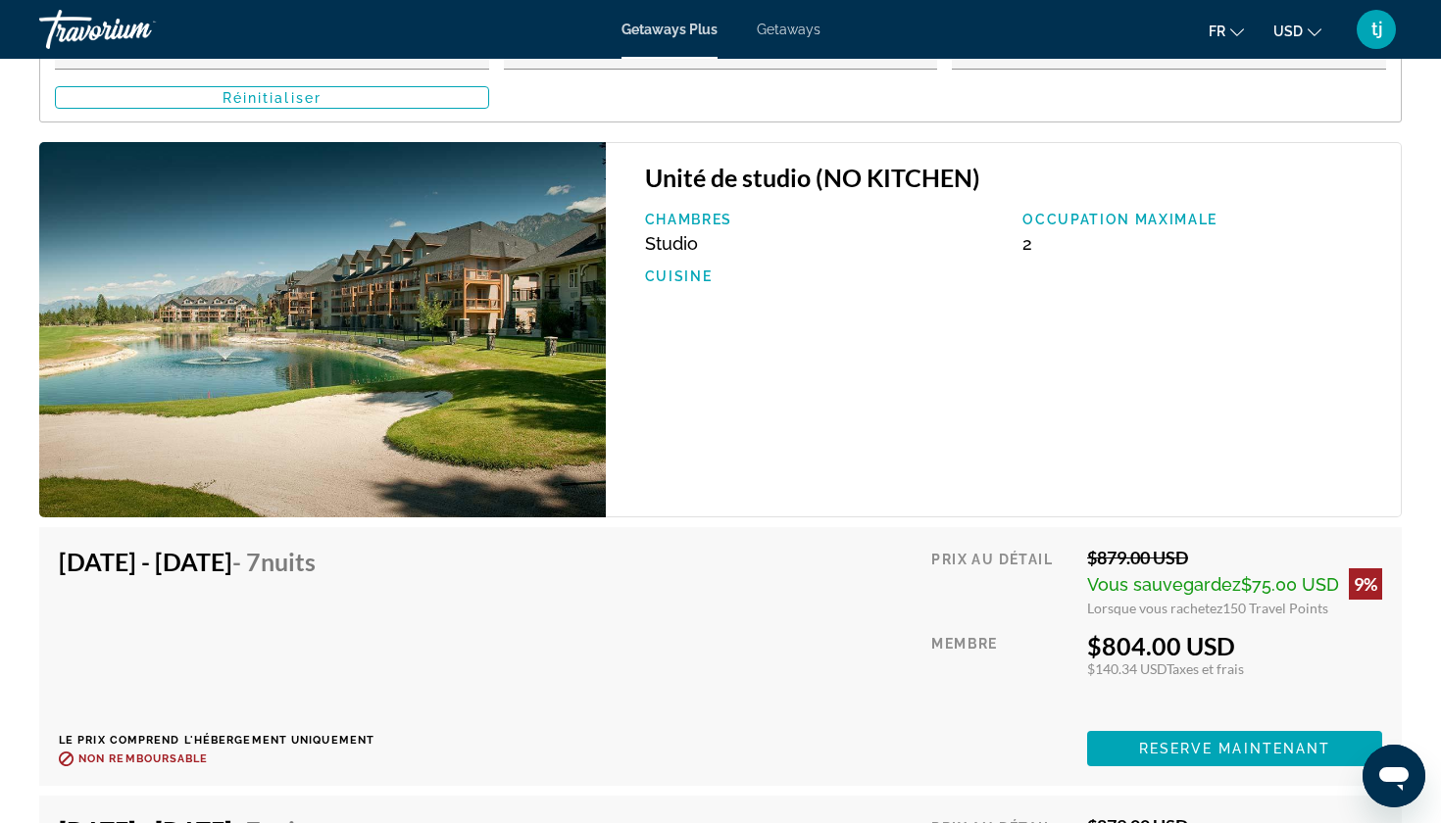
scroll to position [3410, 0]
click at [1307, 33] on icon "Change currency" at bounding box center [1314, 32] width 14 height 14
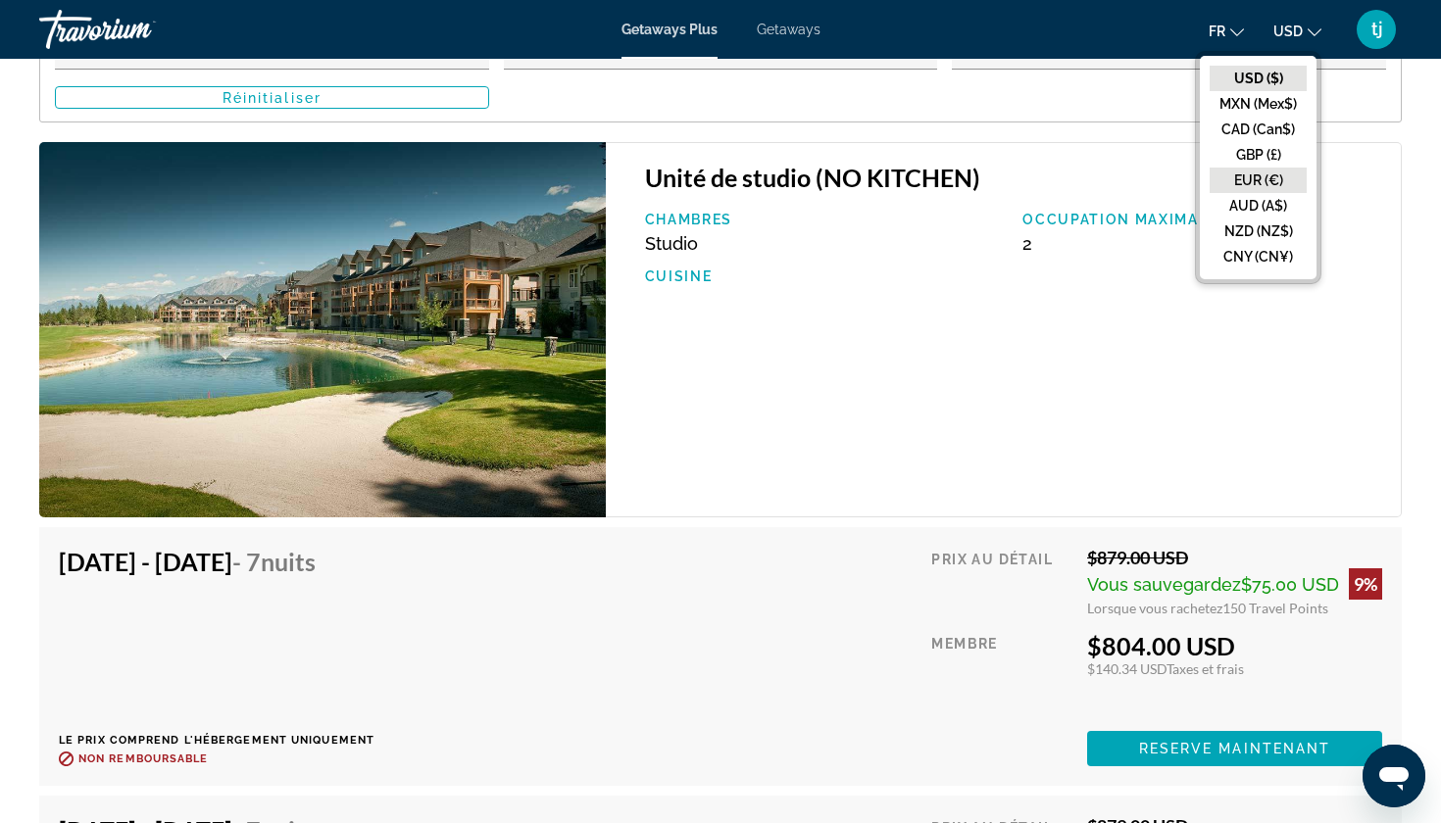
click at [1252, 173] on button "EUR (€)" at bounding box center [1257, 180] width 97 height 25
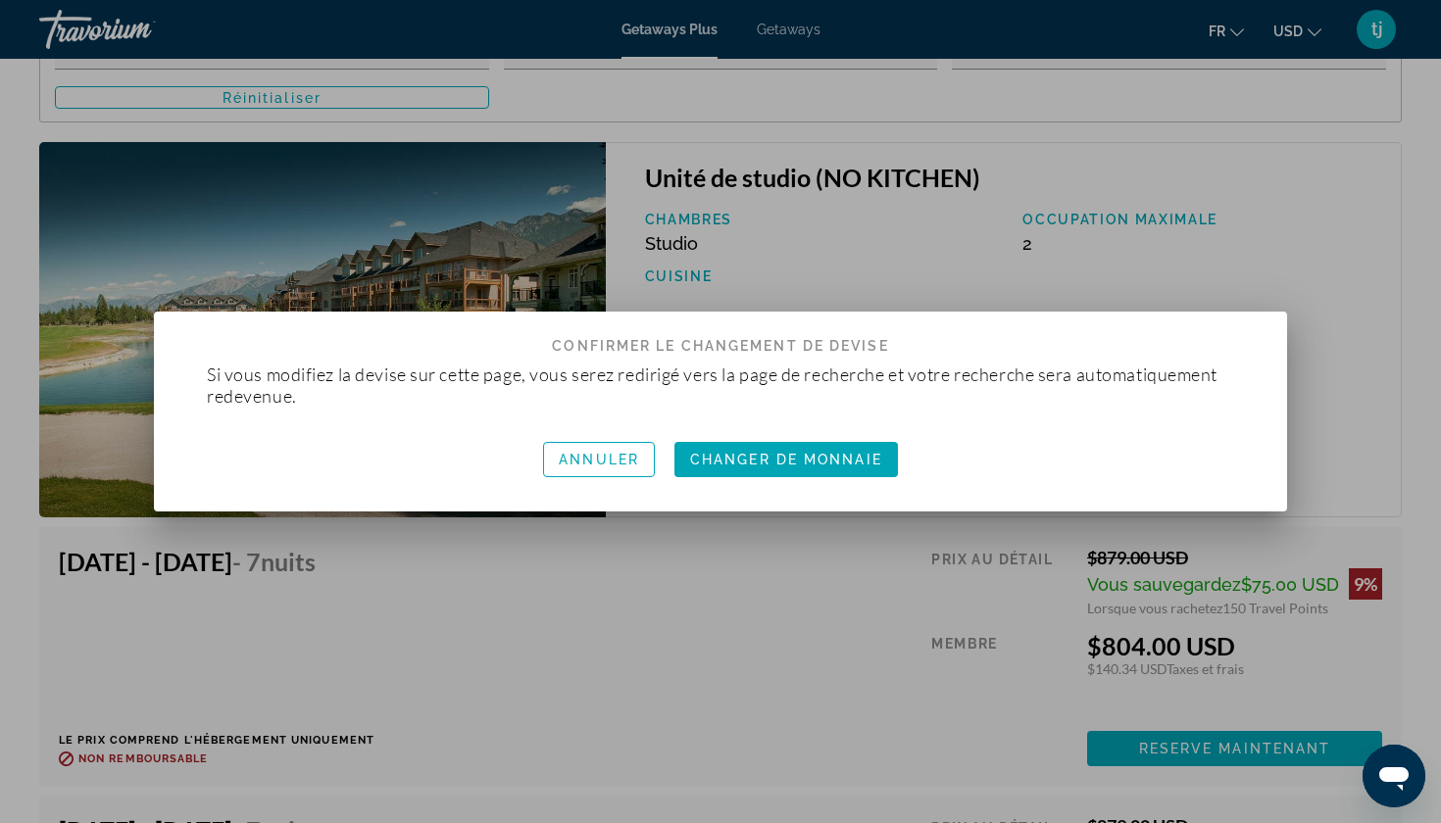
scroll to position [0, 0]
click at [804, 463] on span "Changer de monnaie" at bounding box center [786, 460] width 192 height 16
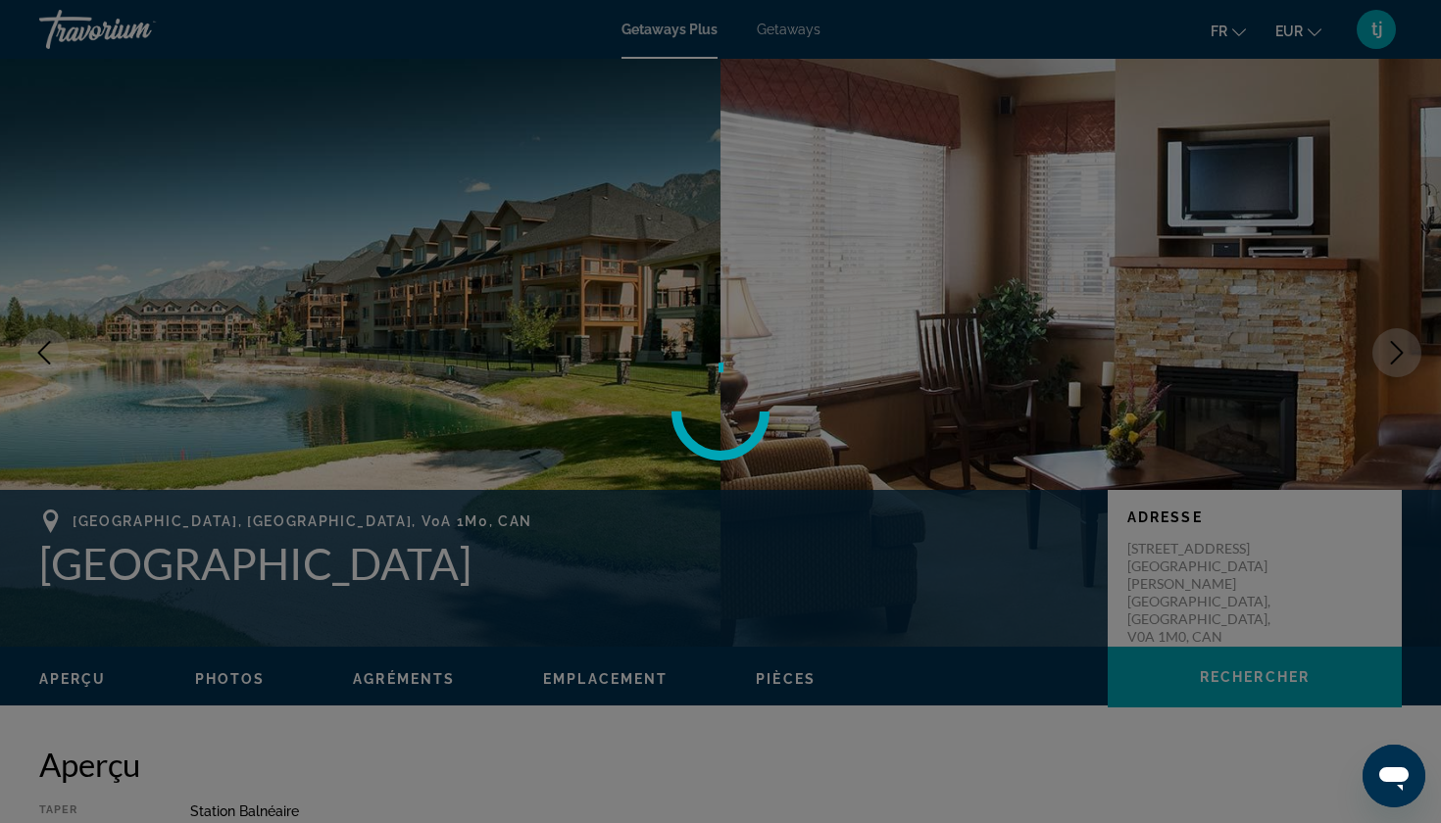
scroll to position [3410, 0]
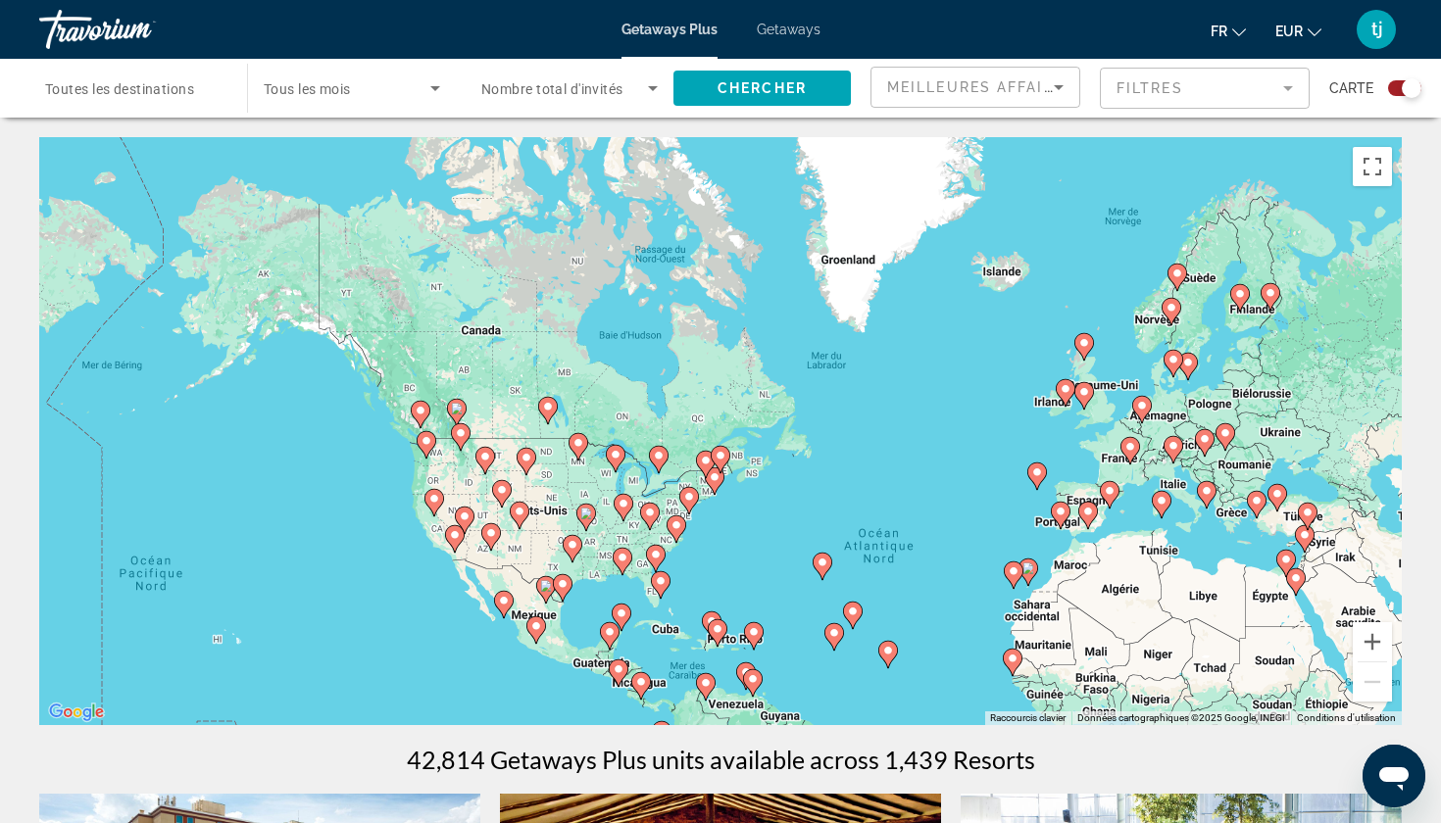
drag, startPoint x: 245, startPoint y: 521, endPoint x: 465, endPoint y: 670, distance: 265.3
click at [467, 671] on div "Pour activer le glissement avec le clavier, appuyez sur Alt+Entrée. Une fois ce…" at bounding box center [720, 431] width 1362 height 588
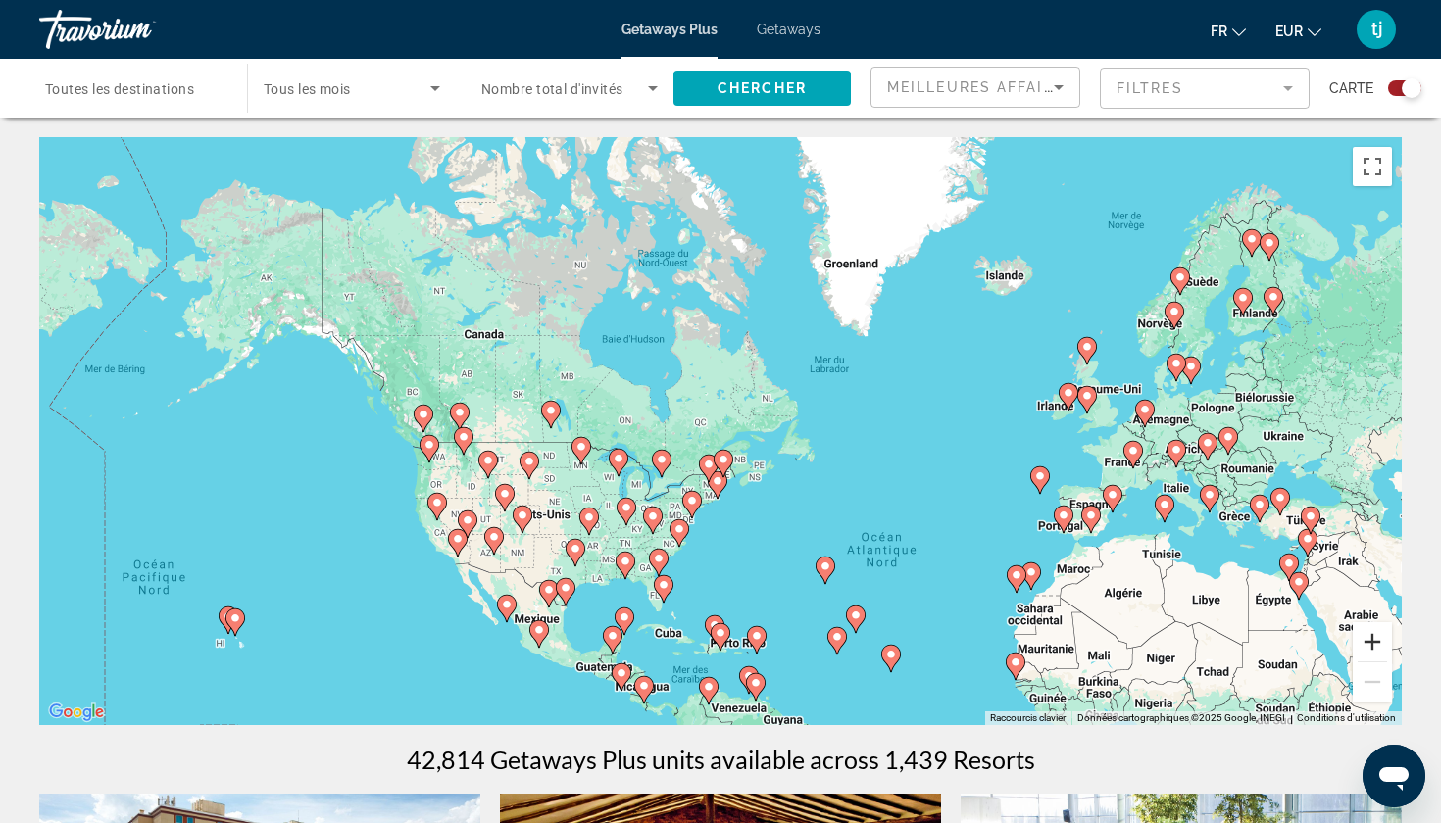
click at [1376, 646] on button "Zoom avant" at bounding box center [1371, 641] width 39 height 39
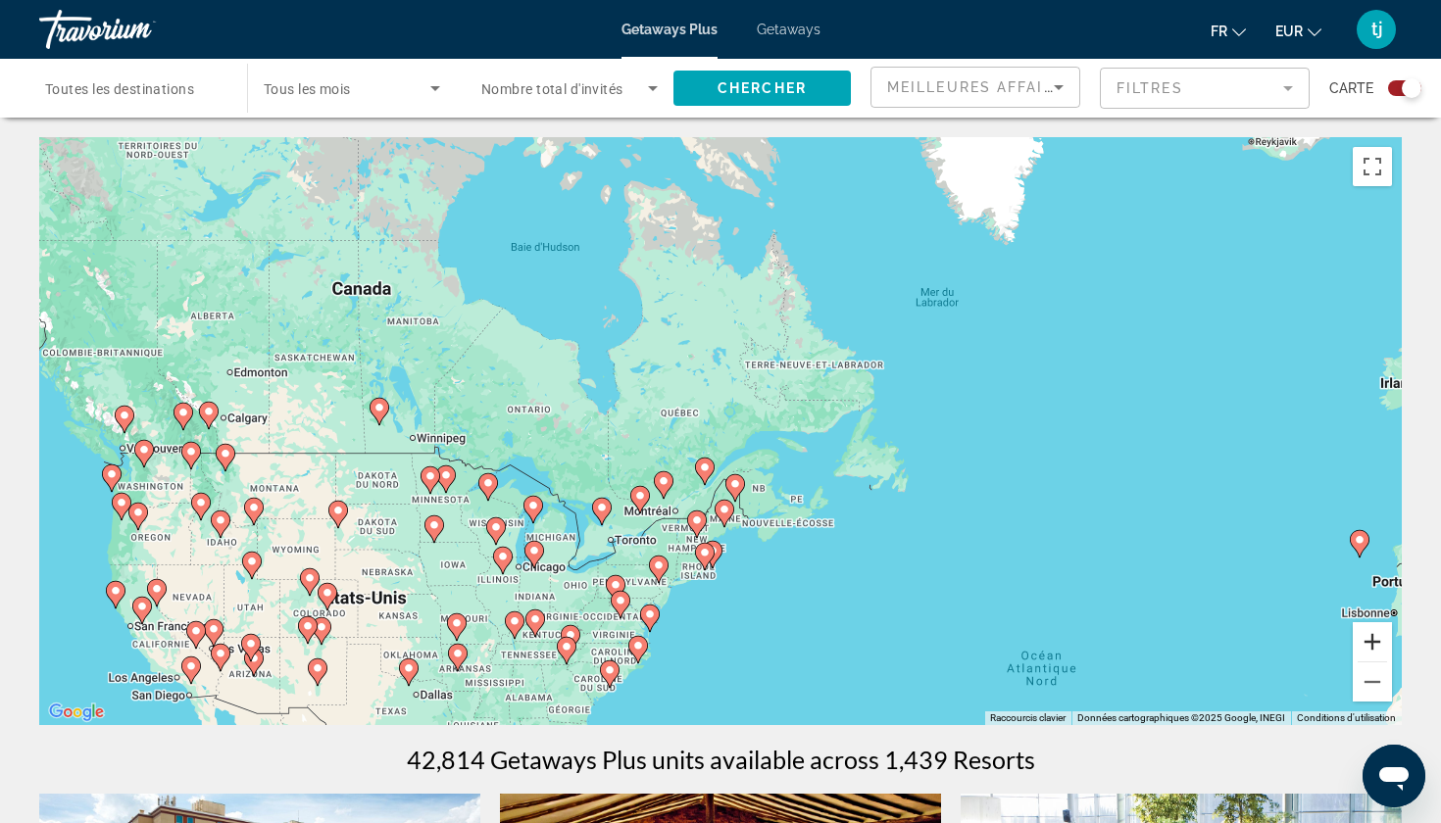
click at [1376, 644] on button "Zoom avant" at bounding box center [1371, 641] width 39 height 39
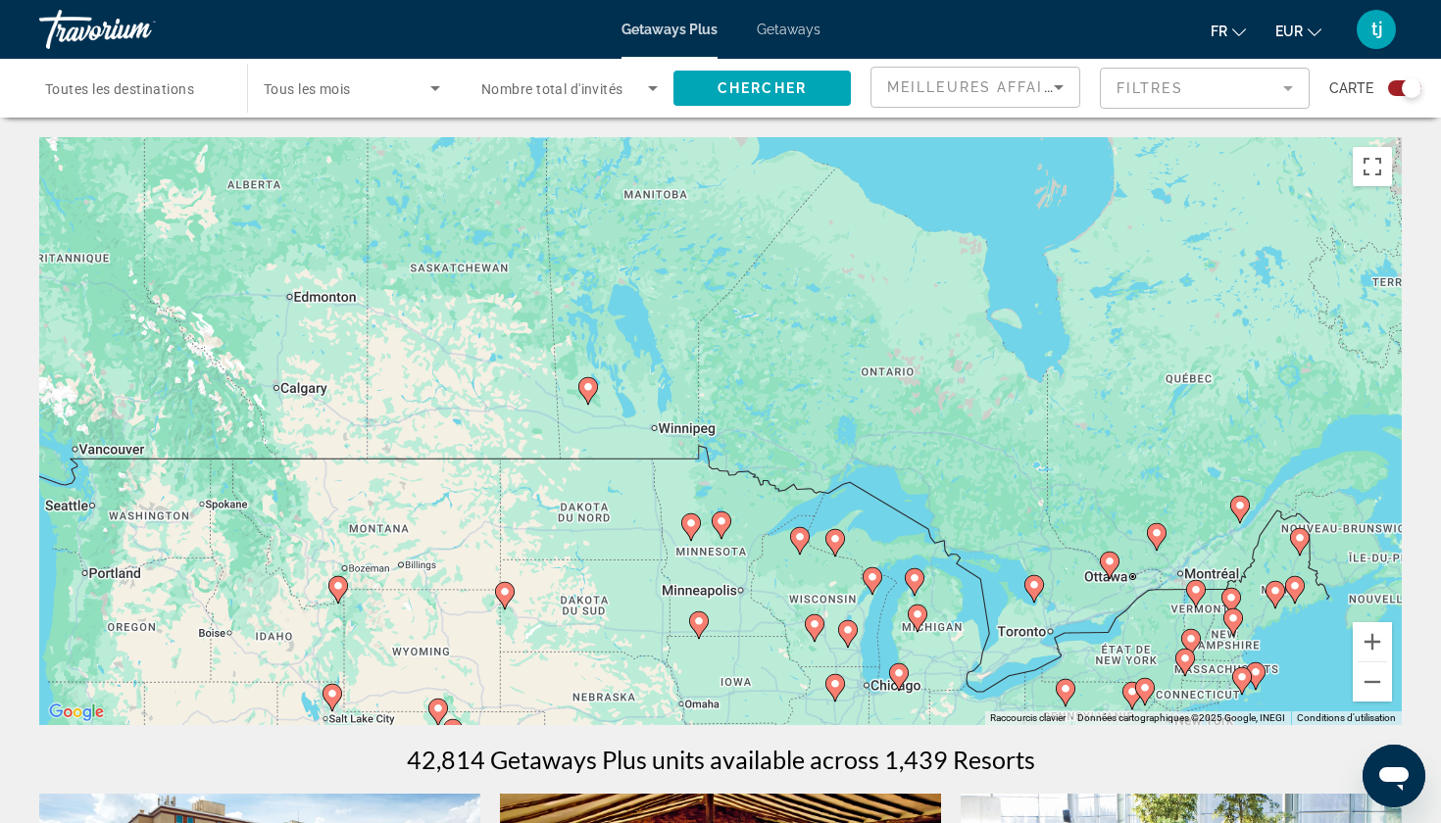
drag, startPoint x: 445, startPoint y: 465, endPoint x: 997, endPoint y: 449, distance: 552.0
click at [997, 449] on div "Pour activer le glissement avec le clavier, appuyez sur Alt+Entrée. Une fois ce…" at bounding box center [720, 431] width 1362 height 588
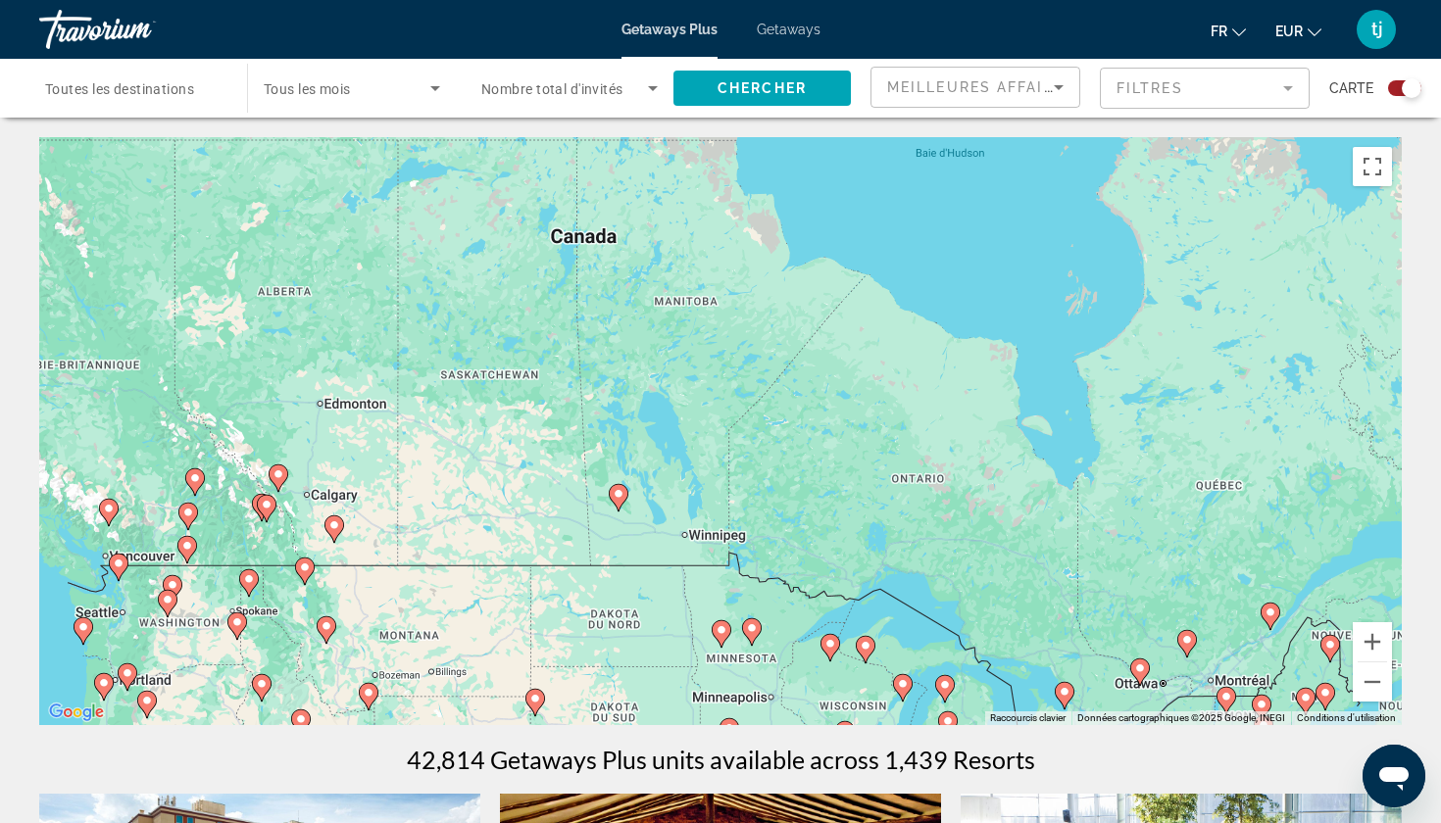
drag, startPoint x: 700, startPoint y: 325, endPoint x: 730, endPoint y: 435, distance: 113.9
click at [730, 435] on div "Pour activer le glissement avec le clavier, appuyez sur Alt+Entrée. Une fois ce…" at bounding box center [720, 431] width 1362 height 588
click at [178, 83] on span "Toutes les destinations" at bounding box center [119, 89] width 149 height 16
click at [178, 83] on input "Destination Toutes les destinations" at bounding box center [133, 89] width 176 height 24
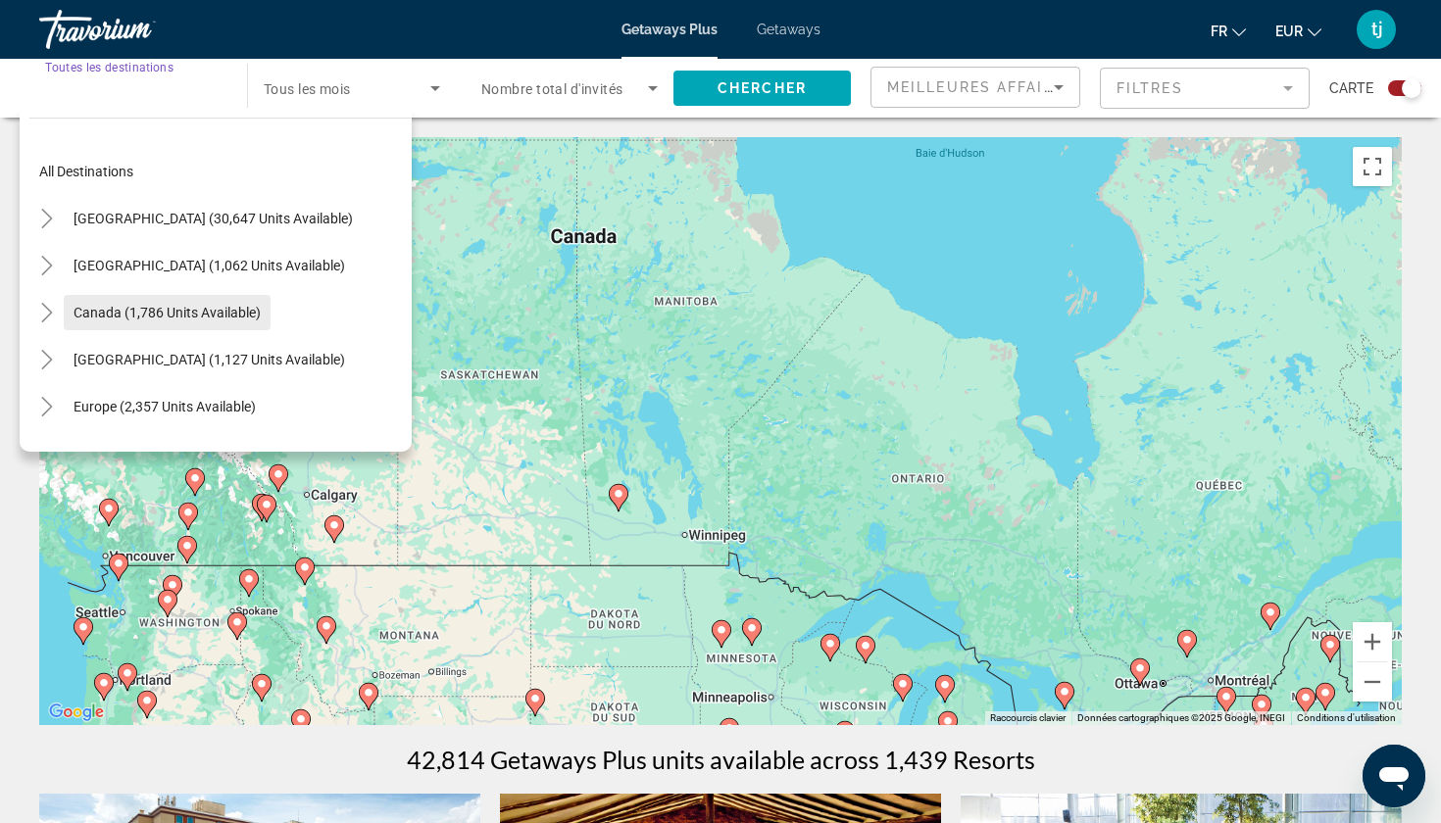
click at [103, 300] on span "Search widget" at bounding box center [167, 312] width 207 height 47
type input "**********"
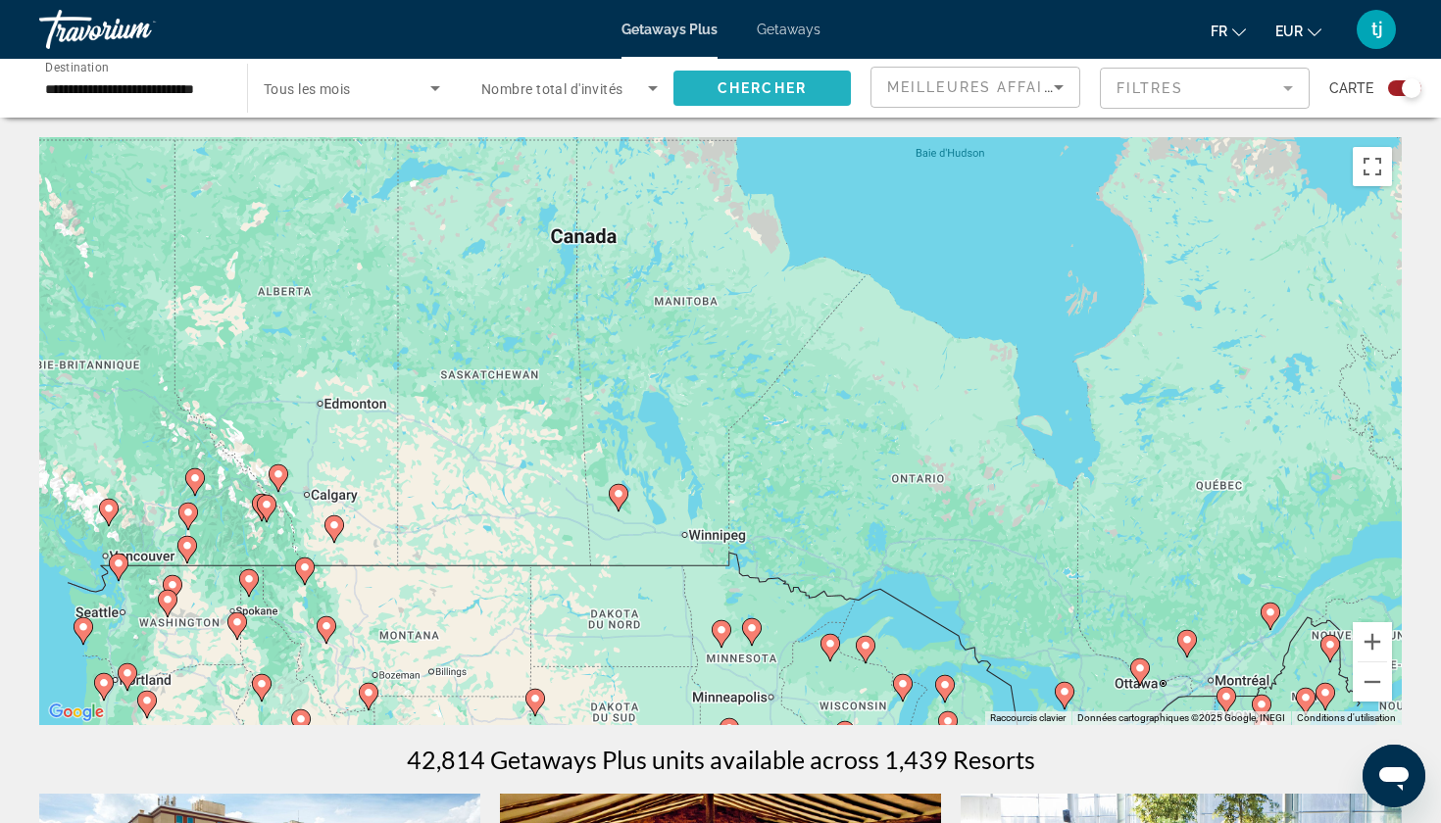
click at [788, 86] on span "Chercher" at bounding box center [761, 88] width 89 height 16
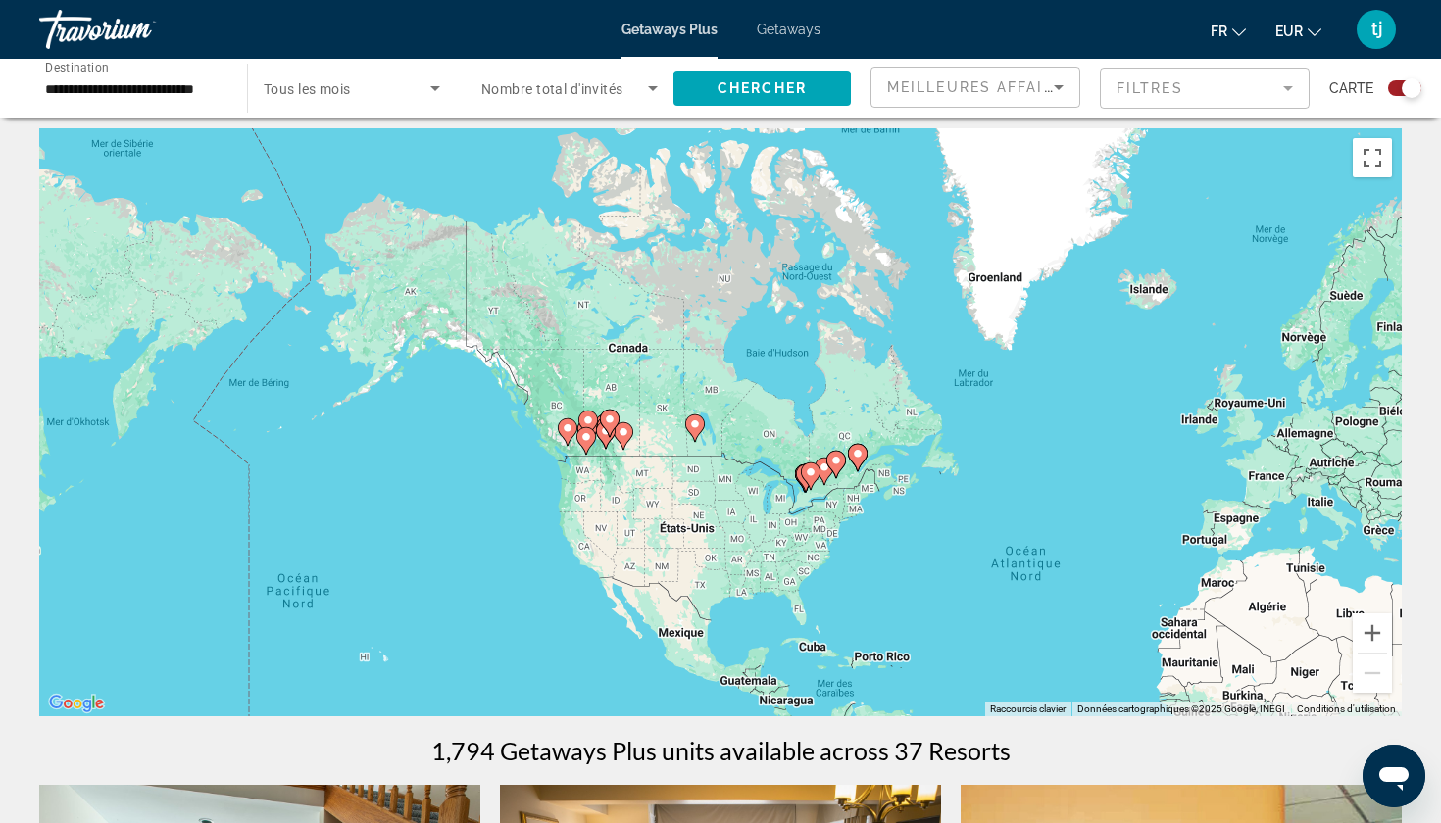
scroll to position [6, 0]
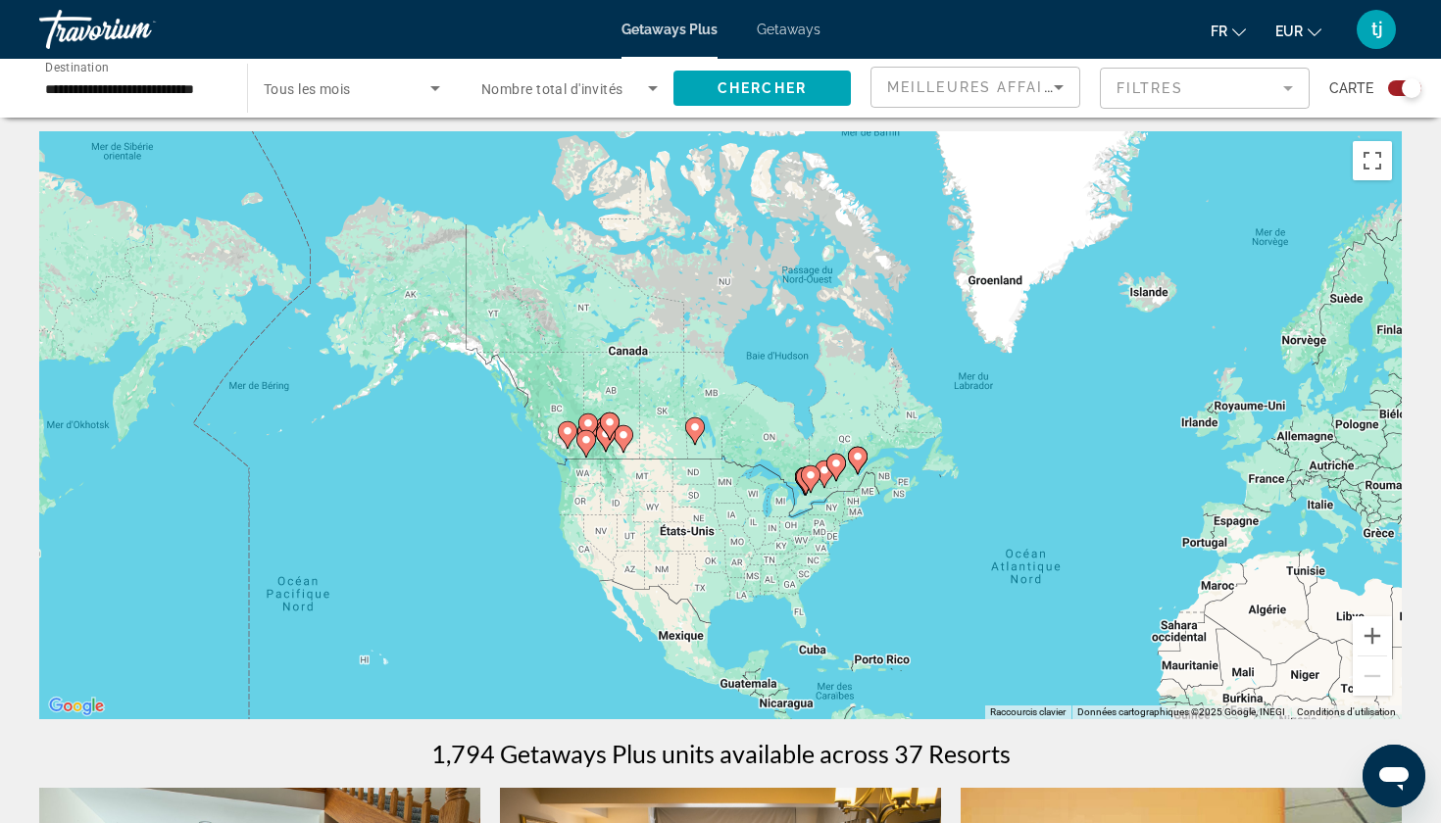
click at [323, 82] on span "Tous les mois" at bounding box center [307, 89] width 87 height 16
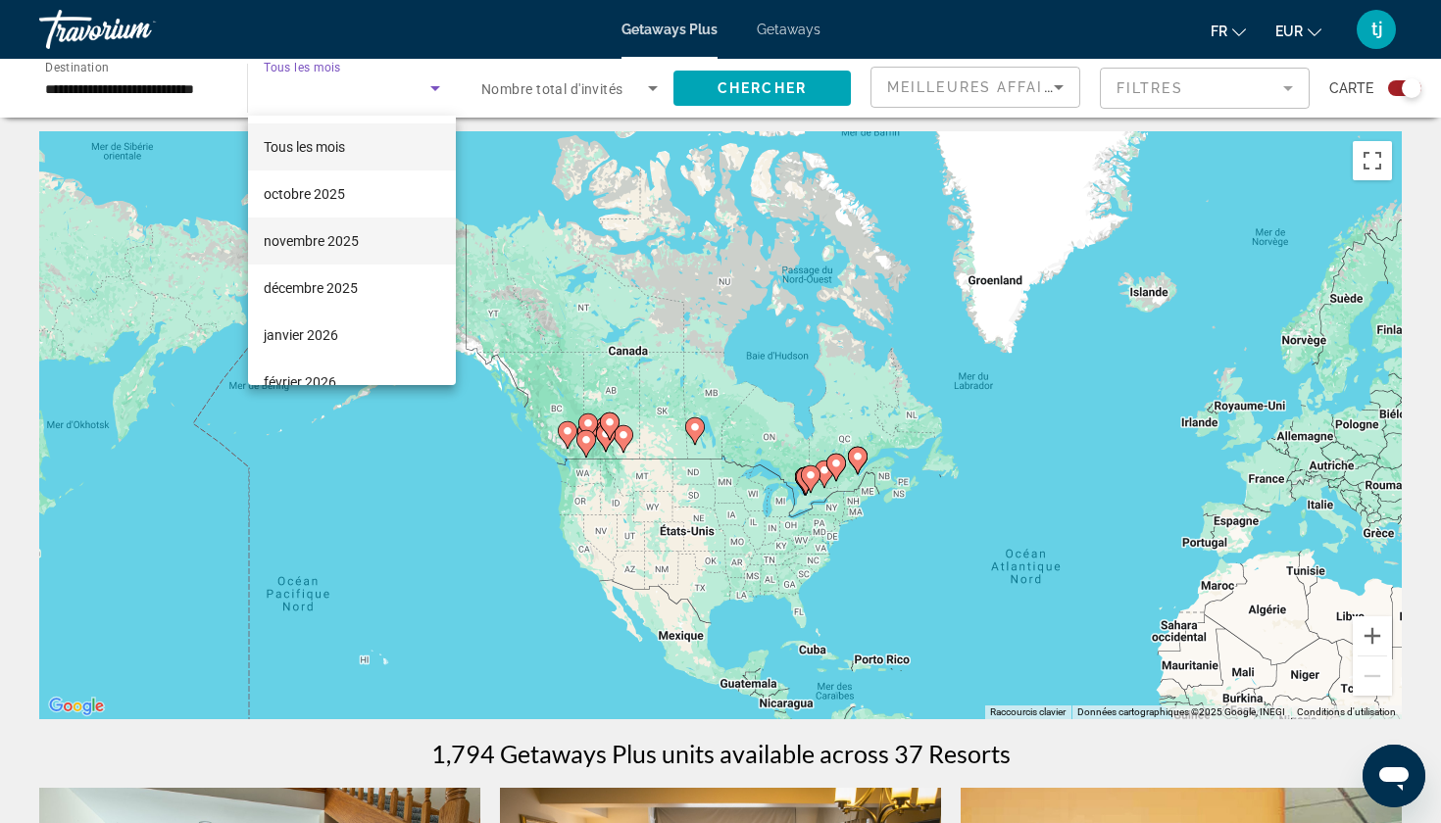
click at [358, 245] on span "novembre 2025" at bounding box center [311, 241] width 95 height 24
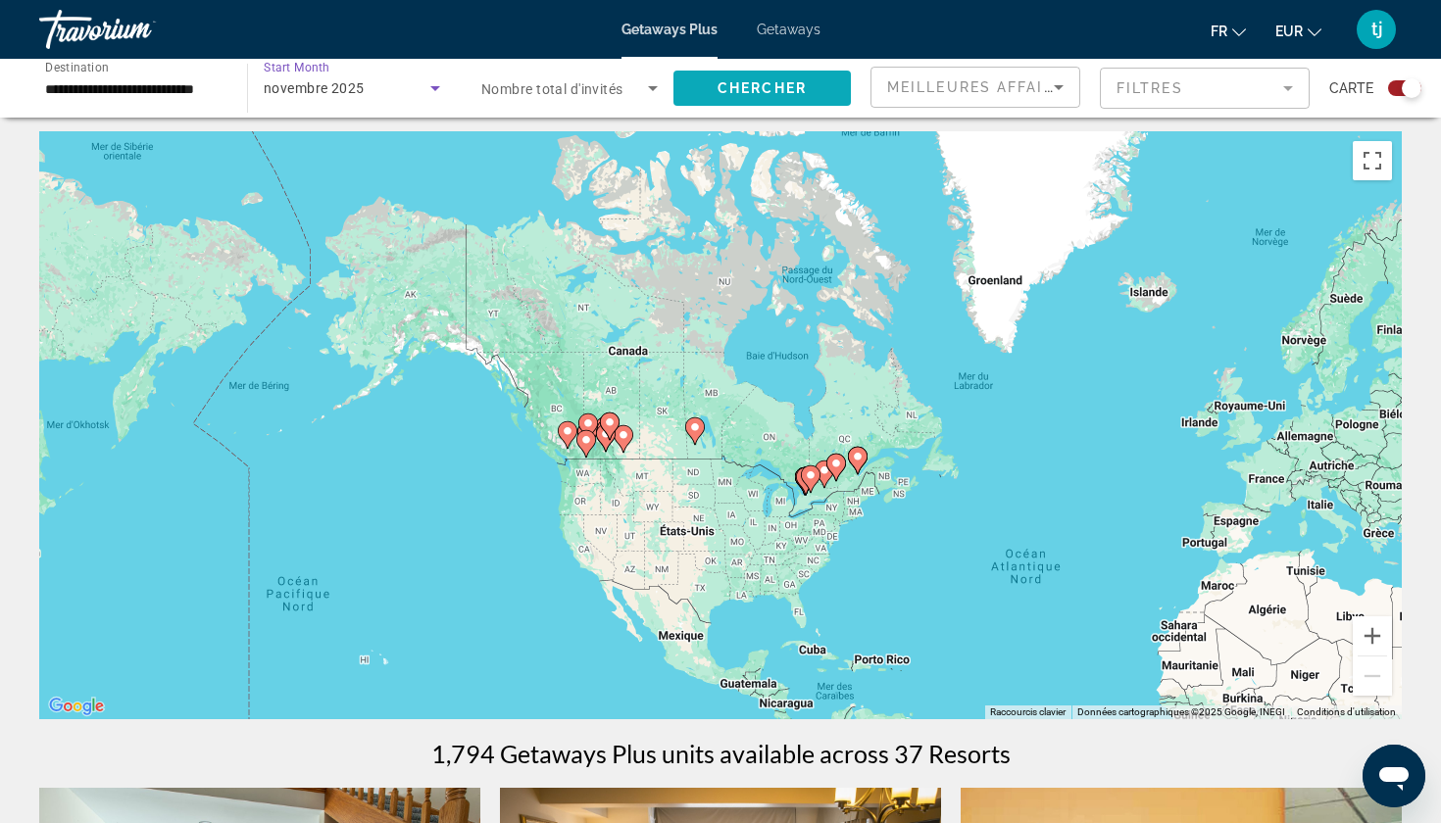
click at [795, 86] on span "Chercher" at bounding box center [761, 88] width 89 height 16
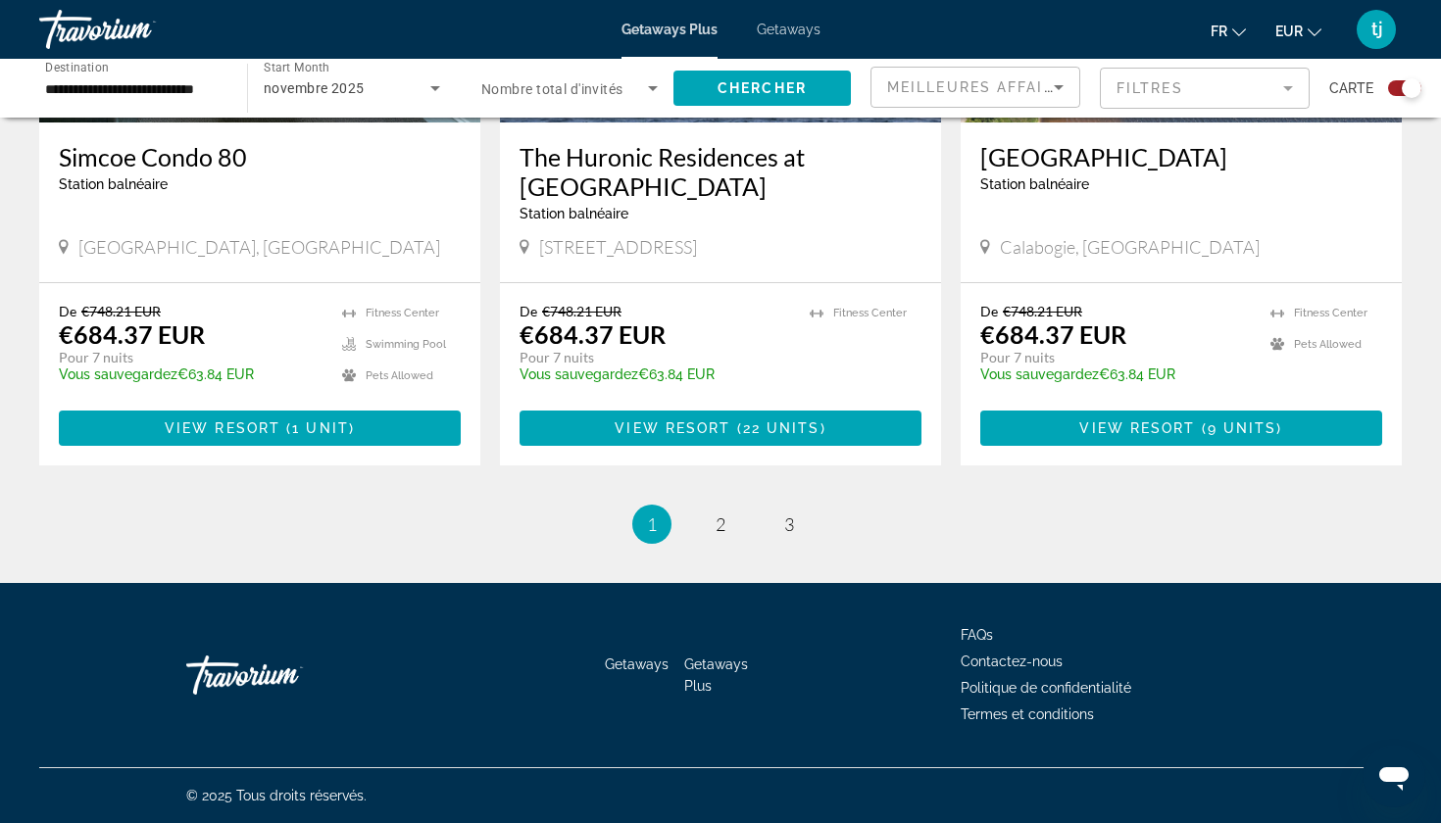
scroll to position [3044, 0]
click at [720, 534] on span "2" at bounding box center [720, 525] width 10 height 22
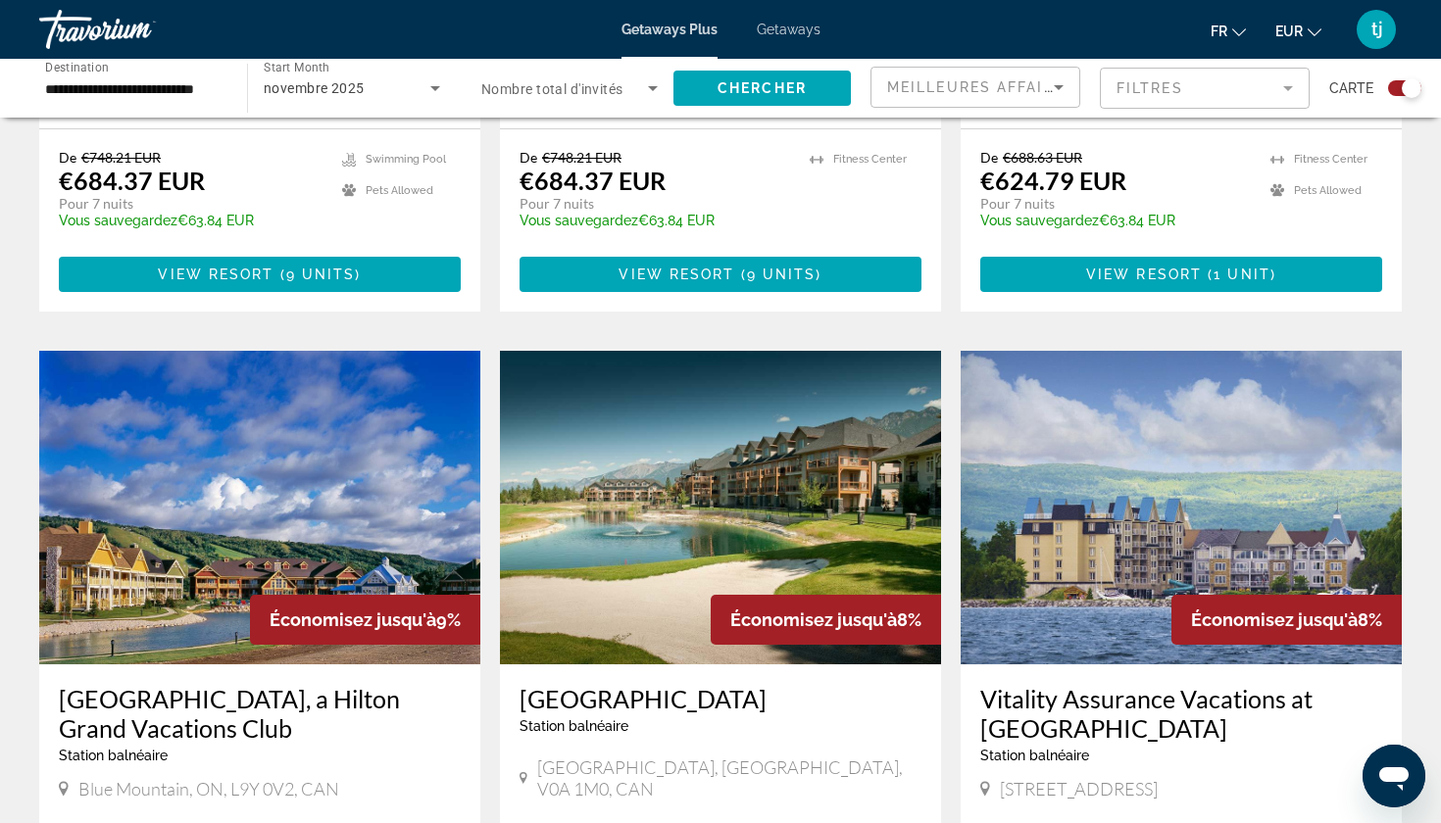
scroll to position [1856, 0]
click at [701, 445] on img "Main content" at bounding box center [720, 508] width 441 height 314
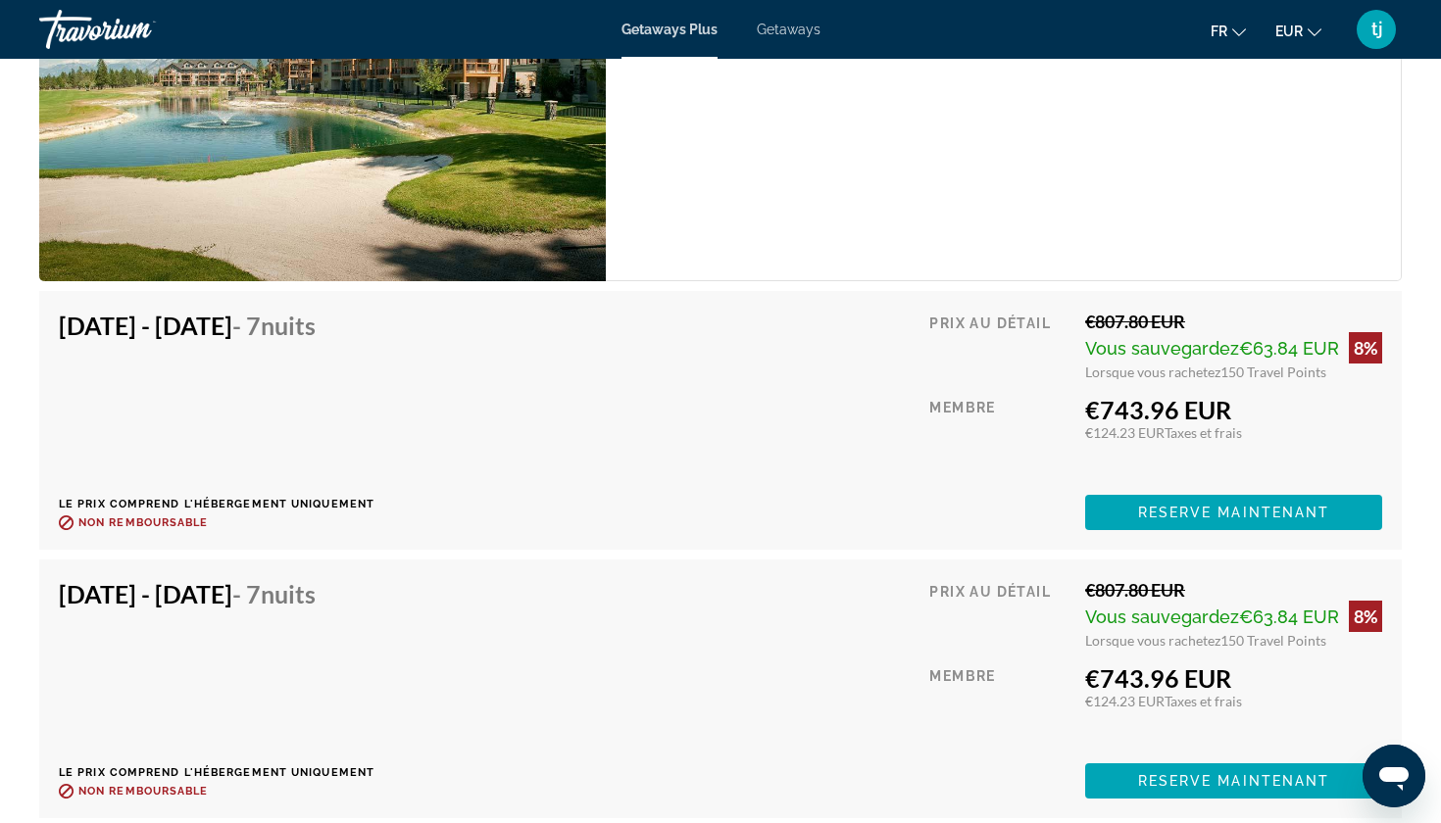
scroll to position [3641, 0]
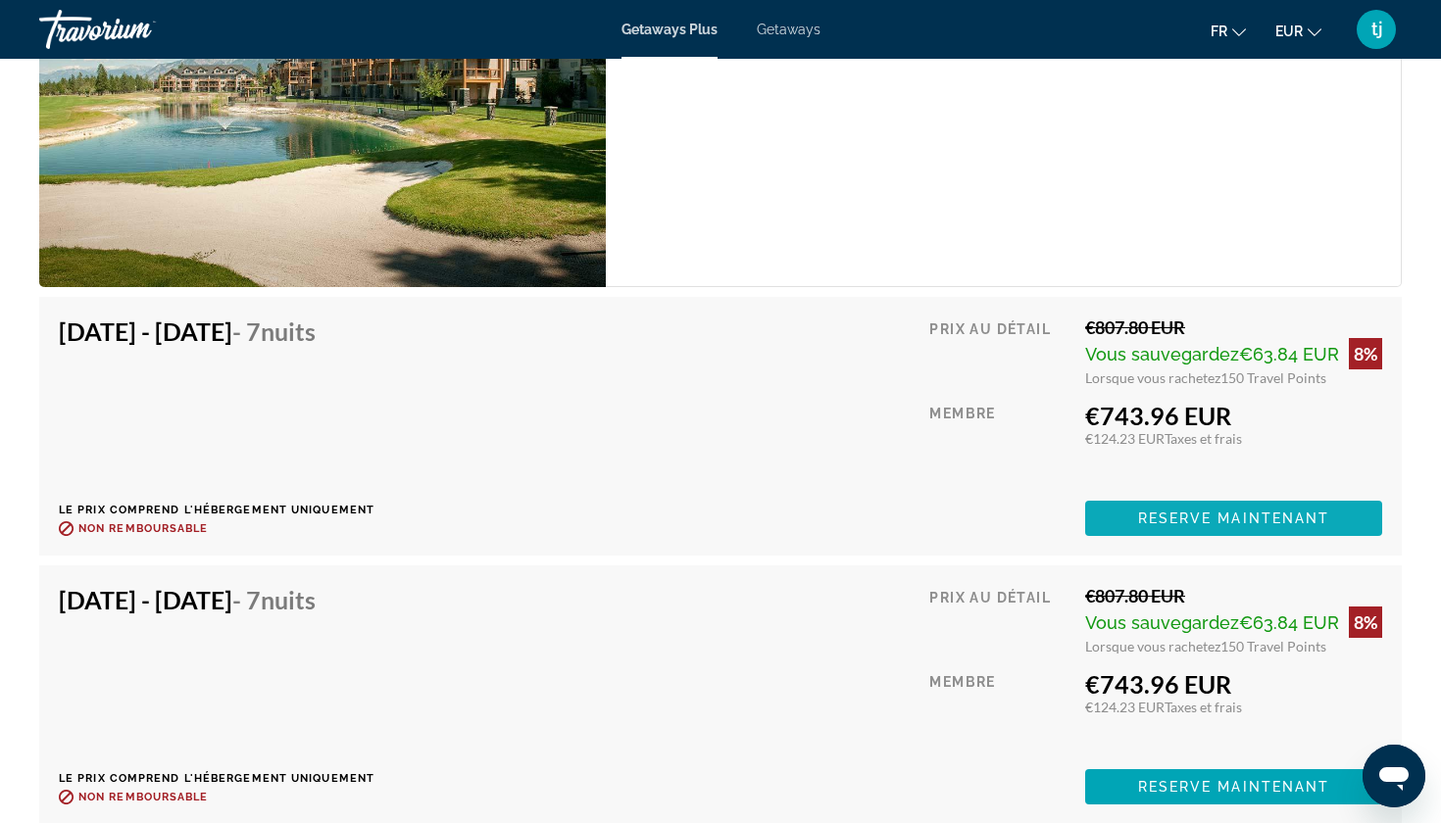
click at [1239, 511] on span "Reserve maintenant" at bounding box center [1234, 519] width 192 height 16
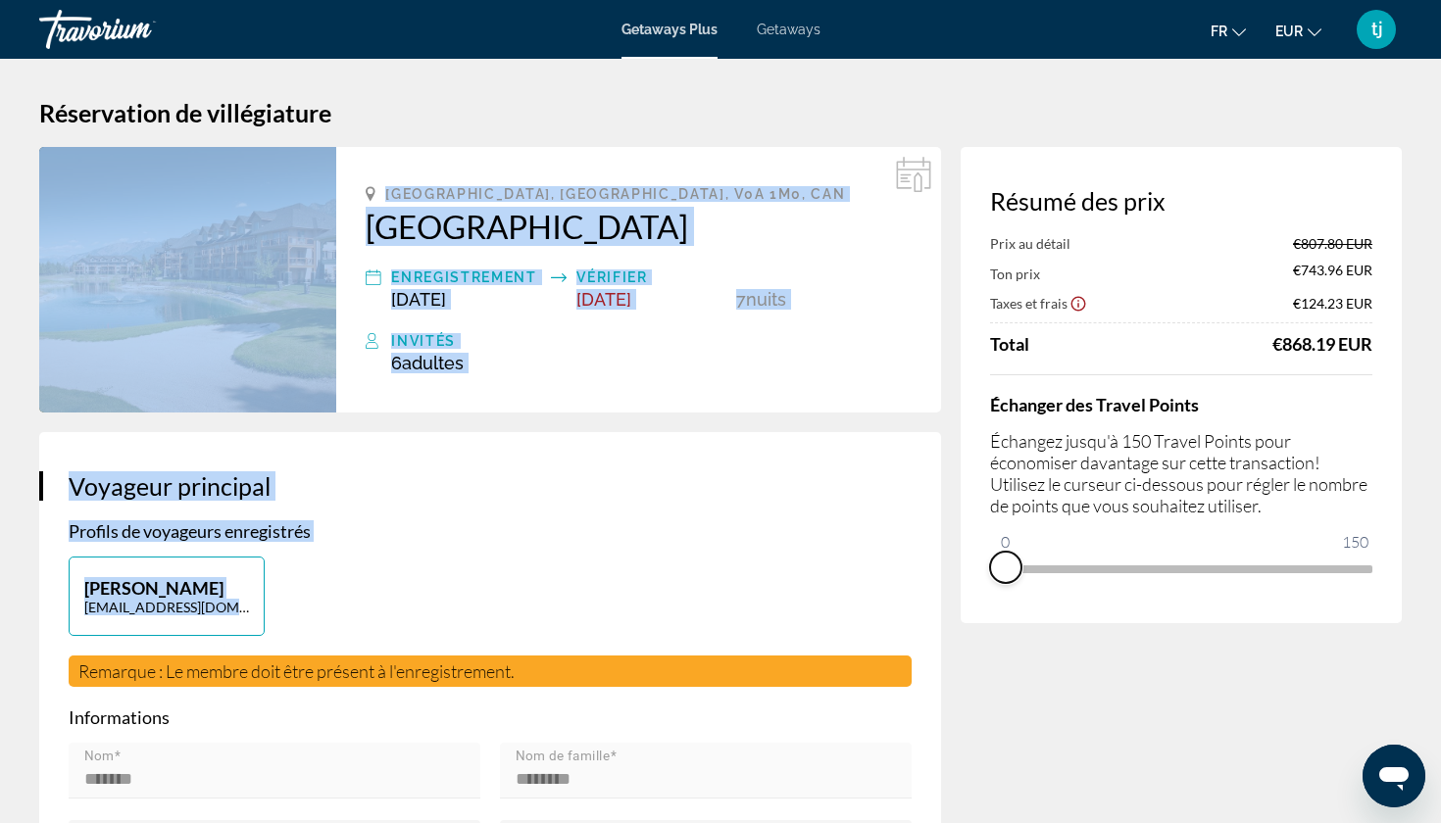
drag, startPoint x: 1354, startPoint y: 590, endPoint x: 959, endPoint y: 606, distance: 395.2
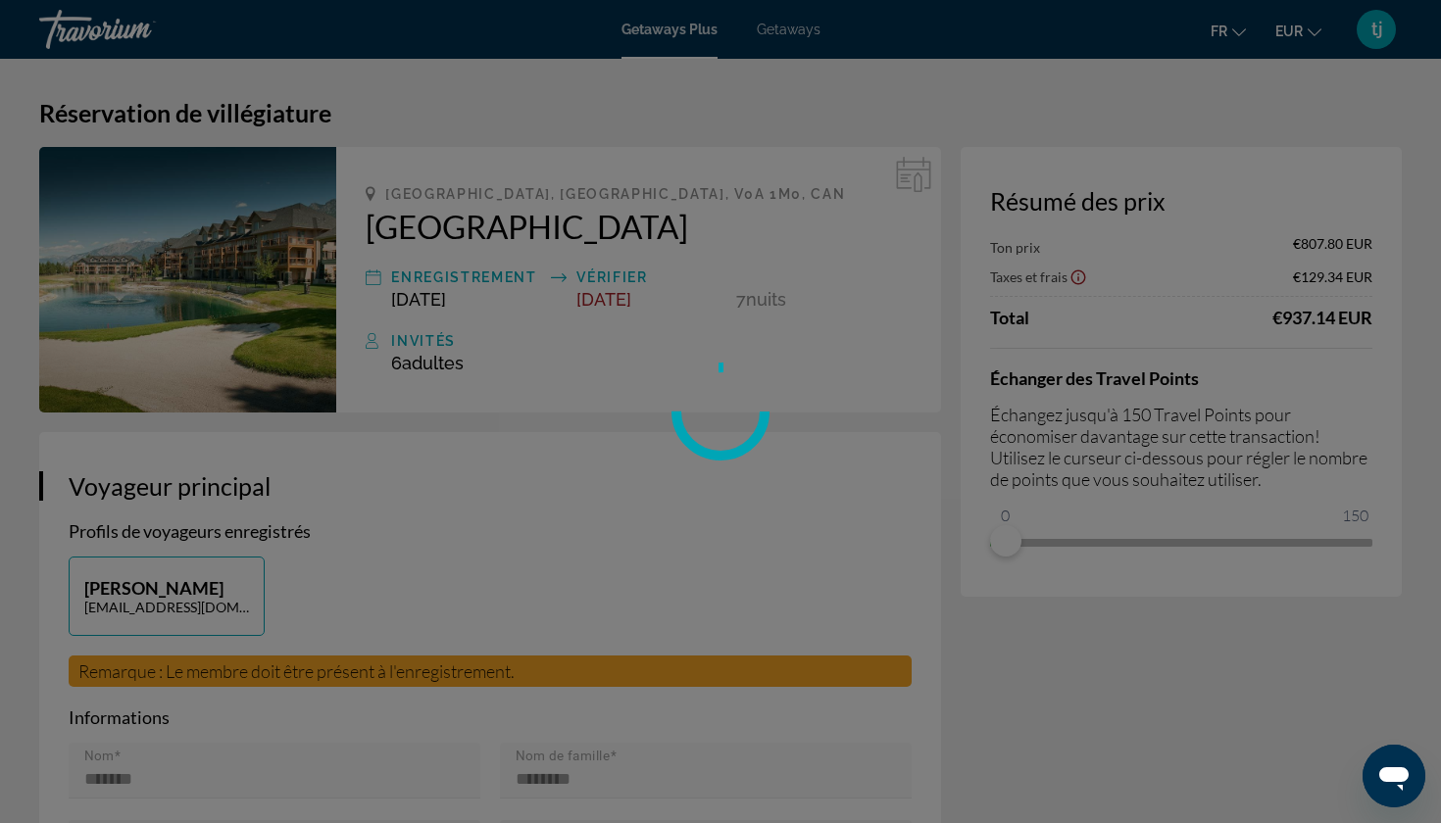
click at [1091, 668] on div at bounding box center [720, 411] width 1441 height 823
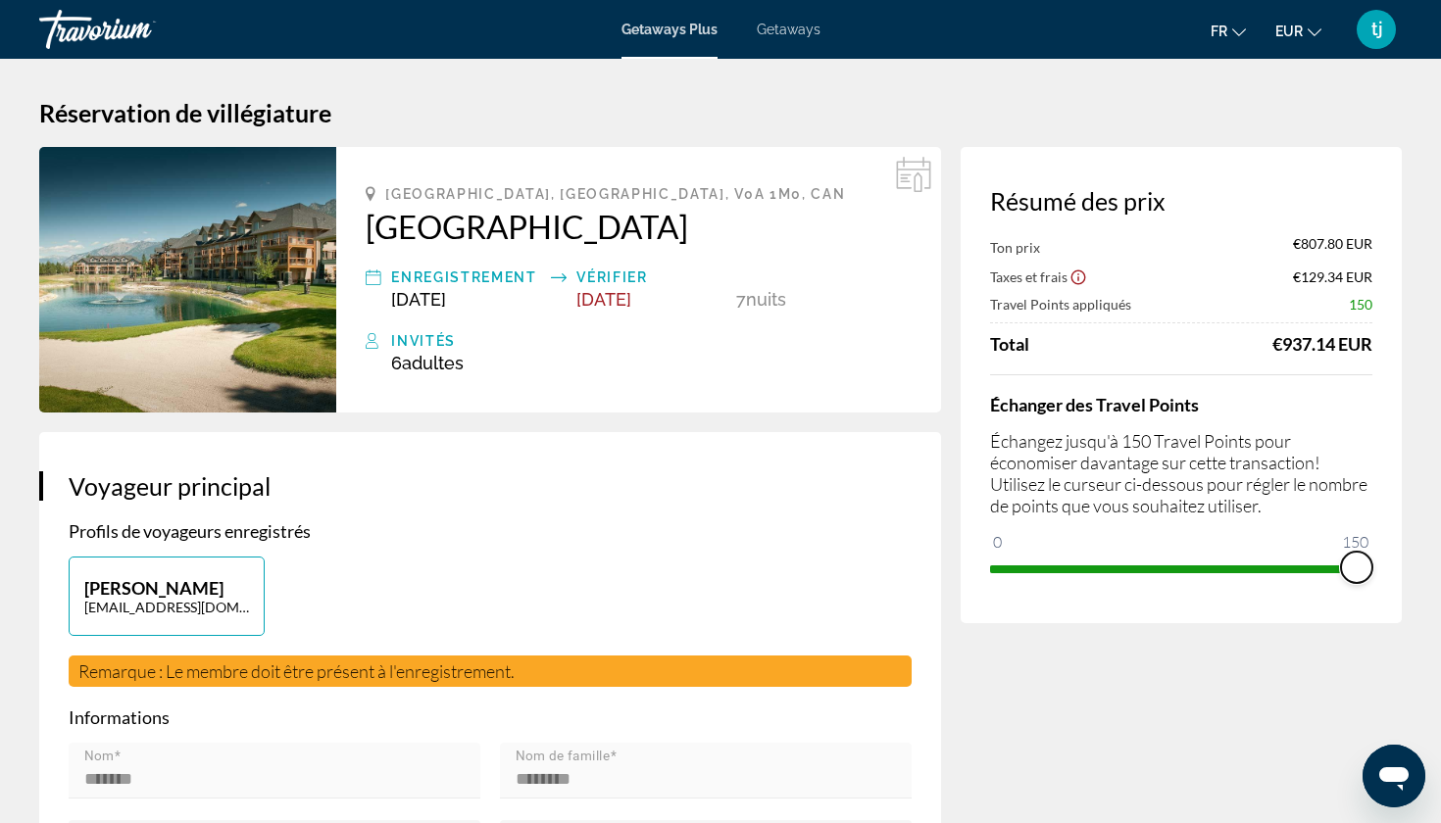
drag, startPoint x: 1007, startPoint y: 548, endPoint x: 1440, endPoint y: 578, distance: 433.2
